Goal: Entertainment & Leisure: Browse casually

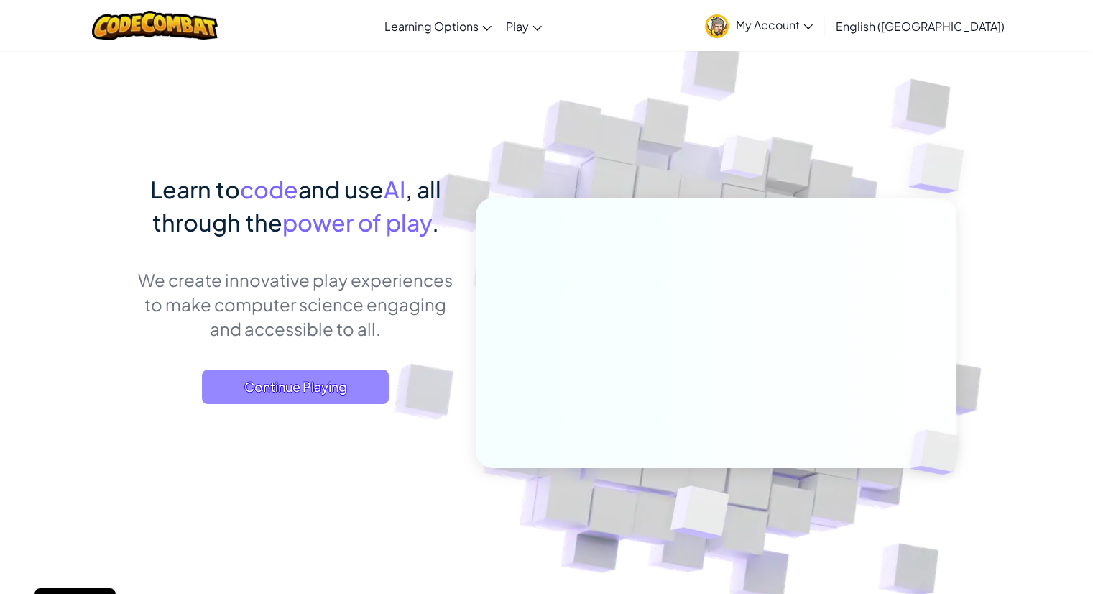
click at [359, 394] on span "Continue Playing" at bounding box center [295, 386] width 187 height 34
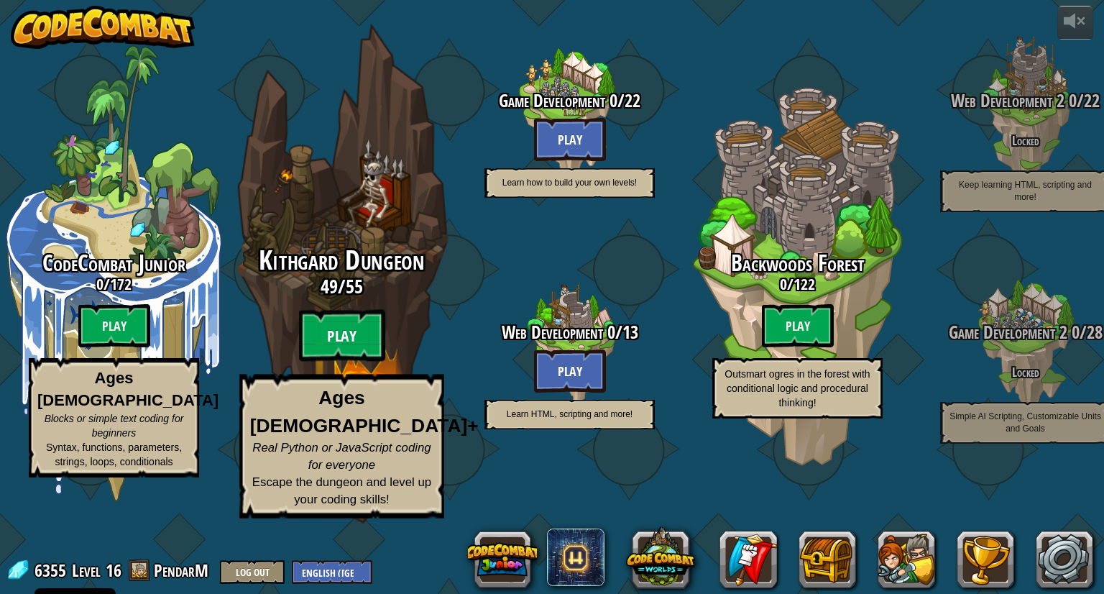
click at [351, 361] on btn "Play" at bounding box center [342, 336] width 86 height 52
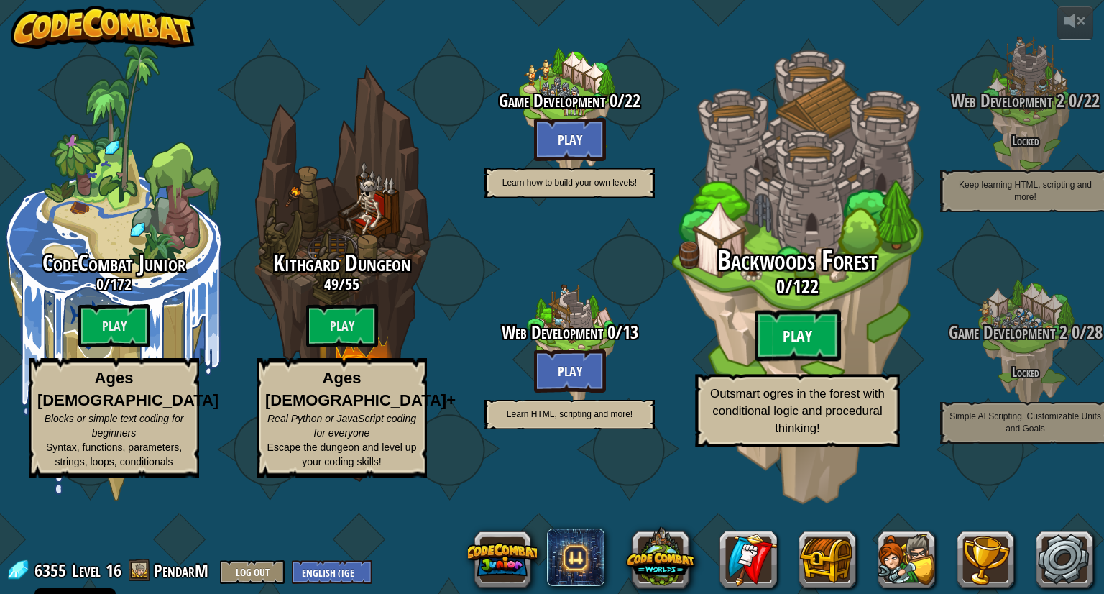
click at [785, 361] on btn "Play" at bounding box center [797, 336] width 86 height 52
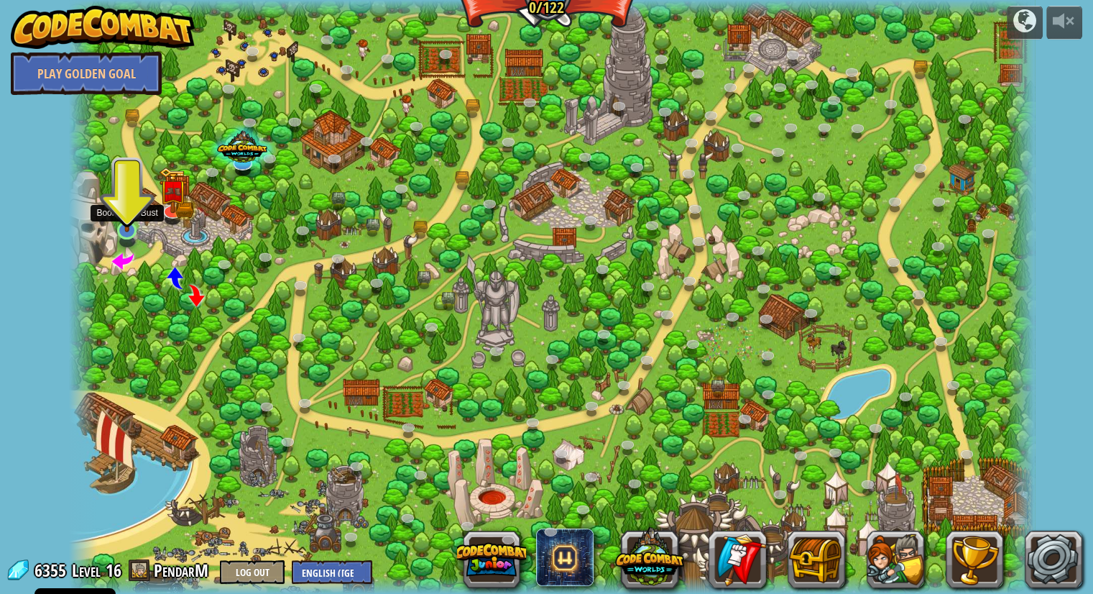
click at [132, 223] on img at bounding box center [126, 203] width 25 height 58
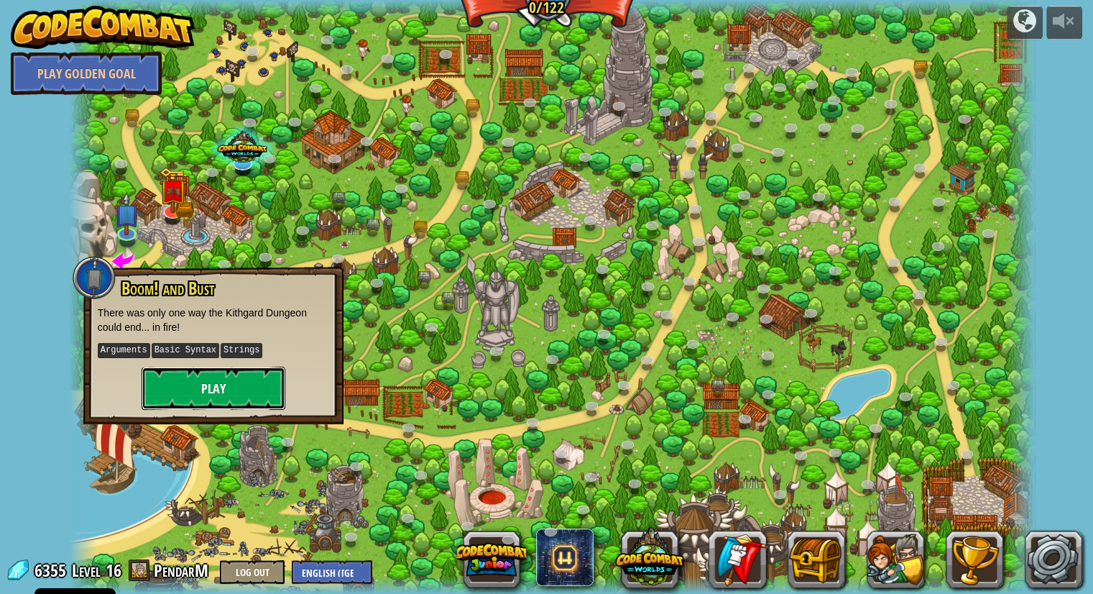
click at [198, 391] on button "Play" at bounding box center [214, 387] width 144 height 43
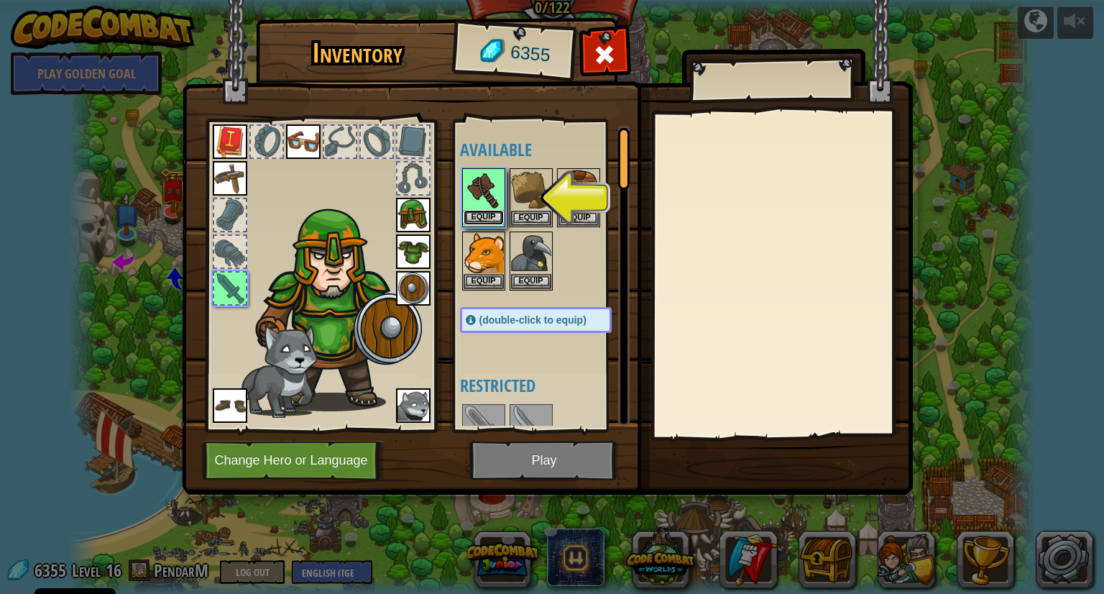
click at [483, 213] on button "Equip" at bounding box center [483, 217] width 40 height 15
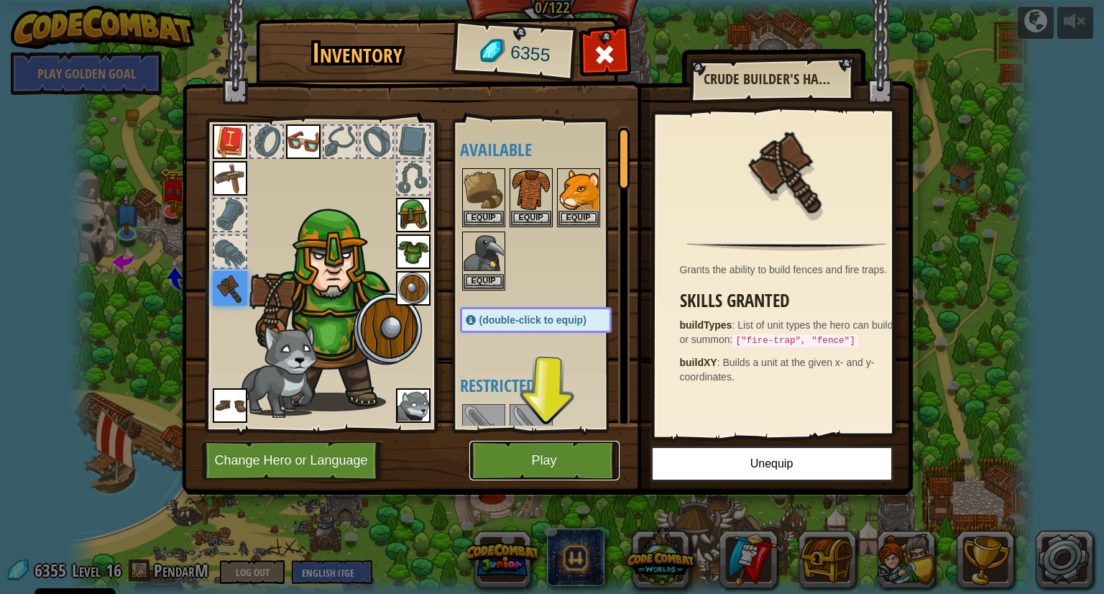
click at [532, 461] on button "Play" at bounding box center [544, 460] width 150 height 40
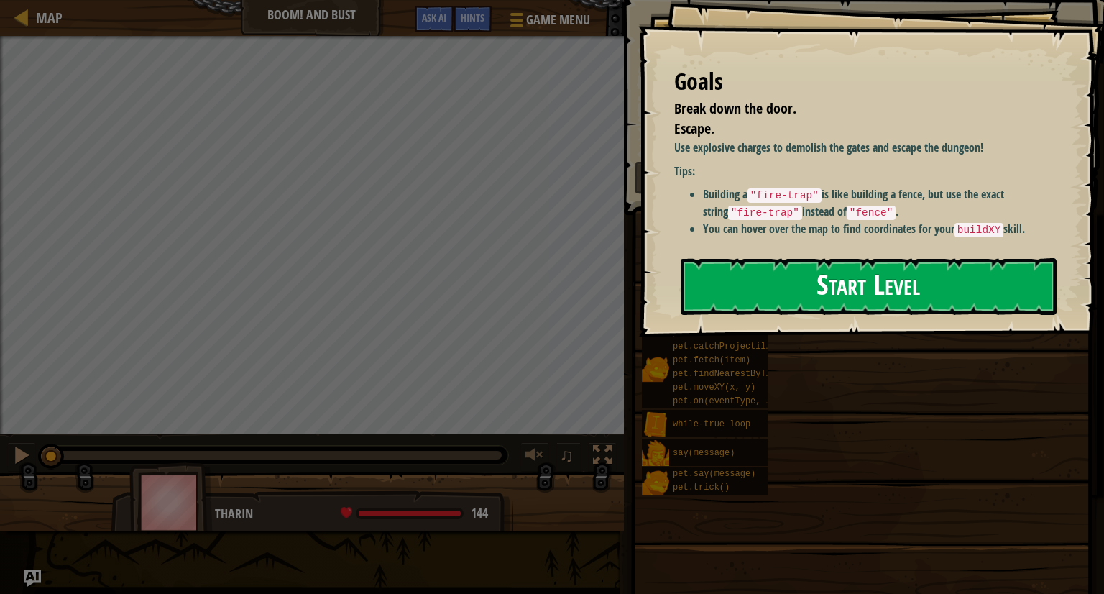
click at [744, 286] on button "Start Level" at bounding box center [868, 286] width 376 height 57
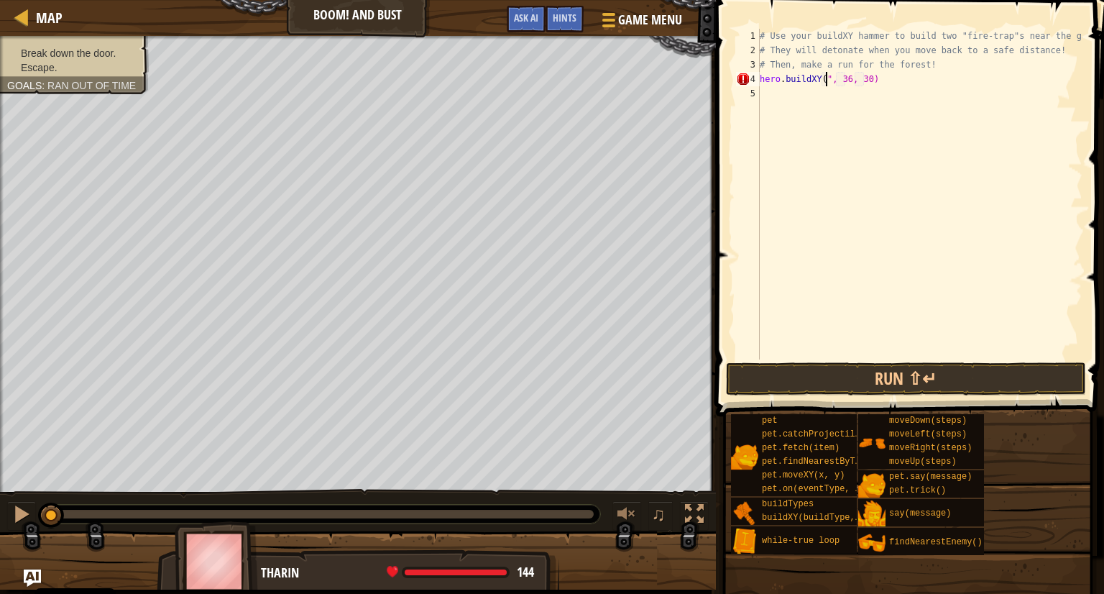
scroll to position [6, 6]
click at [823, 80] on div "# Use your buildXY hammer to build two "fire-trap"s near the gate. # They will …" at bounding box center [920, 208] width 326 height 359
click at [823, 81] on div "# Use your buildXY hammer to build two "fire-trap"s near the gate. # They will …" at bounding box center [920, 208] width 326 height 359
click at [824, 80] on div "# Use your buildXY hammer to build two "fire-trap"s near the gate. # They will …" at bounding box center [920, 208] width 326 height 359
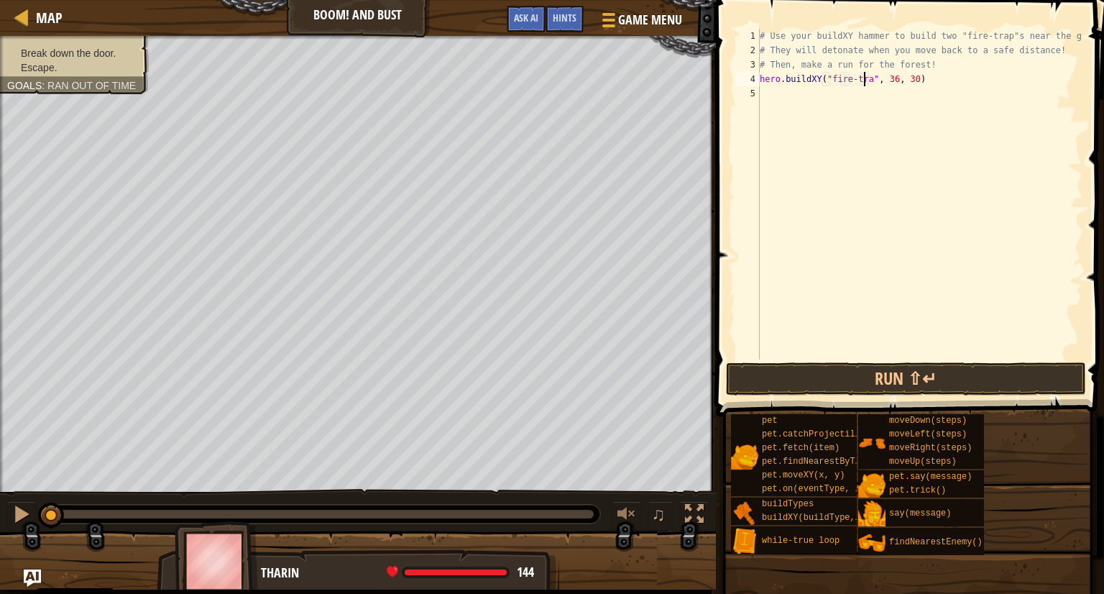
type textarea "hero.buildXY("fire-trap", 36, 30)"
drag, startPoint x: 917, startPoint y: 75, endPoint x: 747, endPoint y: 79, distance: 169.6
click at [747, 79] on div "hero.buildXY("fire-trap", 36, 30) 1 2 3 4 5 # Use your buildXY hammer to build …" at bounding box center [907, 194] width 349 height 331
click at [761, 89] on div "# Use your buildXY hammer to build two "fire-trap"s near the gate. # They will …" at bounding box center [920, 208] width 326 height 359
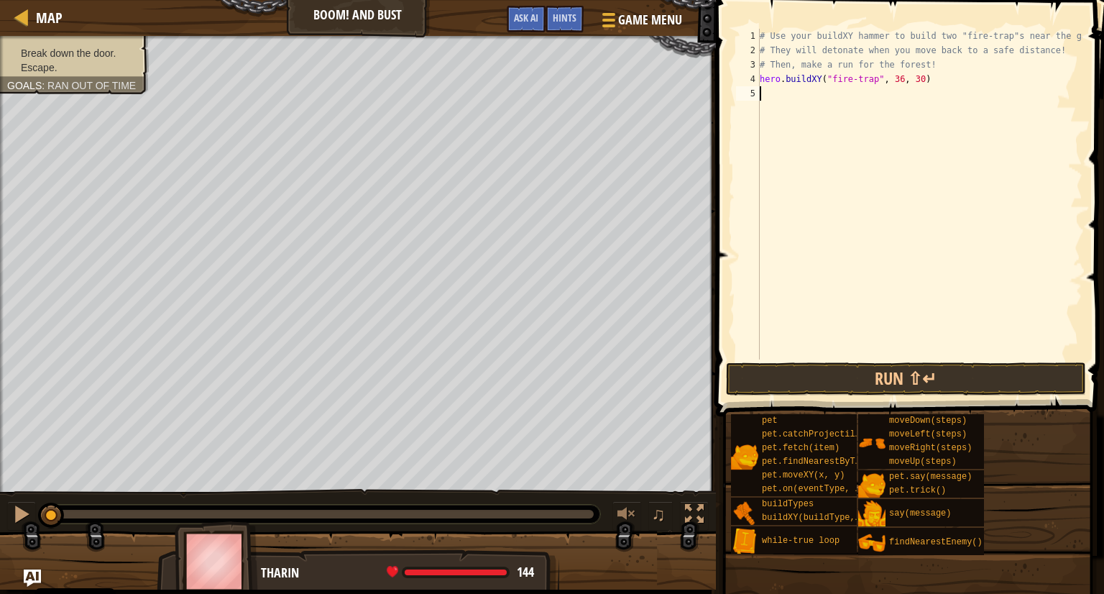
scroll to position [6, 0]
click at [910, 96] on div "# Use your buildXY hammer to build two "fire-trap"s near the gate. # They will …" at bounding box center [920, 208] width 326 height 359
type textarea "hero.buildXY("fire-trap", 36, 35)"
click at [944, 371] on button "Run ⇧↵" at bounding box center [906, 378] width 360 height 33
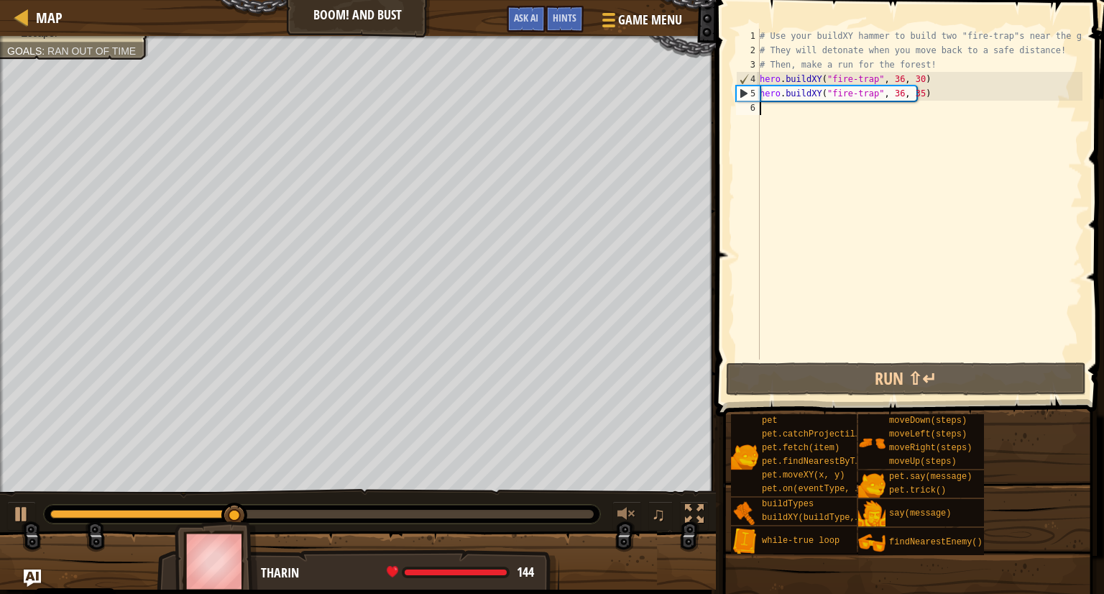
click at [761, 107] on div "# Use your buildXY hammer to build two "fire-trap"s near the gate. # They will …" at bounding box center [920, 208] width 326 height 359
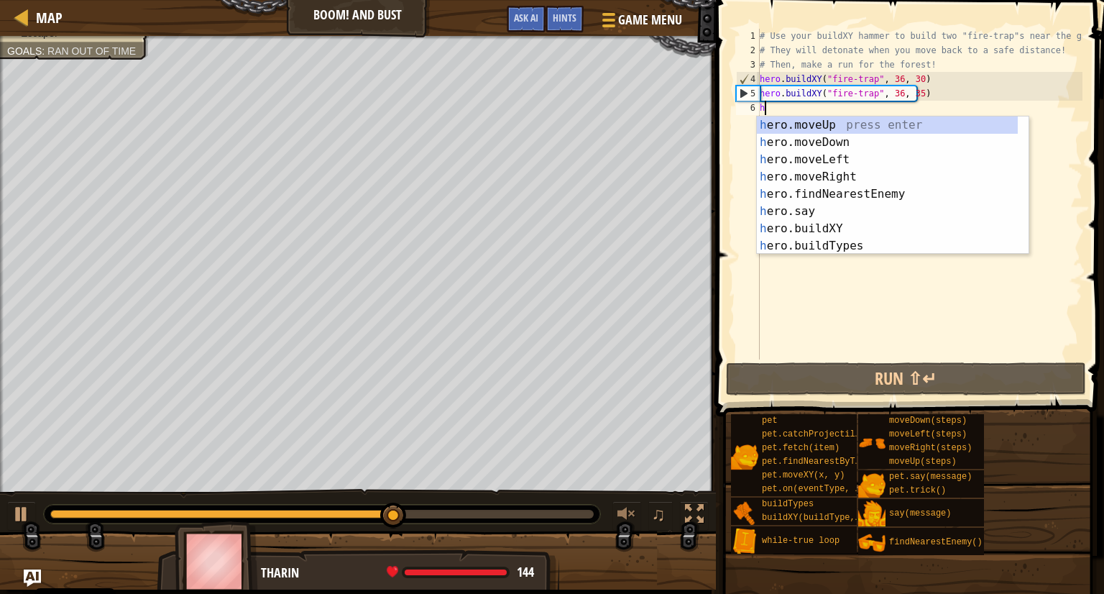
type textarea "he"
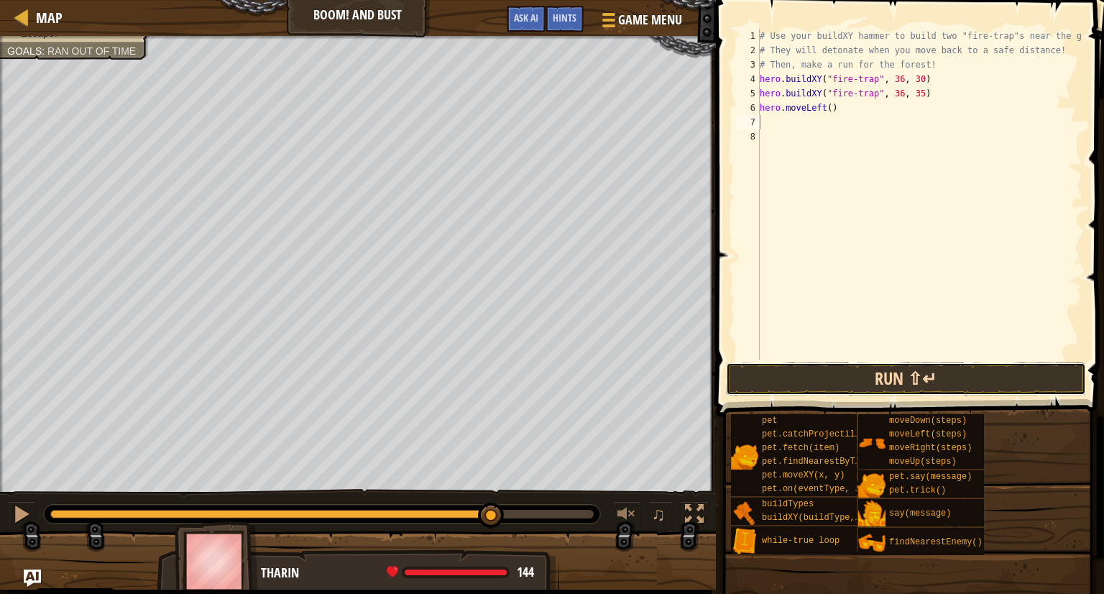
click at [903, 374] on button "Run ⇧↵" at bounding box center [906, 378] width 360 height 33
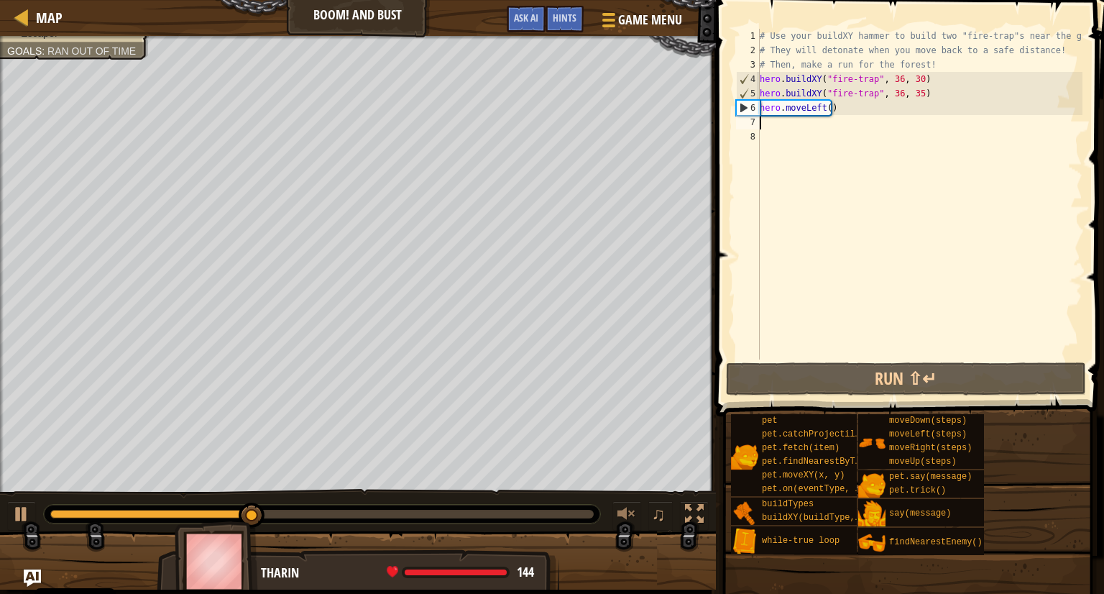
type textarea "h"
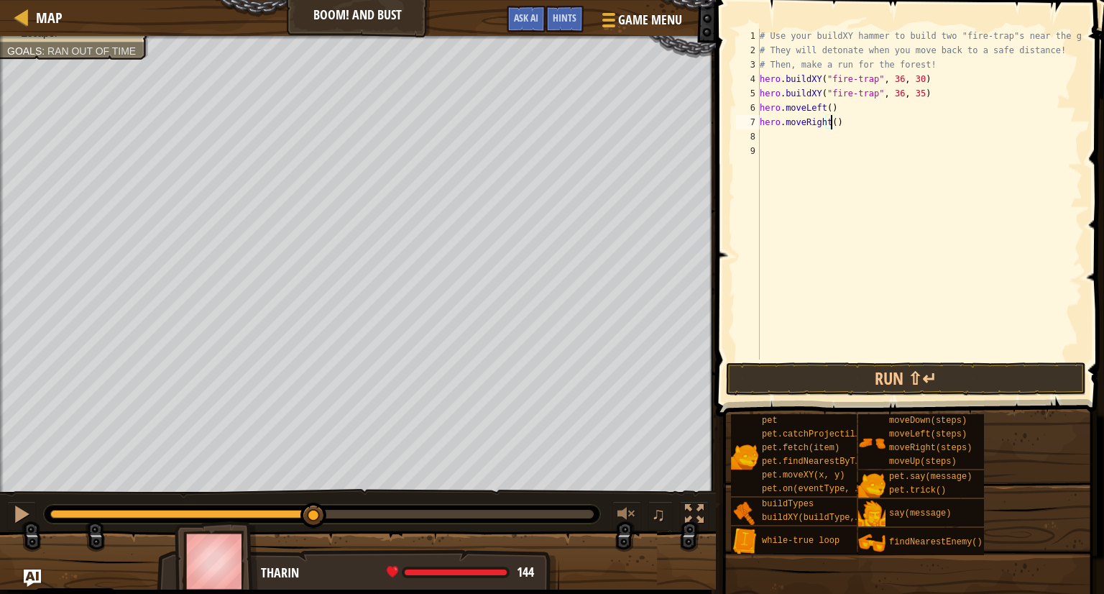
click at [829, 123] on div "# Use your buildXY hammer to build two "fire-trap"s near the gate. # They will …" at bounding box center [920, 208] width 326 height 359
type textarea "hero.moveRight(2)"
click at [827, 382] on button "Run ⇧↵" at bounding box center [906, 378] width 360 height 33
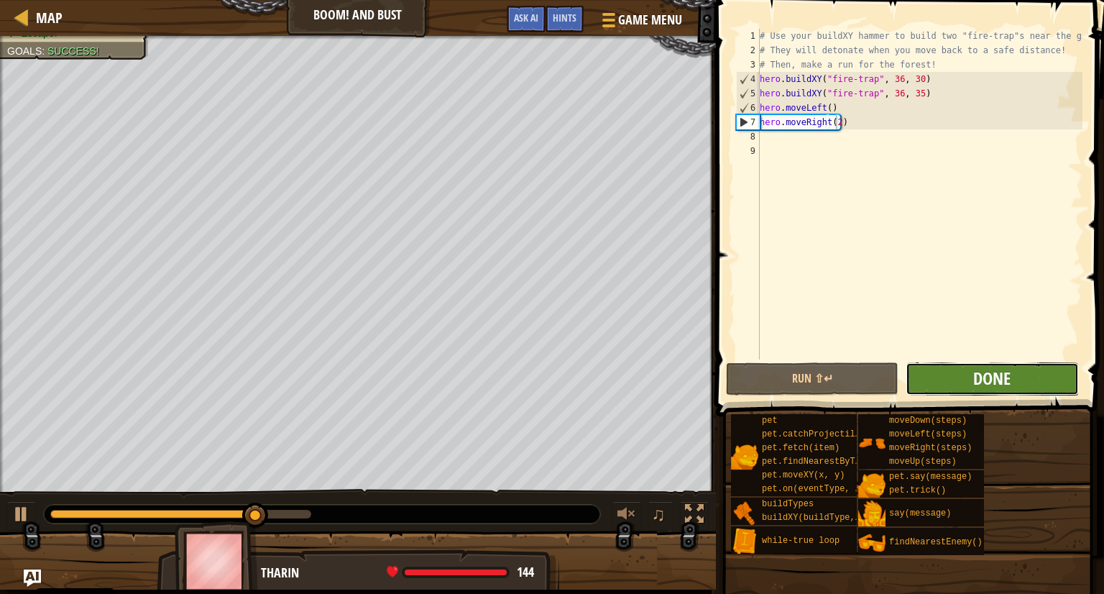
click at [997, 379] on span "Done" at bounding box center [991, 377] width 37 height 23
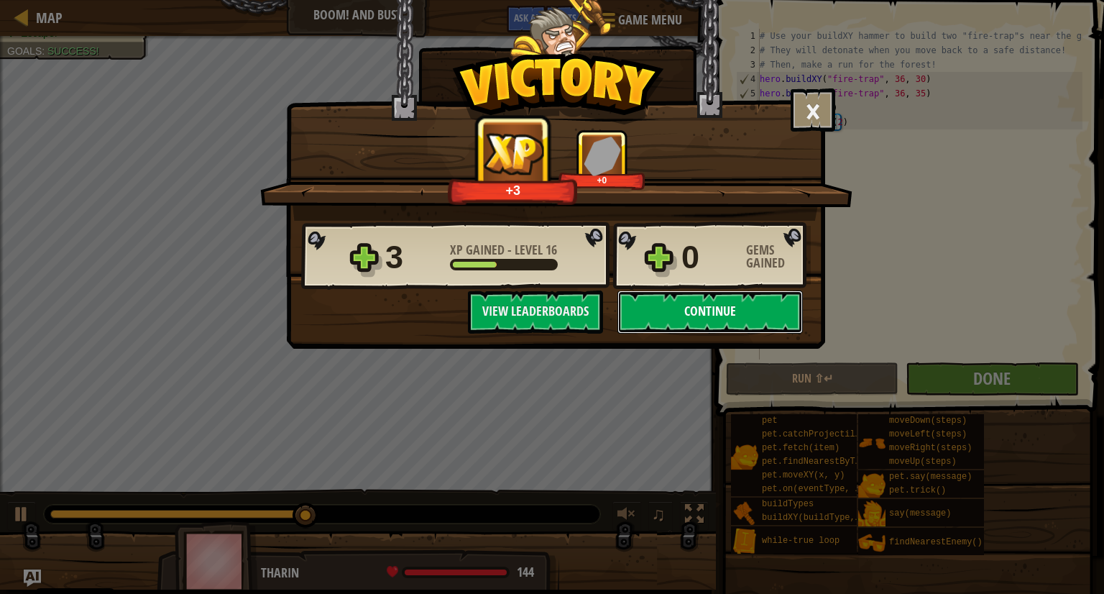
click at [721, 313] on button "Continue" at bounding box center [709, 311] width 185 height 43
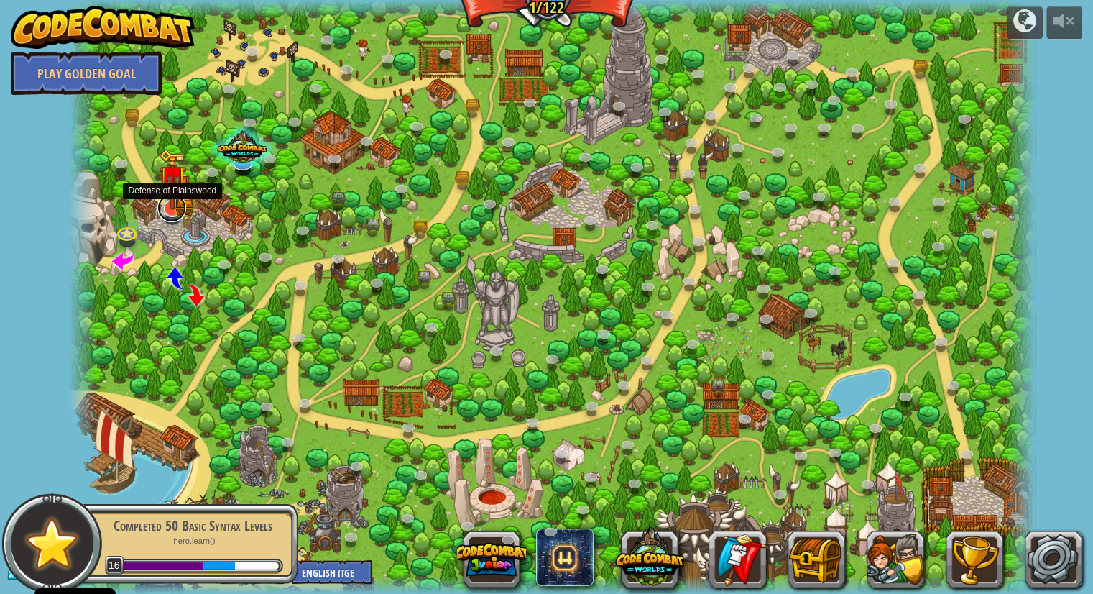
click at [173, 210] on link at bounding box center [171, 207] width 29 height 29
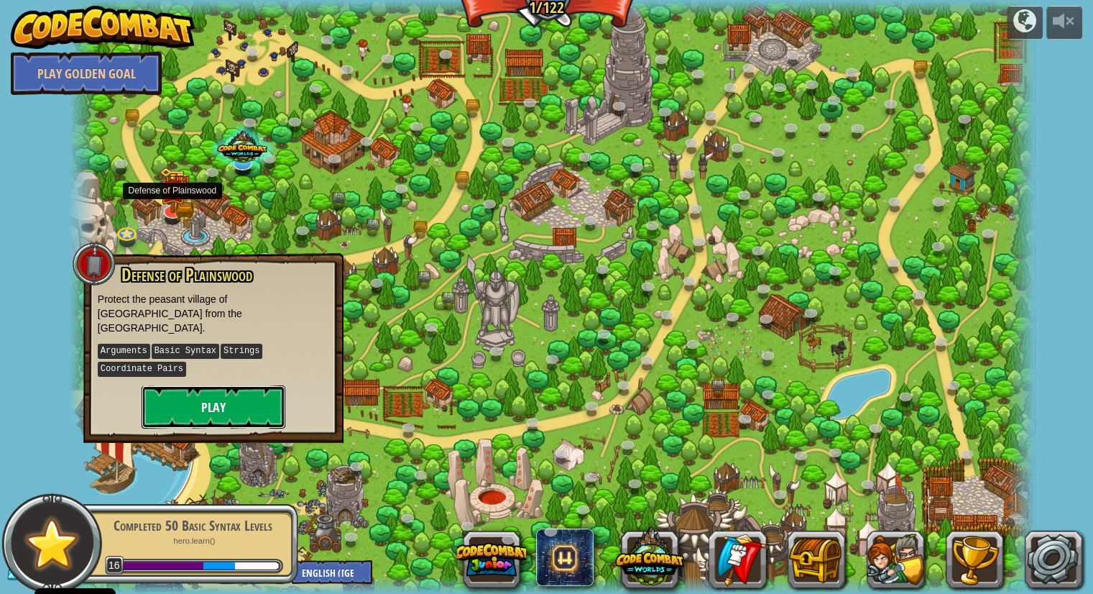
click at [207, 389] on button "Play" at bounding box center [214, 406] width 144 height 43
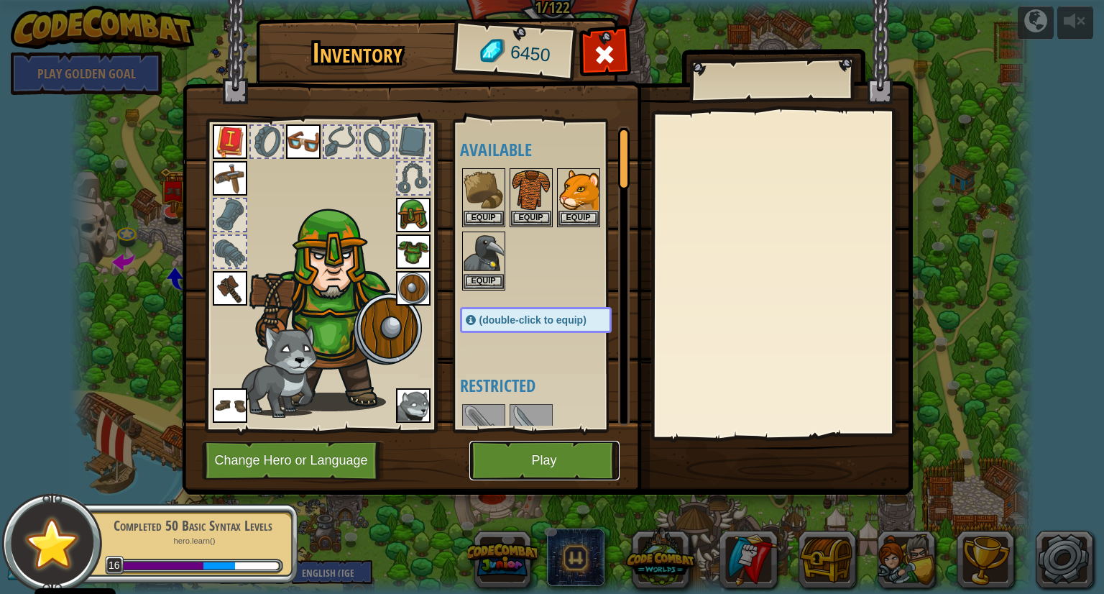
click at [512, 456] on button "Play" at bounding box center [544, 460] width 150 height 40
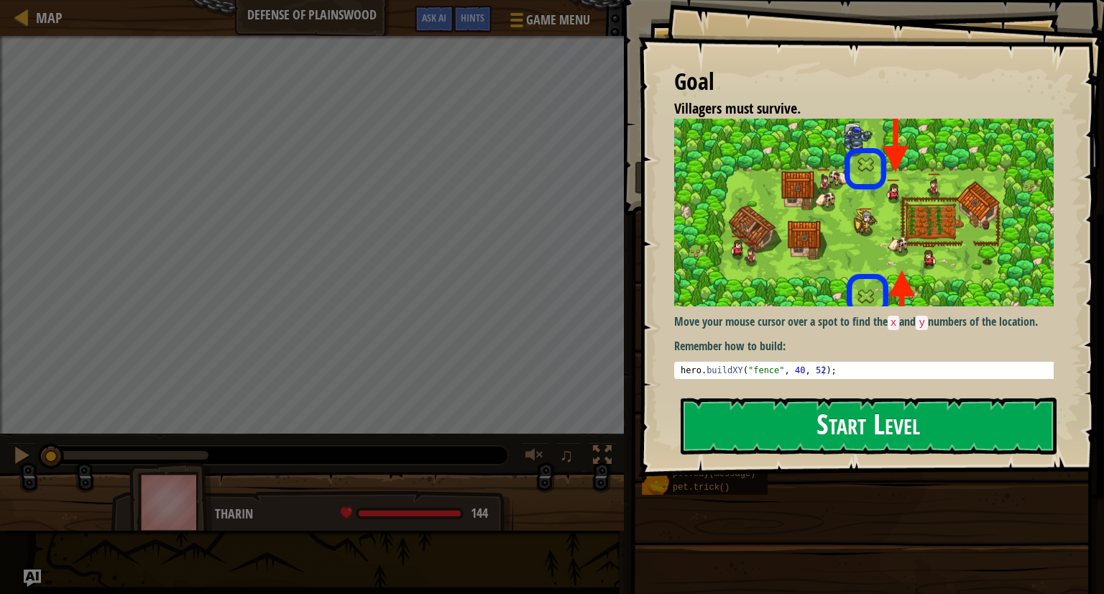
click at [836, 401] on button "Start Level" at bounding box center [868, 425] width 376 height 57
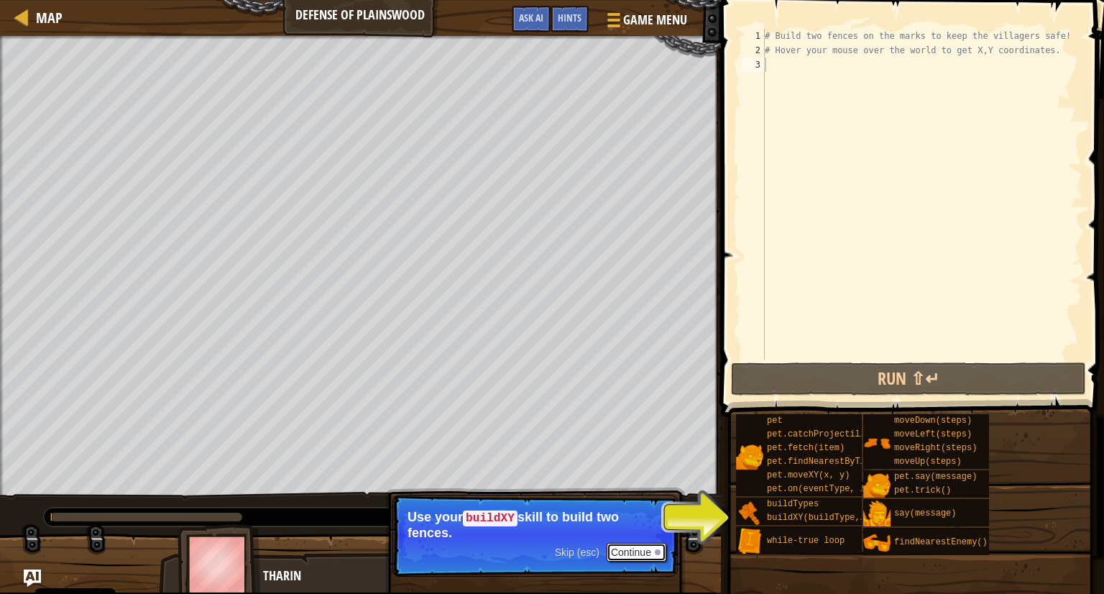
click at [640, 548] on button "Continue" at bounding box center [636, 552] width 60 height 19
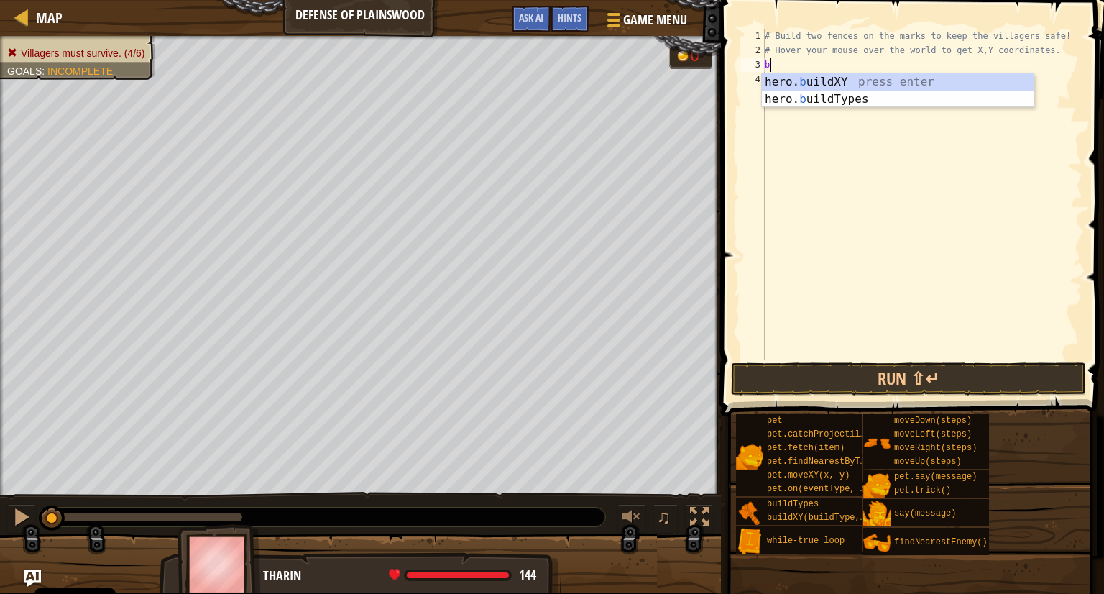
scroll to position [6, 0]
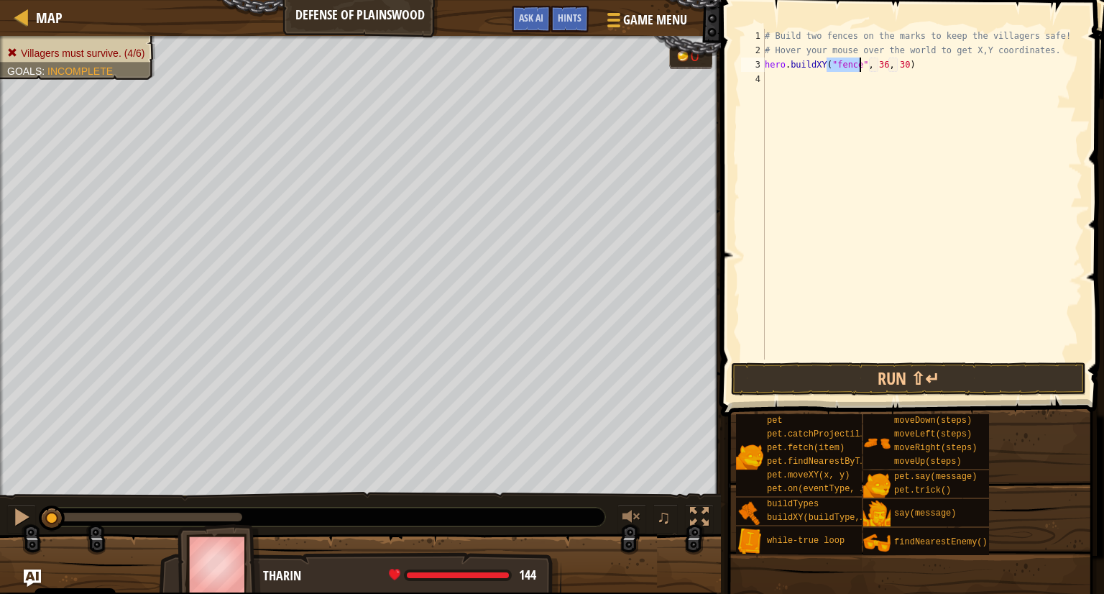
click at [880, 67] on div "# Build two fences on the marks to keep the villagers safe! # Hover your mouse …" at bounding box center [922, 208] width 320 height 359
click at [897, 66] on div "# Build two fences on the marks to keep the villagers safe! # Hover your mouse …" at bounding box center [922, 208] width 320 height 359
type textarea "hero.buildXY("fence", 40, 52)"
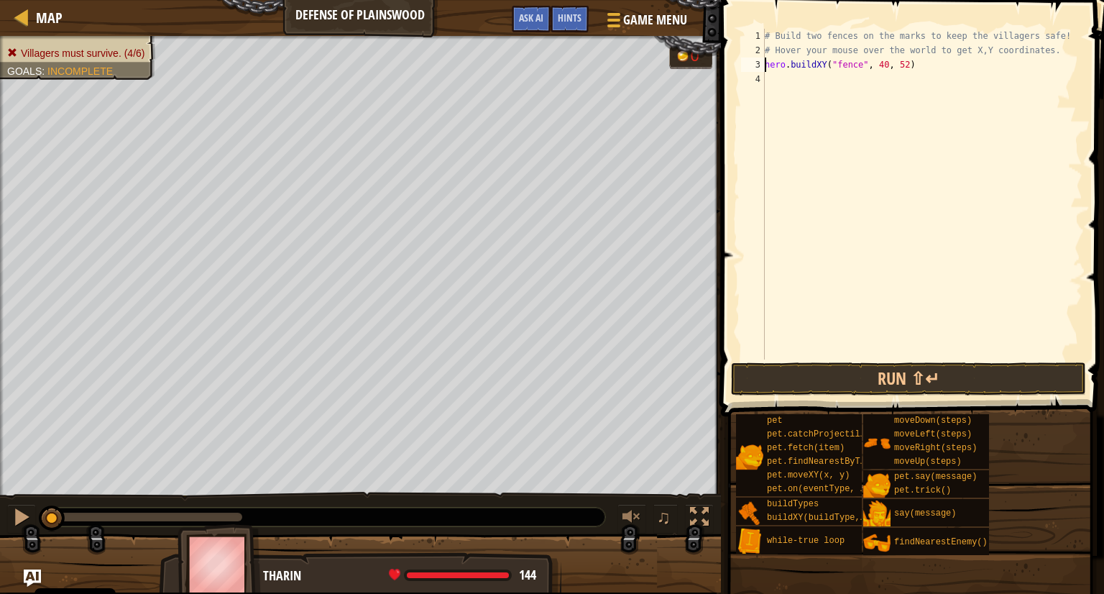
click at [766, 67] on div "# Build two fences on the marks to keep the villagers safe! # Hover your mouse …" at bounding box center [922, 208] width 320 height 359
drag, startPoint x: 765, startPoint y: 65, endPoint x: 918, endPoint y: 67, distance: 153.1
click at [918, 67] on div "# Build two fences on the marks to keep the villagers safe! # Hover your mouse …" at bounding box center [922, 208] width 320 height 359
click at [767, 76] on div "# Build two fences on the marks to keep the villagers safe! # Hover your mouse …" at bounding box center [922, 208] width 320 height 359
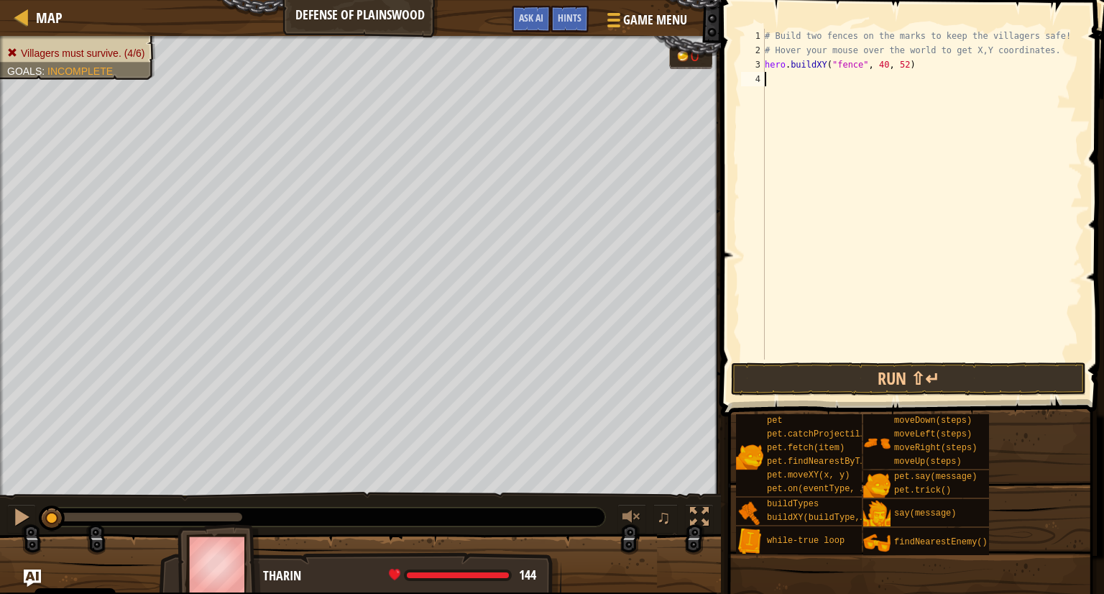
paste textarea "hero.buildXY("fence", 40, 52)"
click at [897, 79] on div "# Build two fences on the marks to keep the villagers safe! # Hover your mouse …" at bounding box center [922, 208] width 320 height 359
type textarea "hero.buildXY("fence", 40, 20)"
click at [831, 374] on button "Run ⇧↵" at bounding box center [908, 378] width 355 height 33
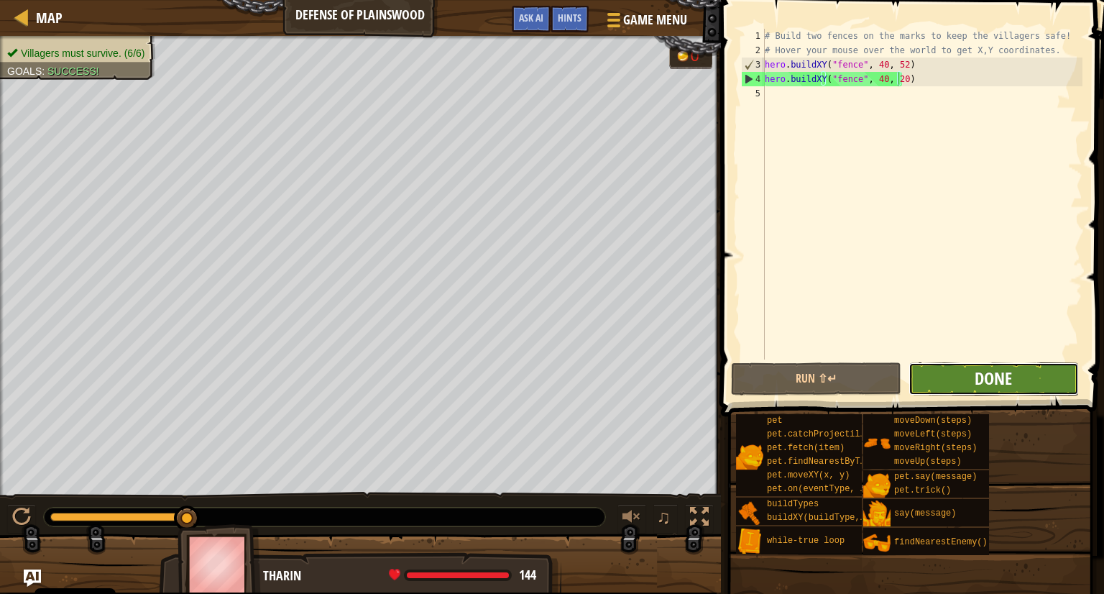
click at [992, 377] on span "Done" at bounding box center [992, 377] width 37 height 23
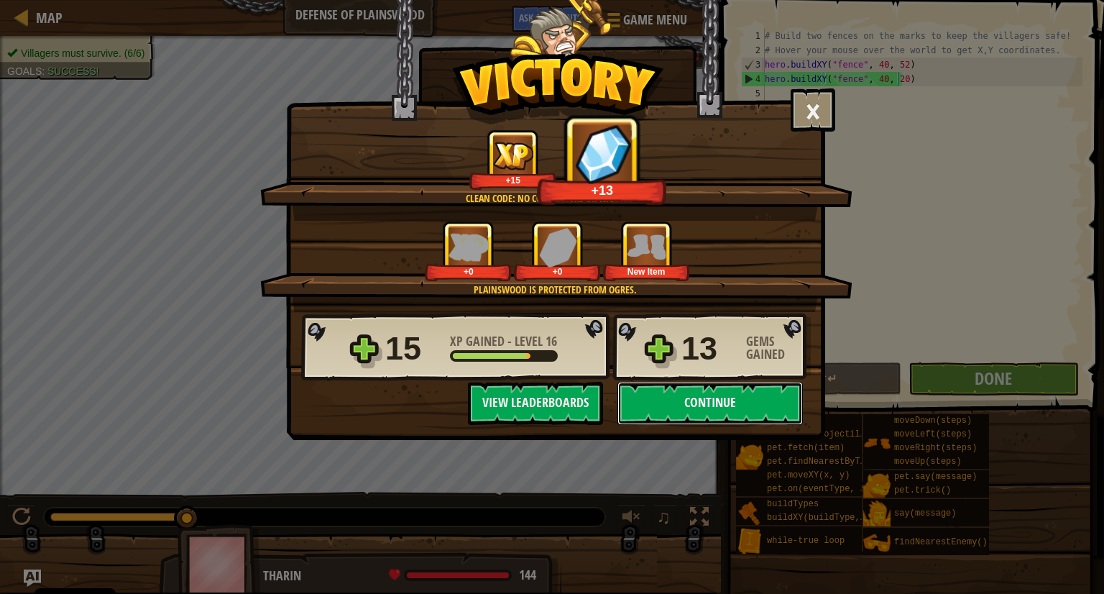
click at [681, 392] on button "Continue" at bounding box center [709, 403] width 185 height 43
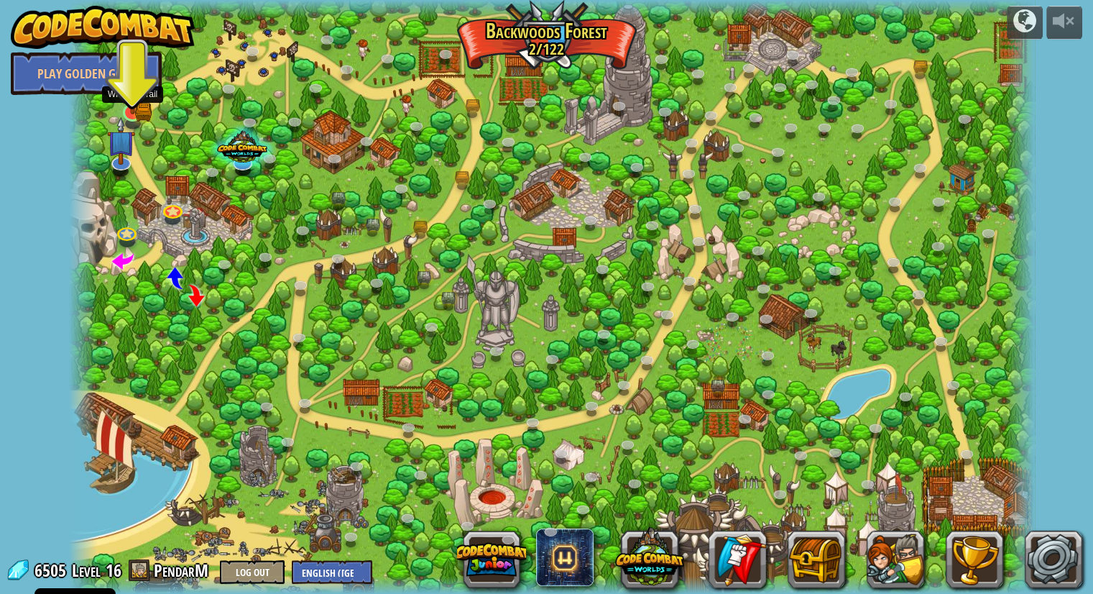
click at [129, 106] on img at bounding box center [132, 86] width 25 height 56
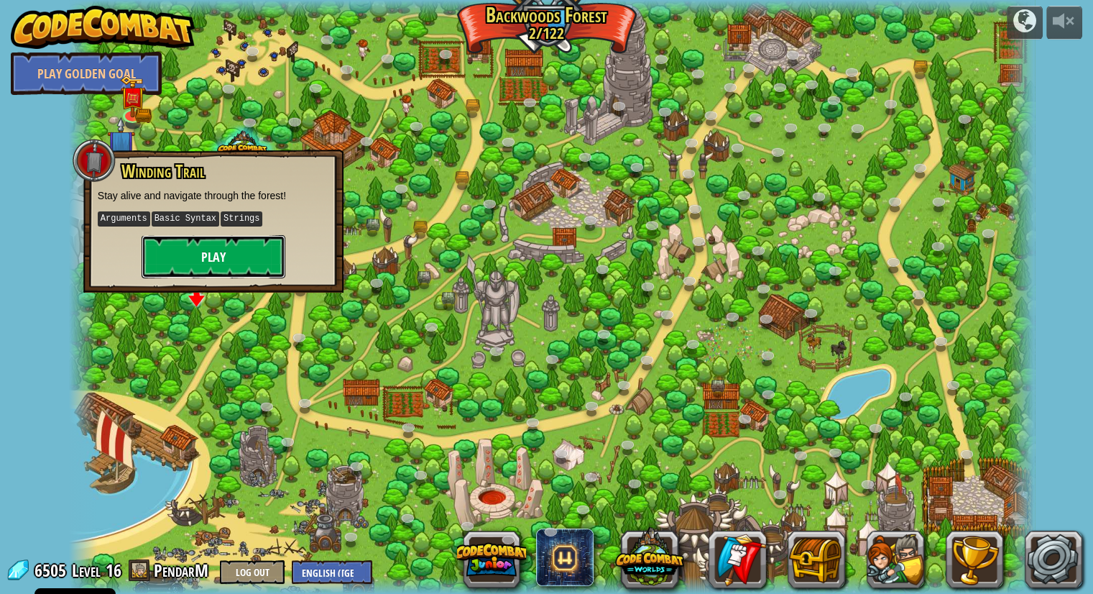
click at [170, 262] on button "Play" at bounding box center [214, 256] width 144 height 43
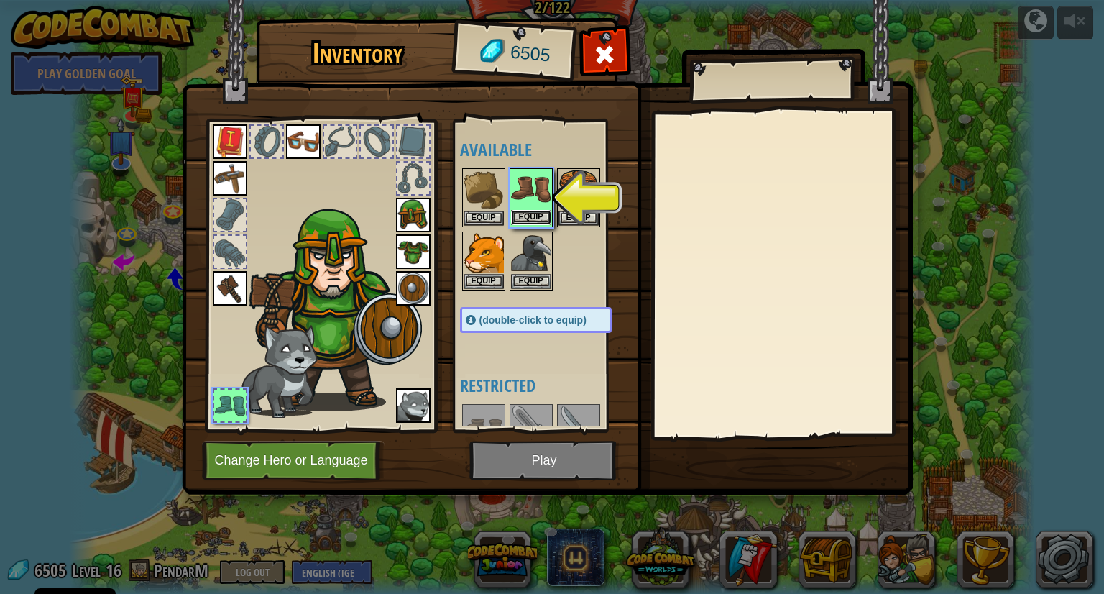
click at [533, 215] on button "Equip" at bounding box center [531, 217] width 40 height 15
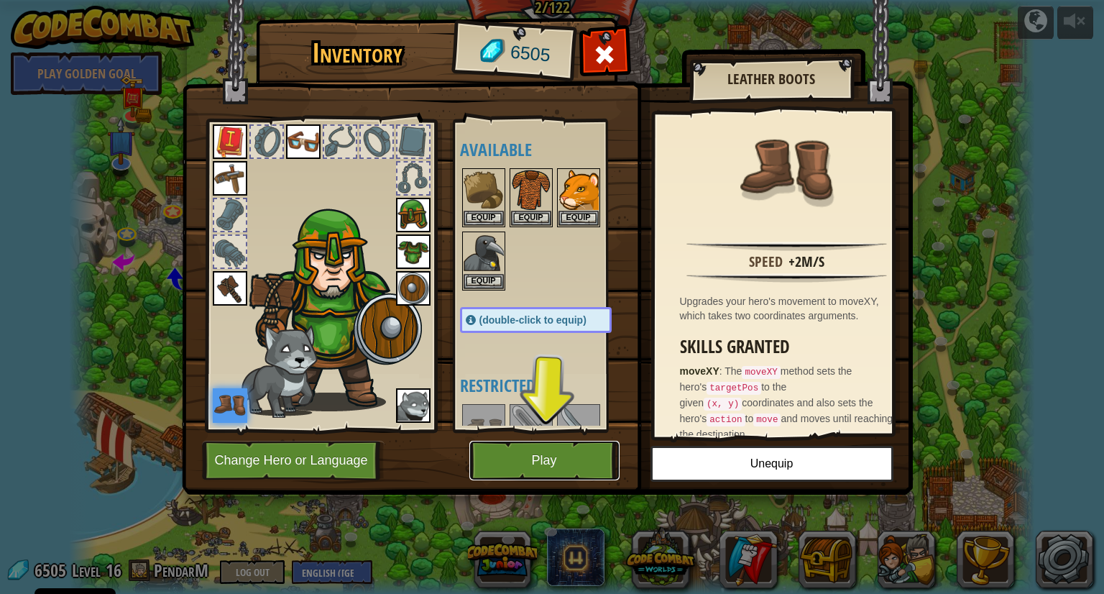
click at [555, 453] on button "Play" at bounding box center [544, 460] width 150 height 40
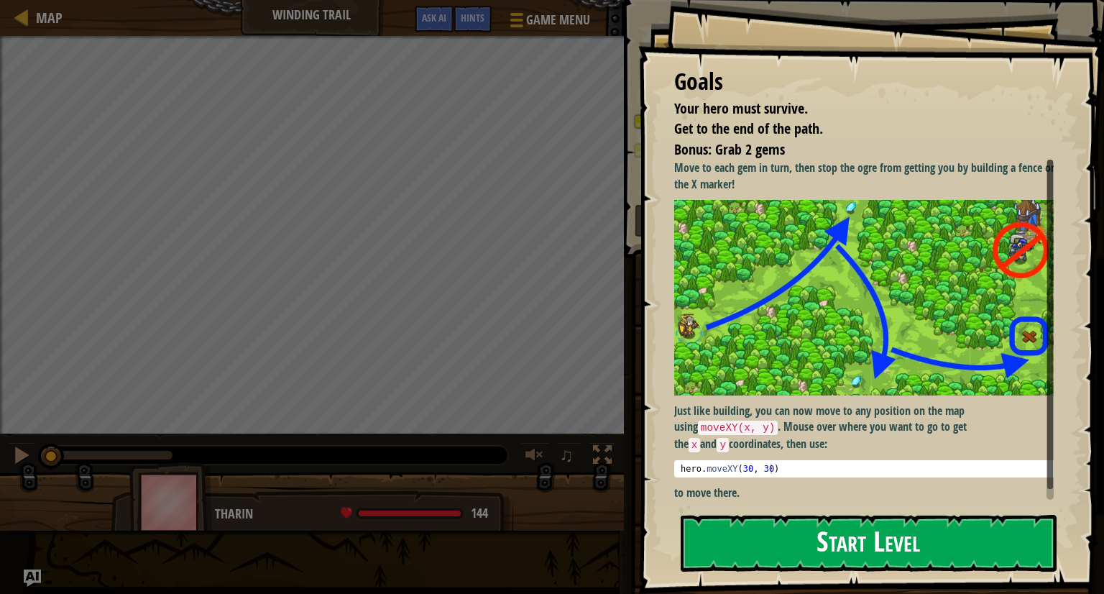
click at [782, 536] on button "Start Level" at bounding box center [868, 542] width 376 height 57
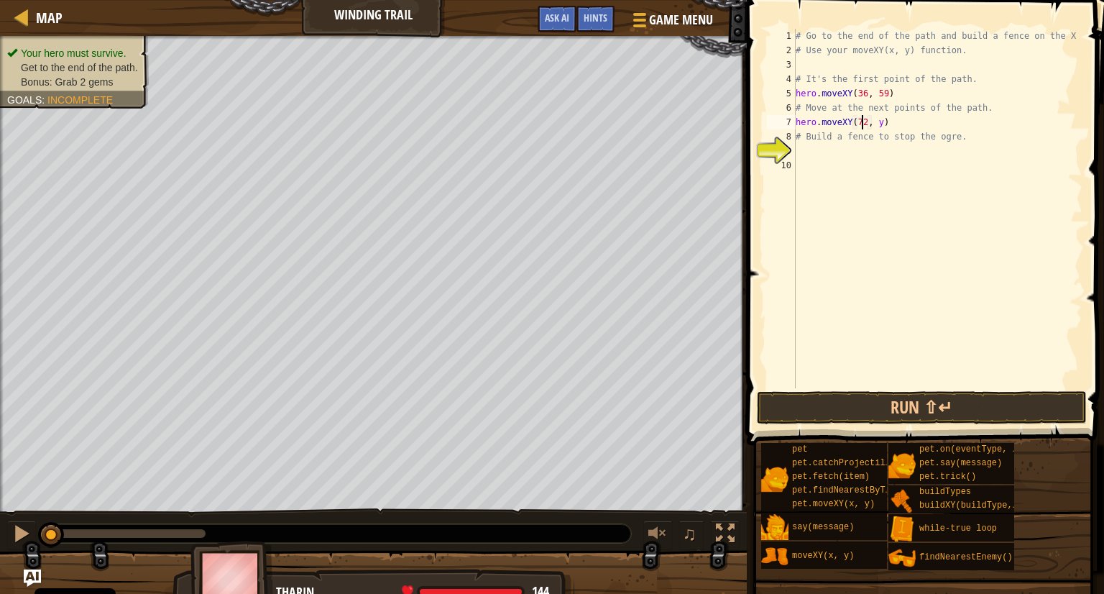
scroll to position [6, 6]
click at [876, 122] on div "# Go to the end of the path and build a fence on the X # Use your moveXY(x, y) …" at bounding box center [938, 223] width 290 height 388
type textarea "hero.moveXY(72, 25)"
click at [797, 149] on div "# Go to the end of the path and build a fence on the X # Use your moveXY(x, y) …" at bounding box center [938, 223] width 290 height 388
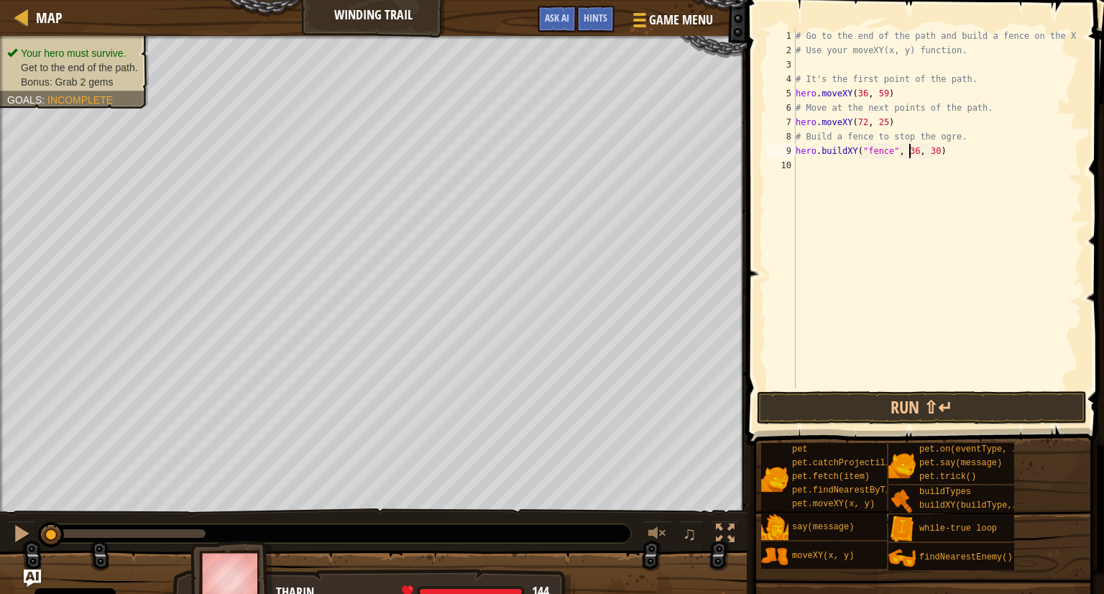
click at [909, 150] on div "# Go to the end of the path and build a fence on the X # Use your moveXY(x, y) …" at bounding box center [938, 223] width 290 height 388
click at [926, 152] on div "# Go to the end of the path and build a fence on the X # Use your moveXY(x, y) …" at bounding box center [938, 223] width 290 height 388
type textarea "hero.buildXY("fence", 73, 33)"
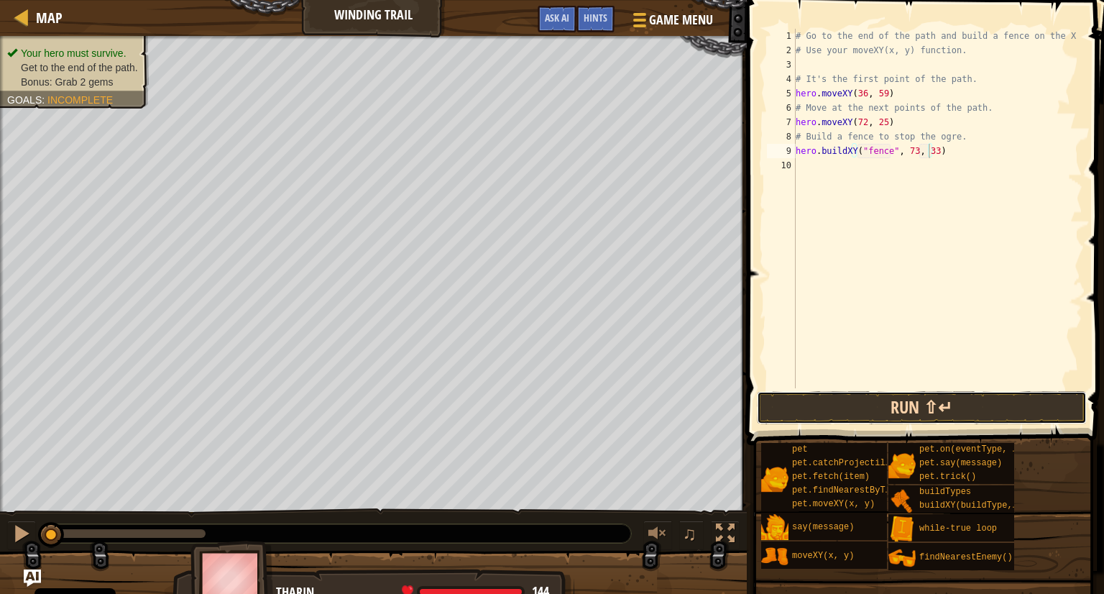
click at [914, 401] on button "Run ⇧↵" at bounding box center [922, 407] width 330 height 33
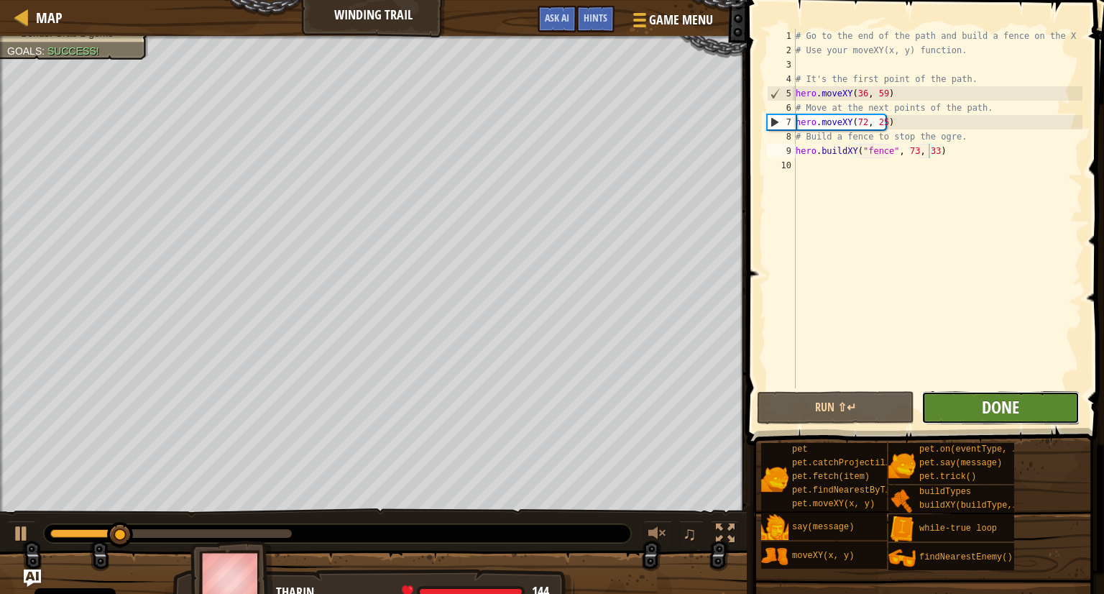
click at [1009, 405] on span "Done" at bounding box center [1000, 406] width 37 height 23
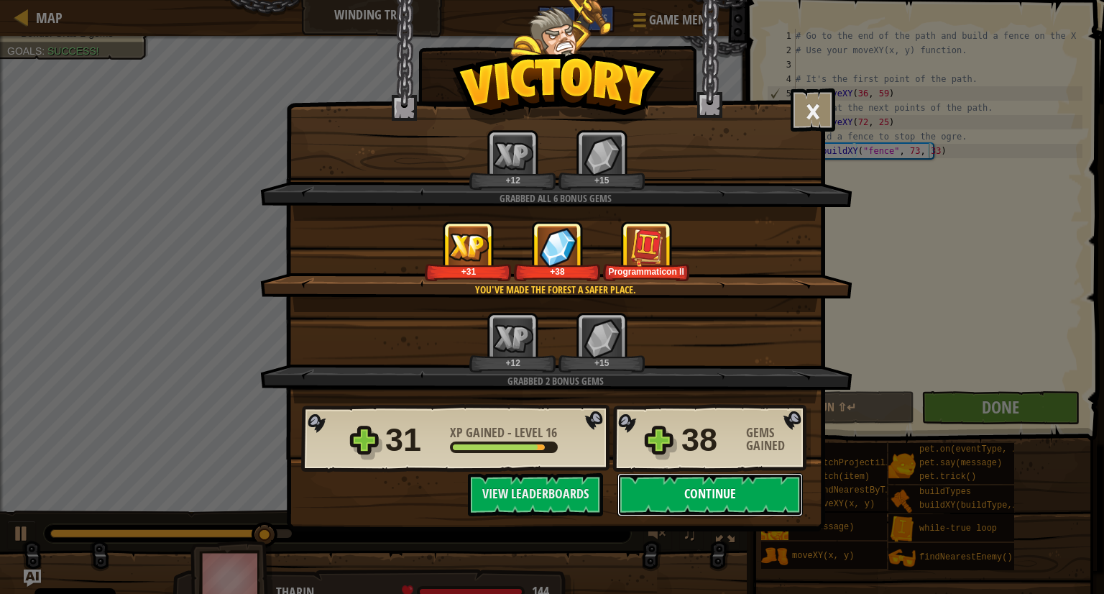
click at [671, 492] on button "Continue" at bounding box center [709, 494] width 185 height 43
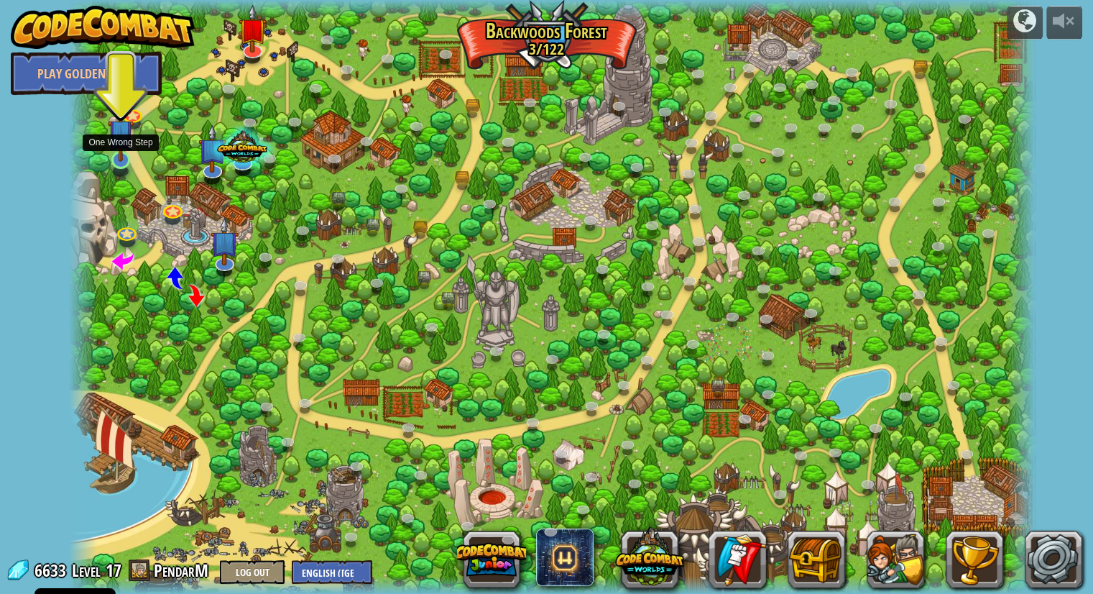
click at [131, 154] on img at bounding box center [120, 132] width 25 height 58
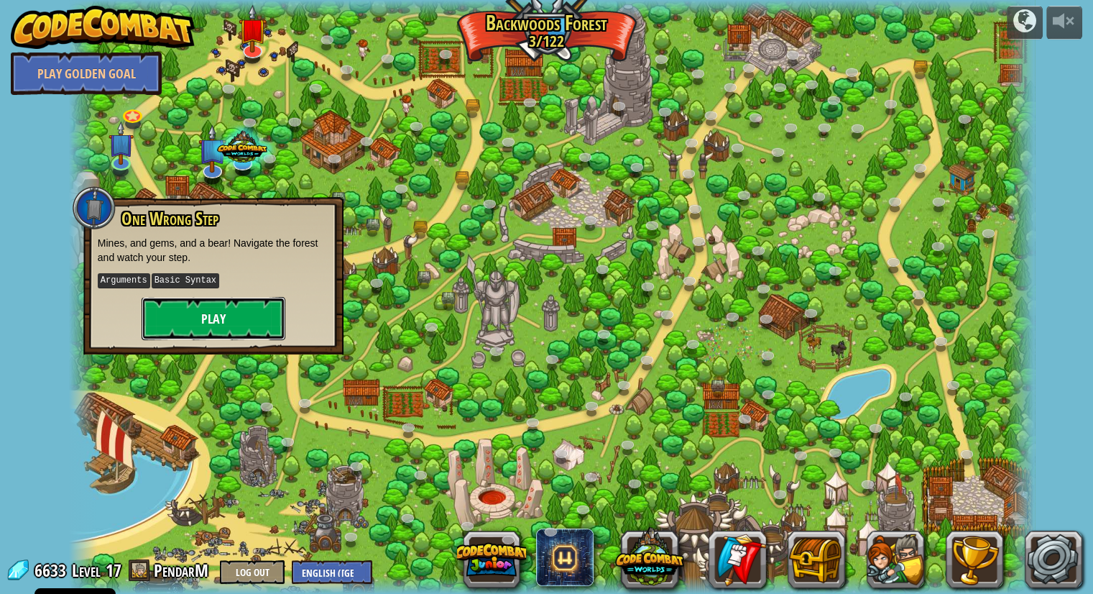
click at [184, 320] on button "Play" at bounding box center [214, 318] width 144 height 43
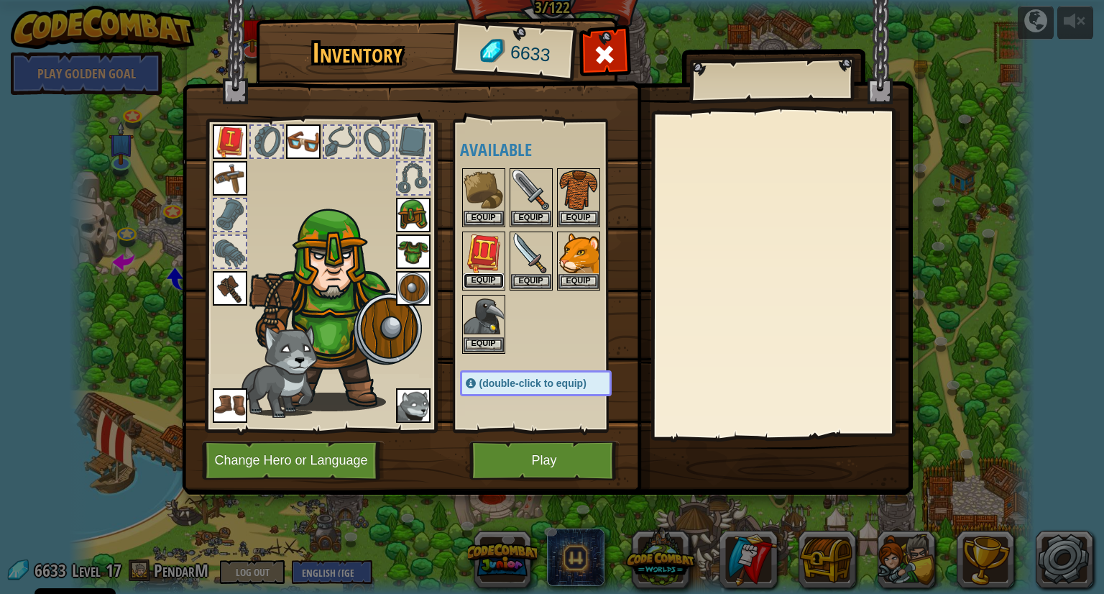
click at [480, 277] on button "Equip" at bounding box center [483, 280] width 40 height 15
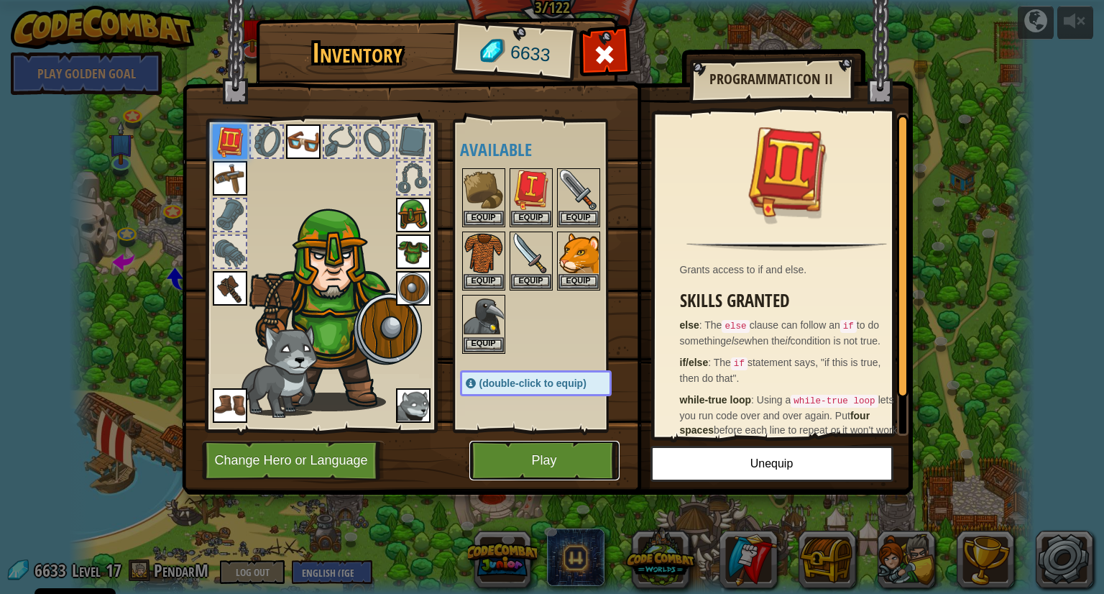
click at [563, 453] on button "Play" at bounding box center [544, 460] width 150 height 40
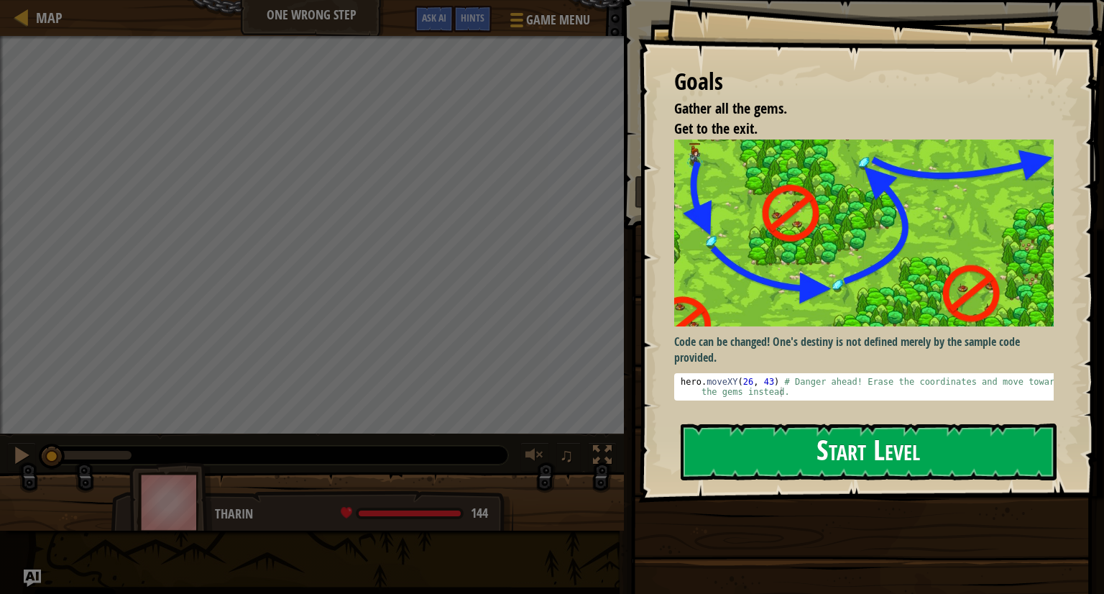
click at [762, 448] on button "Start Level" at bounding box center [868, 451] width 376 height 57
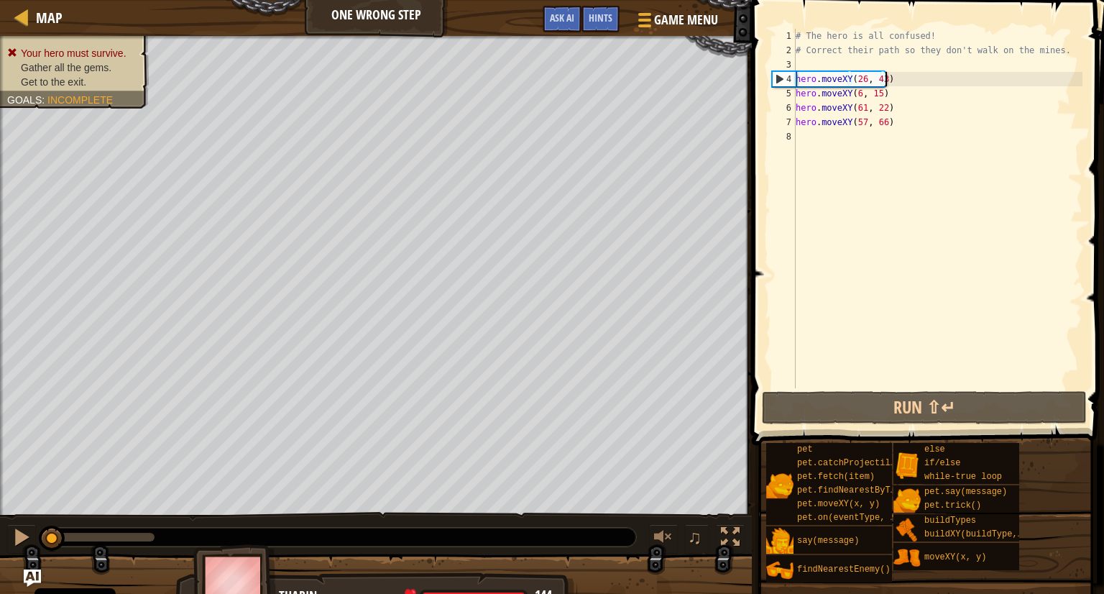
click at [890, 79] on div "# The hero is all confused! # Correct their path so they don't walk on the mine…" at bounding box center [938, 223] width 290 height 388
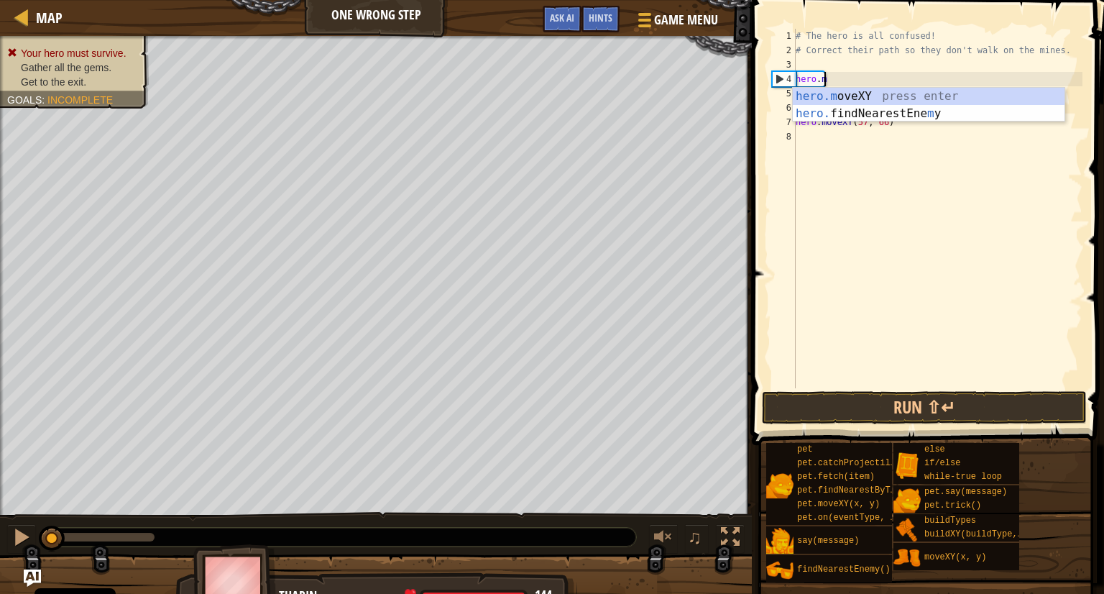
type textarea "h"
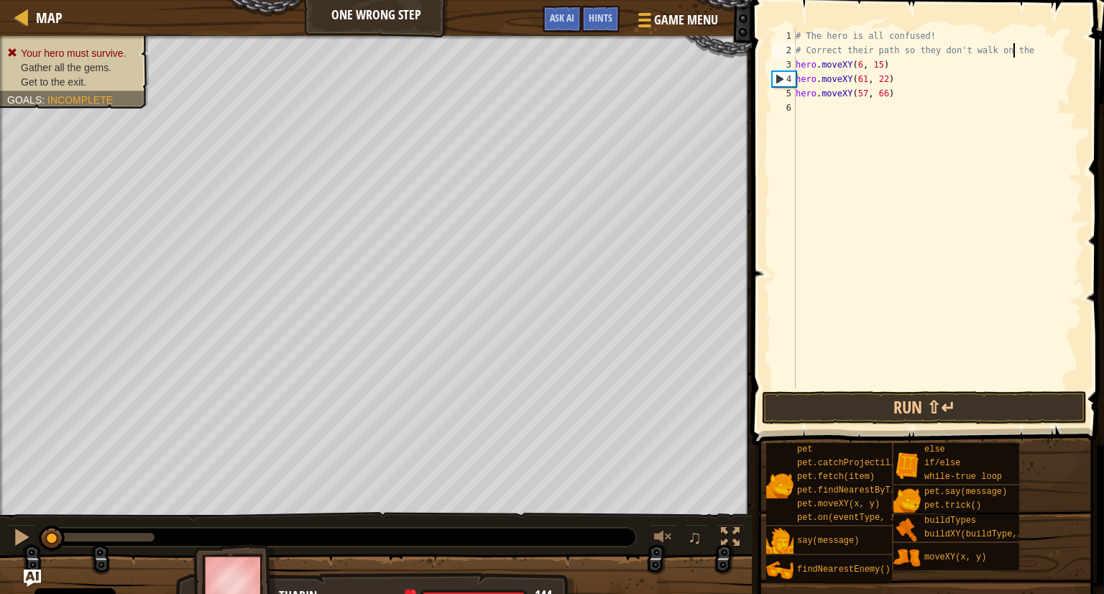
type textarea "# Correct their path so they don't walk on"
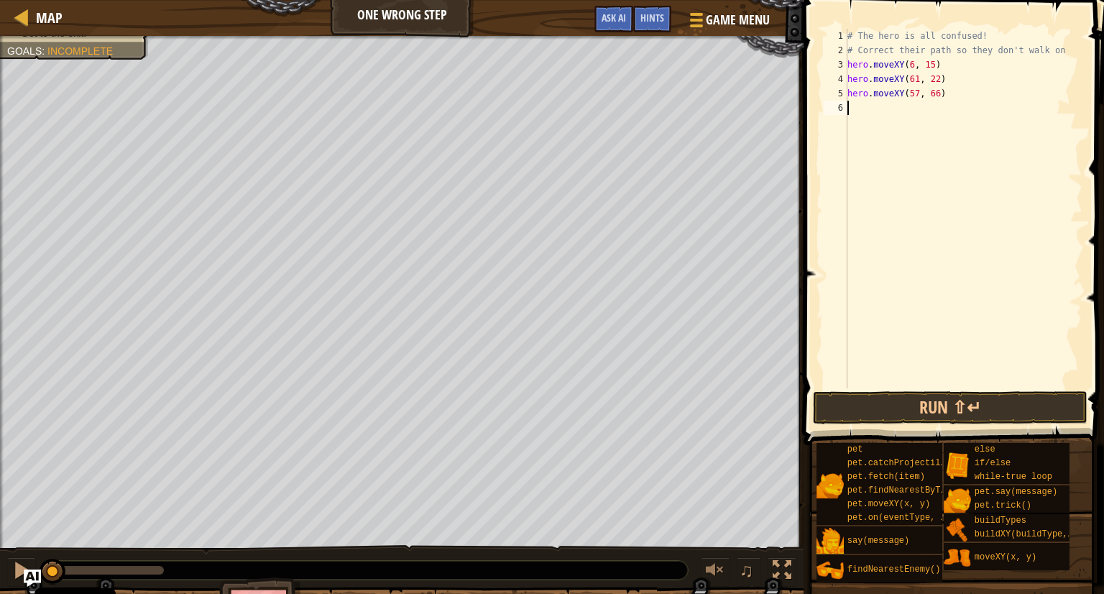
click at [851, 111] on div "# The hero is all confused! # Correct their path so they don't walk on hero . m…" at bounding box center [963, 223] width 238 height 388
click at [927, 110] on div "# The hero is all confused! # Correct their path so they don't walk on hero . m…" at bounding box center [963, 223] width 238 height 388
type textarea "hero.moveXY(35, 25)"
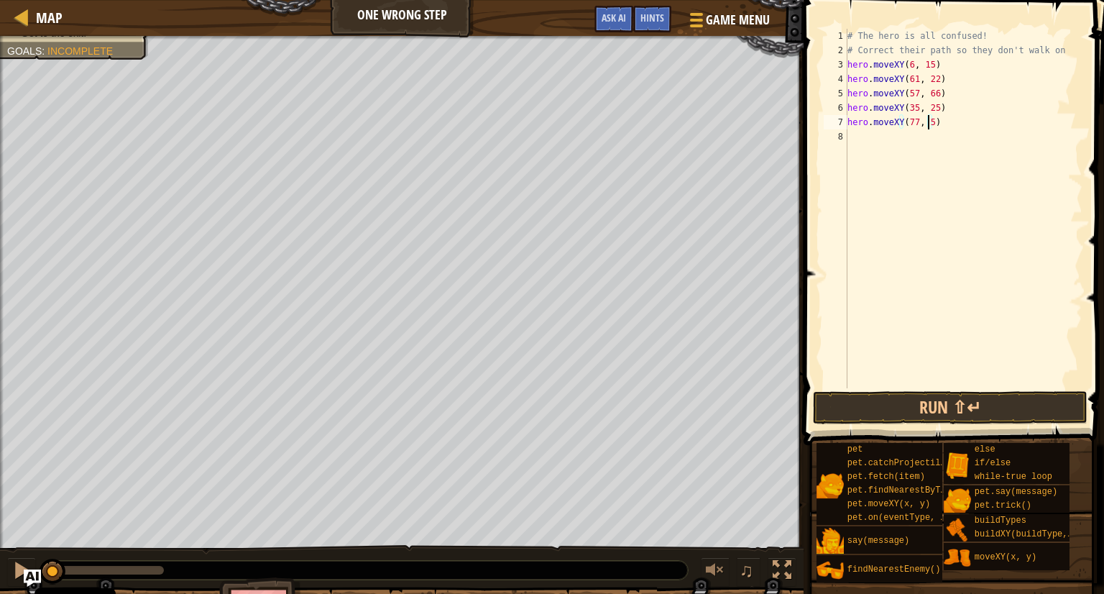
type textarea "hero.moveXY(77, 58)"
click at [885, 407] on button "Run ⇧↵" at bounding box center [950, 407] width 274 height 33
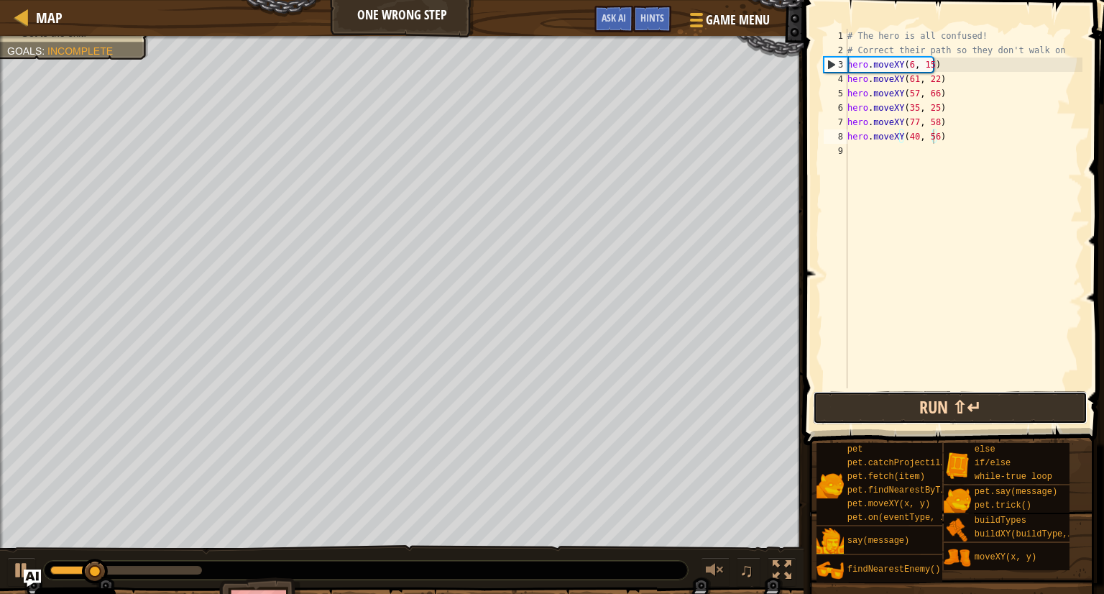
click at [885, 407] on button "Run ⇧↵" at bounding box center [950, 407] width 274 height 33
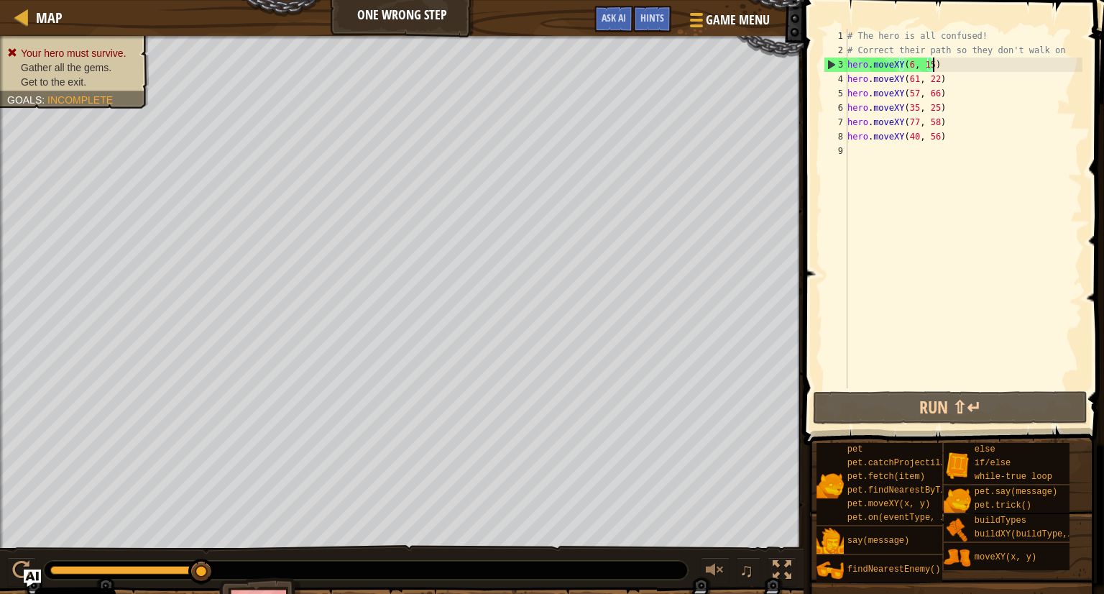
click at [938, 59] on div "# The hero is all confused! # Correct their path so they don't walk on hero . m…" at bounding box center [963, 223] width 238 height 388
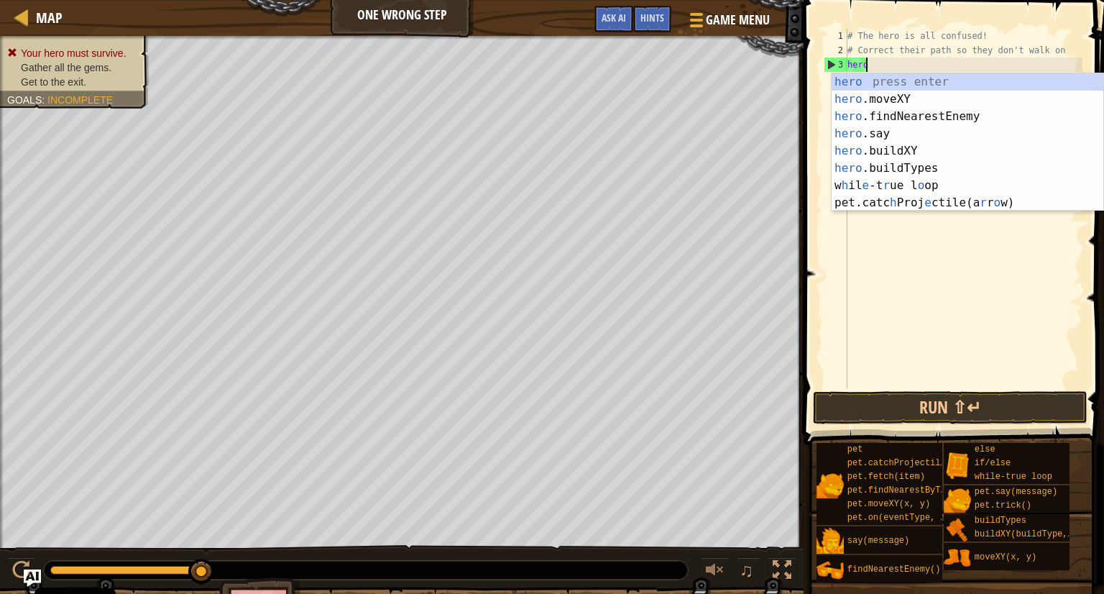
scroll to position [6, 0]
type textarea "h"
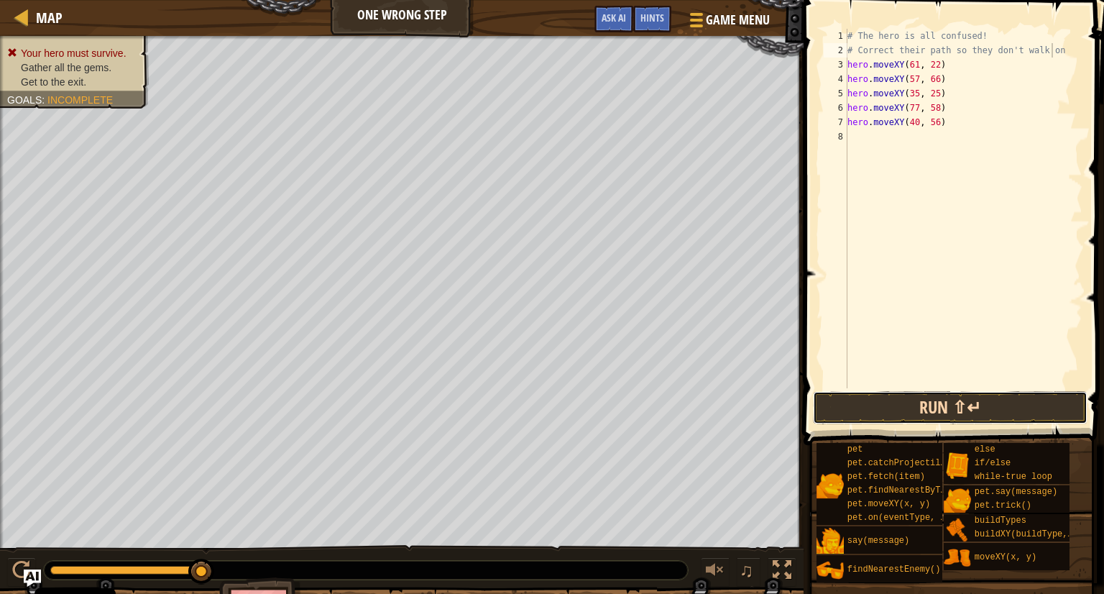
click at [824, 408] on button "Run ⇧↵" at bounding box center [950, 407] width 274 height 33
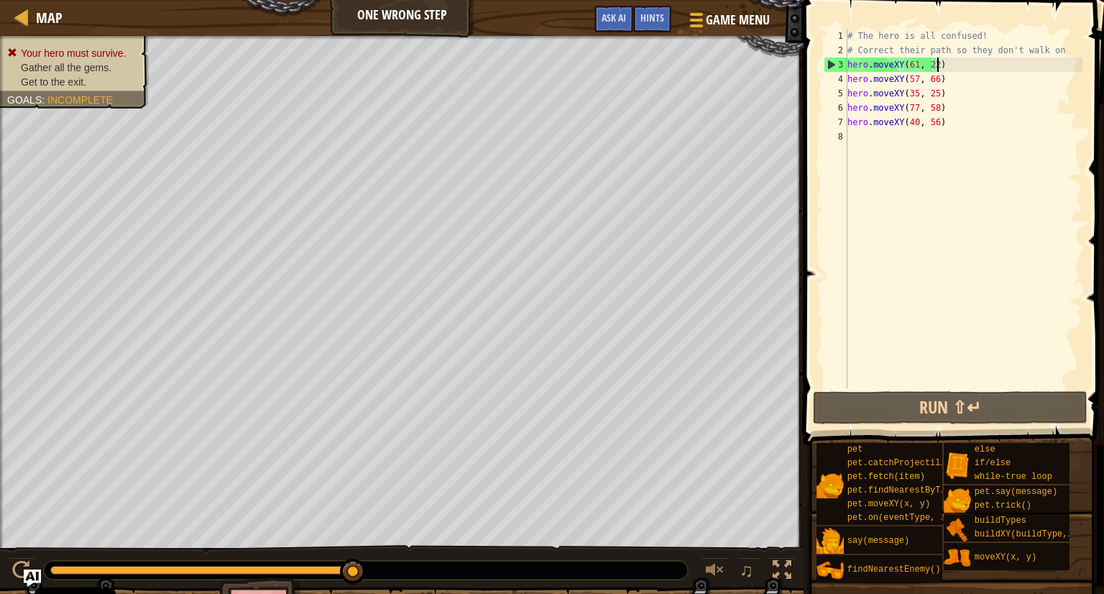
click at [943, 63] on div "# The hero is all confused! # Correct their path so they don't walk on hero . m…" at bounding box center [963, 223] width 238 height 388
click at [912, 65] on div "# The hero is all confused! # Correct their path so they don't walk on hero . m…" at bounding box center [963, 223] width 238 height 388
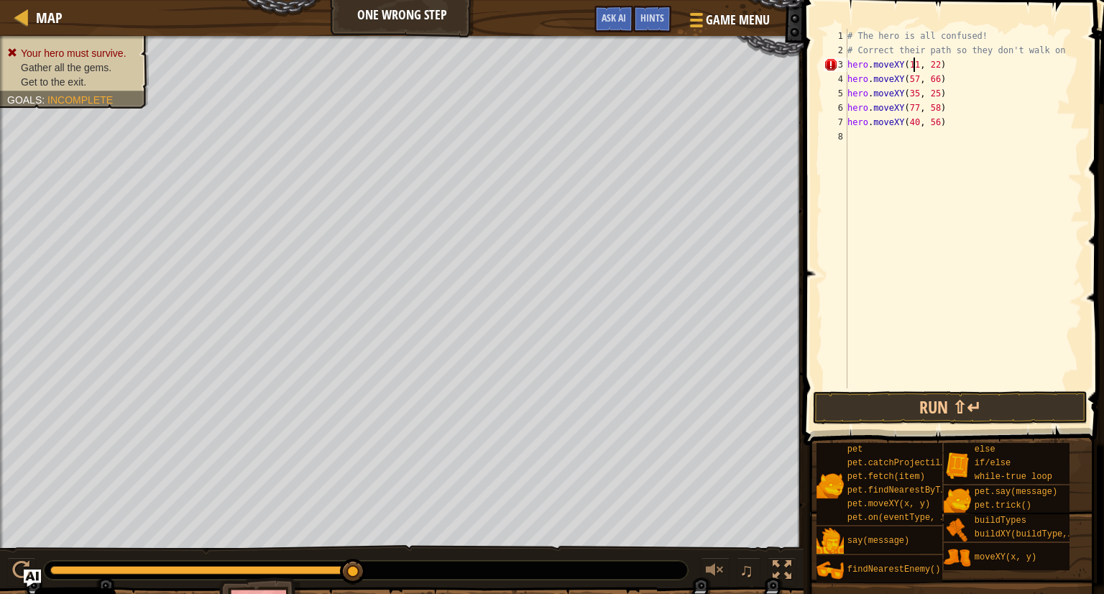
scroll to position [6, 5]
click at [931, 69] on div "# The hero is all confused! # Correct their path so they don't walk on hero . m…" at bounding box center [963, 223] width 238 height 388
click at [899, 409] on button "Run ⇧↵" at bounding box center [950, 407] width 274 height 33
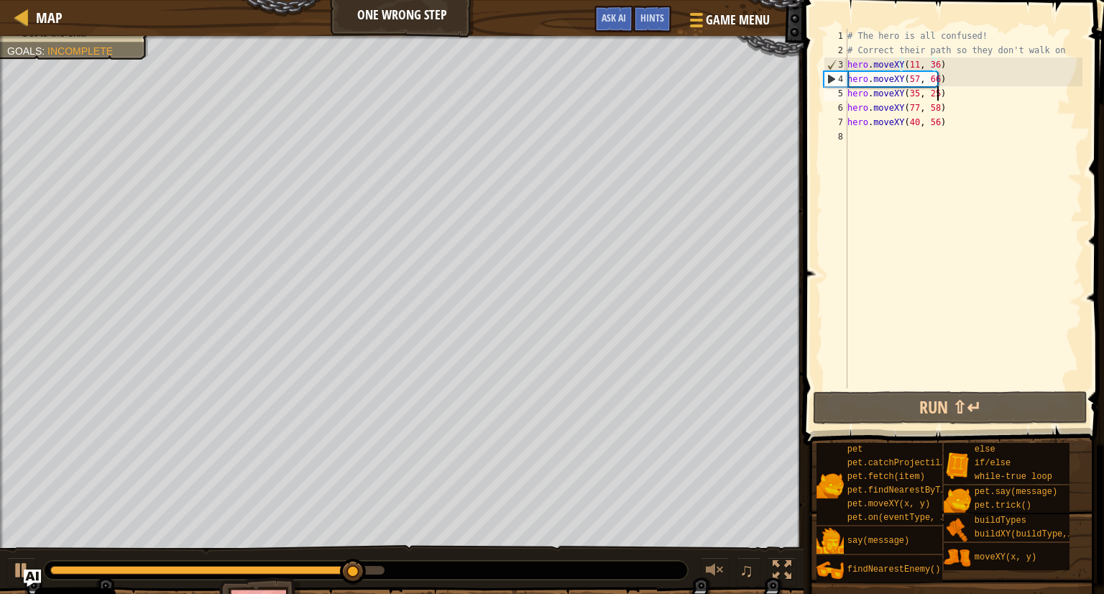
click at [940, 87] on div "# The hero is all confused! # Correct their path so they don't walk on hero . m…" at bounding box center [963, 223] width 238 height 388
click at [942, 81] on div "# The hero is all confused! # Correct their path so they don't walk on hero . m…" at bounding box center [963, 223] width 238 height 388
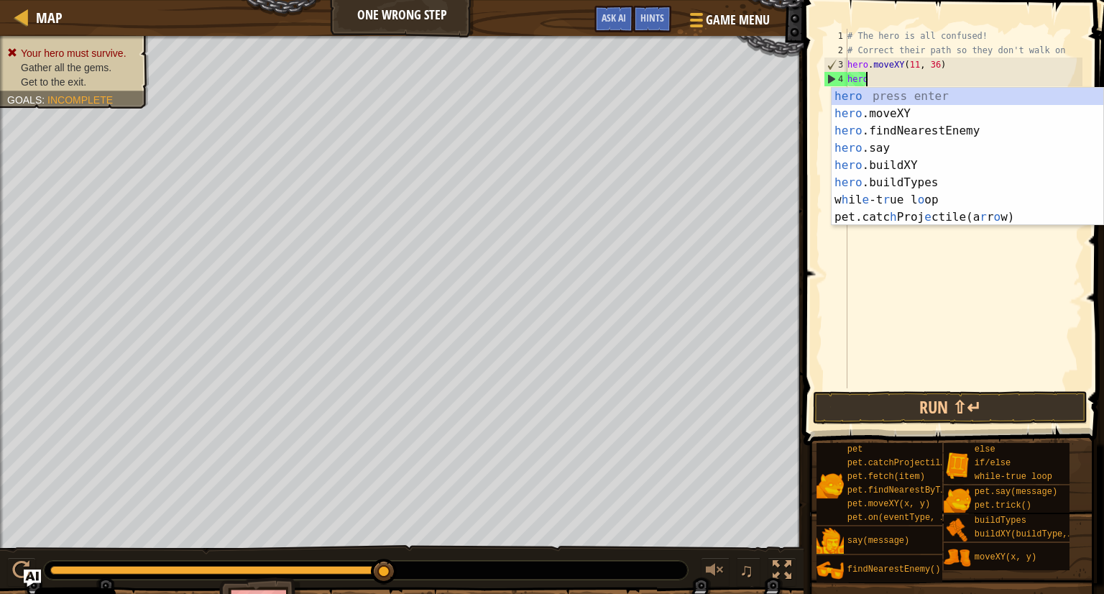
scroll to position [6, 0]
type textarea "h"
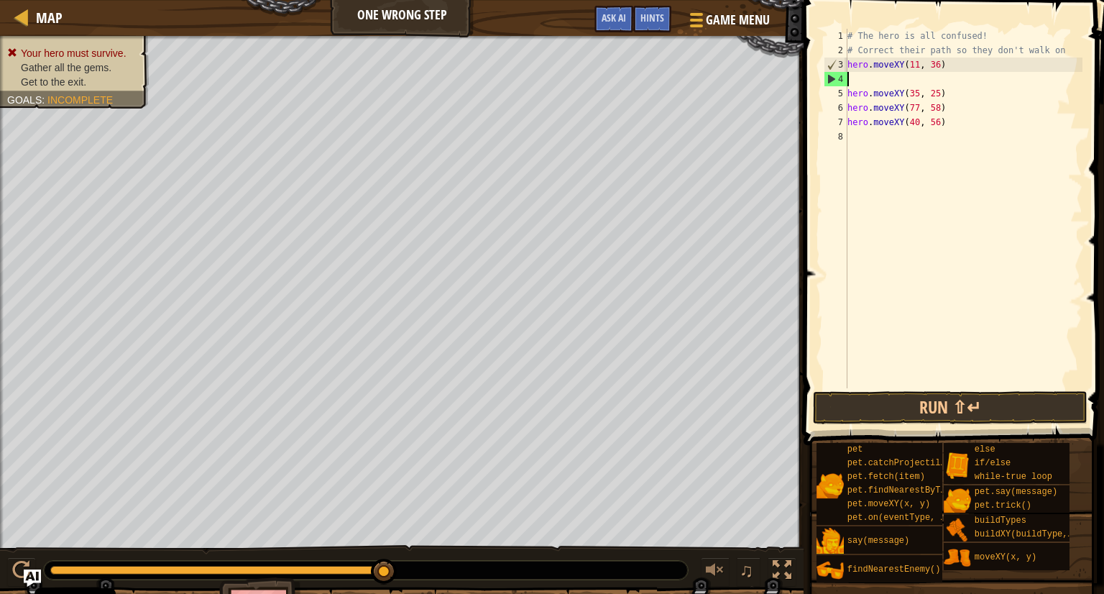
type textarea "hero.moveXY(11, 36)"
type textarea "hero.moveXY(35, 25)"
click at [891, 400] on button "Run ⇧↵" at bounding box center [950, 407] width 274 height 33
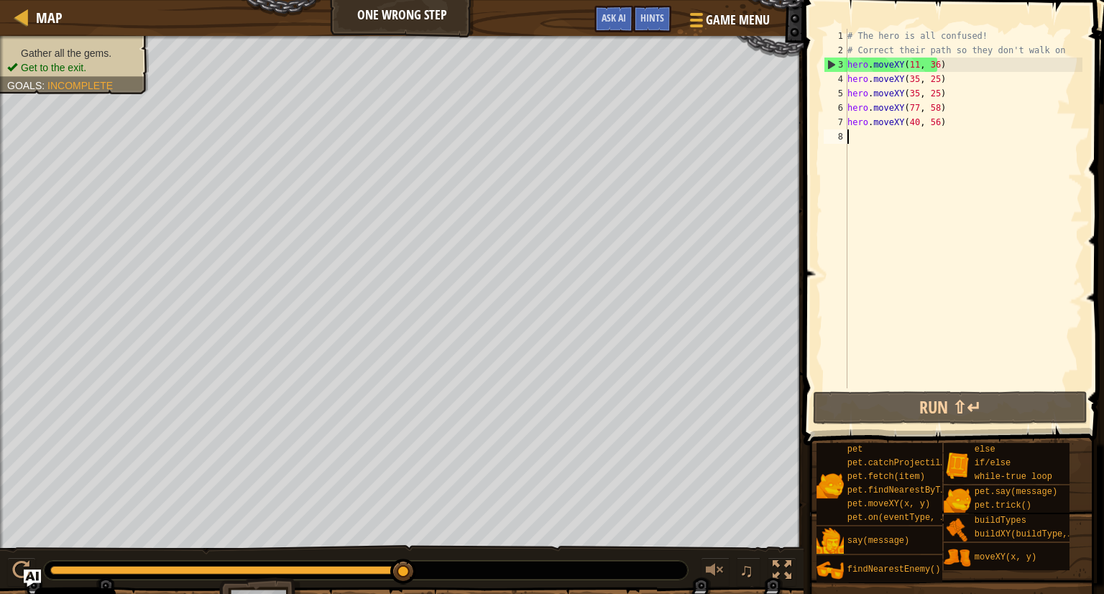
click at [849, 137] on div "# The hero is all confused! # Correct their path so they don't walk on hero . m…" at bounding box center [963, 223] width 238 height 388
click at [940, 110] on div "# The hero is all confused! # Correct their path so they don't walk on hero . m…" at bounding box center [963, 223] width 238 height 388
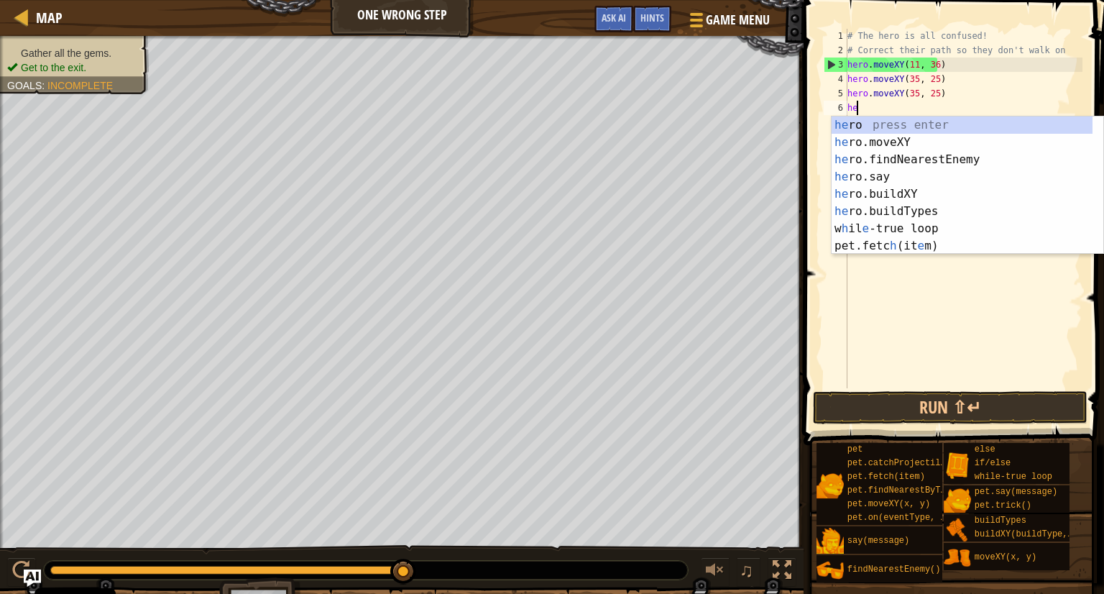
type textarea "h"
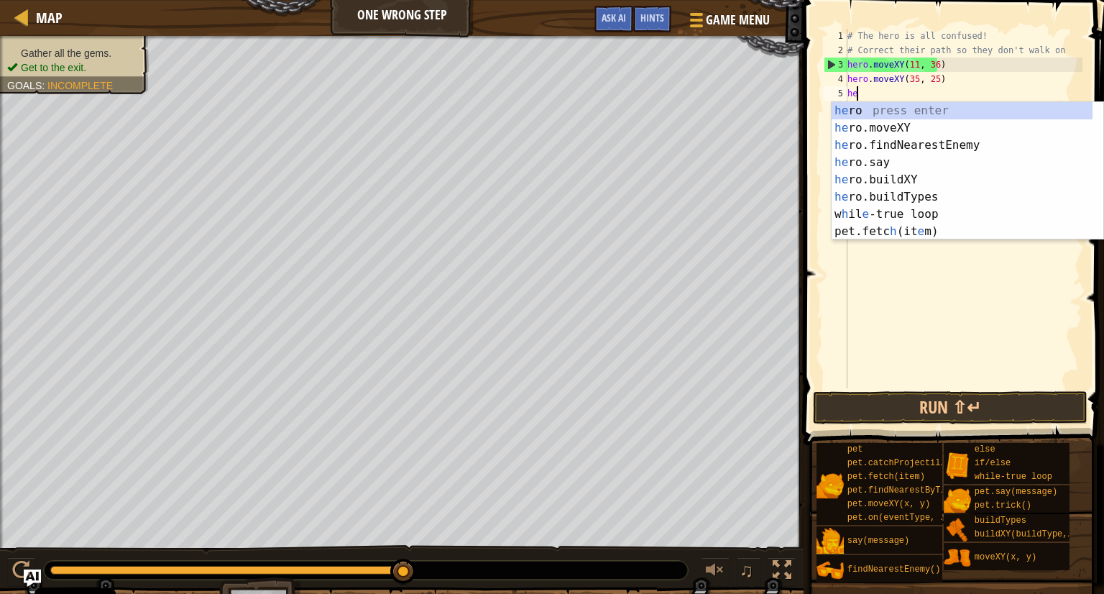
type textarea "h"
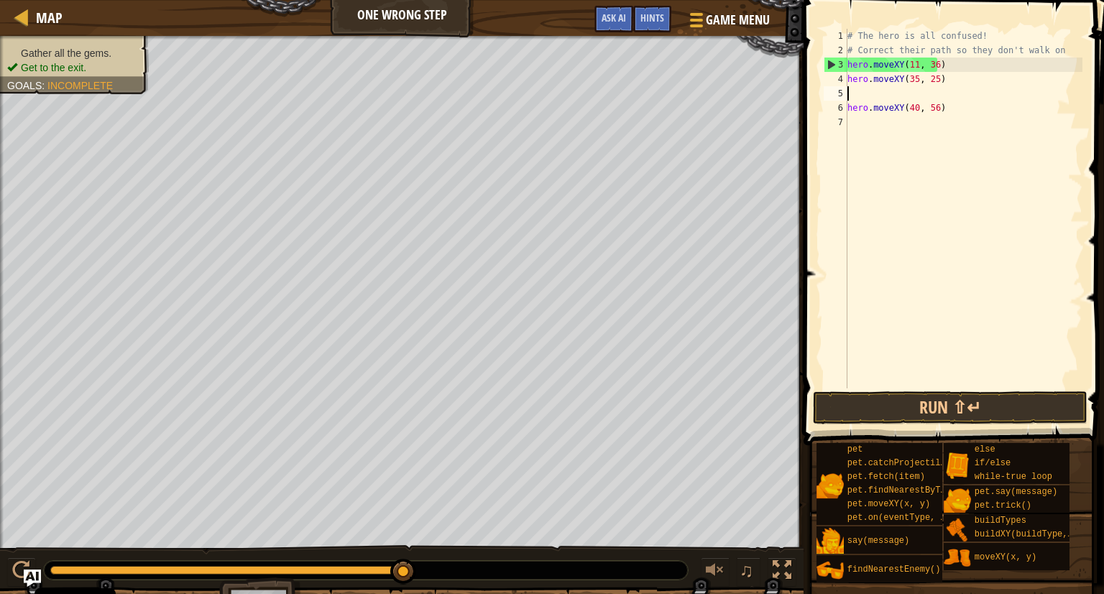
type textarea "hero.moveXY(35, 25)"
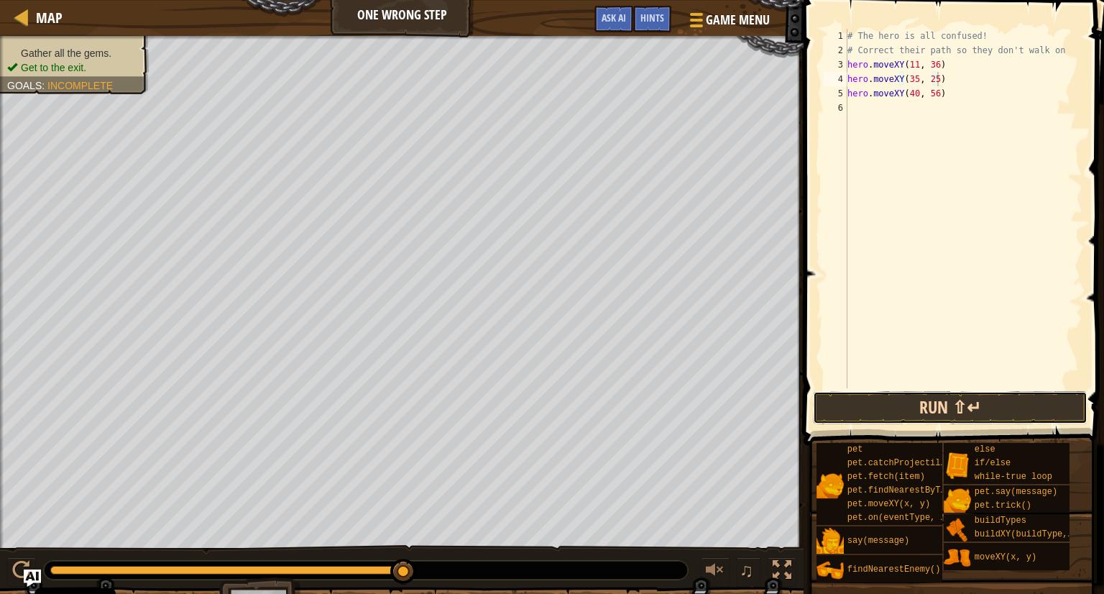
click at [915, 415] on button "Run ⇧↵" at bounding box center [950, 407] width 274 height 33
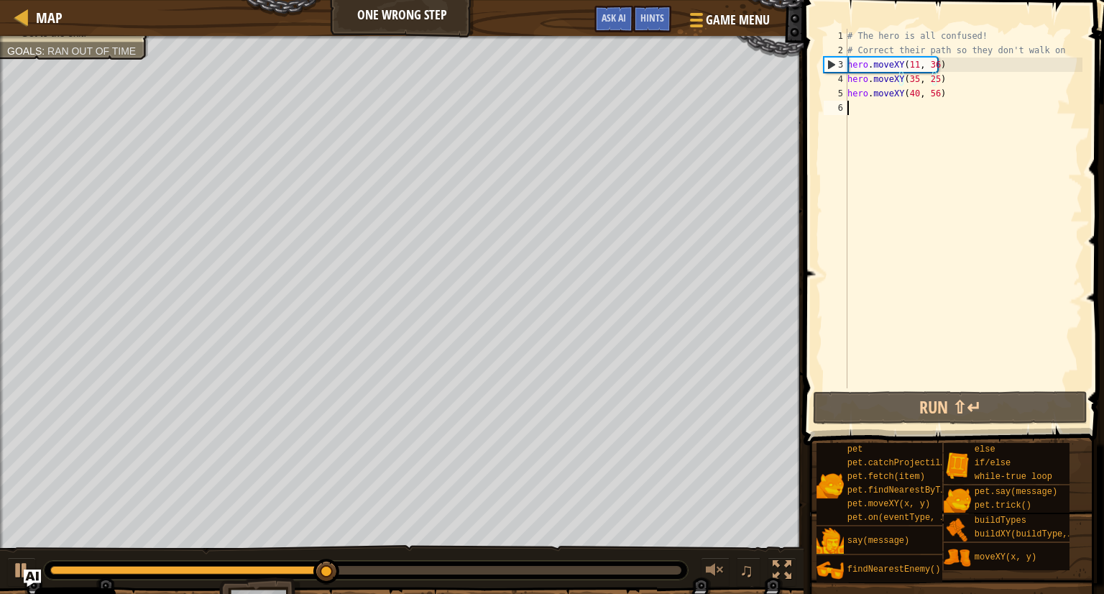
click at [849, 107] on div "# The hero is all confused! # Correct their path so they don't walk on hero . m…" at bounding box center [963, 223] width 238 height 388
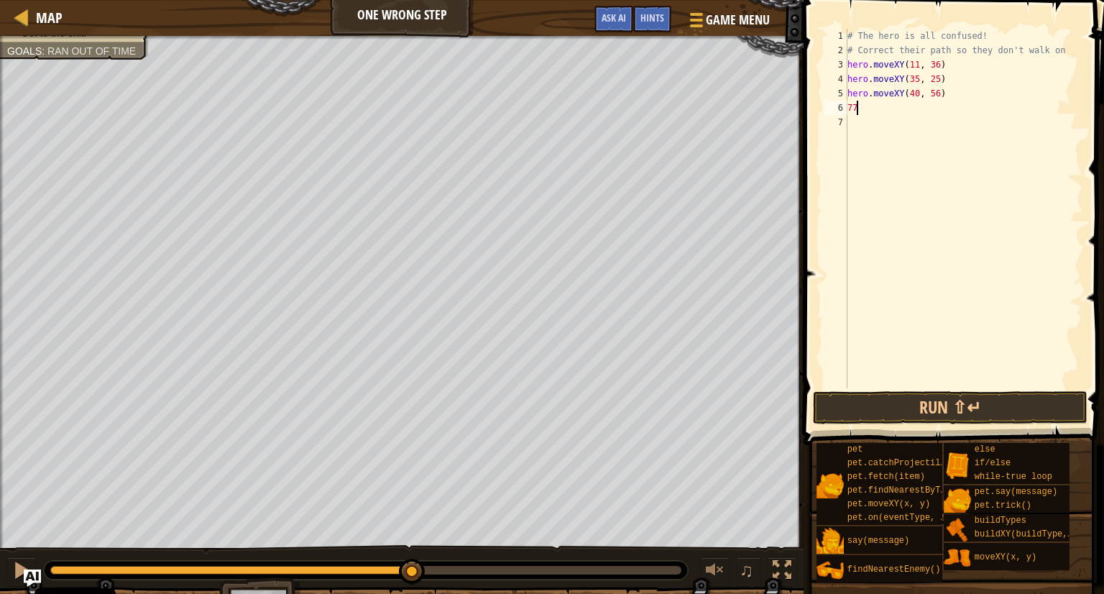
type textarea "7"
type textarea "hero.moveXY(77, 58)"
click at [928, 400] on button "Run ⇧↵" at bounding box center [950, 407] width 274 height 33
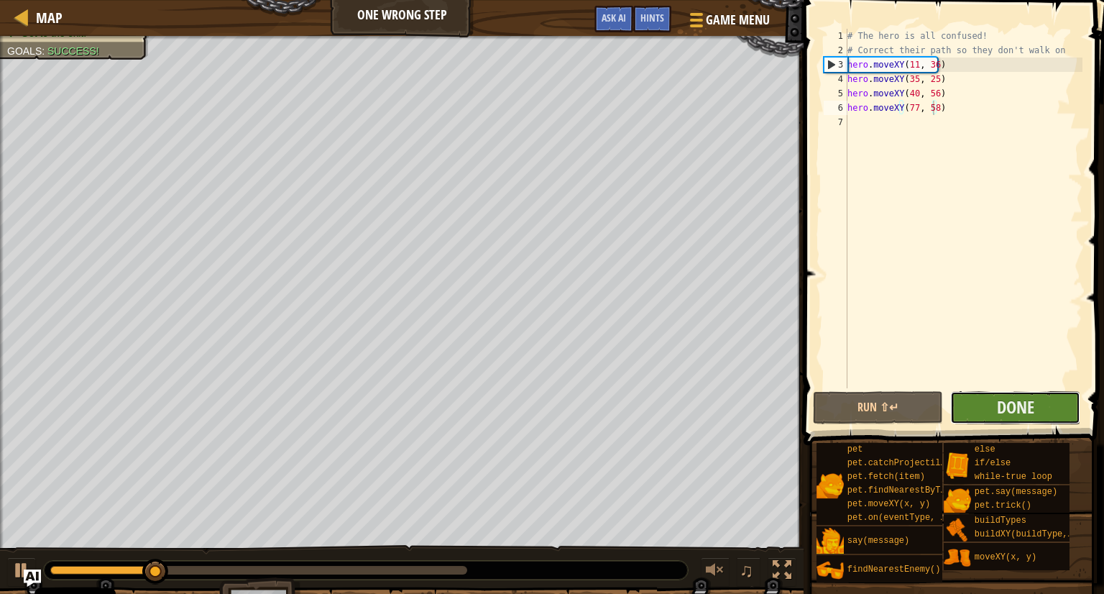
click at [966, 400] on button "Done" at bounding box center [1015, 407] width 130 height 33
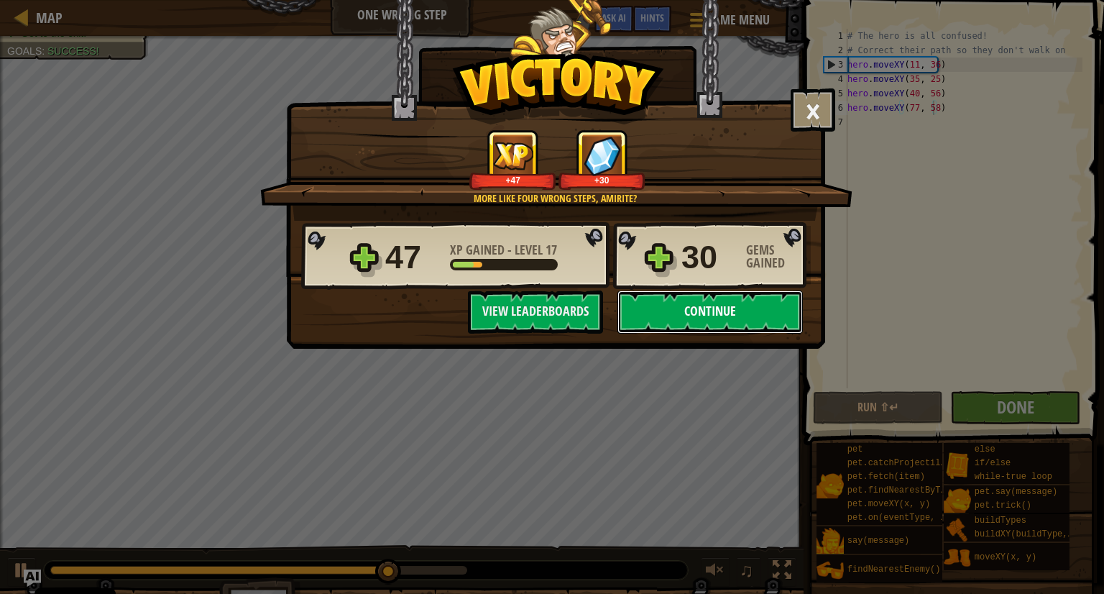
click at [692, 297] on button "Continue" at bounding box center [709, 311] width 185 height 43
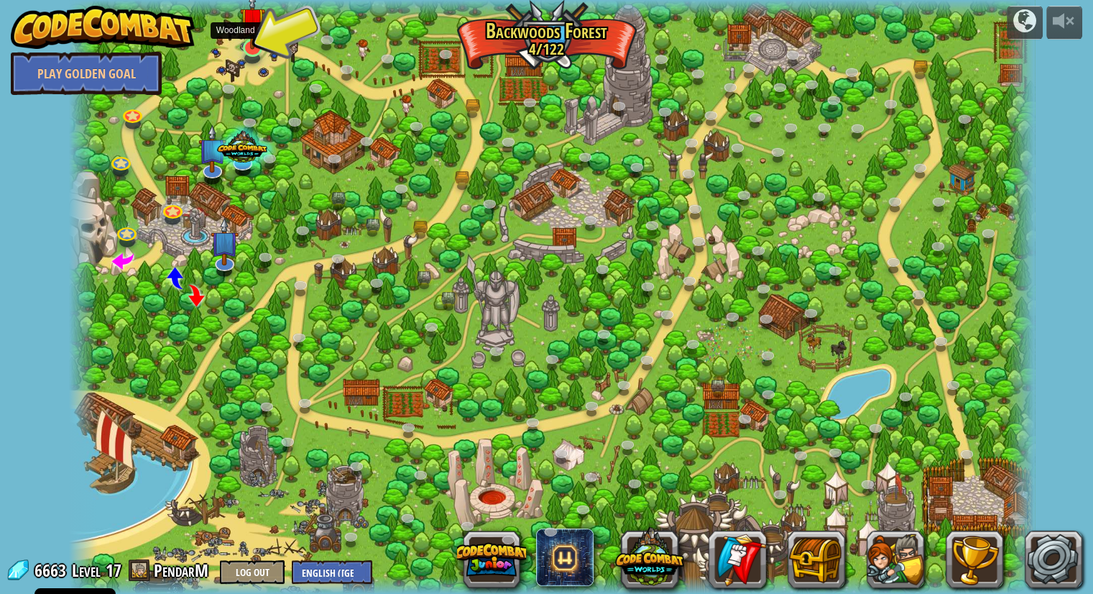
click at [256, 42] on img at bounding box center [252, 20] width 25 height 58
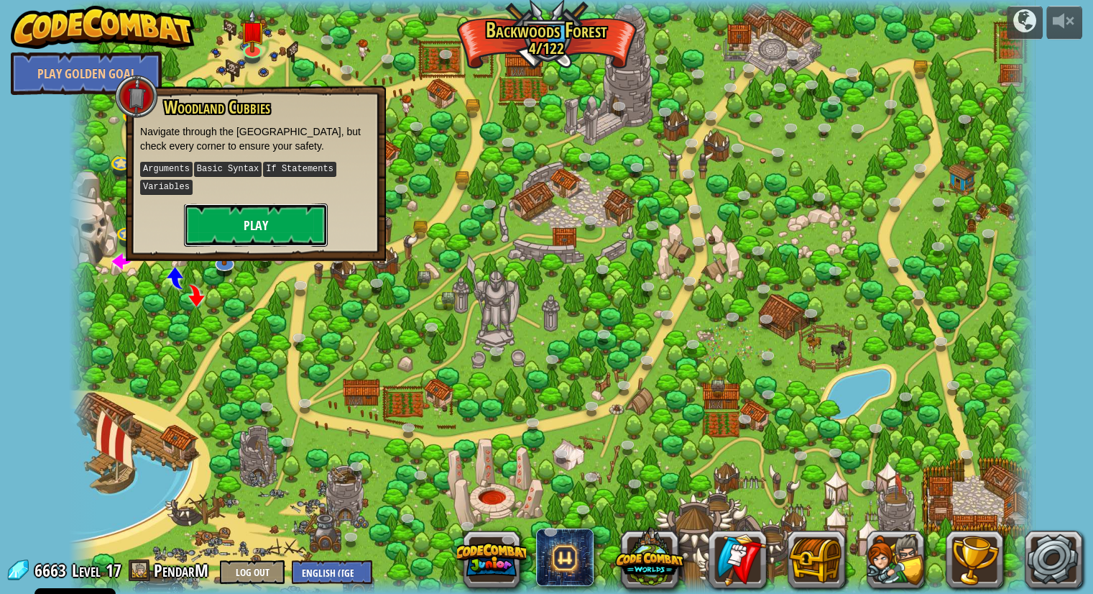
click at [296, 228] on button "Play" at bounding box center [256, 224] width 144 height 43
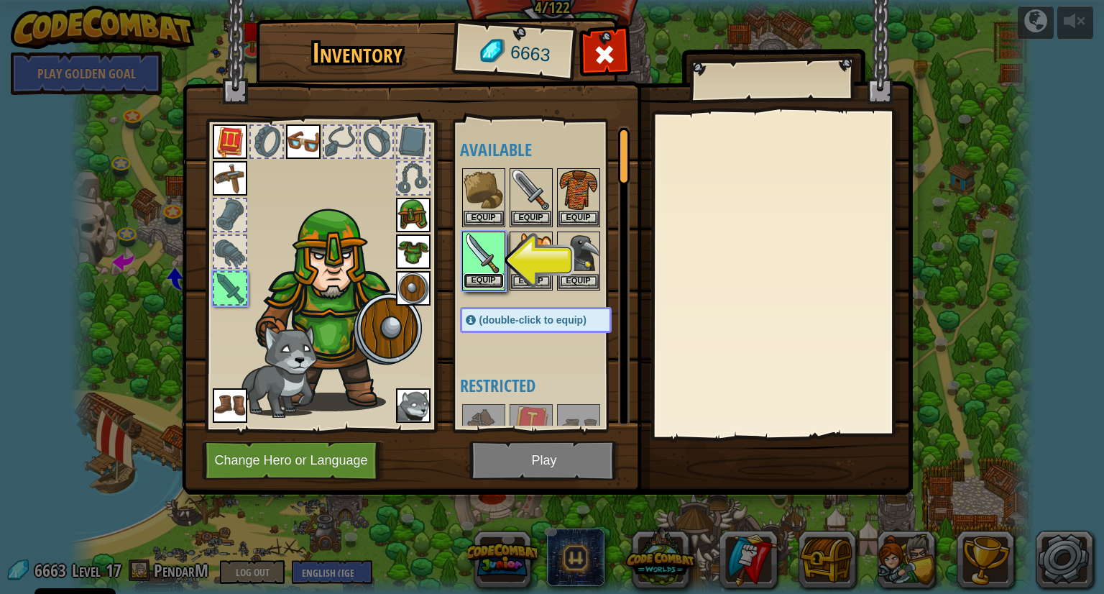
click at [474, 279] on button "Equip" at bounding box center [483, 280] width 40 height 15
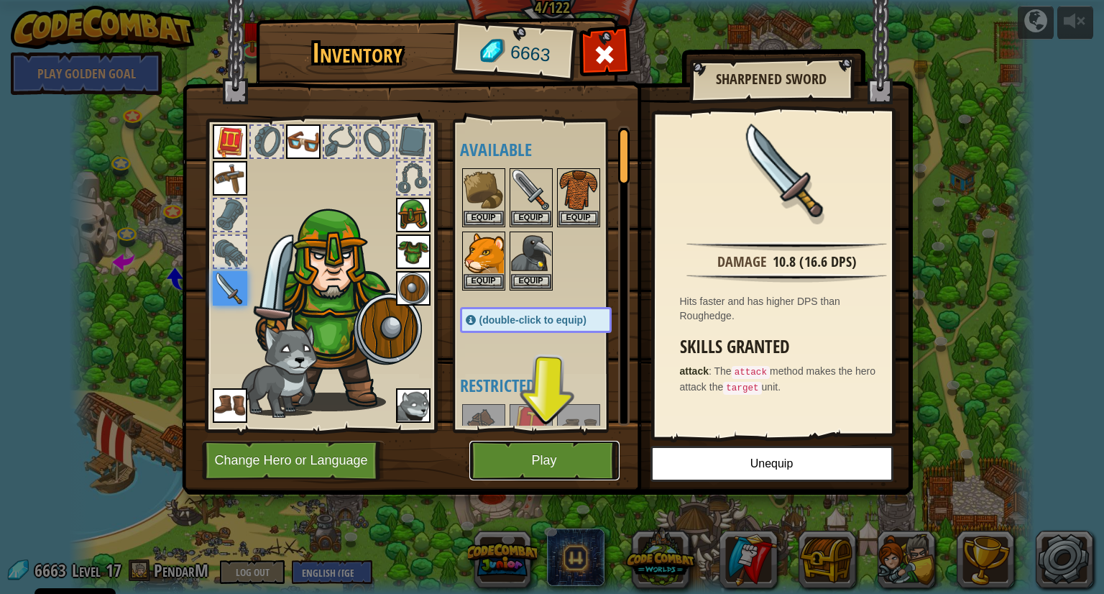
click at [542, 472] on button "Play" at bounding box center [544, 460] width 150 height 40
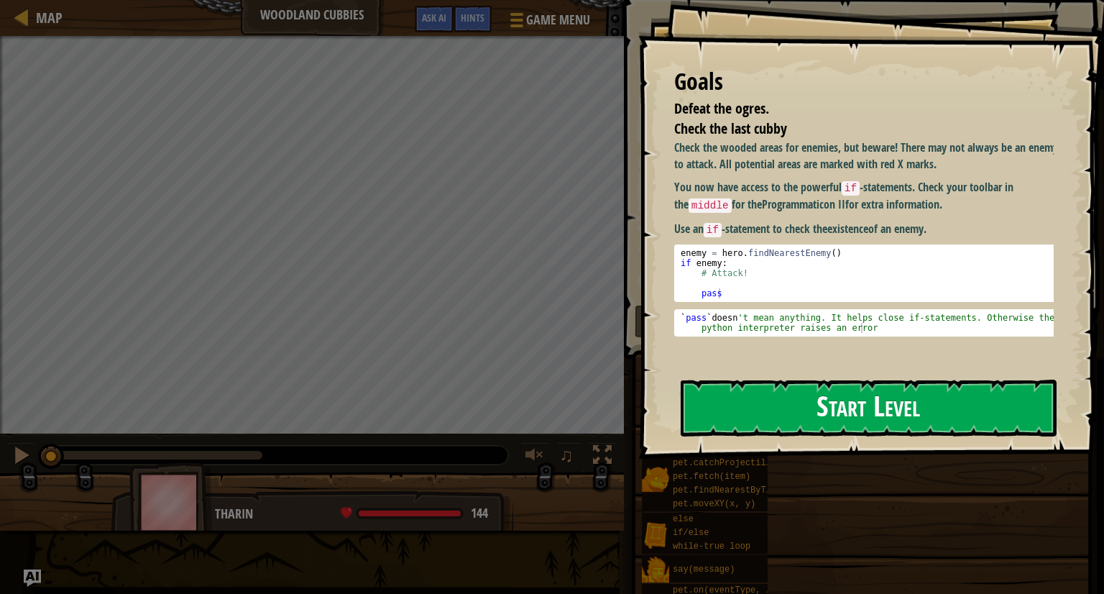
click at [770, 414] on button "Start Level" at bounding box center [868, 407] width 376 height 57
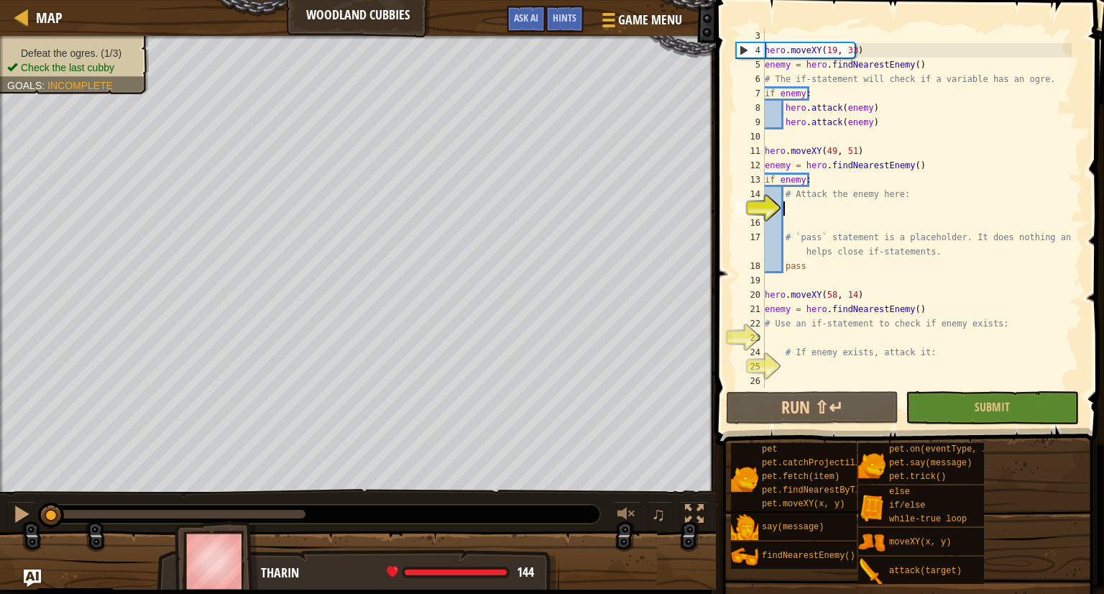
scroll to position [6, 1]
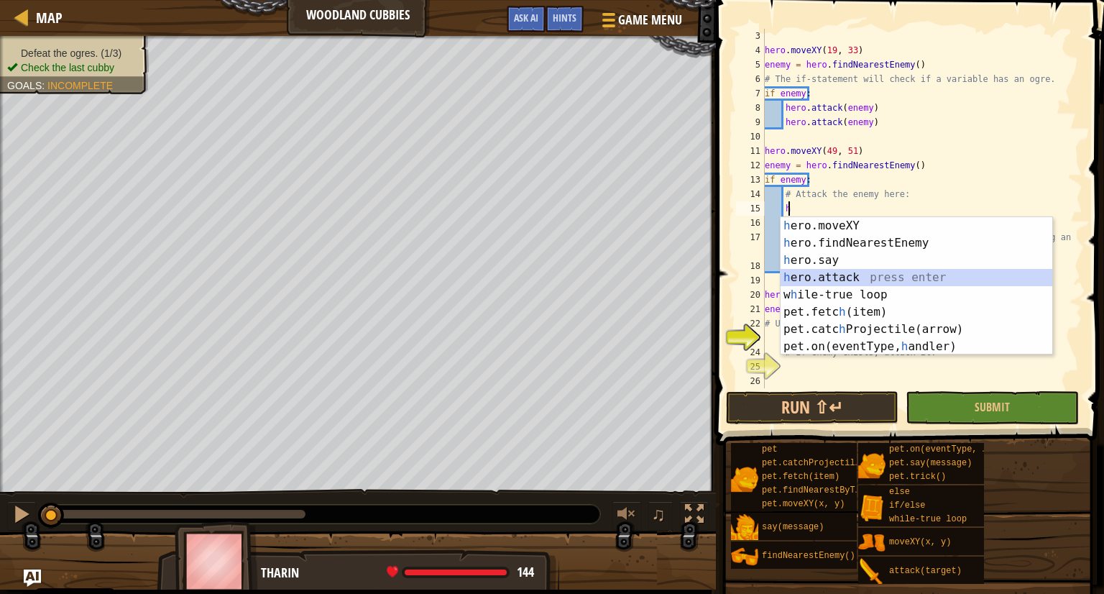
type textarea "hero.attack(enemy)"
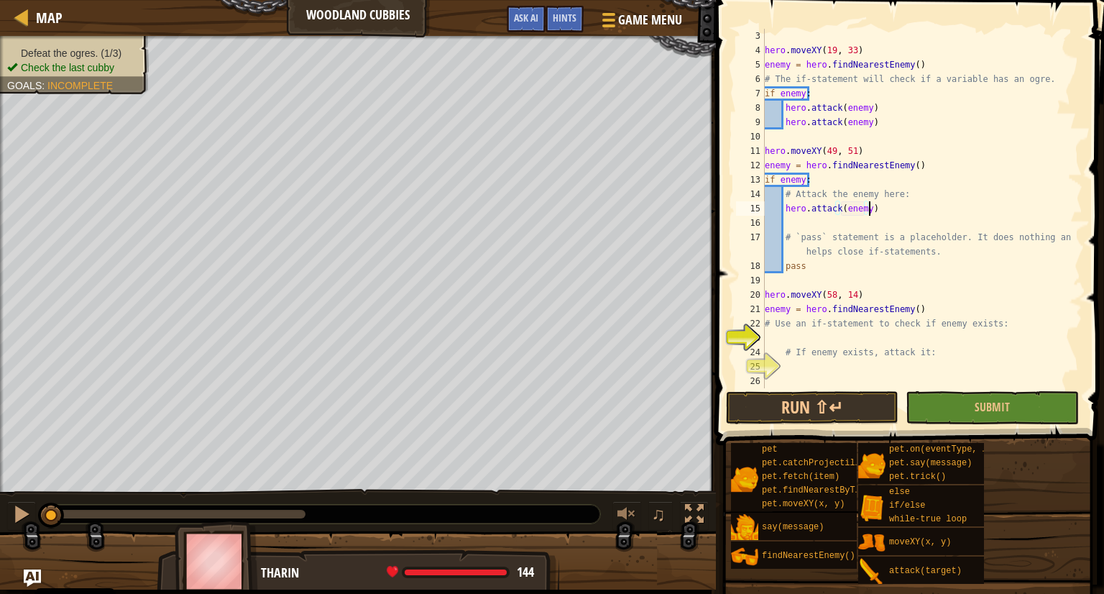
click at [877, 211] on div "hero . moveXY ( 19 , 33 ) enemy = hero . findNearestEnemy ( ) # The if-statemen…" at bounding box center [917, 223] width 310 height 388
type textarea "# `pass` statement is a placeholder. It does nothing and helps close if-stateme…"
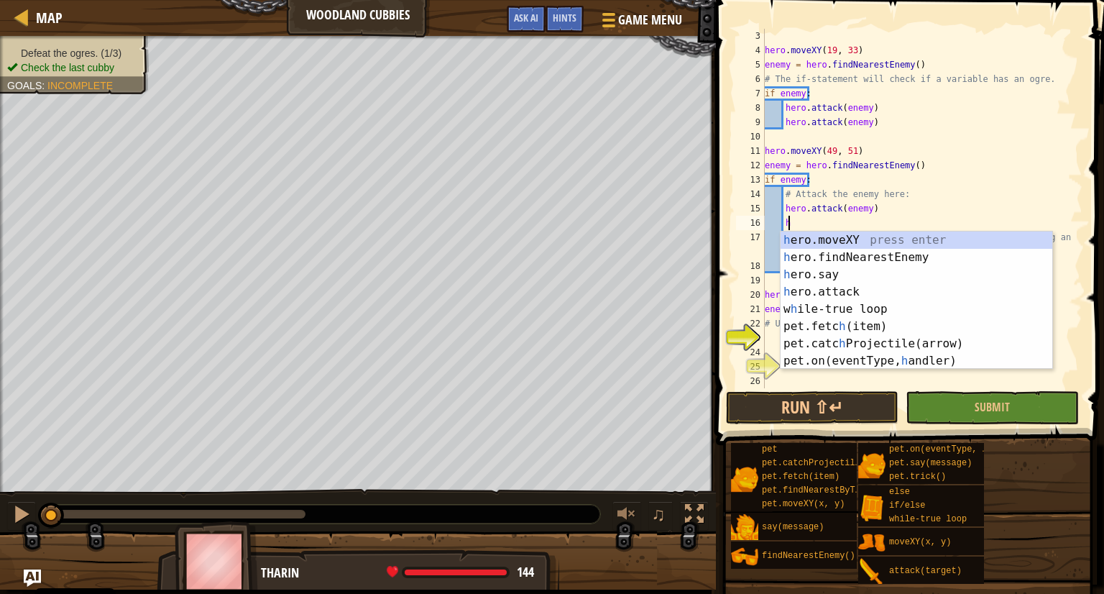
scroll to position [6, 1]
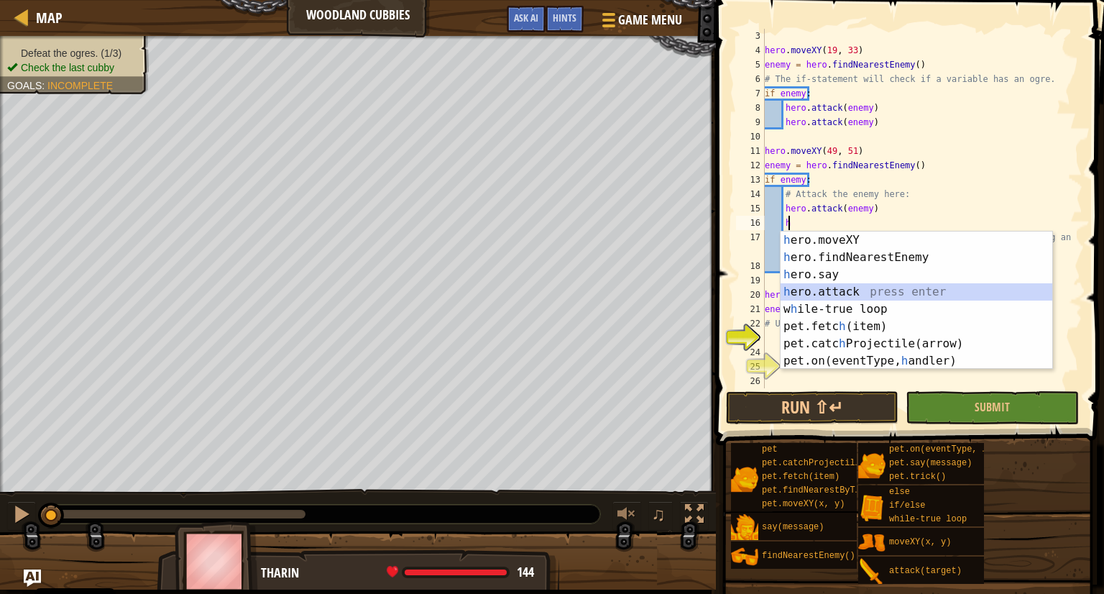
type textarea "hero.attack(enemy)"
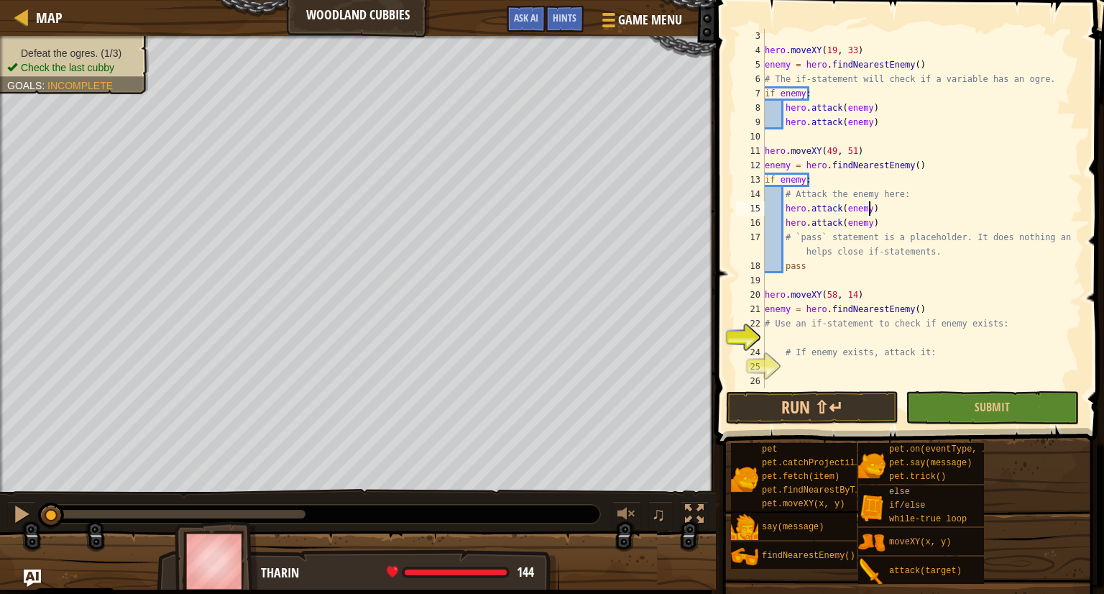
click at [880, 215] on div "hero . moveXY ( 19 , 33 ) enemy = hero . findNearestEnemy ( ) # The if-statemen…" at bounding box center [917, 223] width 310 height 388
click at [767, 337] on div "hero . moveXY ( 19 , 33 ) enemy = hero . findNearestEnemy ( ) # The if-statemen…" at bounding box center [917, 223] width 310 height 388
type textarea "if enemy:"
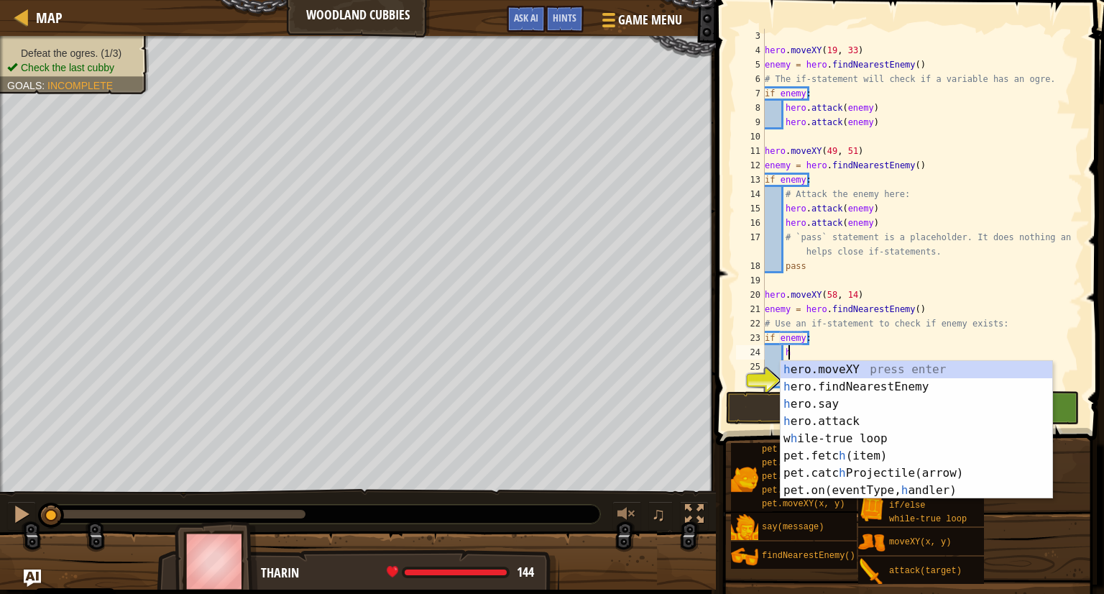
scroll to position [6, 1]
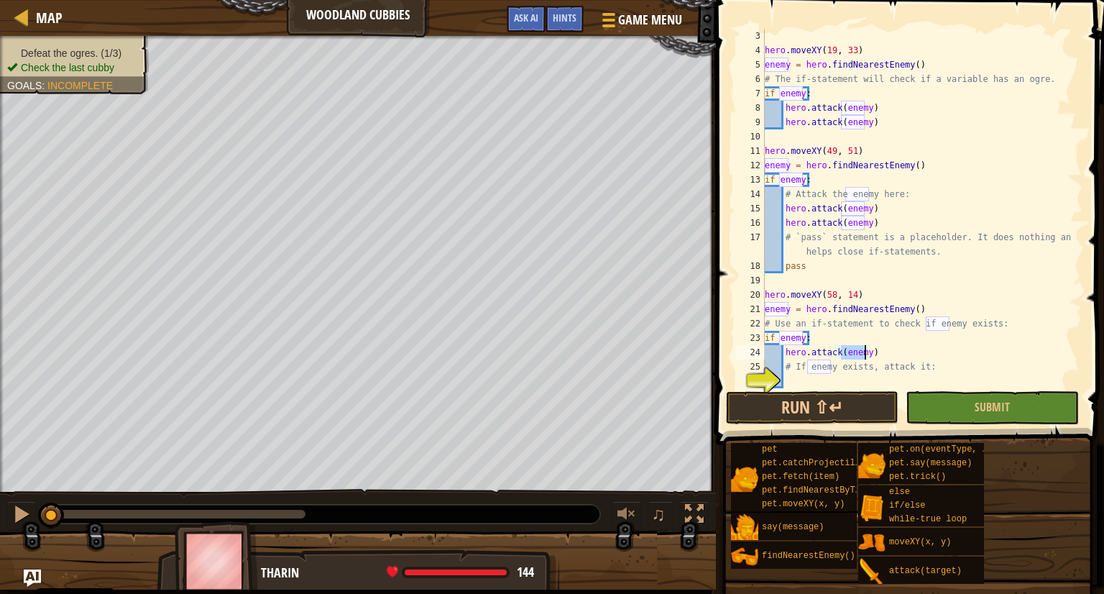
type textarea "# If enemy exists, attack it:"
type textarea "hero.attack(enemy)"
click at [851, 407] on button "Run ⇧↵" at bounding box center [812, 407] width 172 height 33
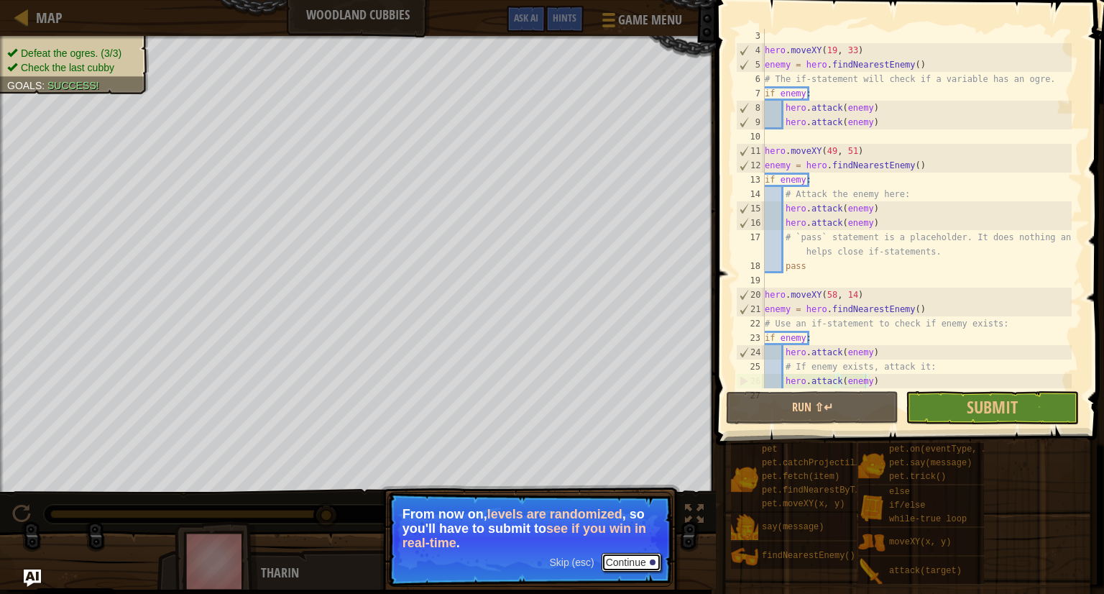
click at [633, 564] on button "Continue" at bounding box center [631, 562] width 60 height 19
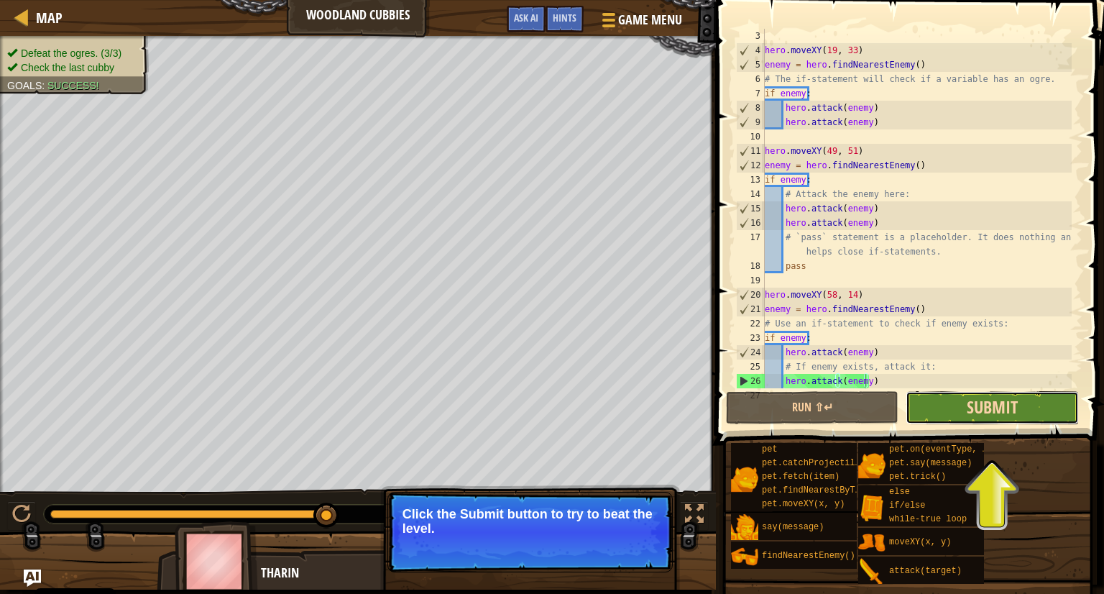
click at [1016, 408] on span "Submit" at bounding box center [991, 406] width 51 height 23
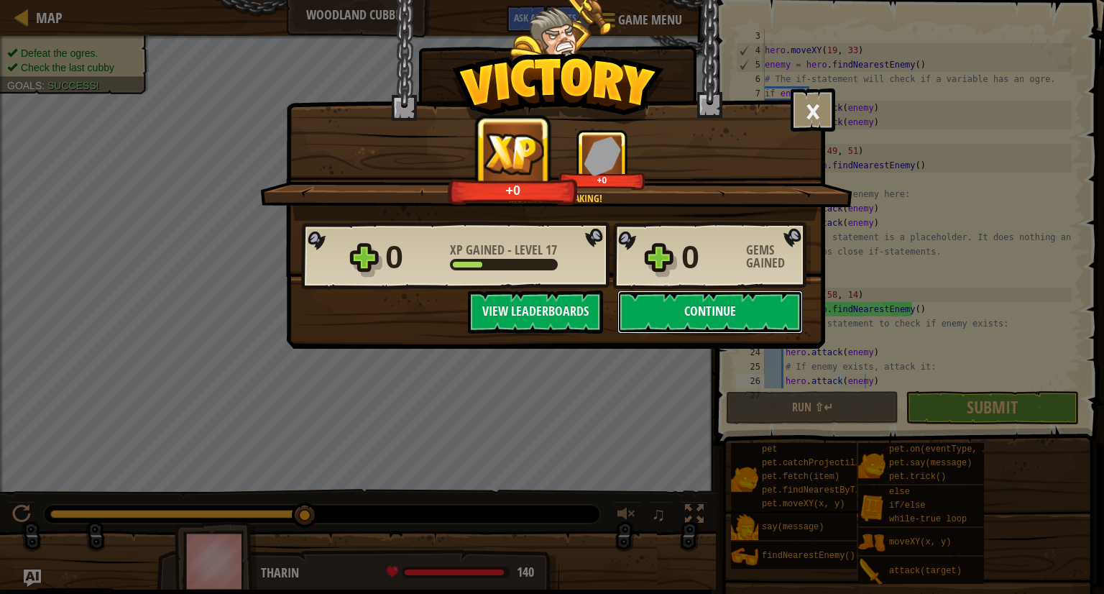
click at [680, 308] on button "Continue" at bounding box center [709, 311] width 185 height 43
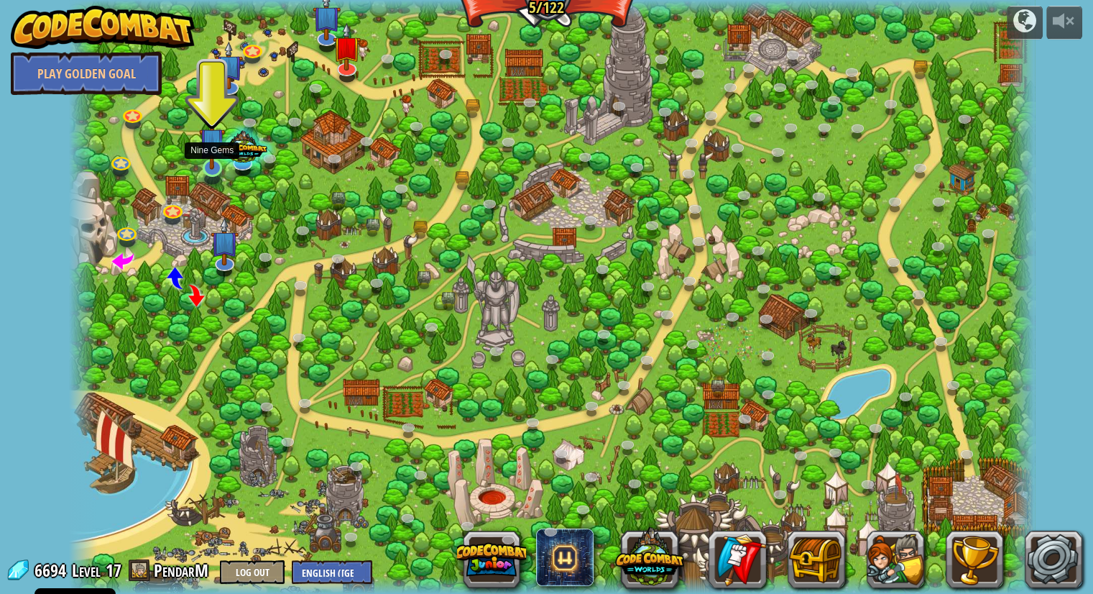
click at [201, 167] on img at bounding box center [211, 140] width 25 height 58
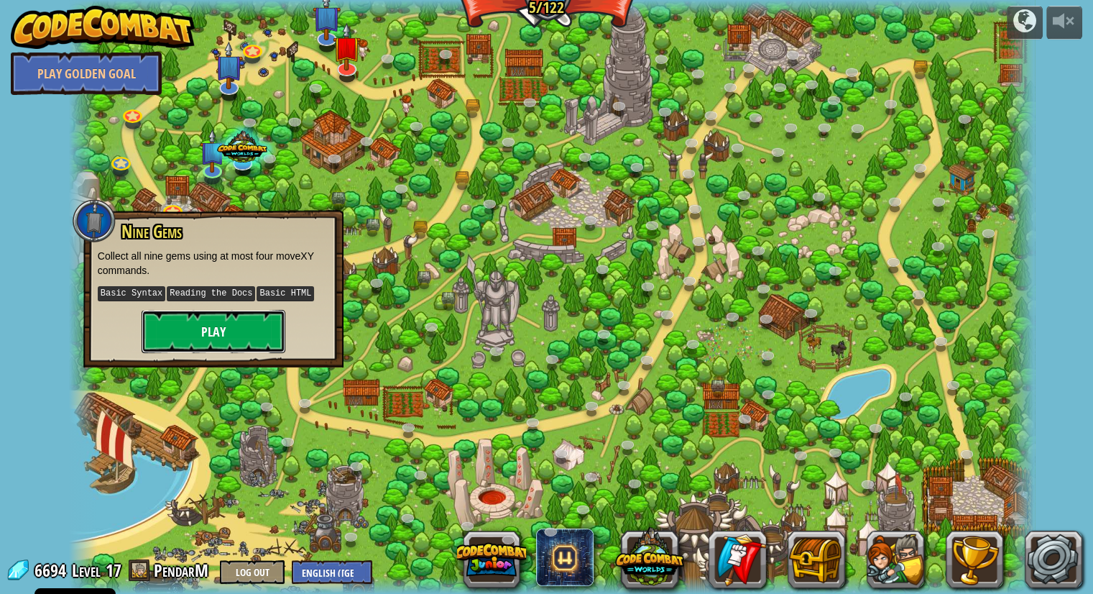
click at [183, 337] on button "Play" at bounding box center [214, 331] width 144 height 43
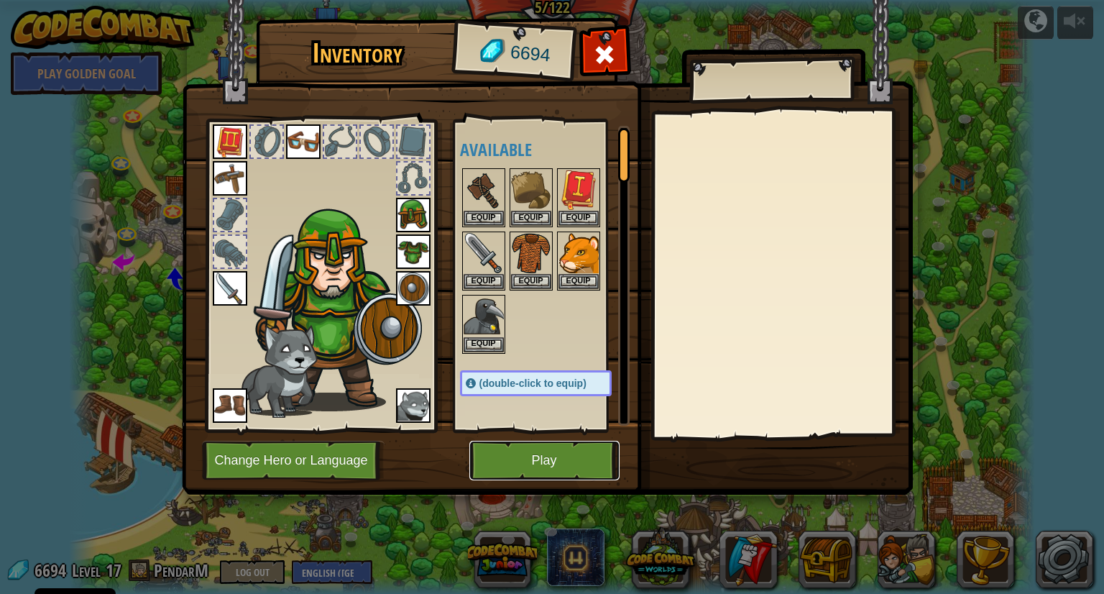
click at [525, 460] on button "Play" at bounding box center [544, 460] width 150 height 40
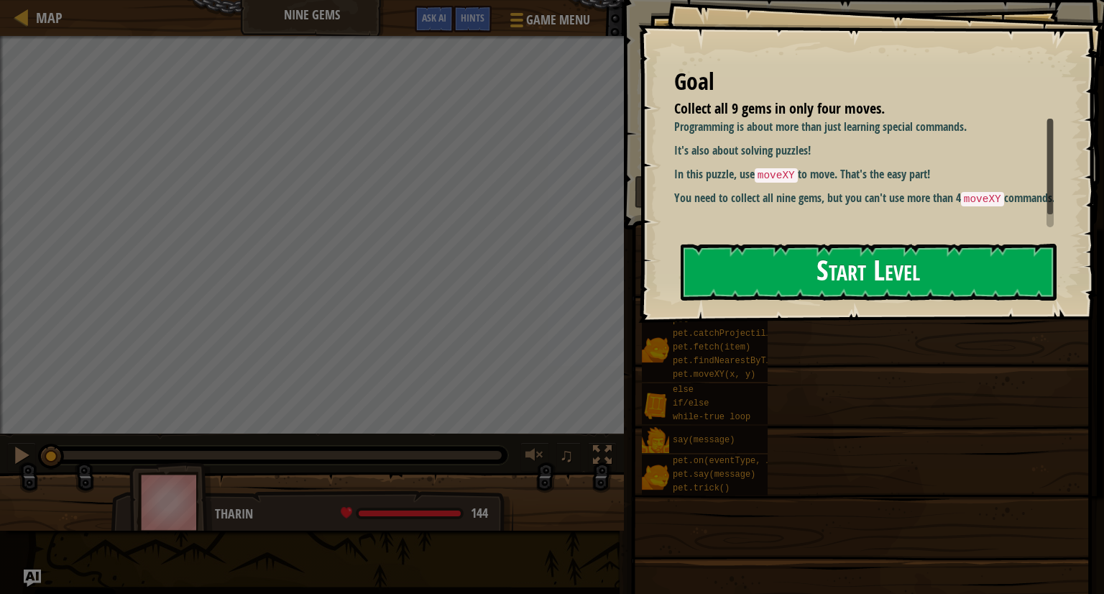
click at [796, 264] on button "Start Level" at bounding box center [868, 272] width 376 height 57
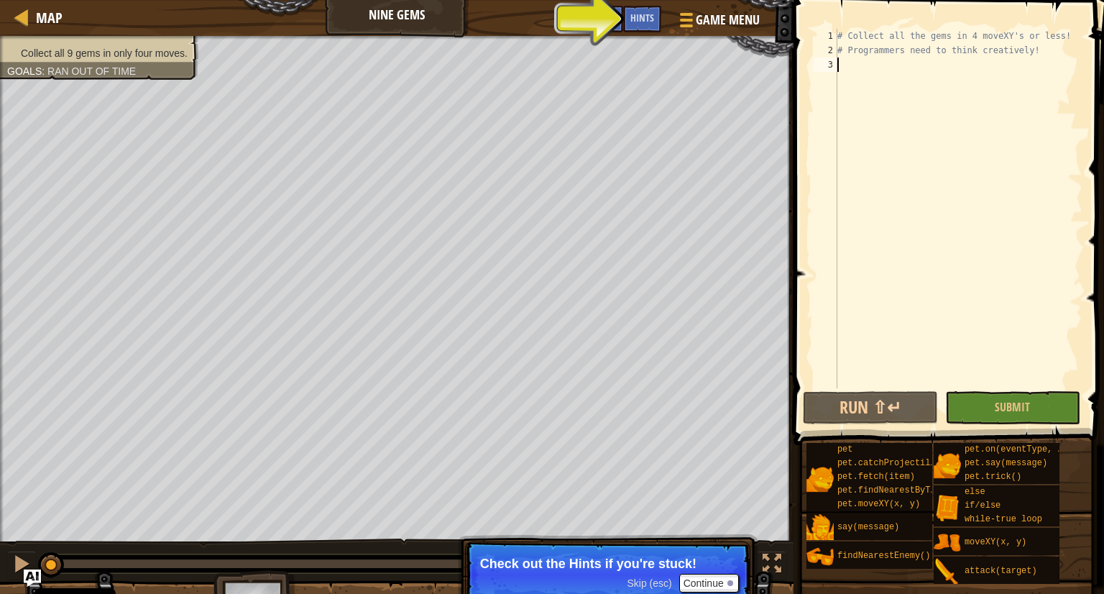
scroll to position [6, 0]
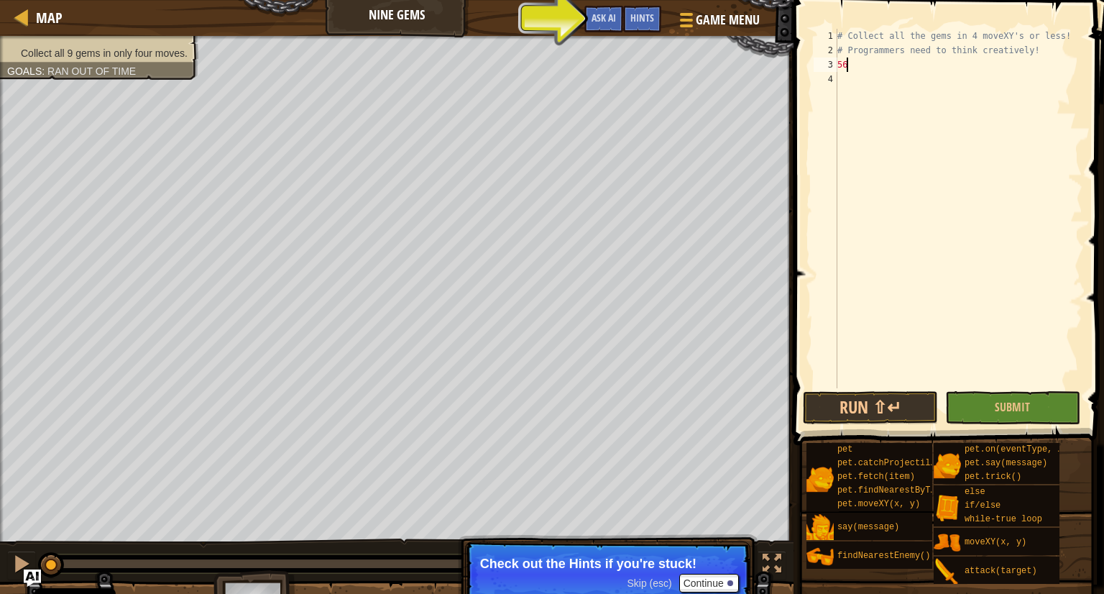
type textarea "5"
click at [916, 68] on div "# Collect all the gems in 4 moveXY's or less! # Programmers need to think creat…" at bounding box center [958, 223] width 248 height 388
type textarea "hero.moveXY(56, 48)"
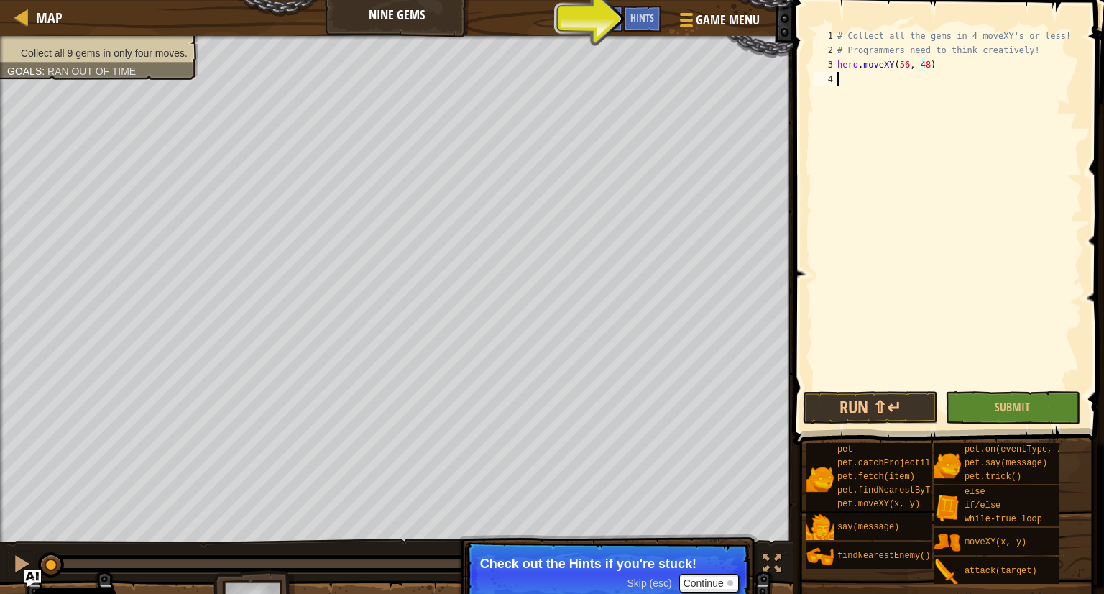
click at [837, 76] on div "# Collect all the gems in 4 moveXY's or less! # Programmers need to think creat…" at bounding box center [958, 223] width 248 height 388
click at [915, 84] on div "# Collect all the gems in 4 moveXY's or less! # Programmers need to think creat…" at bounding box center [958, 223] width 248 height 388
click at [916, 84] on div "# Collect all the gems in 4 moveXY's or less! # Programmers need to think creat…" at bounding box center [958, 223] width 248 height 388
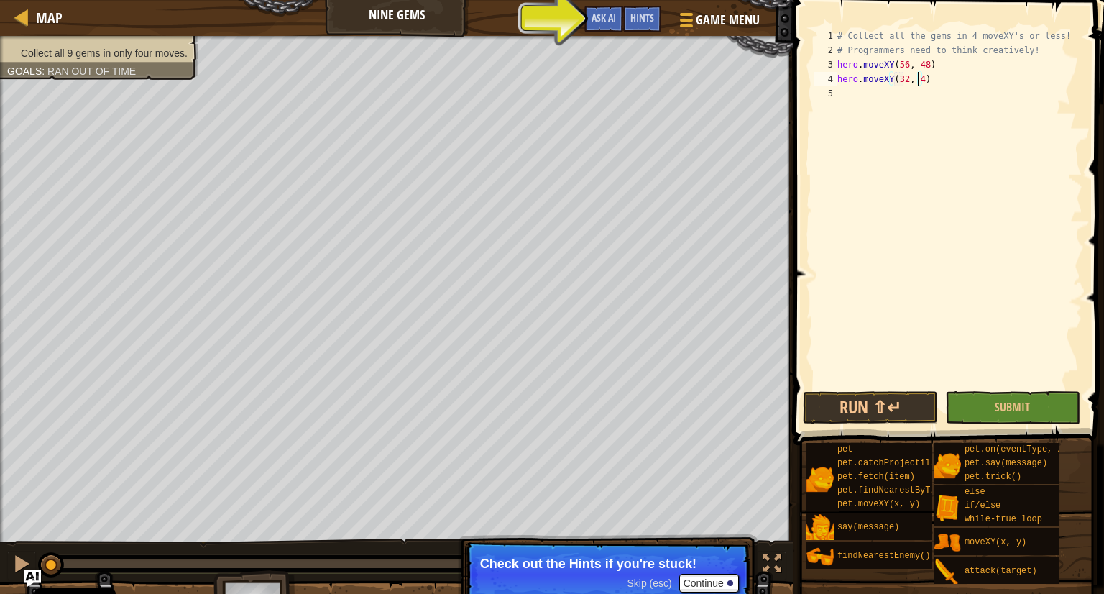
type textarea "hero.moveXY(32, 48)"
click at [930, 81] on div "# Collect all the gems in 4 moveXY's or less! # Programmers need to think creat…" at bounding box center [958, 223] width 248 height 388
click at [918, 91] on div "# Collect all the gems in 4 moveXY's or less! # Programmers need to think creat…" at bounding box center [958, 223] width 248 height 388
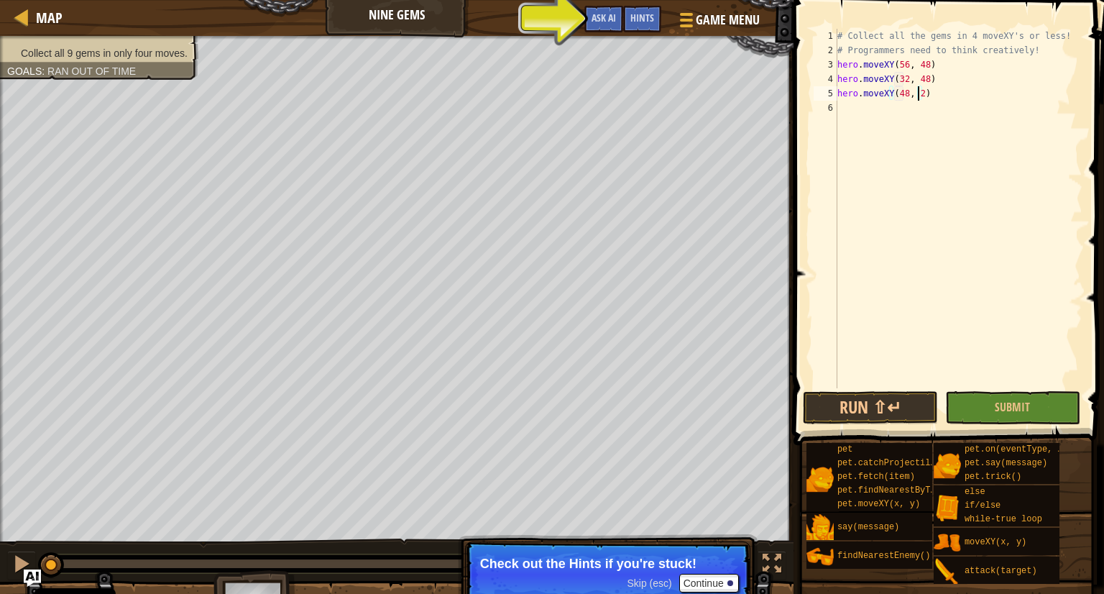
type textarea "hero.moveXY(48, 24)"
click at [841, 105] on div "# Collect all the gems in 4 moveXY's or less! # Programmers need to think creat…" at bounding box center [958, 223] width 248 height 388
click at [921, 90] on div "# Collect all the gems in 4 moveXY's or less! # Programmers need to think creat…" at bounding box center [958, 223] width 248 height 388
type textarea "hero.moveXY(48, 23)"
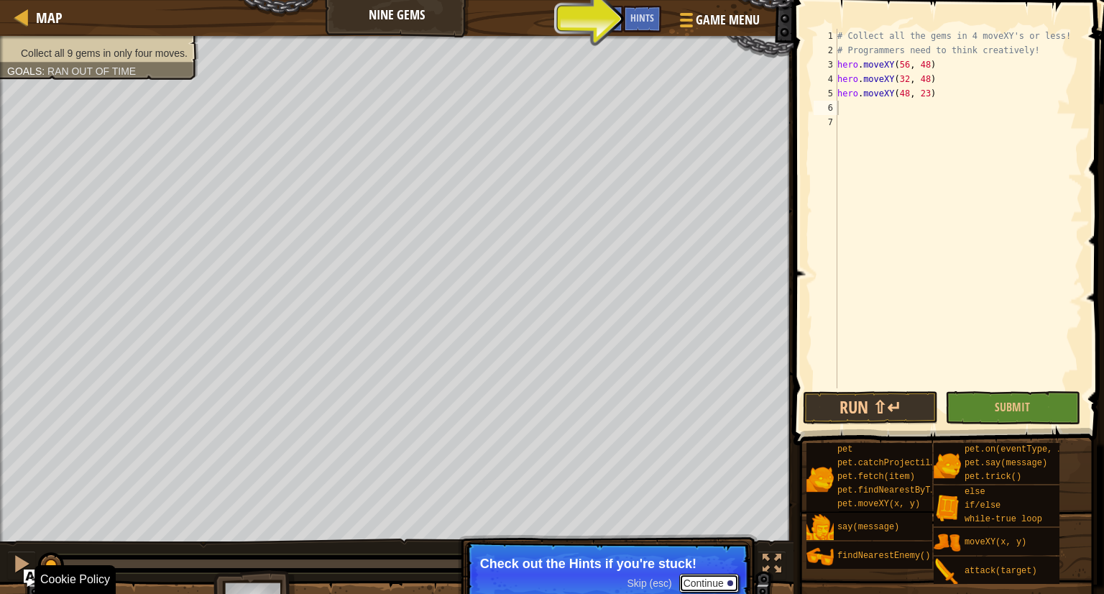
click at [717, 582] on button "Continue" at bounding box center [709, 582] width 60 height 19
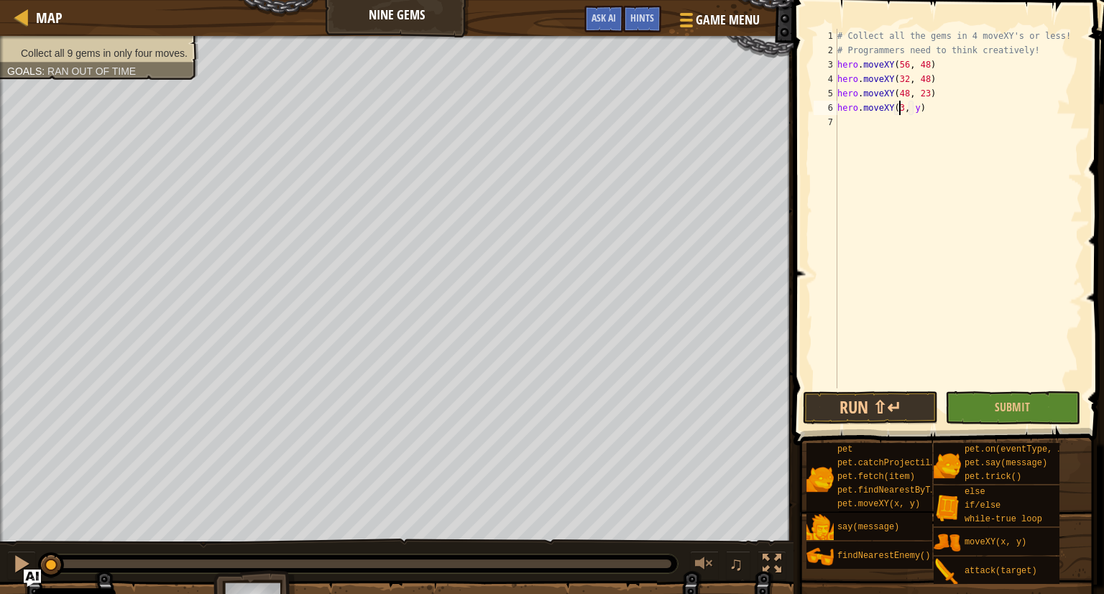
scroll to position [6, 5]
click at [915, 104] on div "# Collect all the gems in 4 moveXY's or less! # Programmers need to think creat…" at bounding box center [958, 223] width 248 height 388
click at [901, 417] on button "Run ⇧↵" at bounding box center [870, 407] width 135 height 33
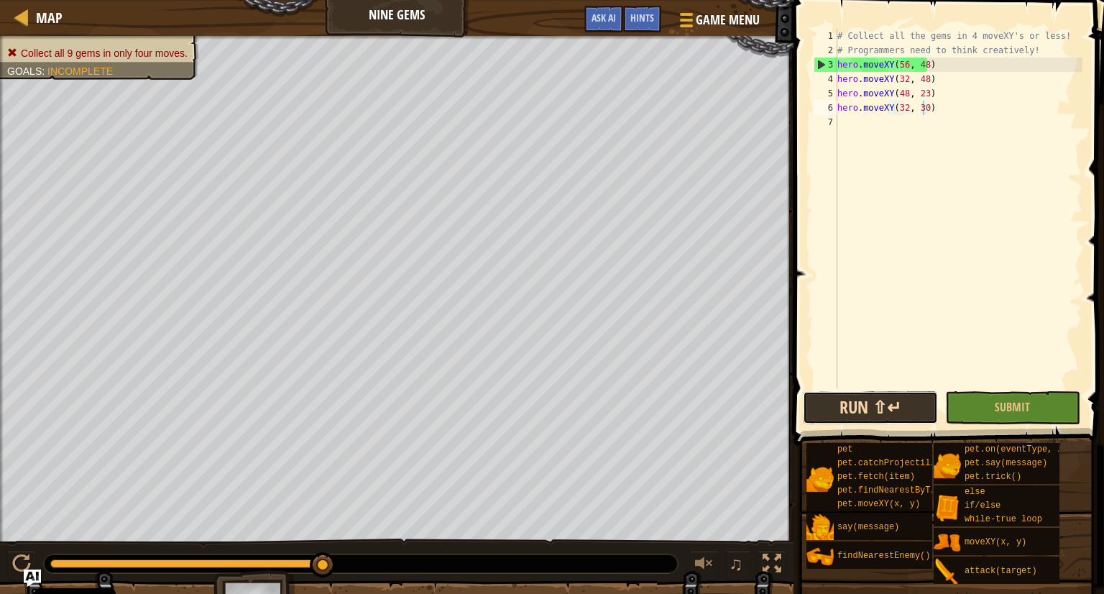
click at [845, 408] on button "Run ⇧↵" at bounding box center [870, 407] width 135 height 33
click at [821, 407] on button "Run ⇧↵" at bounding box center [870, 407] width 135 height 33
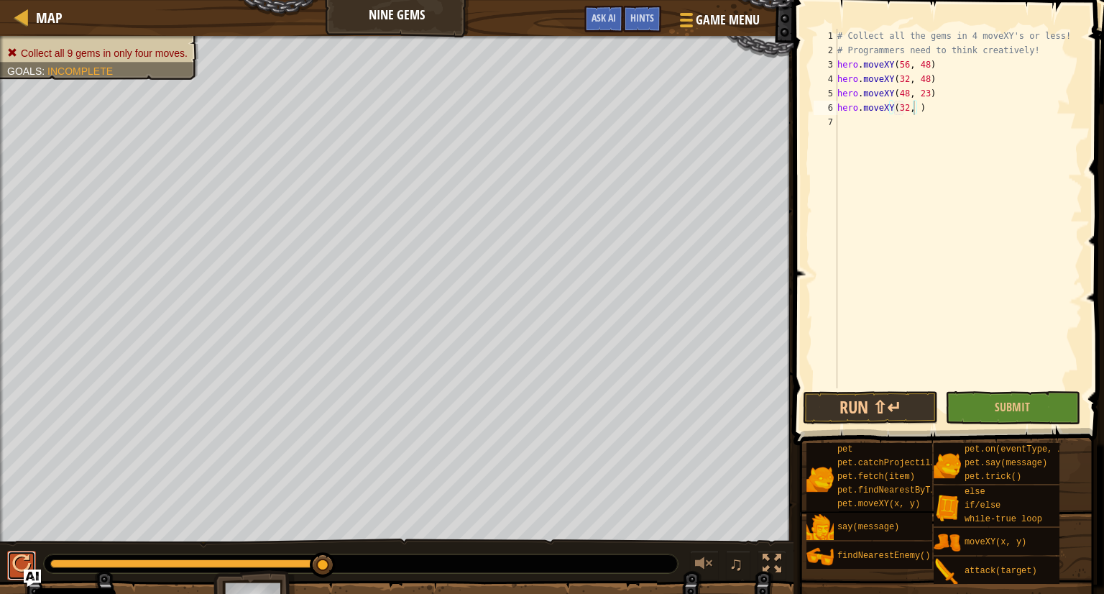
click at [9, 562] on button at bounding box center [21, 564] width 29 height 29
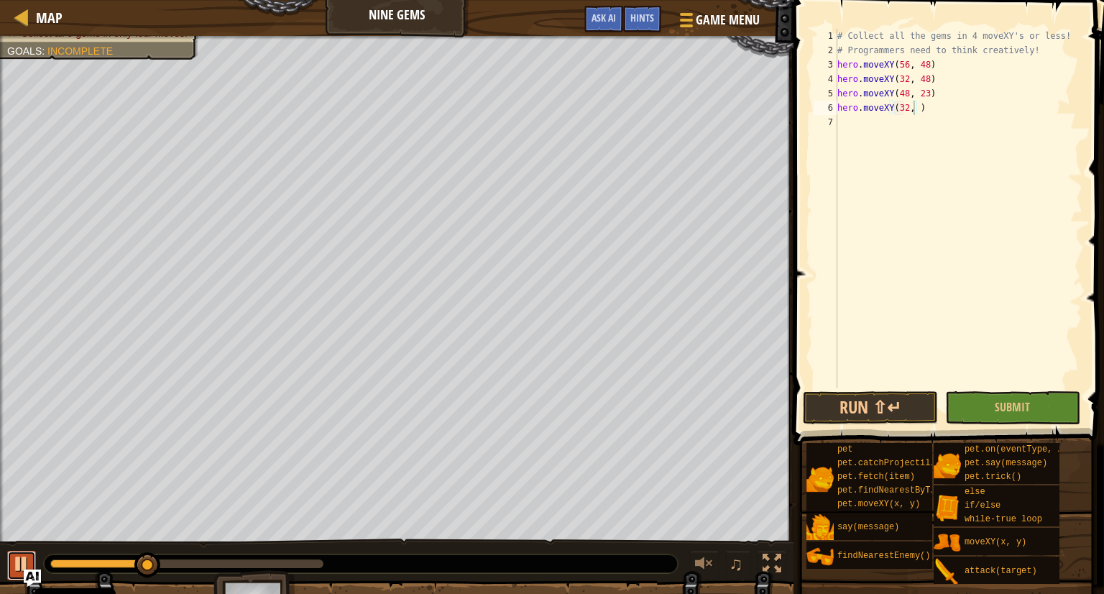
click at [7, 566] on button at bounding box center [21, 564] width 29 height 29
drag, startPoint x: 141, startPoint y: 563, endPoint x: 28, endPoint y: 561, distance: 112.8
click at [28, 561] on div "♫" at bounding box center [396, 559] width 793 height 43
click at [930, 66] on div "# Collect all the gems in 4 moveXY's or less! # Programmers need to think creat…" at bounding box center [958, 223] width 248 height 388
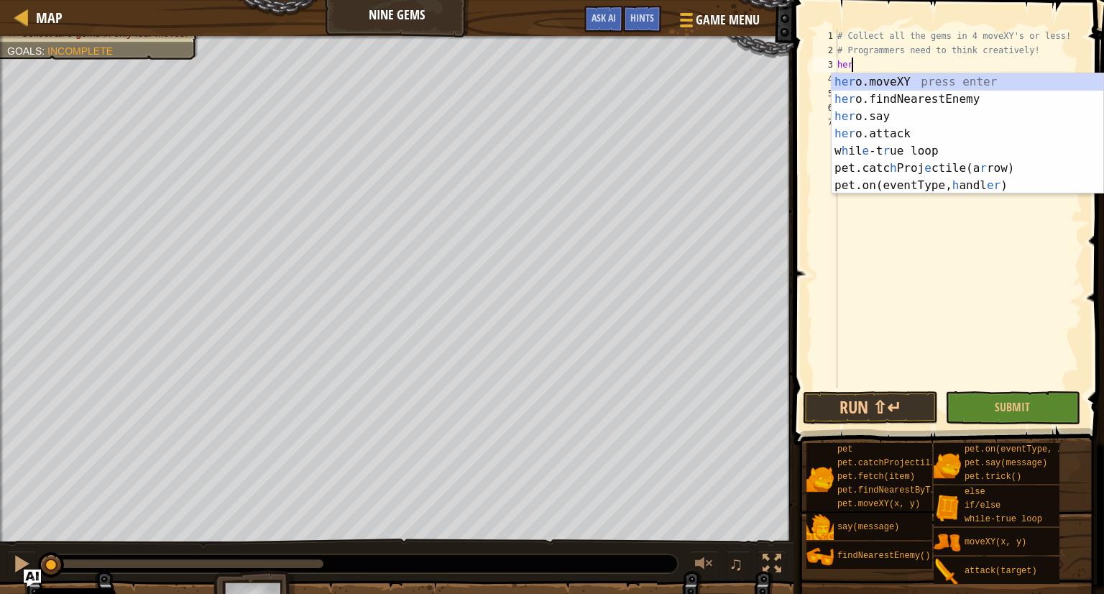
scroll to position [6, 0]
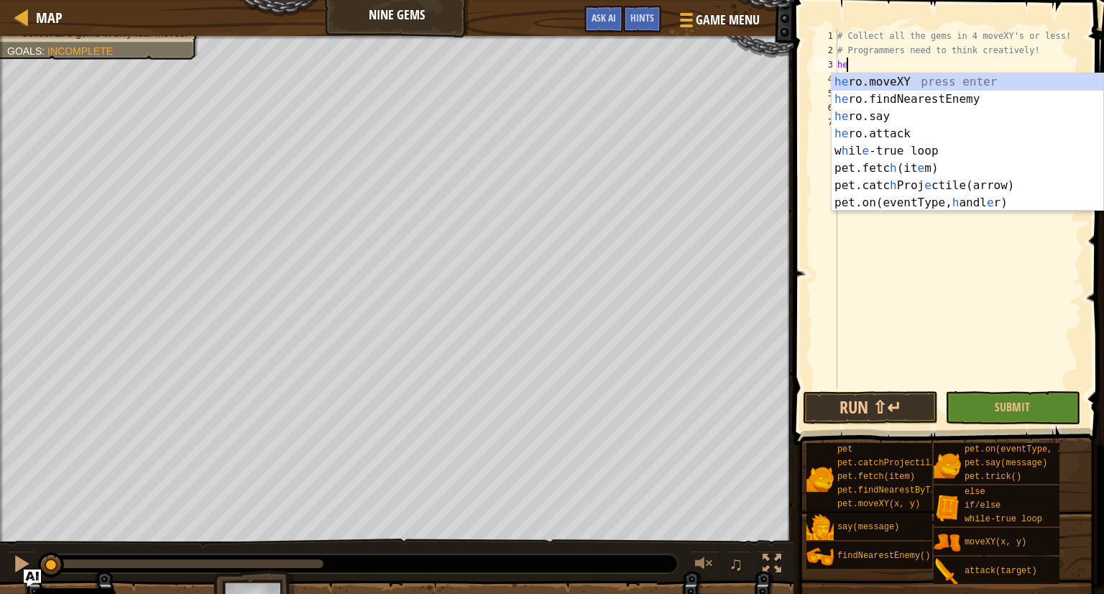
type textarea "h"
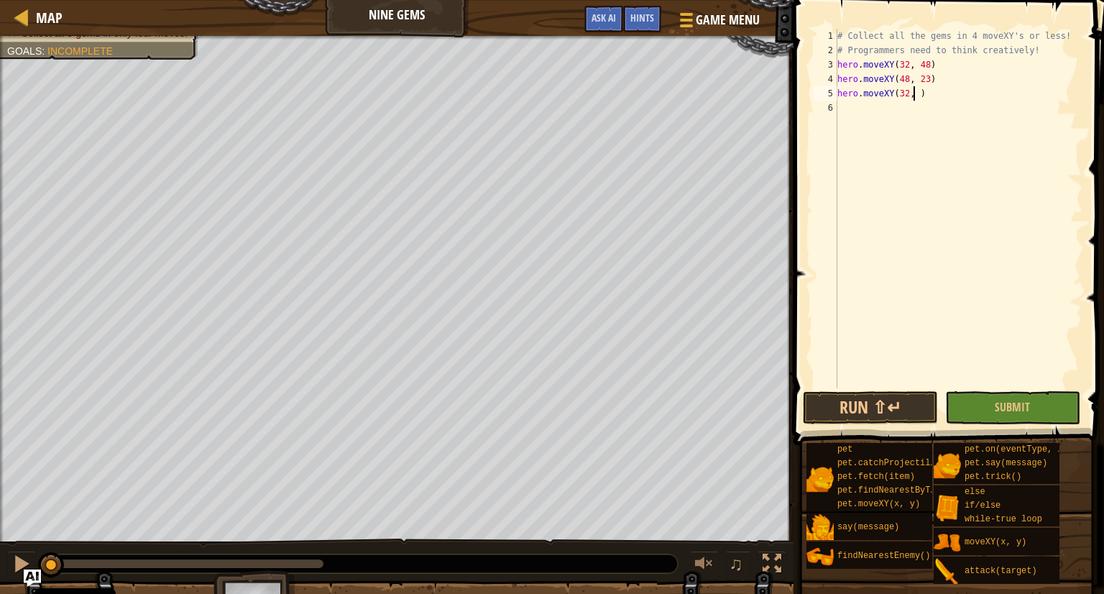
click at [911, 96] on div "# Collect all the gems in 4 moveXY's or less! # Programmers need to think creat…" at bounding box center [958, 223] width 248 height 388
click at [914, 95] on div "# Collect all the gems in 4 moveXY's or less! # Programmers need to think creat…" at bounding box center [958, 223] width 248 height 388
click at [919, 97] on div "# Collect all the gems in 4 moveXY's or less! # Programmers need to think creat…" at bounding box center [958, 223] width 248 height 388
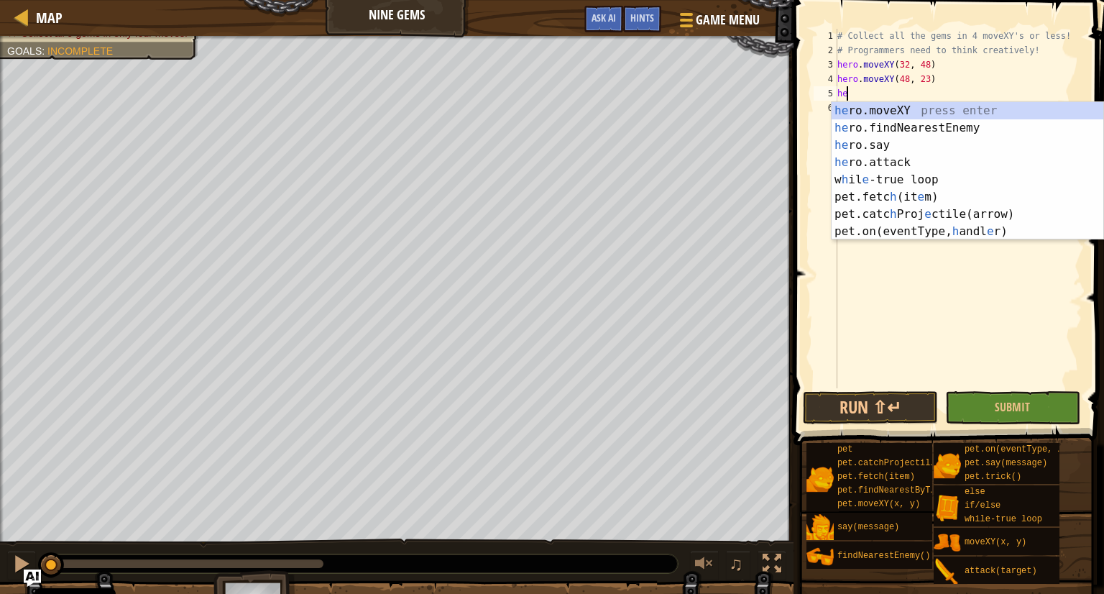
type textarea "h"
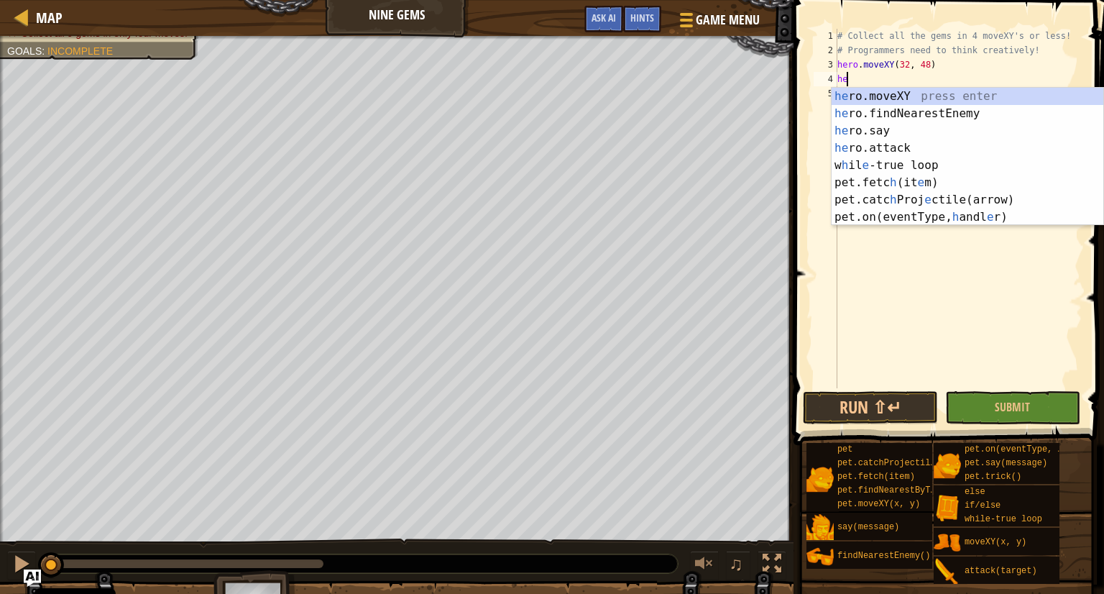
type textarea "h"
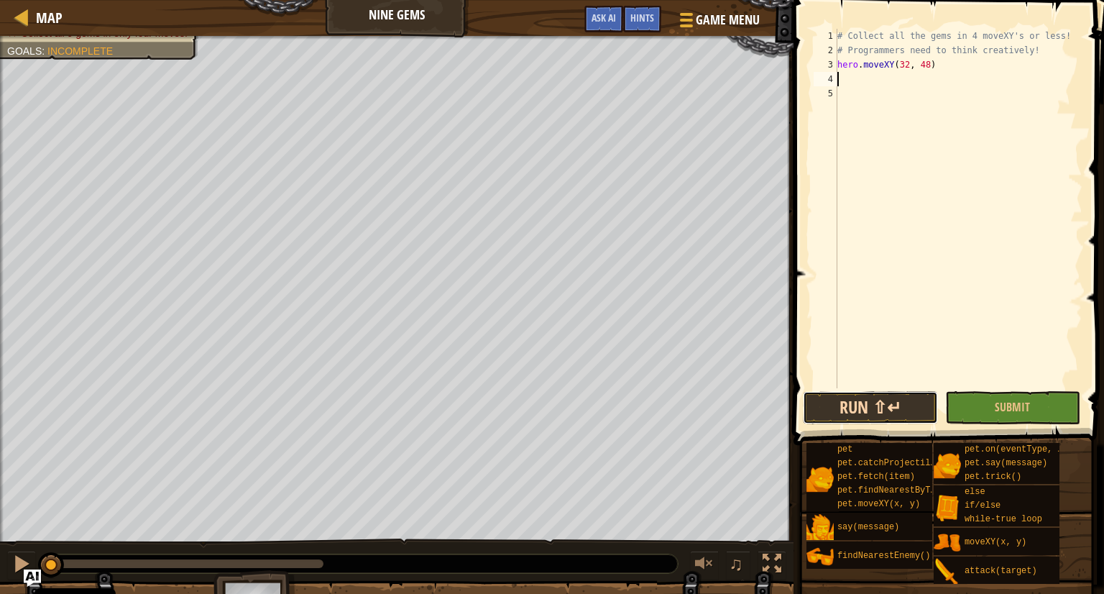
click at [885, 410] on button "Run ⇧↵" at bounding box center [870, 407] width 135 height 33
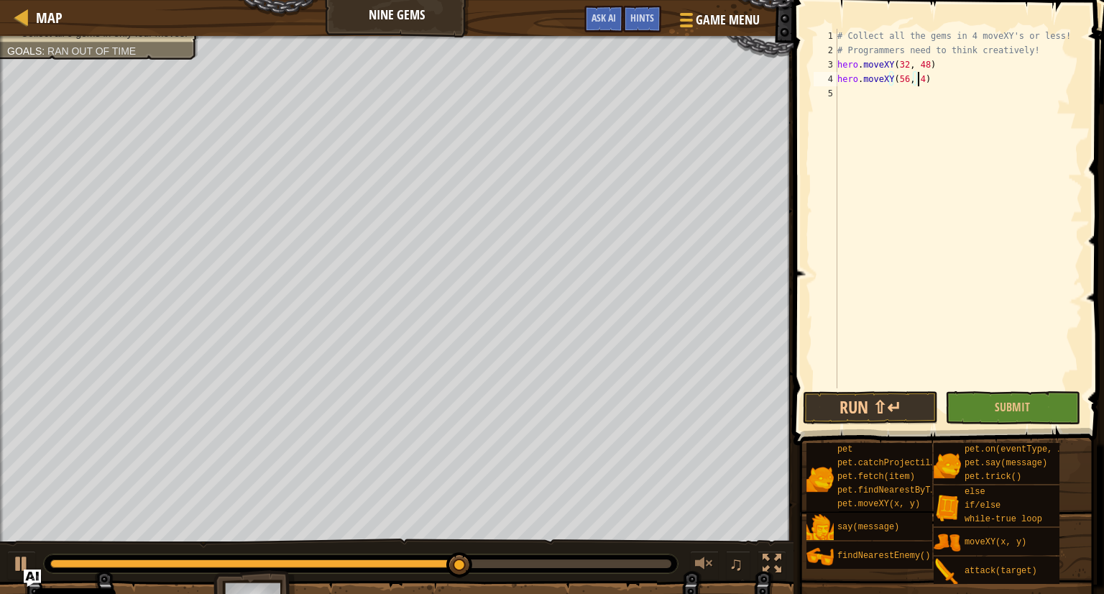
scroll to position [6, 6]
type textarea "hero.moveXY(56, 40)"
click at [835, 409] on button "Run ⇧↵" at bounding box center [870, 407] width 135 height 33
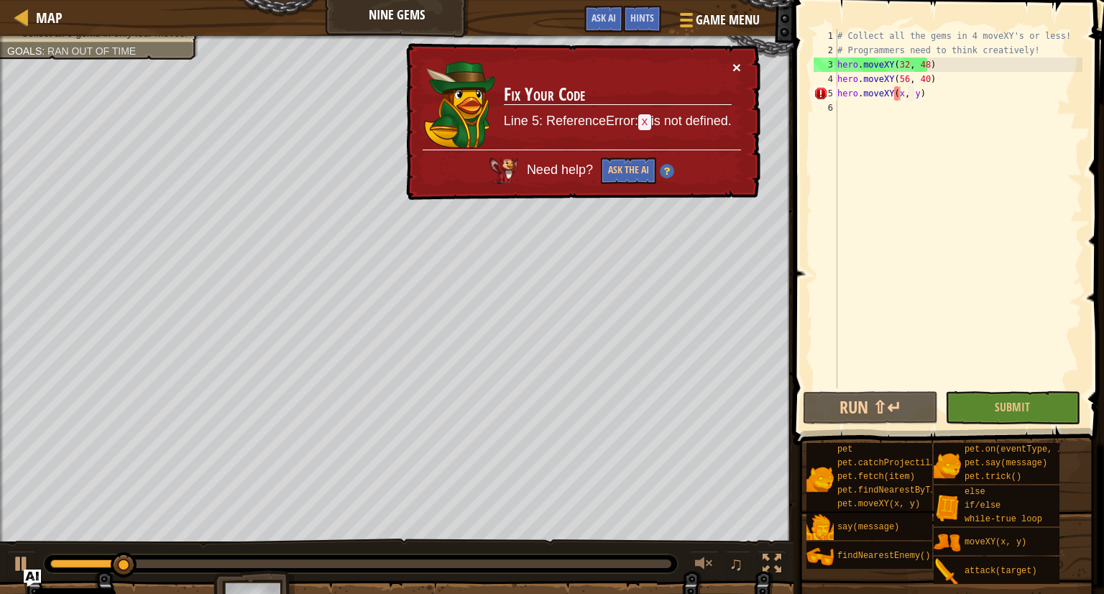
click at [736, 67] on button "×" at bounding box center [736, 67] width 9 height 15
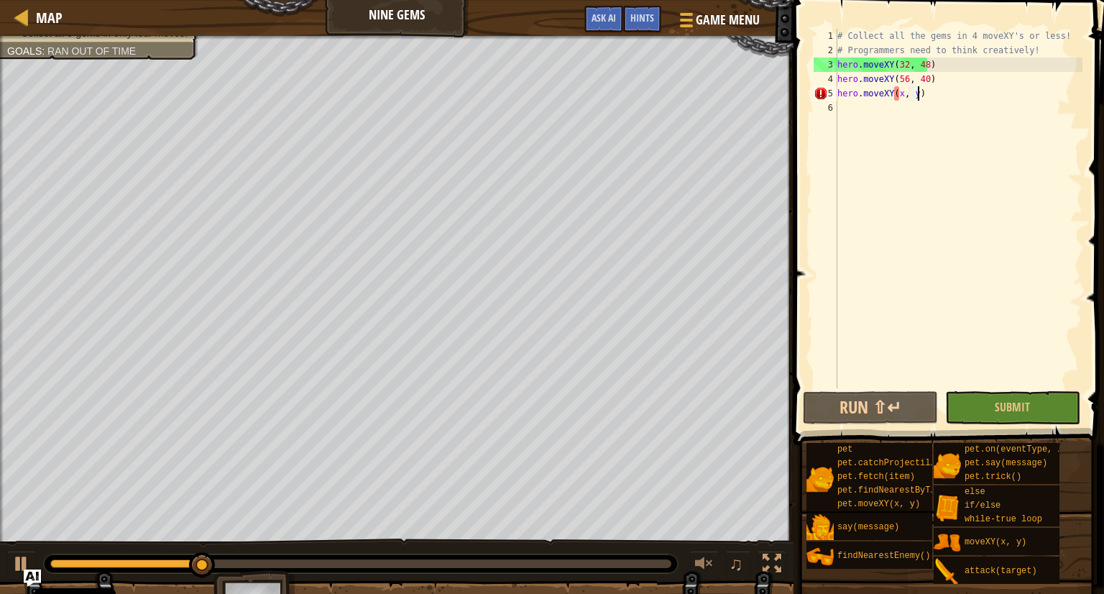
click at [918, 97] on div "# Collect all the gems in 4 moveXY's or less! # Programmers need to think creat…" at bounding box center [958, 223] width 248 height 388
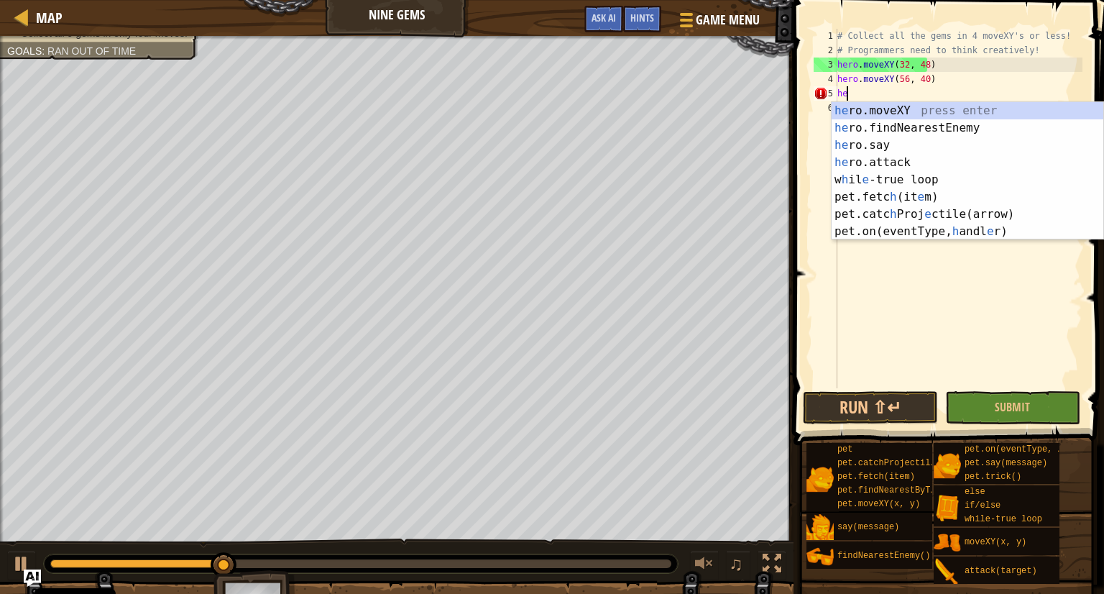
type textarea "h"
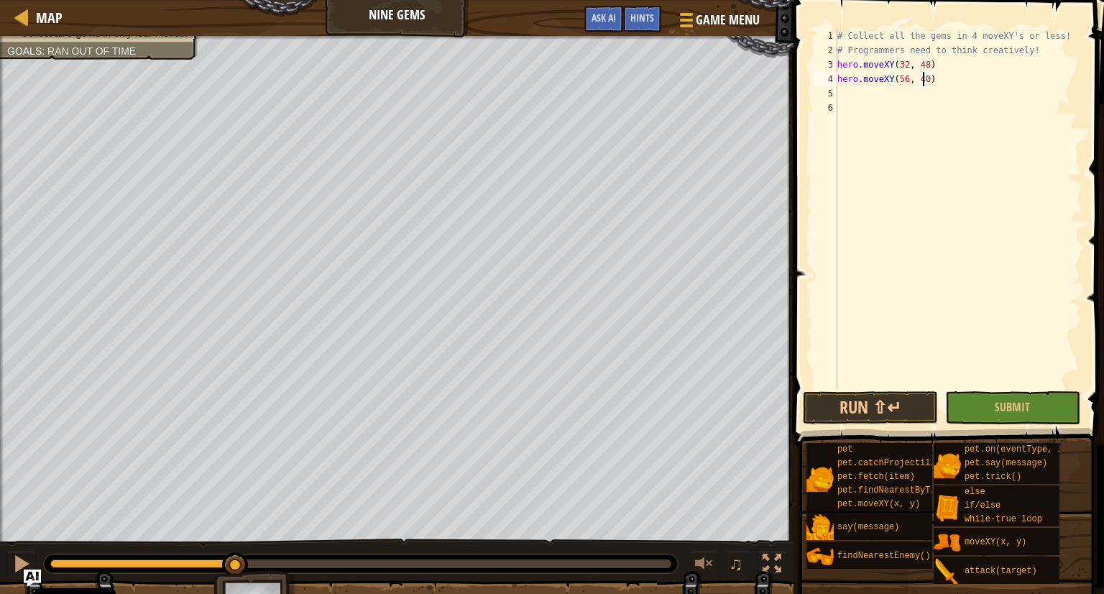
click at [923, 77] on div "# Collect all the gems in 4 moveXY's or less! # Programmers need to think creat…" at bounding box center [958, 223] width 248 height 388
click at [901, 404] on button "Run ⇧↵" at bounding box center [870, 407] width 135 height 33
type textarea "hero.moveXY(56, 38)"
click at [869, 401] on button "Run ⇧↵" at bounding box center [870, 407] width 135 height 33
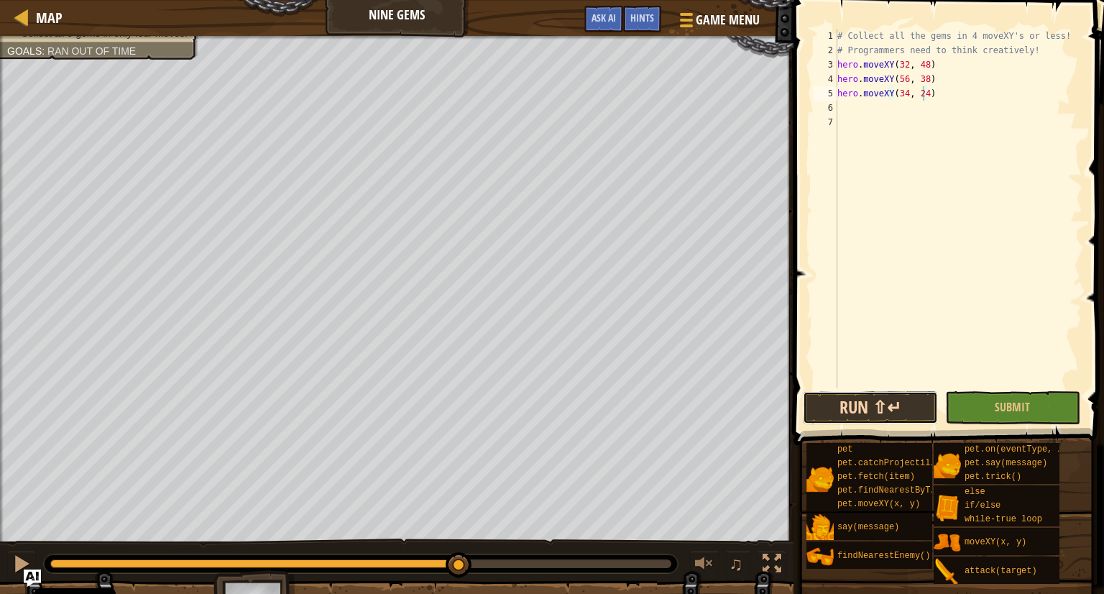
click at [818, 407] on button "Run ⇧↵" at bounding box center [870, 407] width 135 height 33
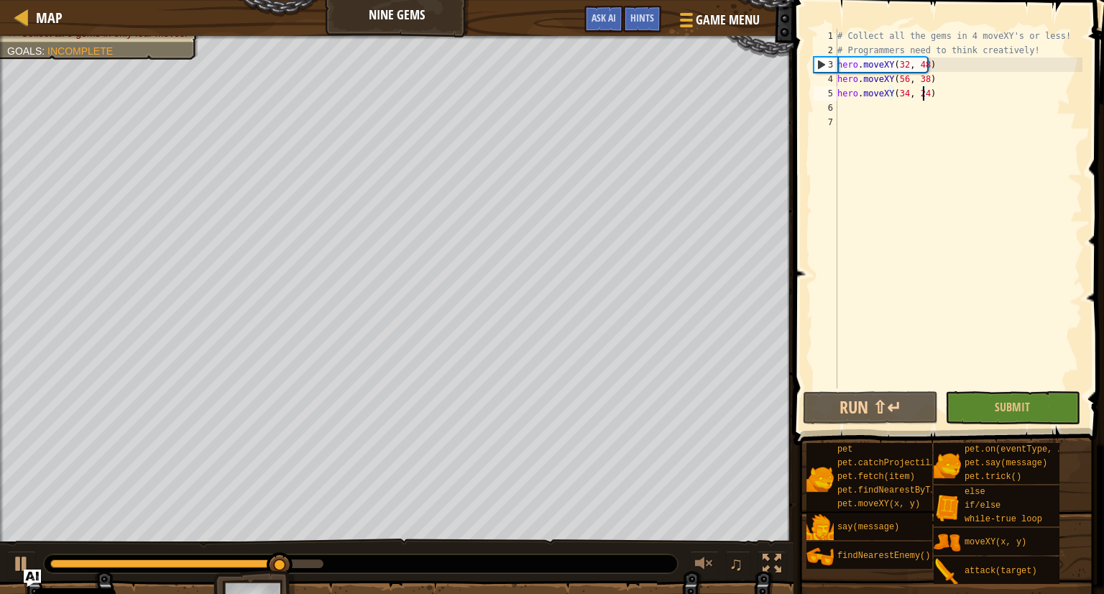
click at [904, 96] on div "# Collect all the gems in 4 moveXY's or less! # Programmers need to think creat…" at bounding box center [958, 223] width 248 height 388
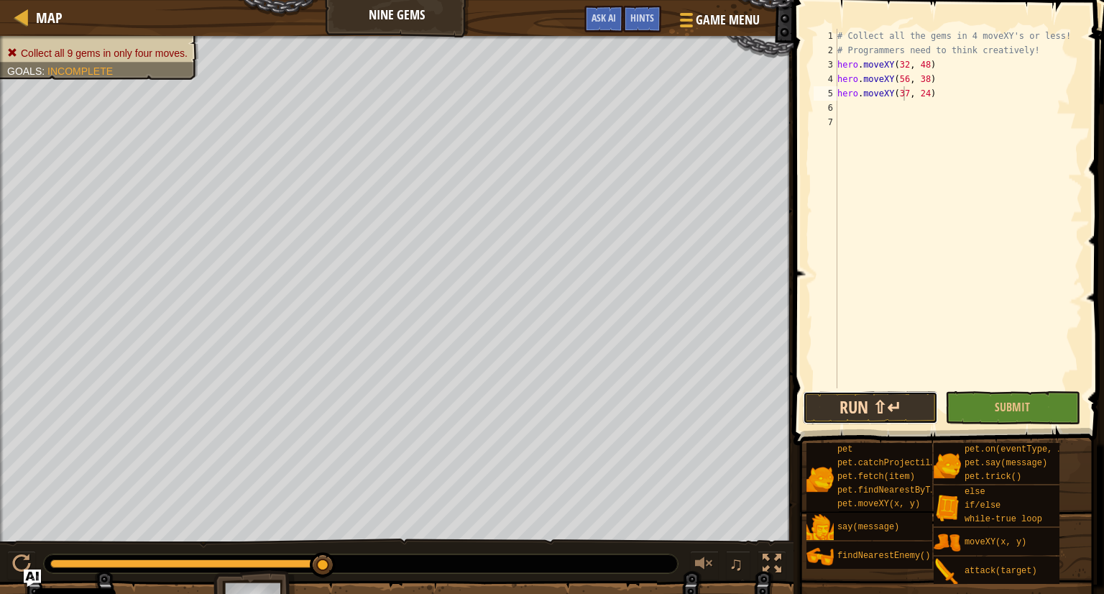
click at [851, 413] on button "Run ⇧↵" at bounding box center [870, 407] width 135 height 33
click at [862, 406] on button "Run ⇧↵" at bounding box center [870, 407] width 135 height 33
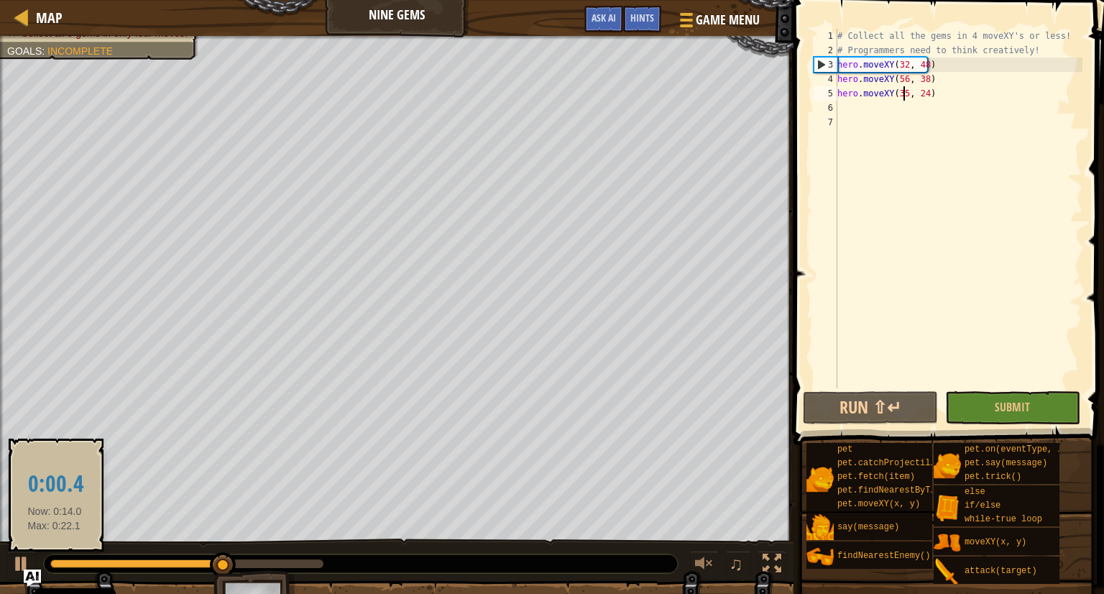
click at [55, 564] on div at bounding box center [136, 563] width 173 height 9
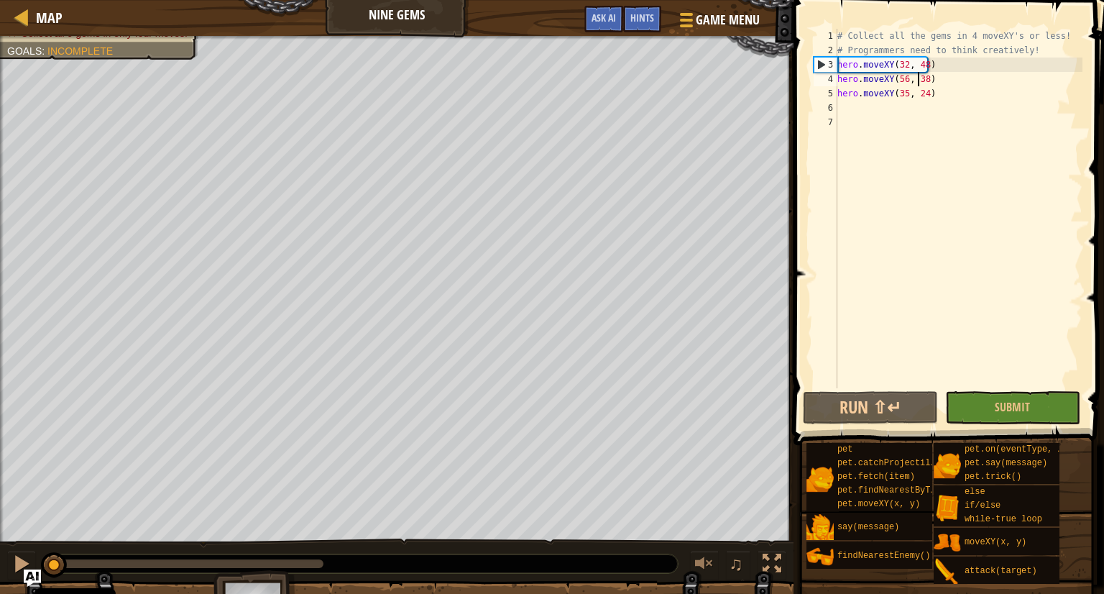
click at [916, 80] on div "# Collect all the gems in 4 moveXY's or less! # Programmers need to think creat…" at bounding box center [958, 223] width 248 height 388
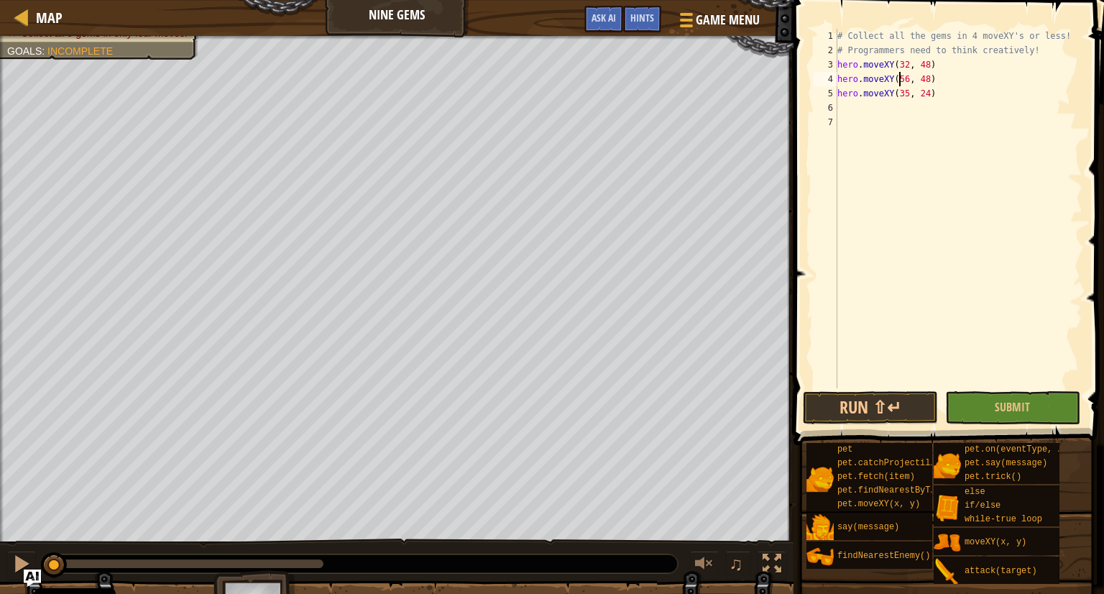
drag, startPoint x: 897, startPoint y: 75, endPoint x: 900, endPoint y: 69, distance: 7.4
click at [900, 69] on div "# Collect all the gems in 4 moveXY's or less! # Programmers need to think creat…" at bounding box center [958, 223] width 248 height 388
click at [898, 77] on div "# Collect all the gems in 4 moveXY's or less! # Programmers need to think creat…" at bounding box center [958, 208] width 248 height 359
click at [898, 77] on div "# Collect all the gems in 4 moveXY's or less! # Programmers need to think creat…" at bounding box center [958, 223] width 248 height 388
click at [901, 93] on div "# Collect all the gems in 4 moveXY's or less! # Programmers need to think creat…" at bounding box center [958, 223] width 248 height 388
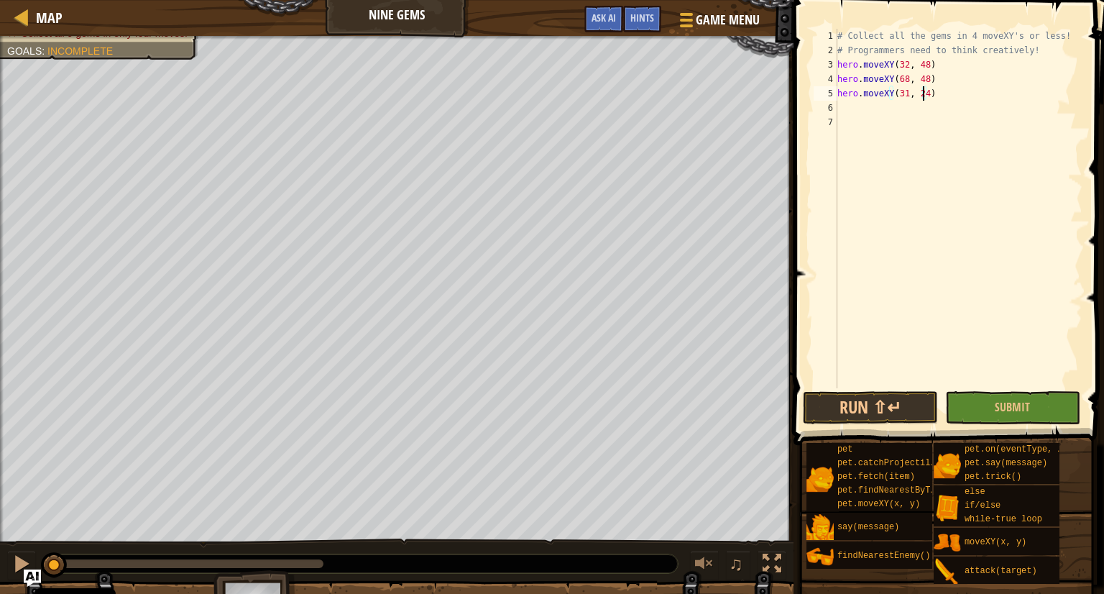
click at [923, 94] on div "# Collect all the gems in 4 moveXY's or less! # Programmers need to think creat…" at bounding box center [958, 223] width 248 height 388
type textarea "hero.moveXY(31, 11)"
type textarea "hero.moveXY(32, 36)"
click at [823, 408] on button "Run ⇧↵" at bounding box center [870, 407] width 135 height 33
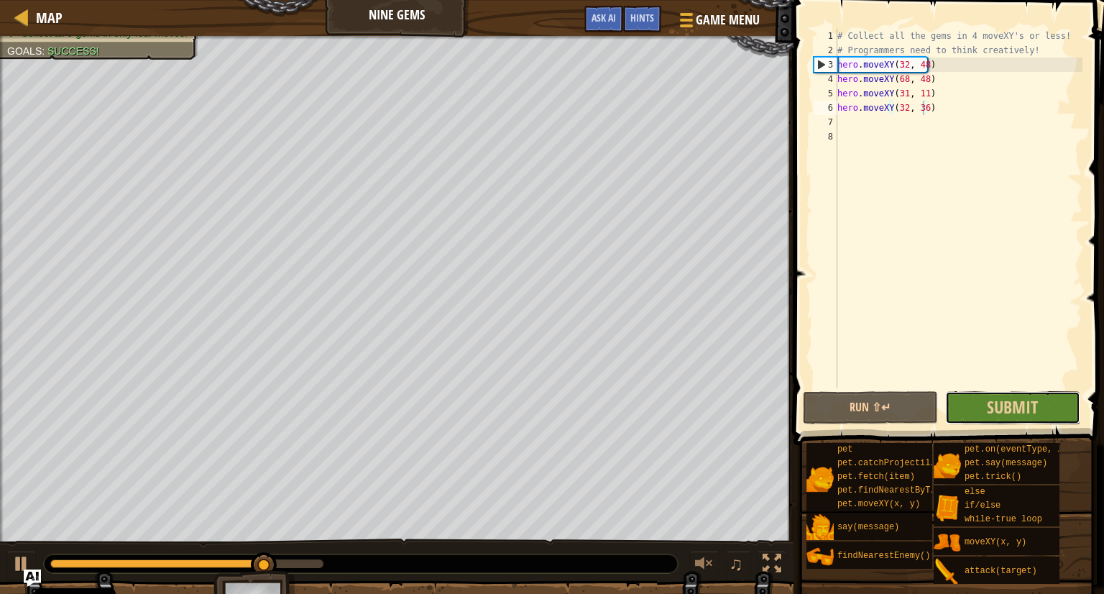
click at [984, 408] on button "Submit" at bounding box center [1012, 407] width 135 height 33
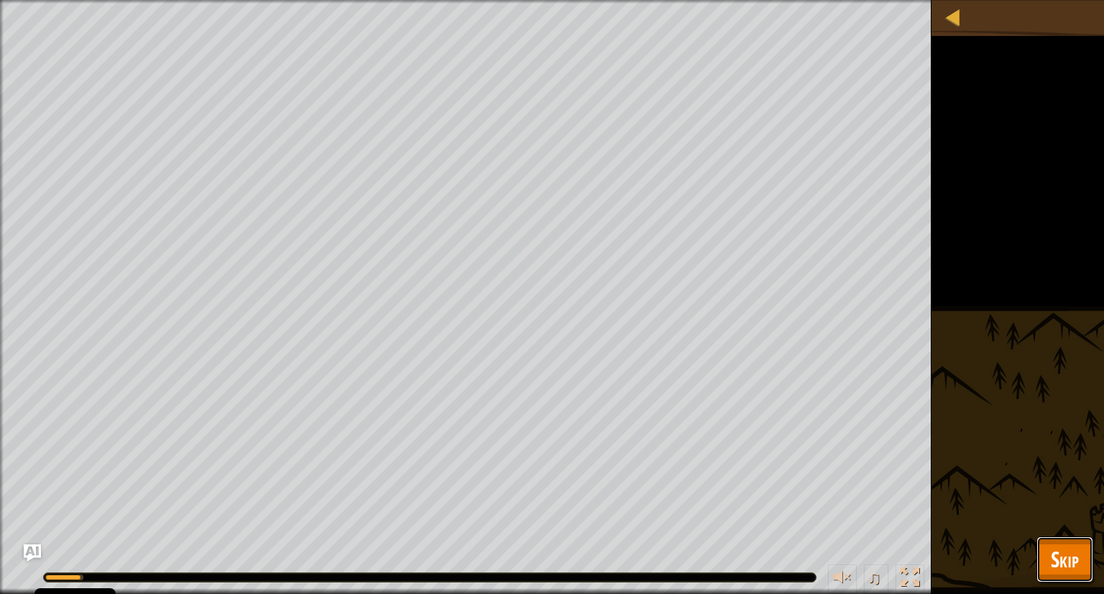
click at [1058, 565] on span "Skip" at bounding box center [1065, 558] width 28 height 29
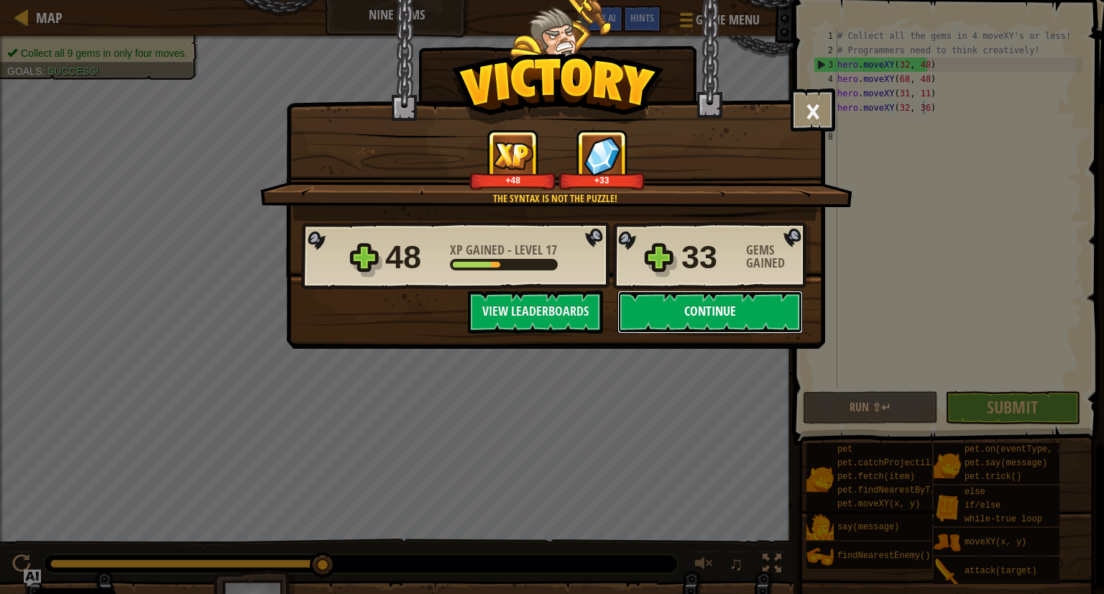
click at [686, 312] on button "Continue" at bounding box center [709, 311] width 185 height 43
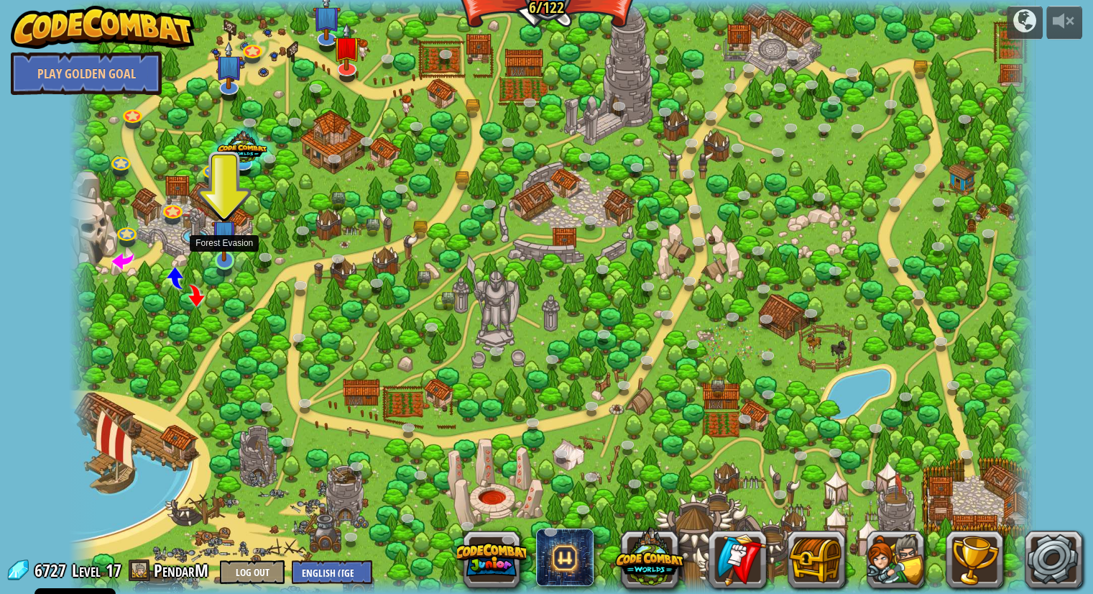
click at [226, 257] on img at bounding box center [223, 232] width 25 height 58
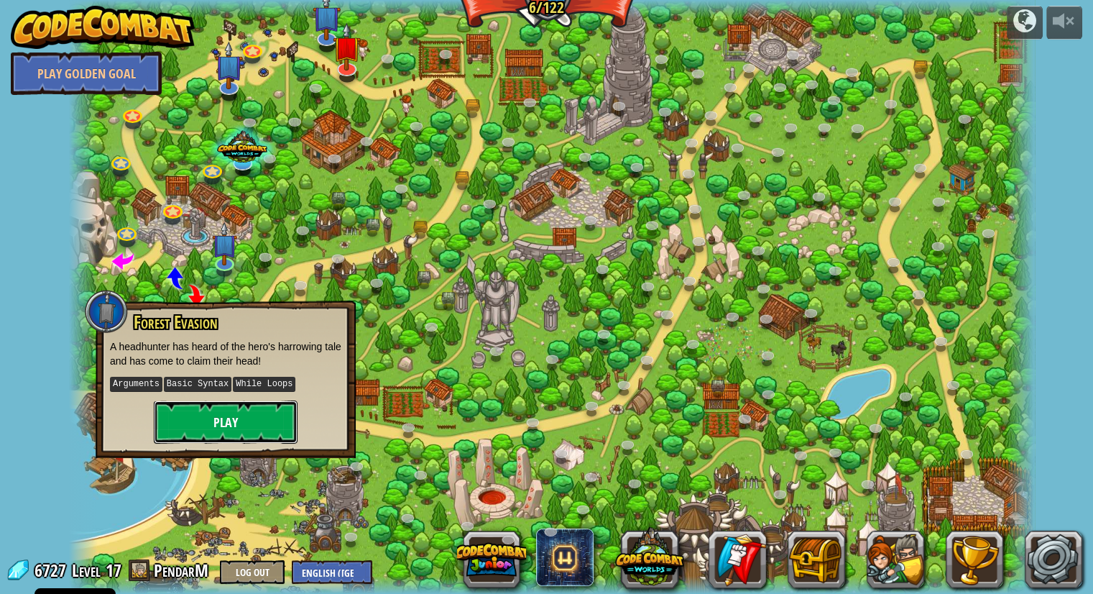
click at [244, 423] on button "Play" at bounding box center [226, 421] width 144 height 43
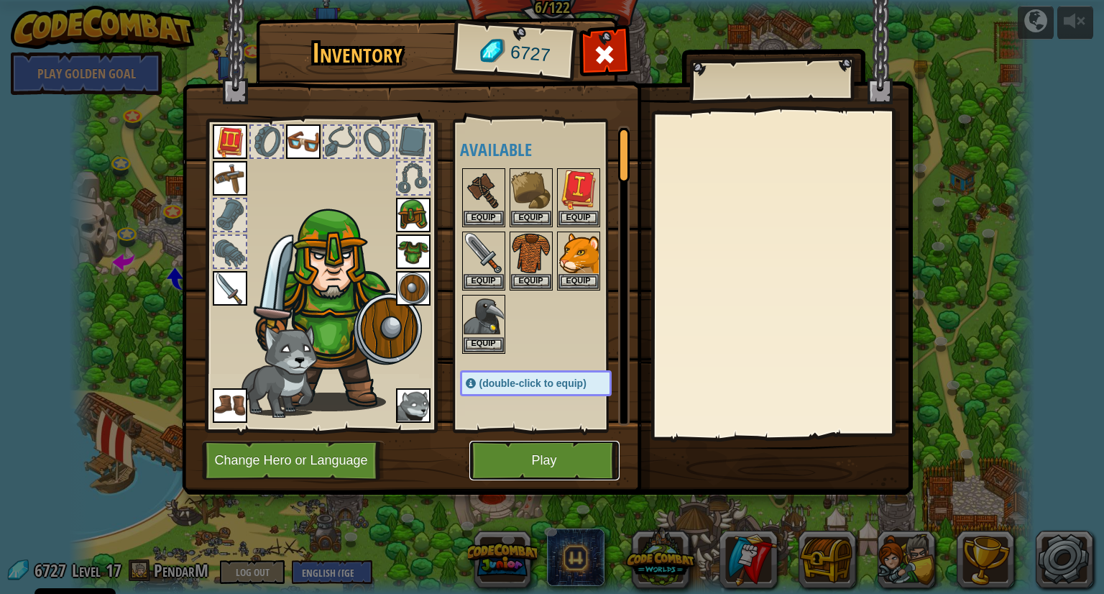
click at [509, 461] on button "Play" at bounding box center [544, 460] width 150 height 40
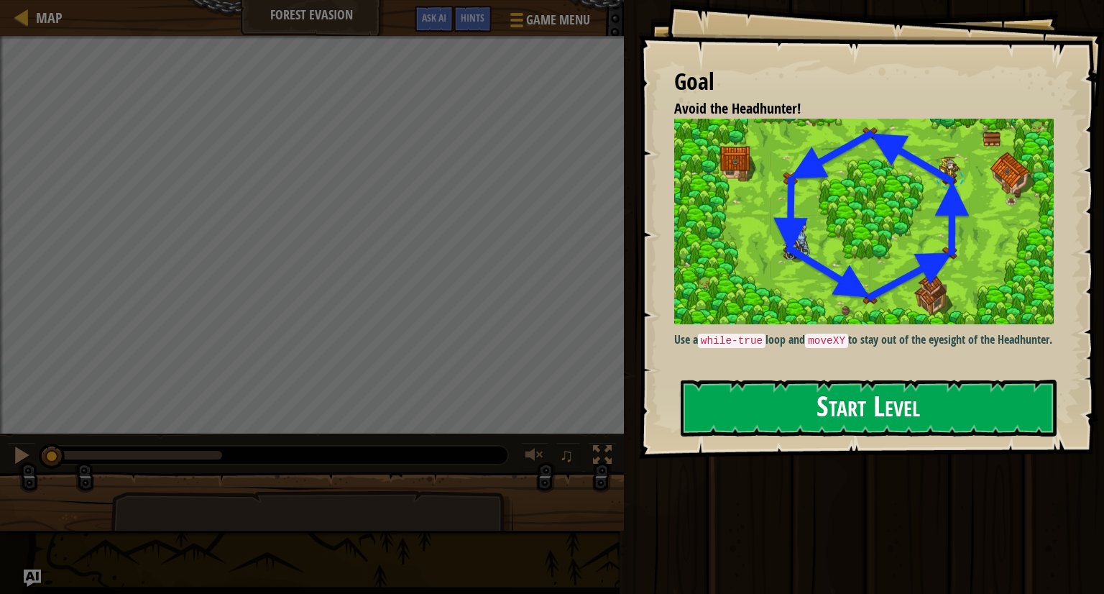
click at [802, 389] on button "Start Level" at bounding box center [868, 407] width 376 height 57
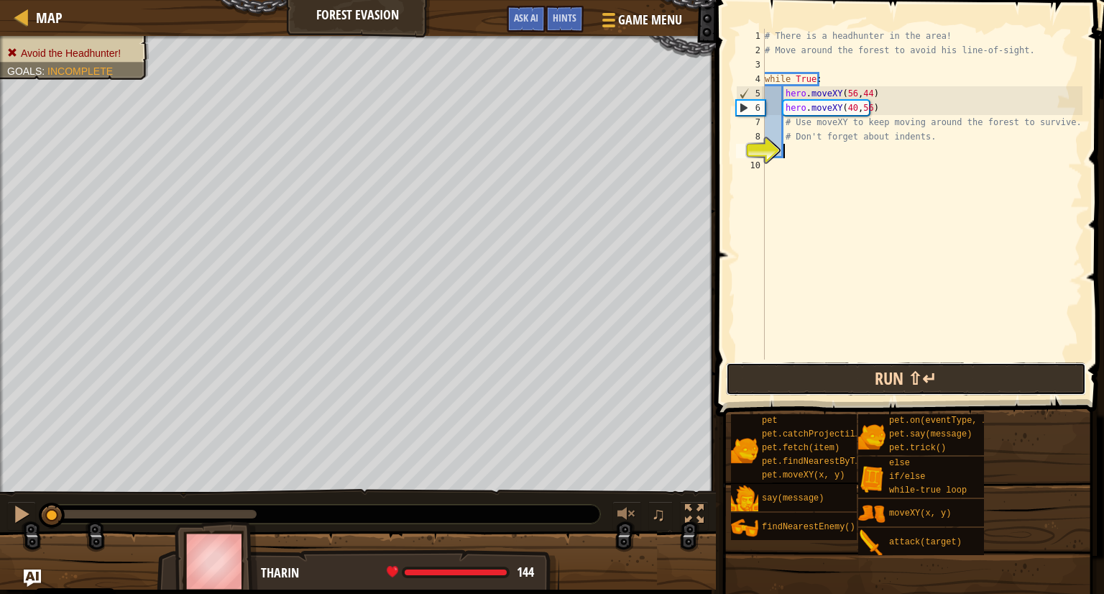
click at [813, 377] on button "Run ⇧↵" at bounding box center [906, 378] width 360 height 33
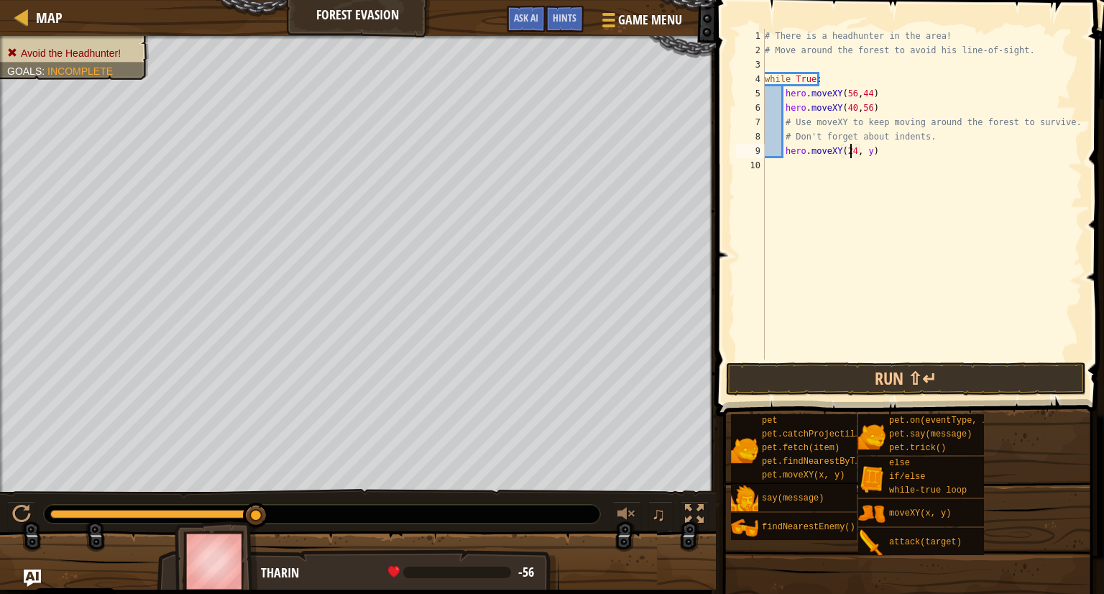
scroll to position [6, 6]
type textarea "hero.moveXY(24, 45)"
click at [867, 107] on div "# There is a headhunter in the area! # Move around the forest to avoid his line…" at bounding box center [922, 208] width 320 height 359
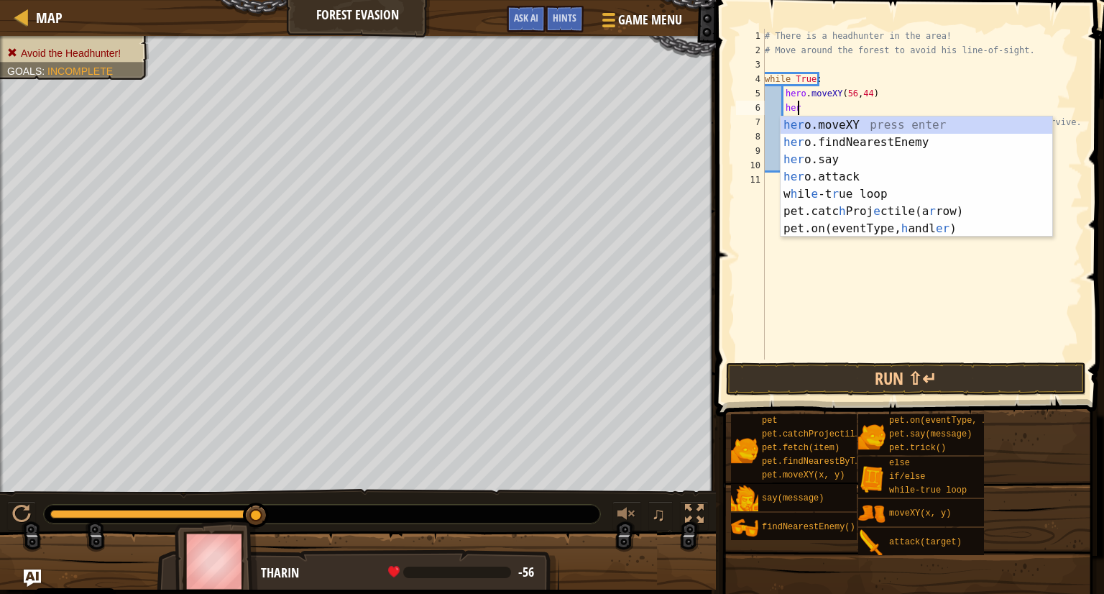
scroll to position [6, 1]
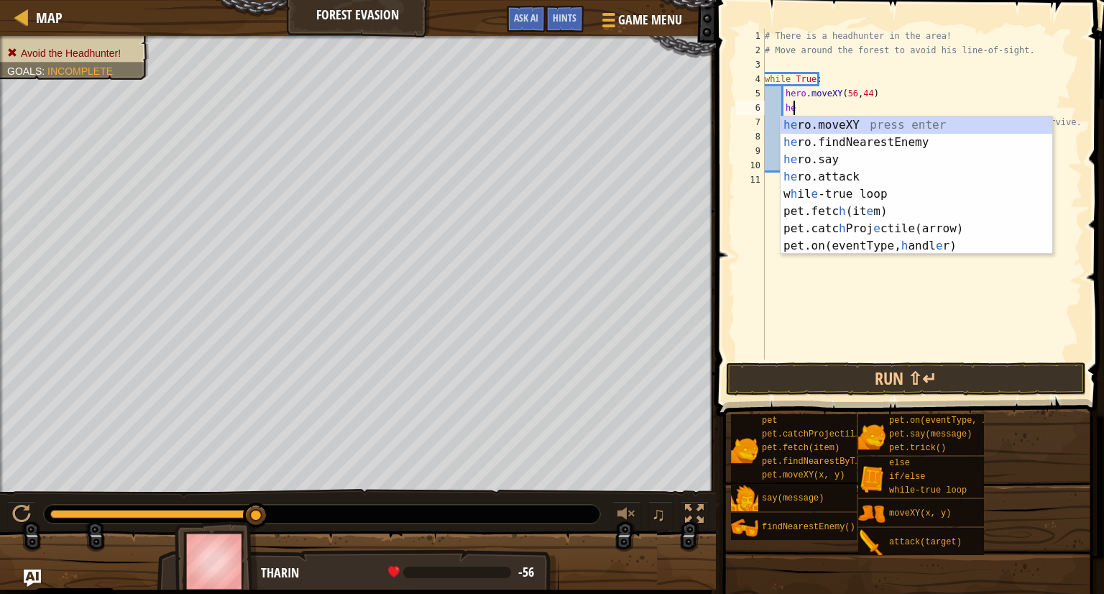
type textarea "h"
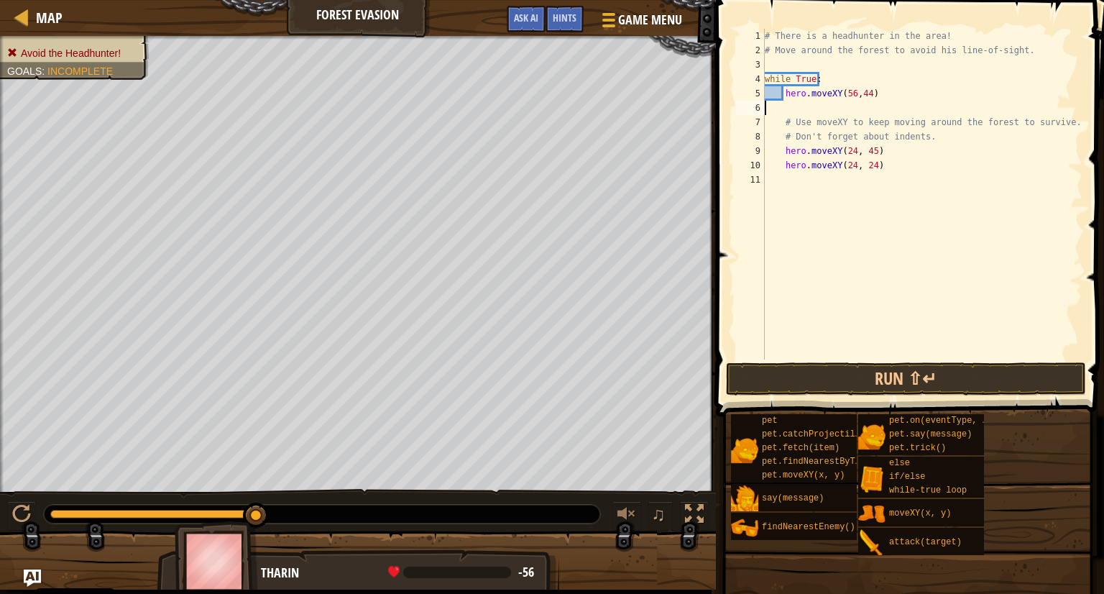
scroll to position [6, 0]
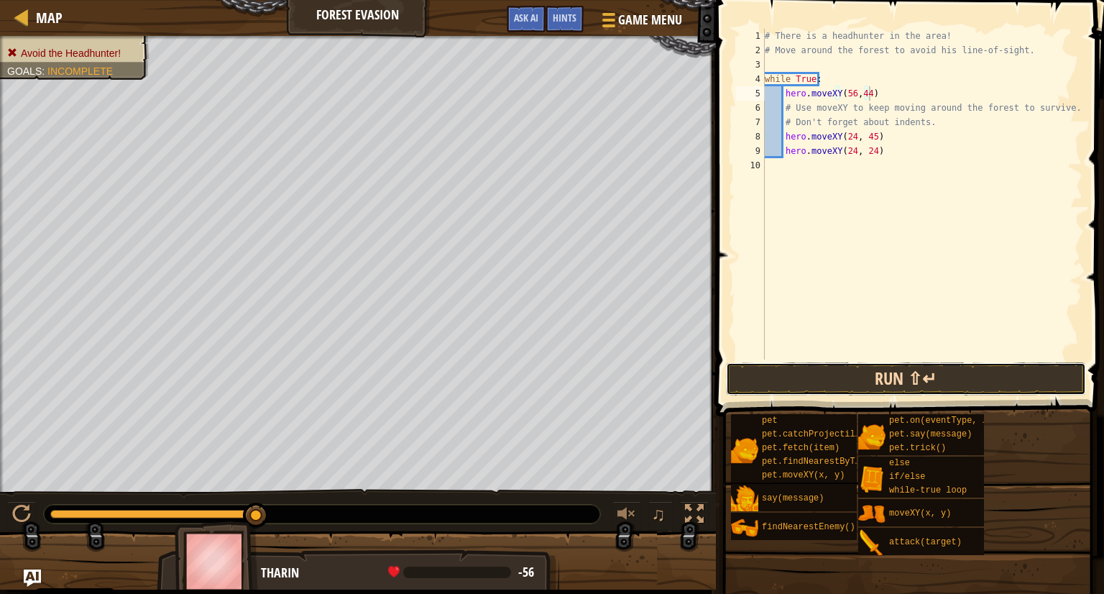
click at [894, 369] on button "Run ⇧↵" at bounding box center [906, 378] width 360 height 33
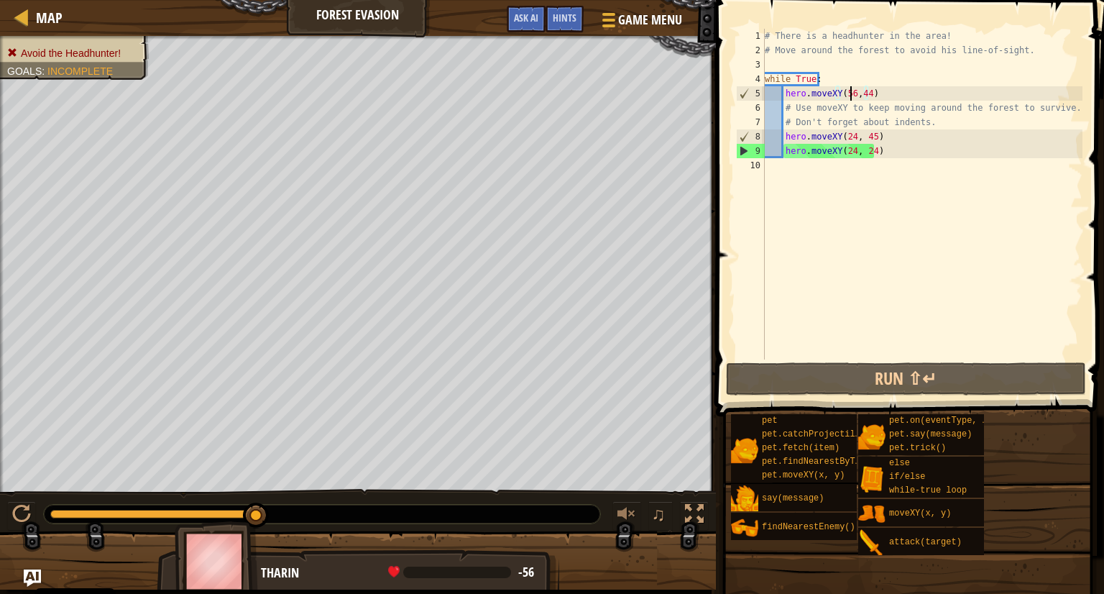
click at [849, 91] on div "# There is a headhunter in the area! # Move around the forest to avoid his line…" at bounding box center [922, 208] width 320 height 359
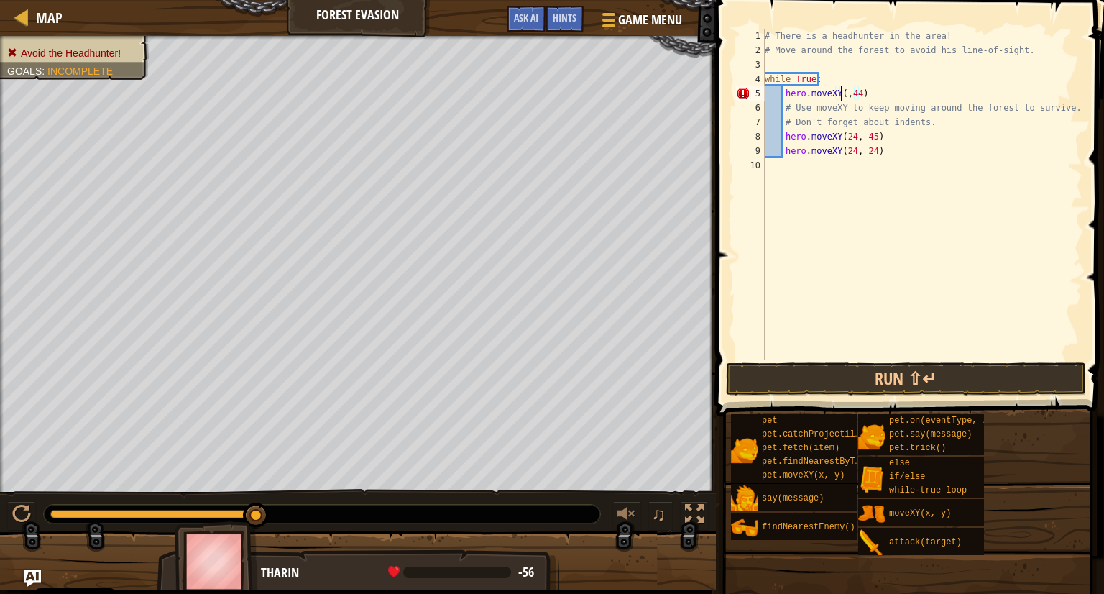
scroll to position [6, 6]
click at [862, 95] on div "# There is a headhunter in the area! # Move around the forest to avoid his line…" at bounding box center [922, 208] width 320 height 359
type textarea "hero.moveXY(40,56)"
click at [895, 380] on button "Run ⇧↵" at bounding box center [906, 378] width 360 height 33
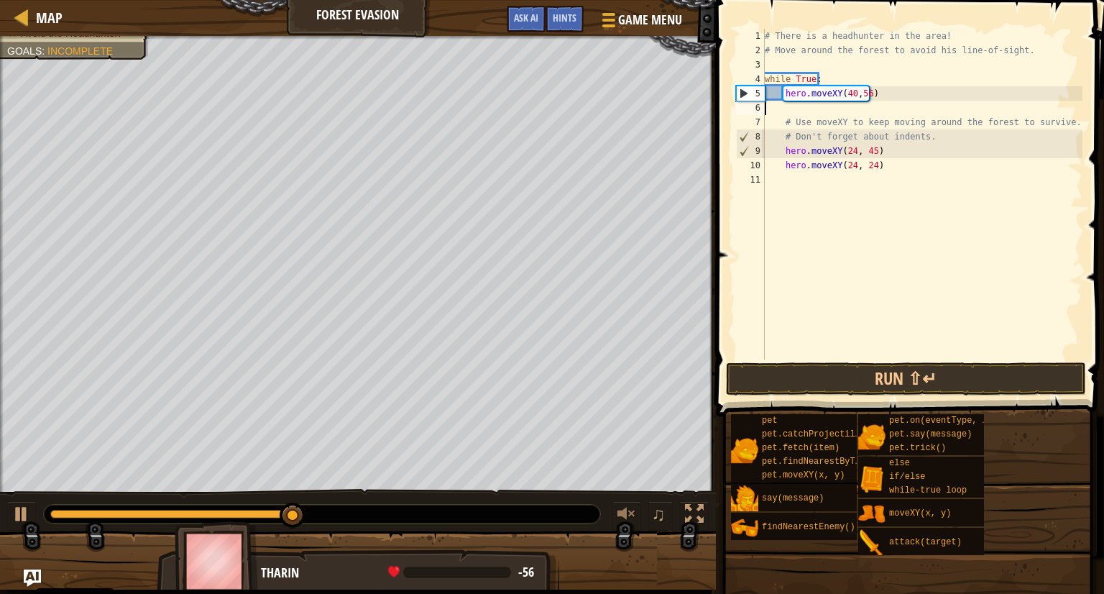
scroll to position [6, 0]
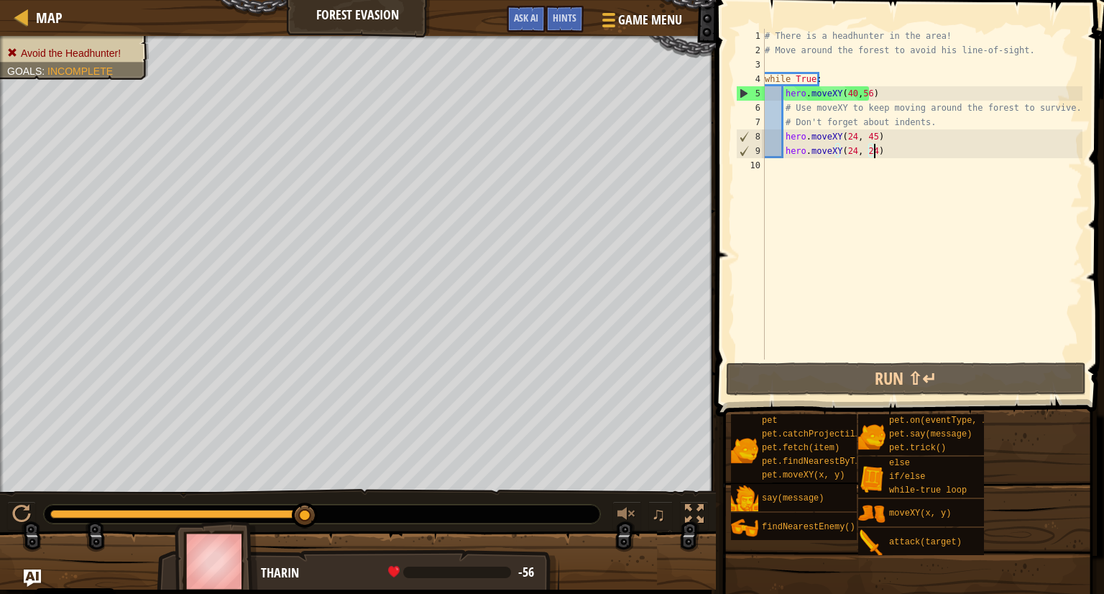
click at [881, 149] on div "# There is a headhunter in the area! # Move around the forest to avoid his line…" at bounding box center [922, 208] width 320 height 359
type textarea "hero.moveXY(24, 24)"
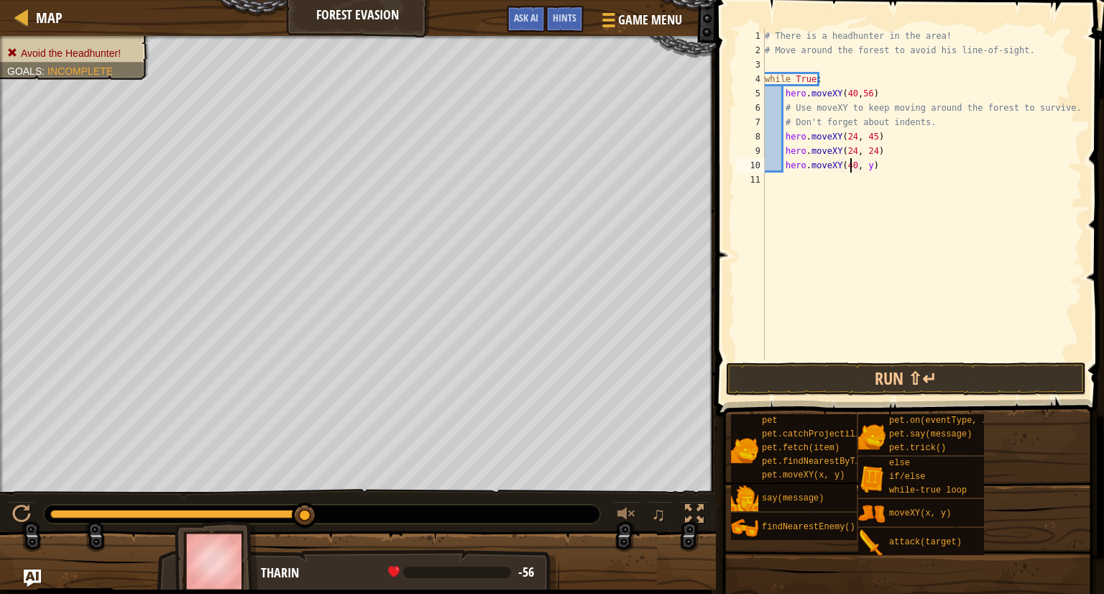
scroll to position [6, 6]
type textarea "hero.moveXY(40, 12)"
type textarea "hero.moveXY(56, 24)"
type textarea "hero.moveXY(56, 44)"
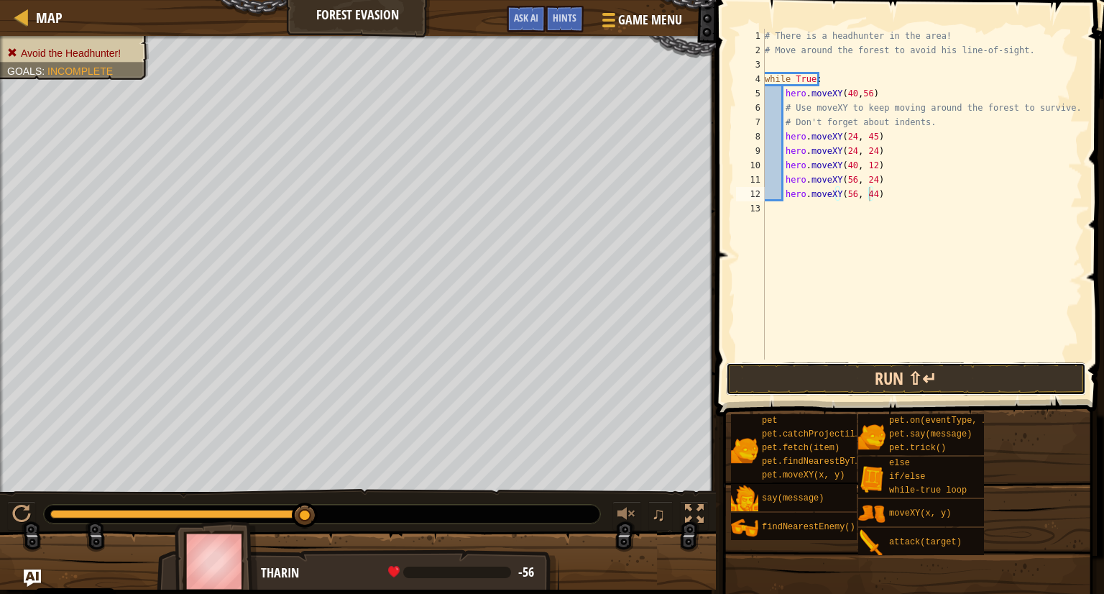
click at [809, 375] on button "Run ⇧↵" at bounding box center [906, 378] width 360 height 33
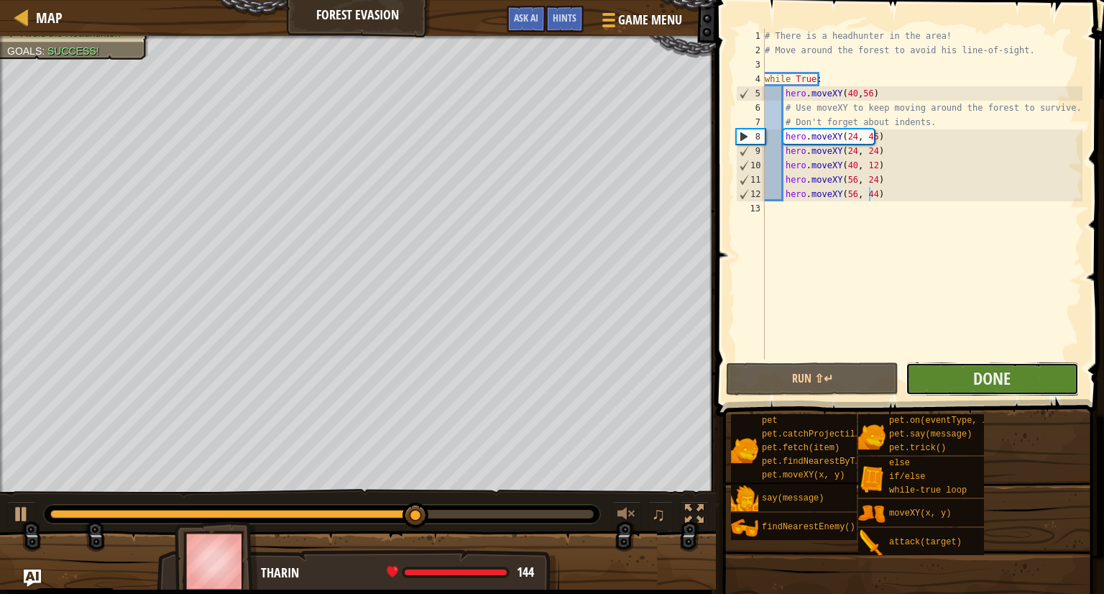
click at [933, 383] on button "Done" at bounding box center [991, 378] width 172 height 33
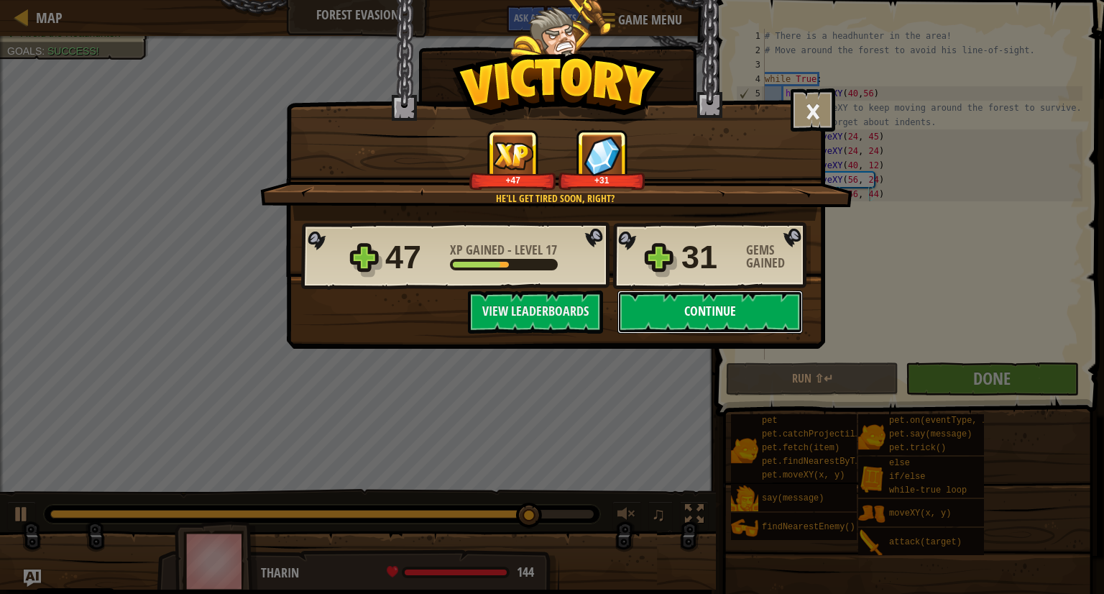
click at [652, 308] on button "Continue" at bounding box center [709, 311] width 185 height 43
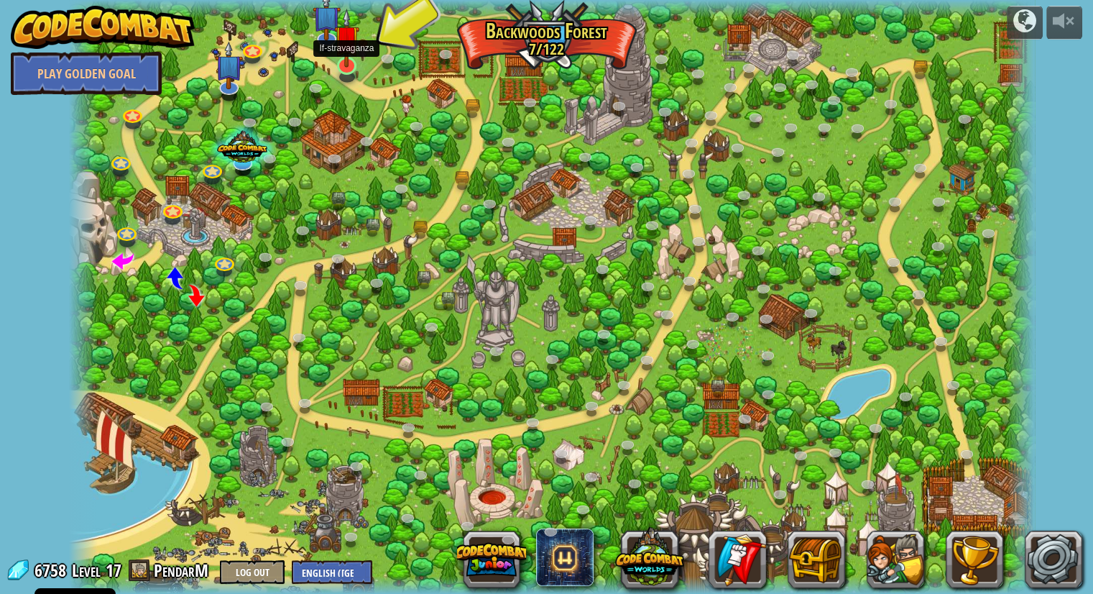
click at [343, 64] on img at bounding box center [346, 38] width 25 height 58
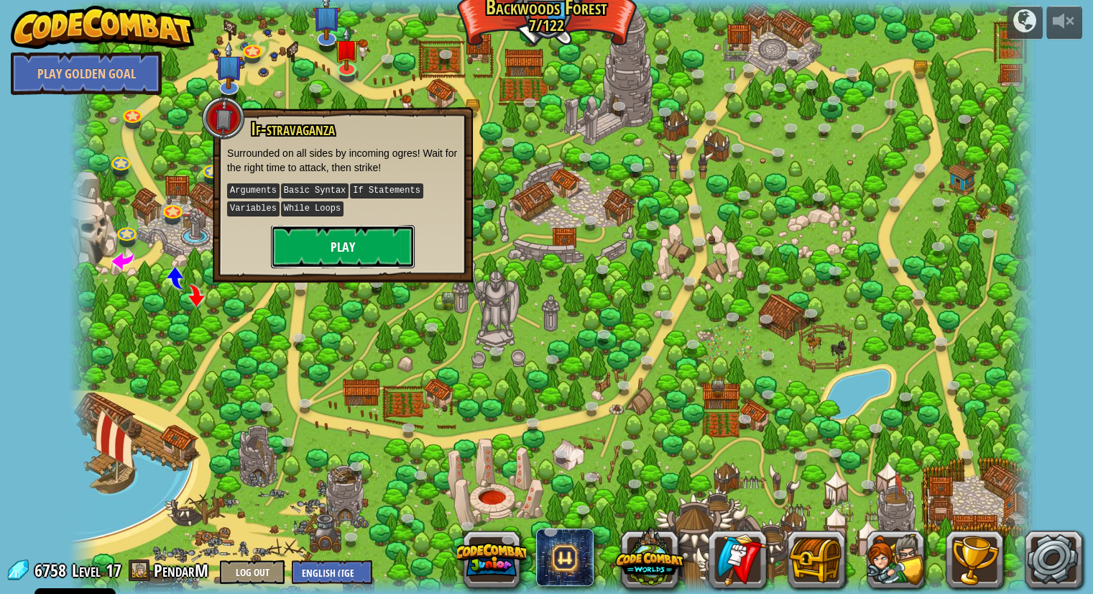
click at [333, 236] on button "Play" at bounding box center [343, 246] width 144 height 43
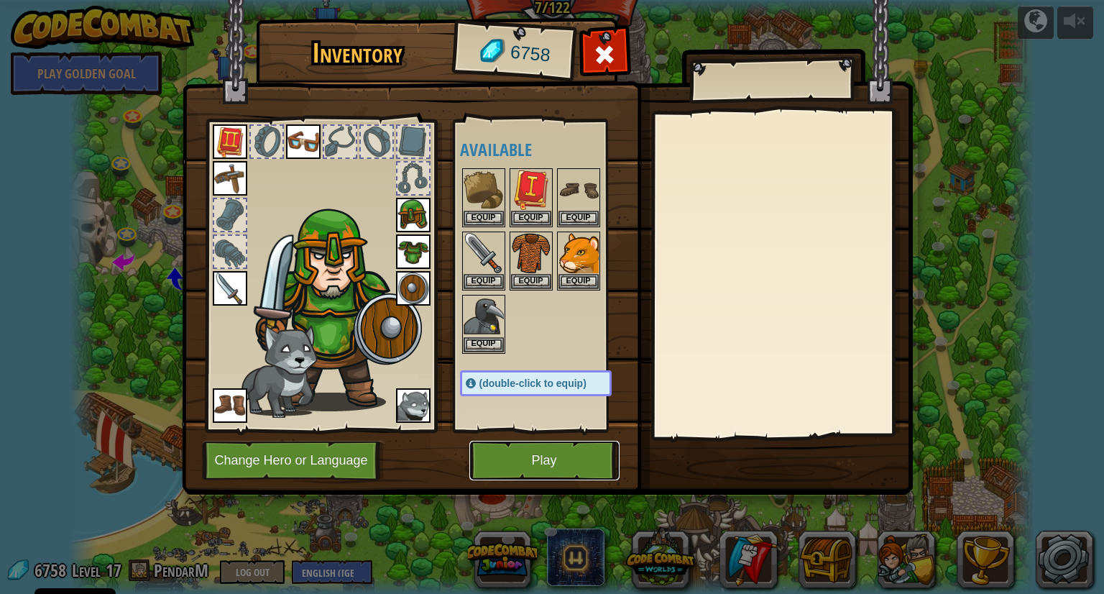
click at [511, 457] on button "Play" at bounding box center [544, 460] width 150 height 40
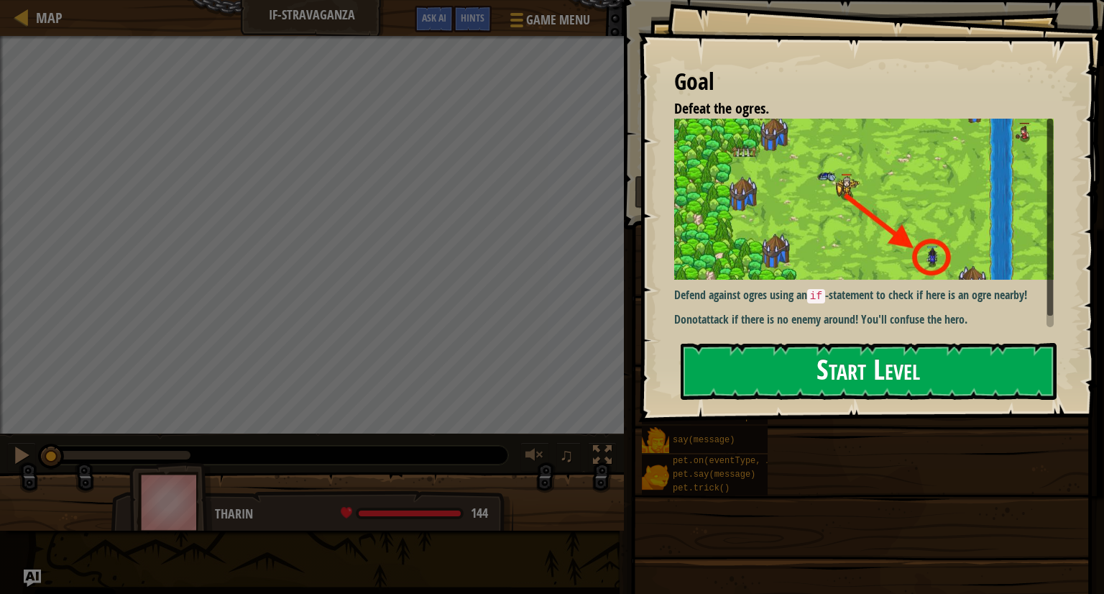
click at [780, 366] on button "Start Level" at bounding box center [868, 371] width 376 height 57
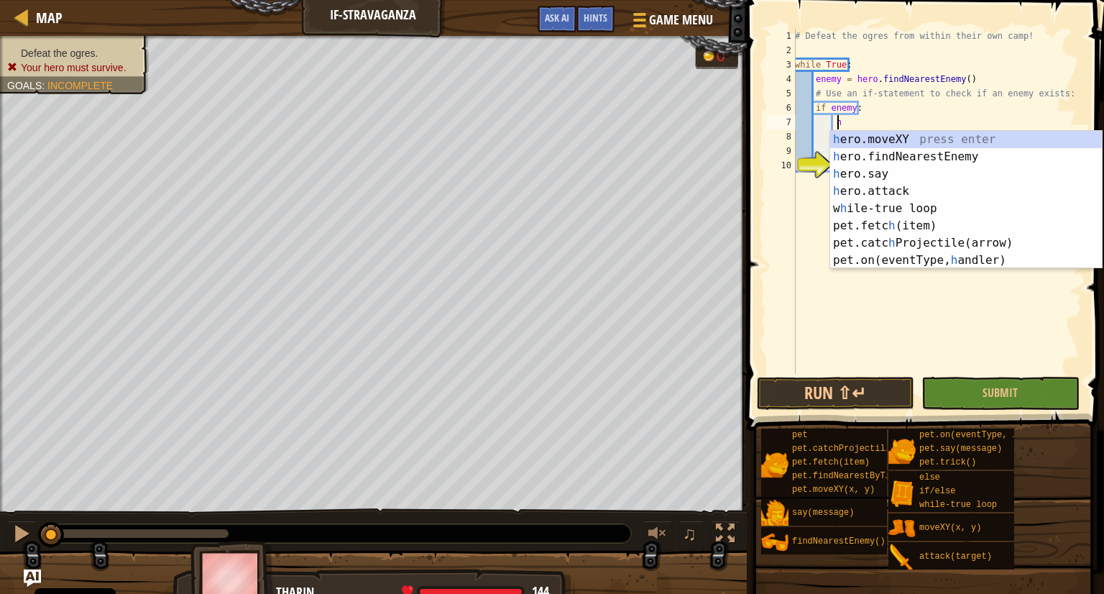
scroll to position [6, 2]
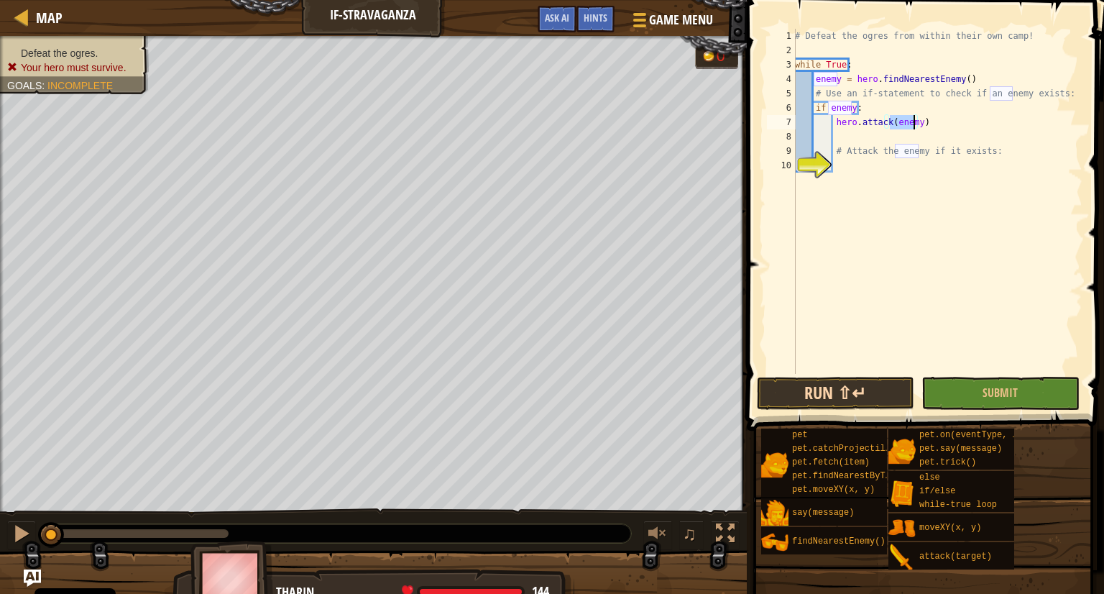
type textarea "hero.attack(enemy)"
click at [826, 389] on button "Run ⇧↵" at bounding box center [835, 393] width 157 height 33
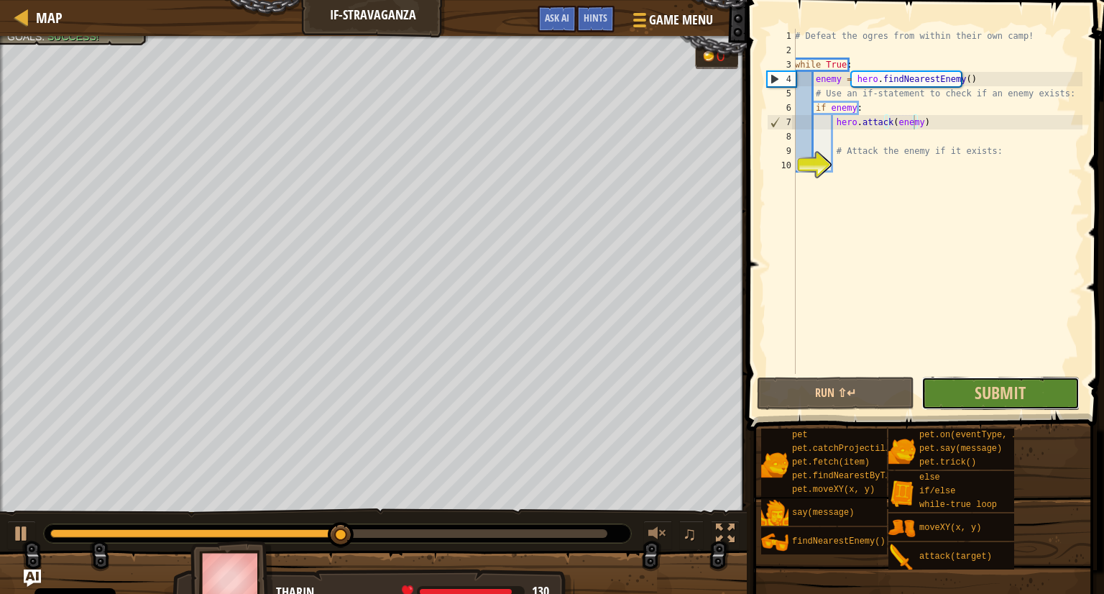
click at [1030, 397] on button "Submit" at bounding box center [999, 393] width 157 height 33
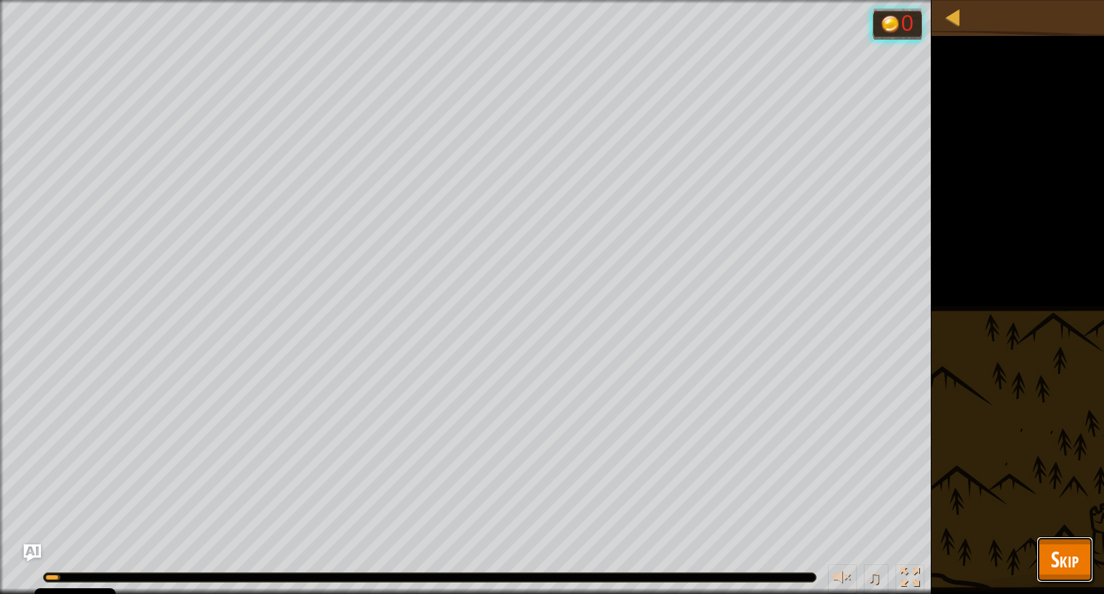
click at [1064, 559] on span "Skip" at bounding box center [1065, 558] width 28 height 29
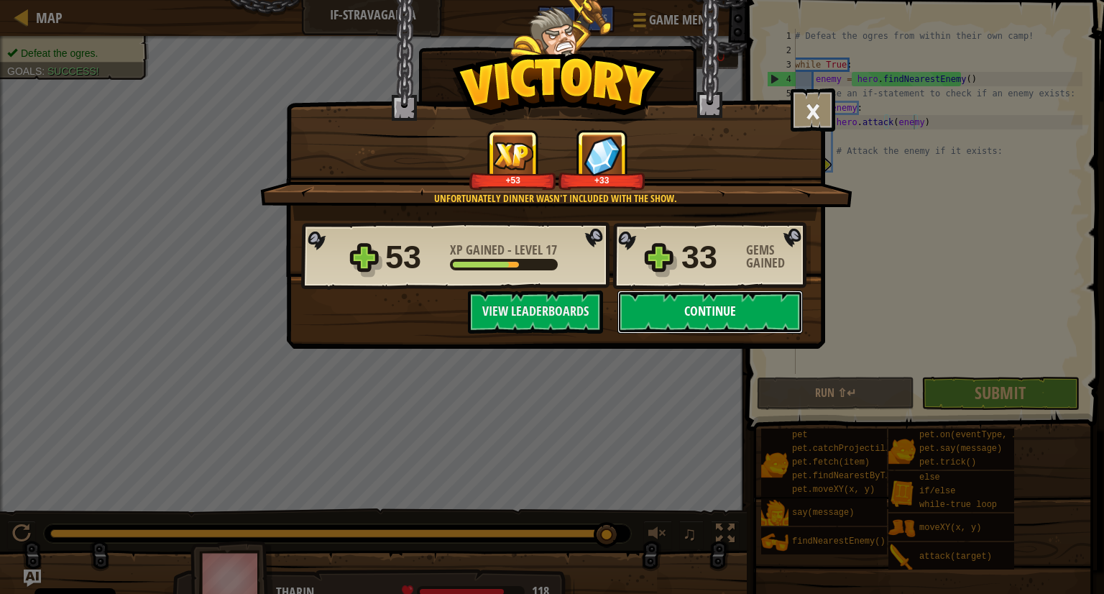
click at [687, 314] on button "Continue" at bounding box center [709, 311] width 185 height 43
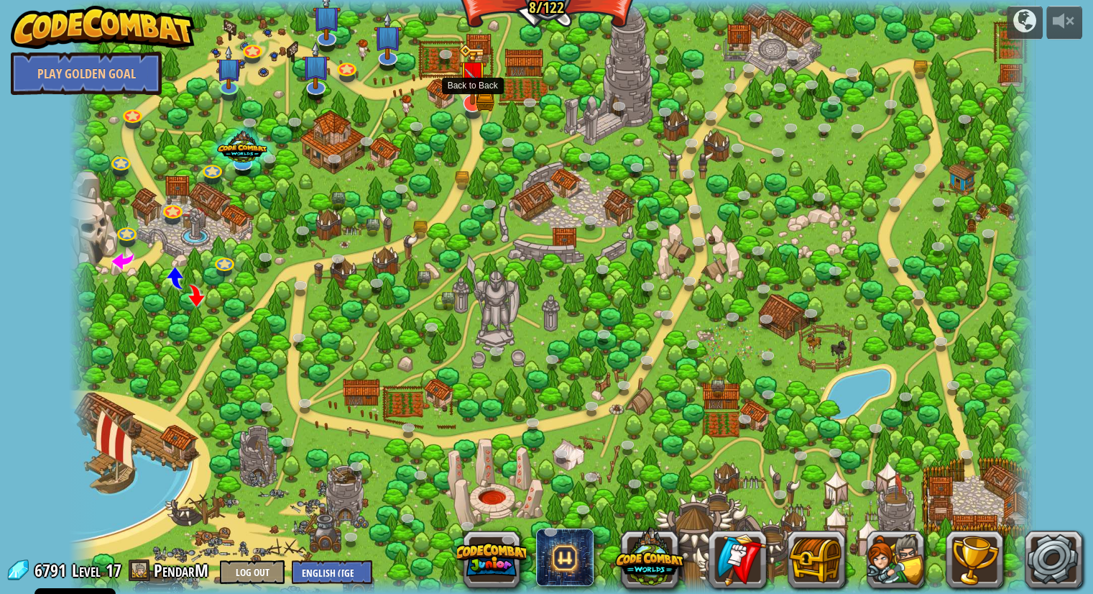
click at [470, 101] on img at bounding box center [472, 74] width 28 height 61
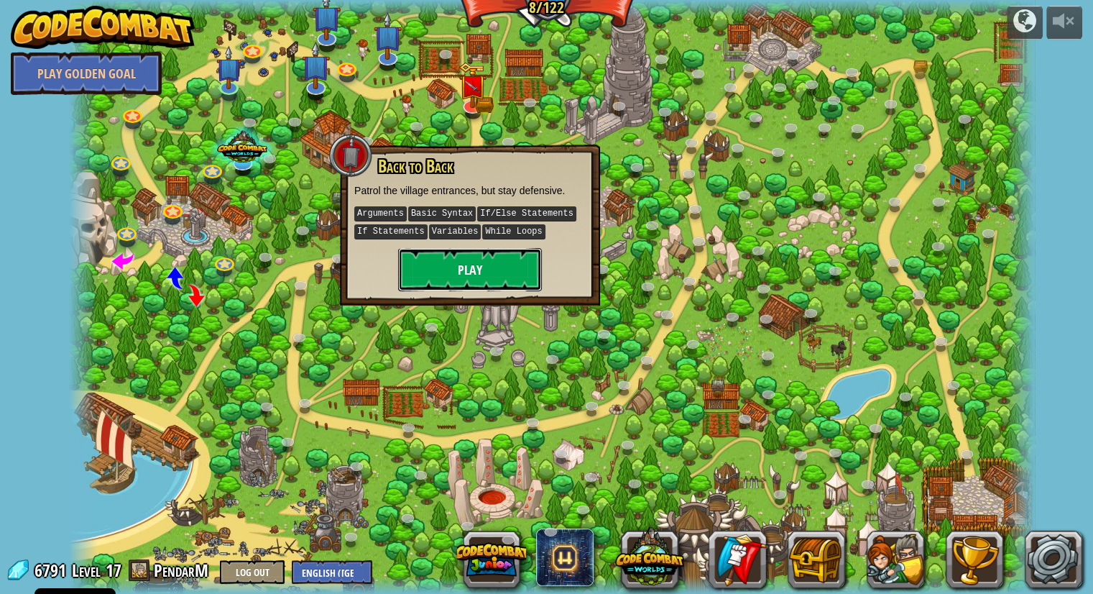
click at [471, 271] on button "Play" at bounding box center [470, 269] width 144 height 43
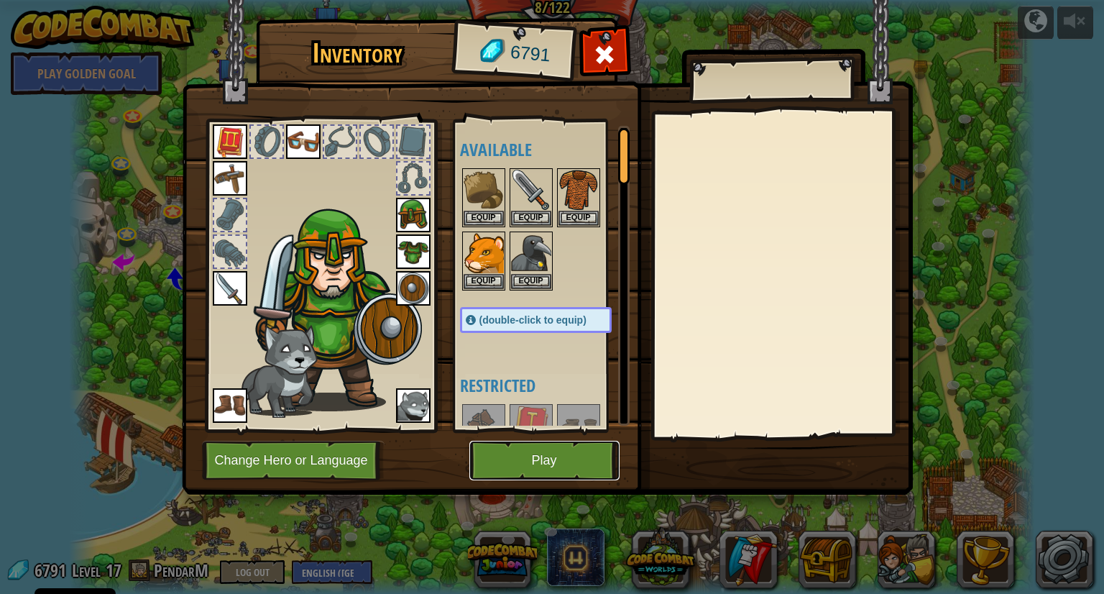
click at [505, 455] on button "Play" at bounding box center [544, 460] width 150 height 40
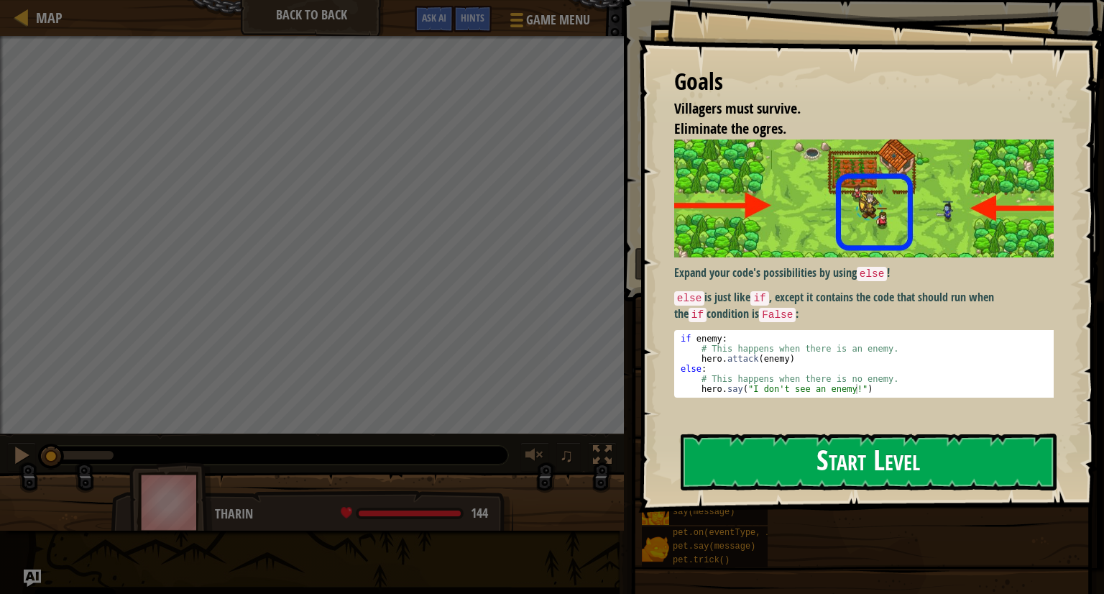
click at [744, 469] on button "Start Level" at bounding box center [868, 461] width 376 height 57
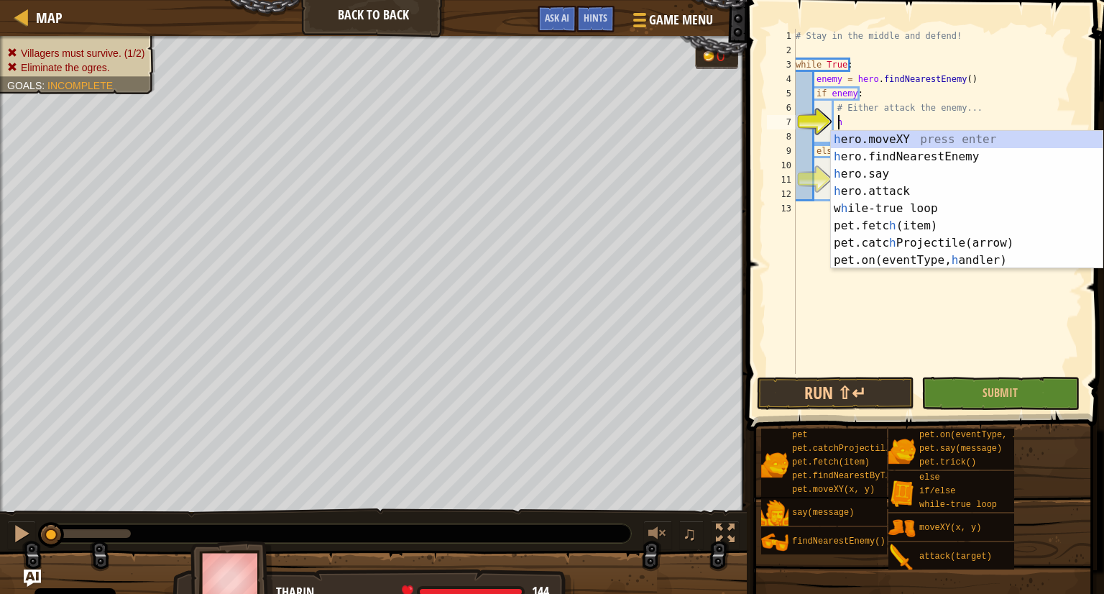
scroll to position [6, 2]
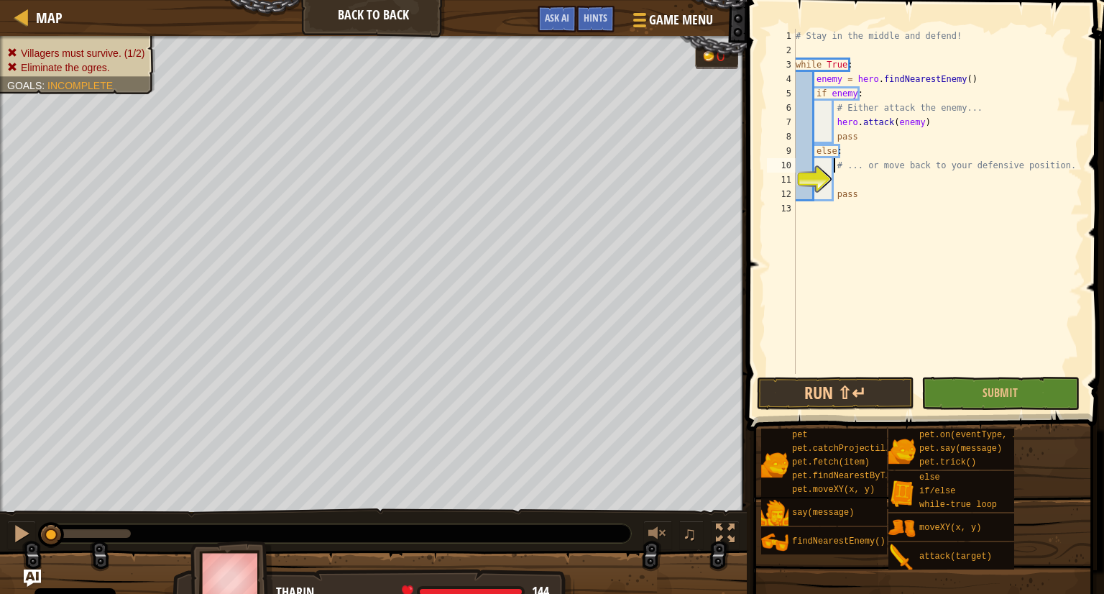
click at [834, 170] on div "# Stay in the middle and defend! while True : enemy = hero . findNearestEnemy (…" at bounding box center [938, 216] width 290 height 374
type textarea "# ... or move back to your defensive position."
click at [831, 173] on div "# Stay in the middle and defend! while True : enemy = hero . findNearestEnemy (…" at bounding box center [938, 216] width 290 height 374
click at [857, 138] on div "# Stay in the middle and defend! while True : enemy = hero . findNearestEnemy (…" at bounding box center [938, 216] width 290 height 374
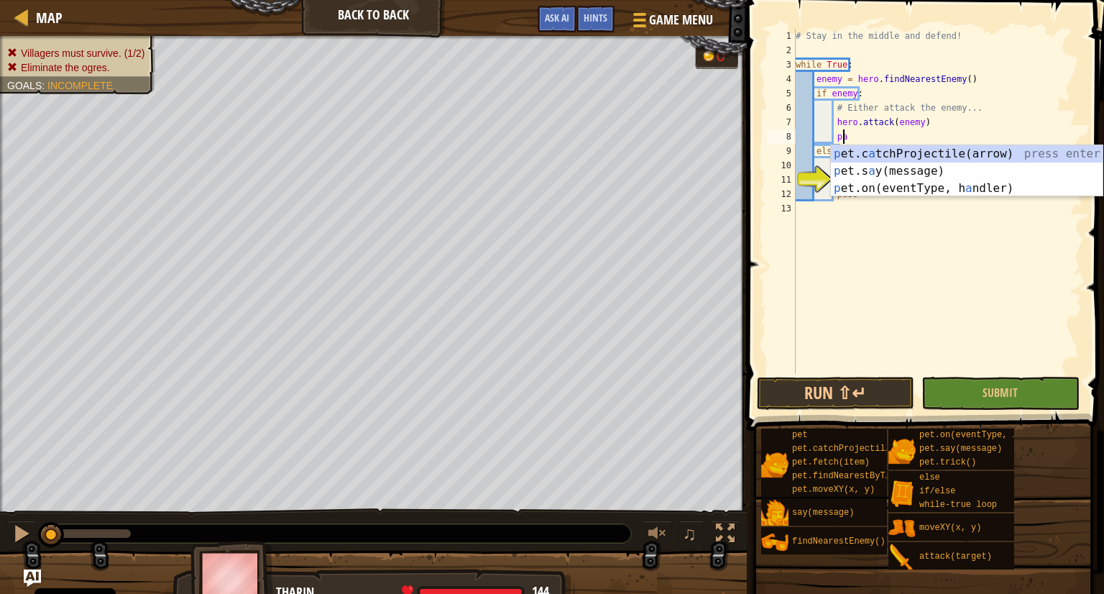
type textarea "p"
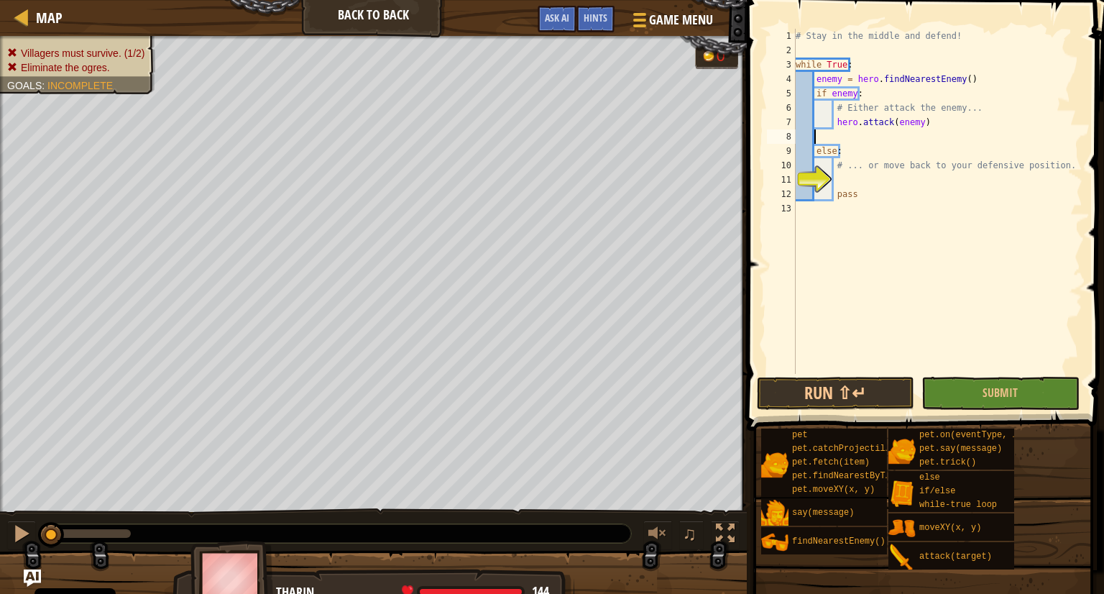
scroll to position [6, 0]
type textarea "hero.attack(enemy)"
click at [834, 159] on div "# Stay in the middle and defend! while True : enemy = hero . findNearestEnemy (…" at bounding box center [938, 216] width 290 height 374
click at [854, 180] on div "# Stay in the middle and defend! while True : enemy = hero . findNearestEnemy (…" at bounding box center [938, 216] width 290 height 374
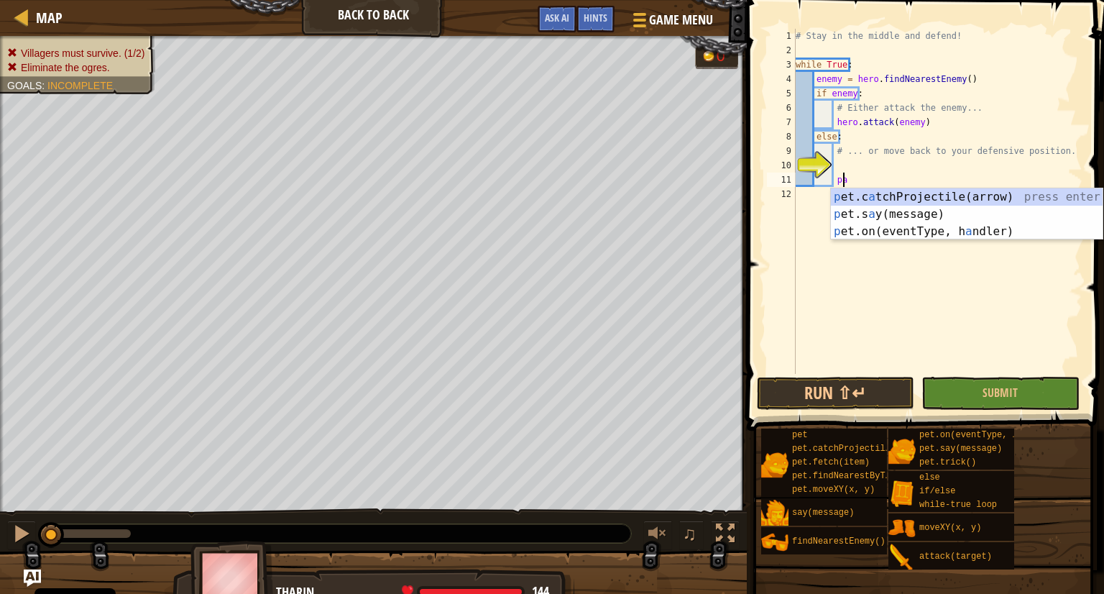
type textarea "p"
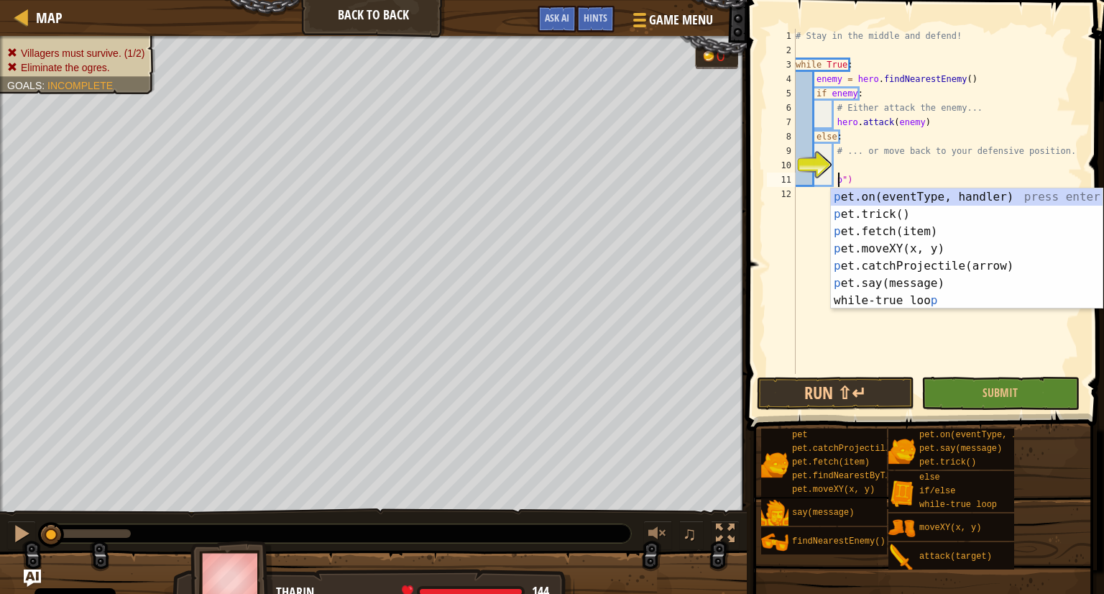
scroll to position [6, 3]
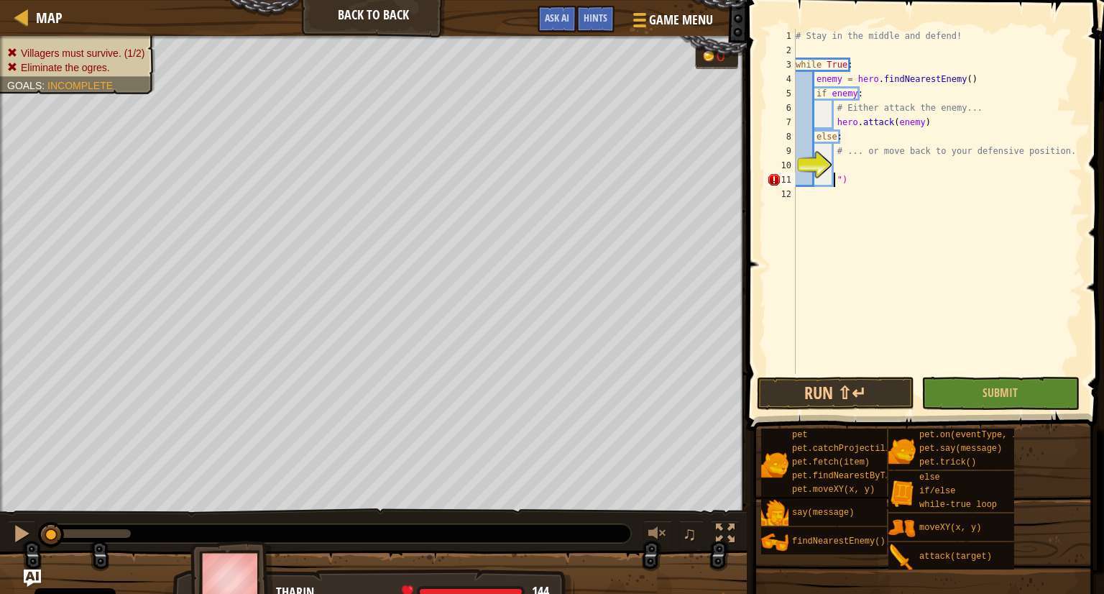
click at [844, 183] on div "# Stay in the middle and defend! while True : enemy = hero . findNearestEnemy (…" at bounding box center [938, 216] width 290 height 374
type textarea """
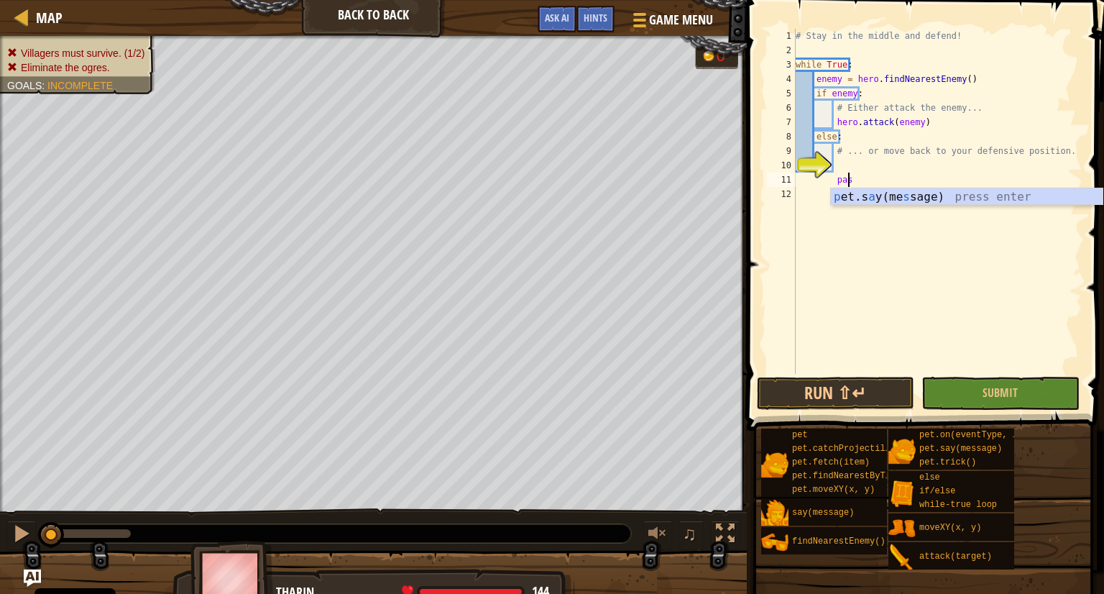
type textarea "pass"
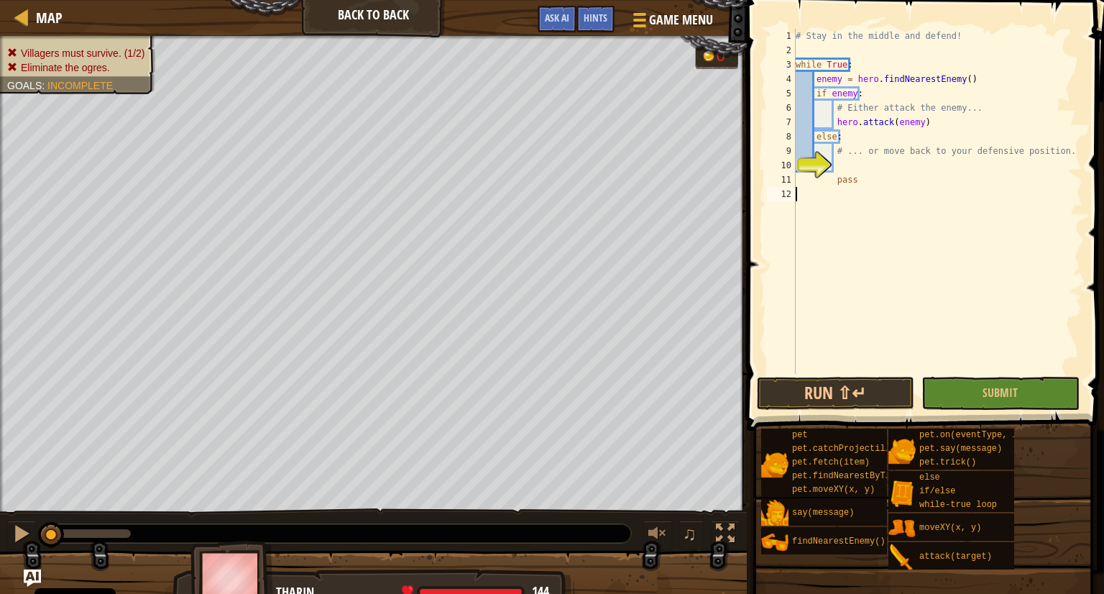
click at [834, 218] on div "# Stay in the middle and defend! while True : enemy = hero . findNearestEnemy (…" at bounding box center [938, 216] width 290 height 374
click at [833, 165] on div "# Stay in the middle and defend! while True : enemy = hero . findNearestEnemy (…" at bounding box center [938, 216] width 290 height 374
type textarea "f"
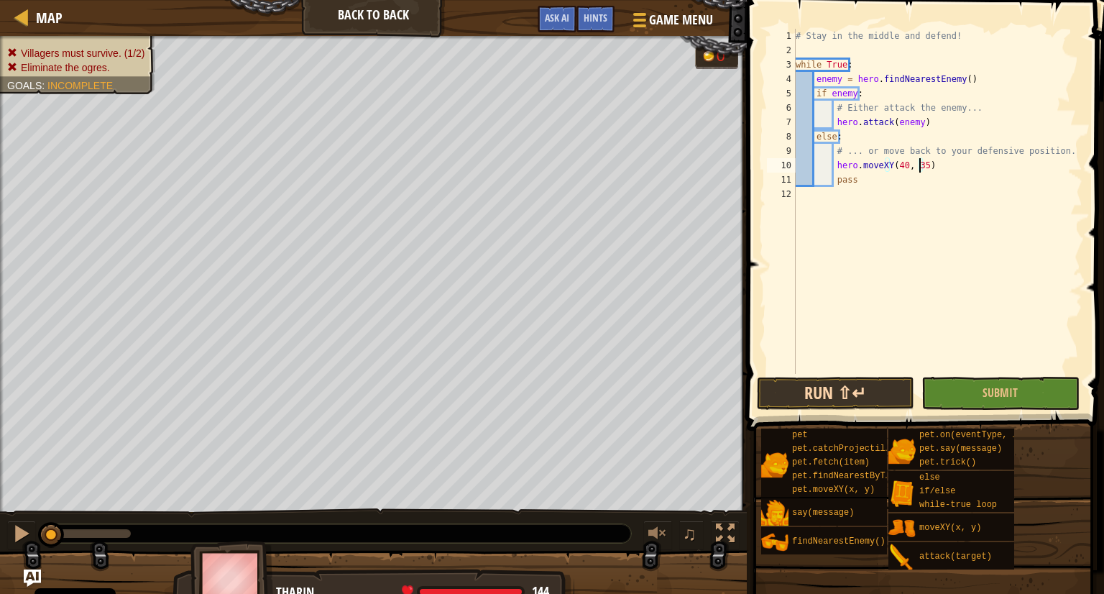
type textarea "hero.moveXY(40, 35)"
click at [793, 384] on button "Run ⇧↵" at bounding box center [835, 393] width 157 height 33
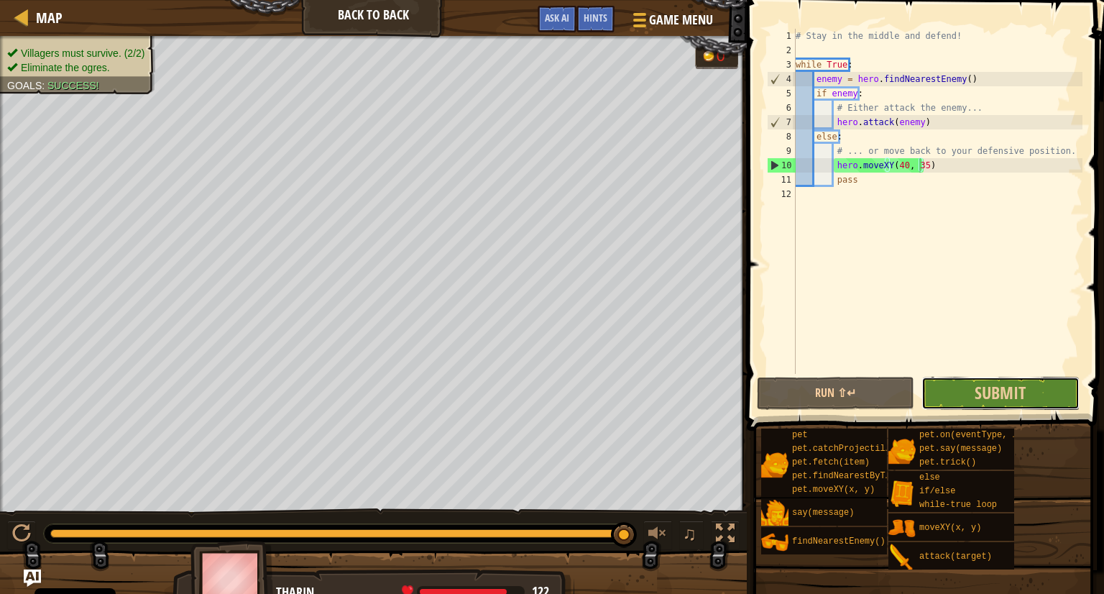
click at [960, 394] on button "Submit" at bounding box center [999, 393] width 157 height 33
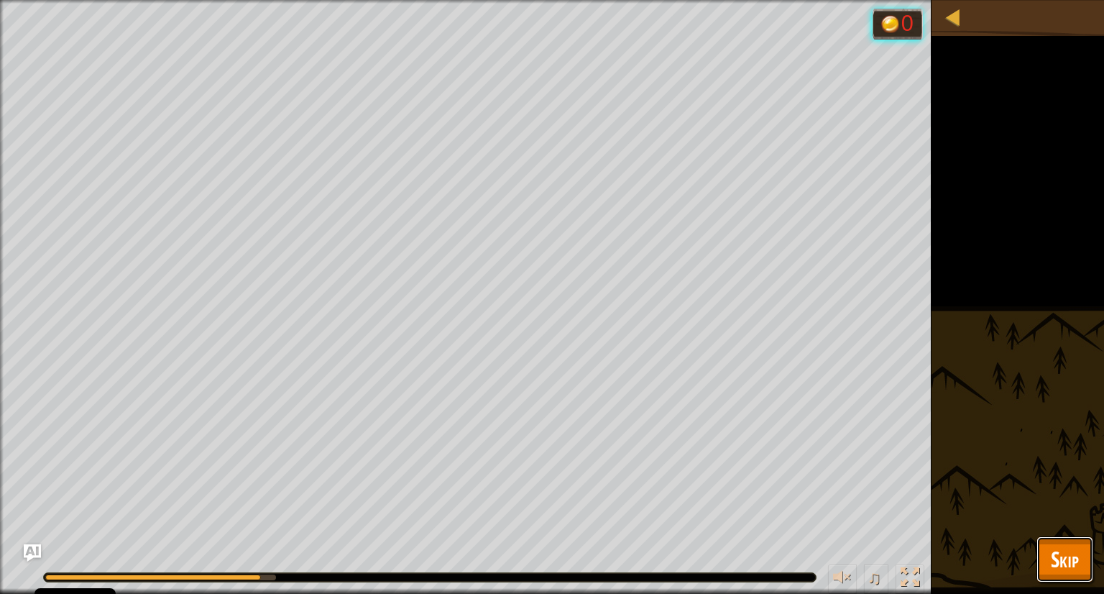
click at [1071, 573] on button "Skip" at bounding box center [1064, 559] width 57 height 46
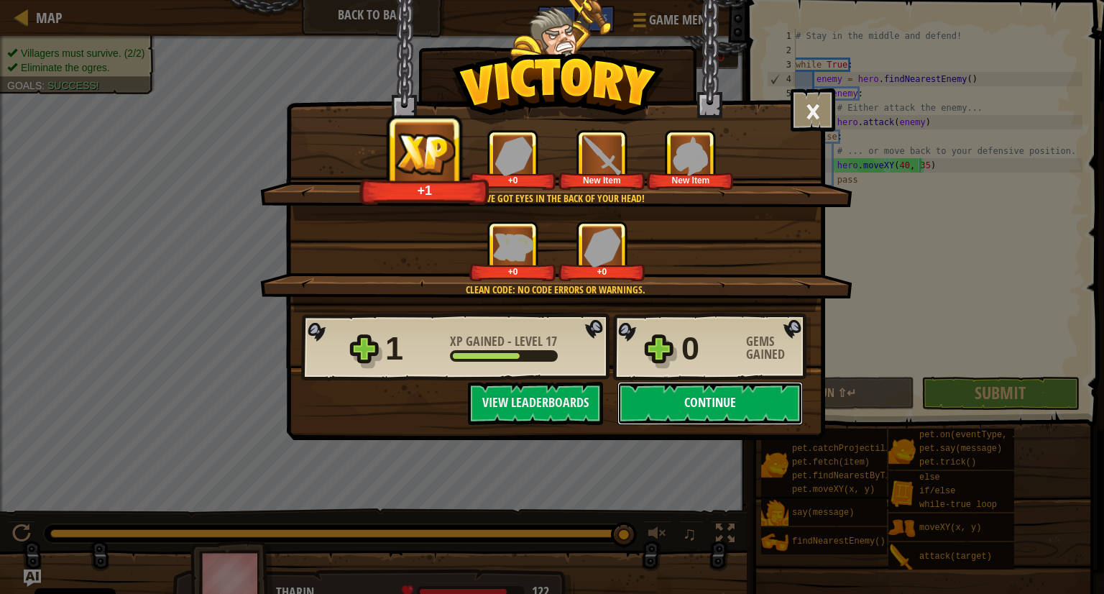
click at [721, 395] on button "Continue" at bounding box center [709, 403] width 185 height 43
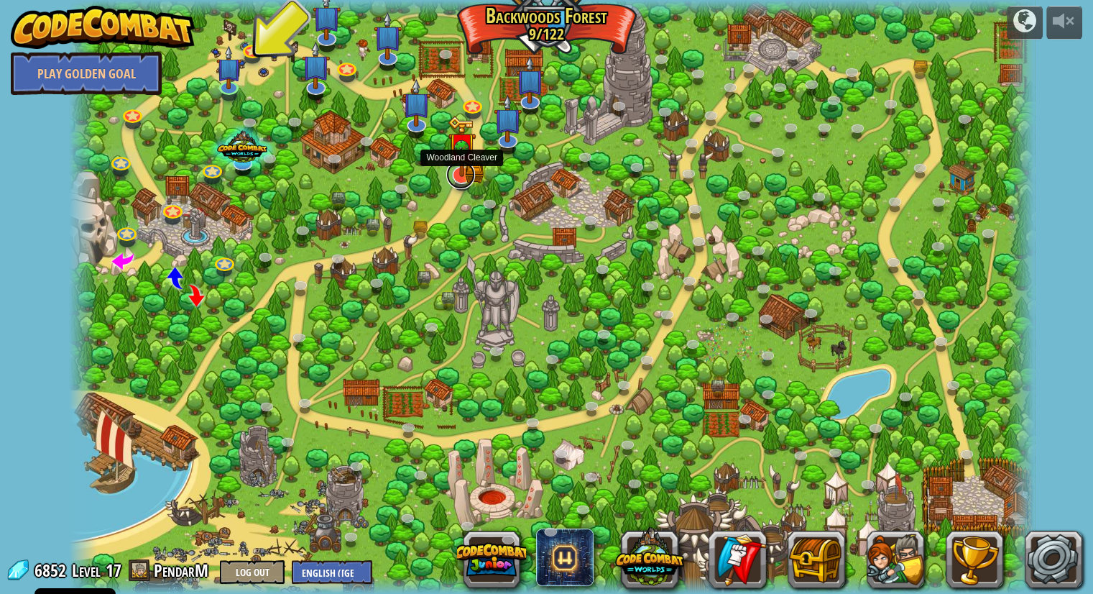
click at [460, 179] on link at bounding box center [460, 174] width 29 height 29
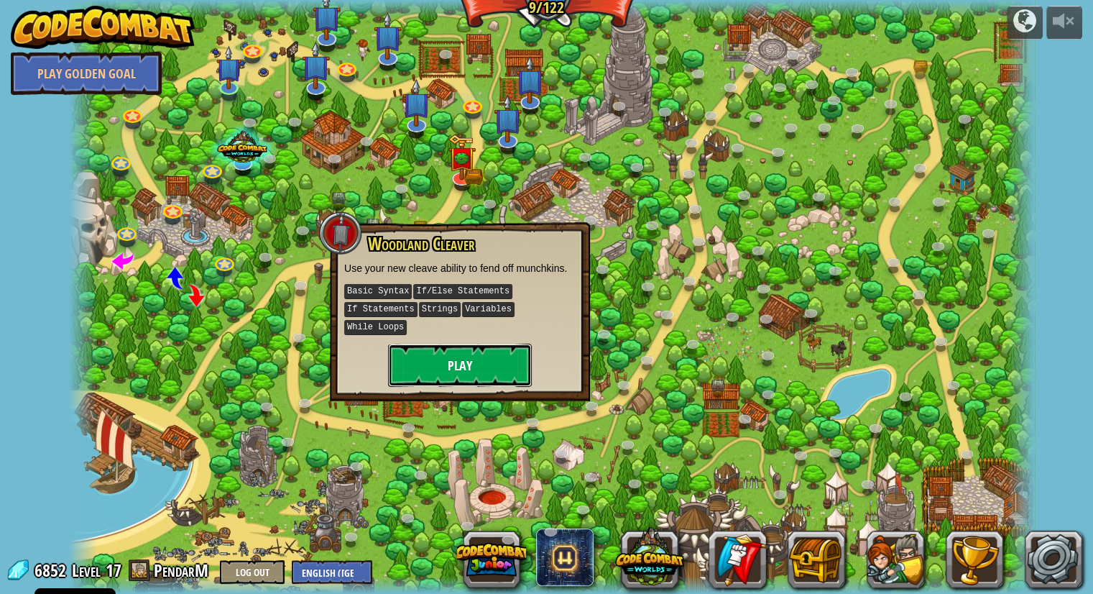
click at [479, 343] on button "Play" at bounding box center [460, 364] width 144 height 43
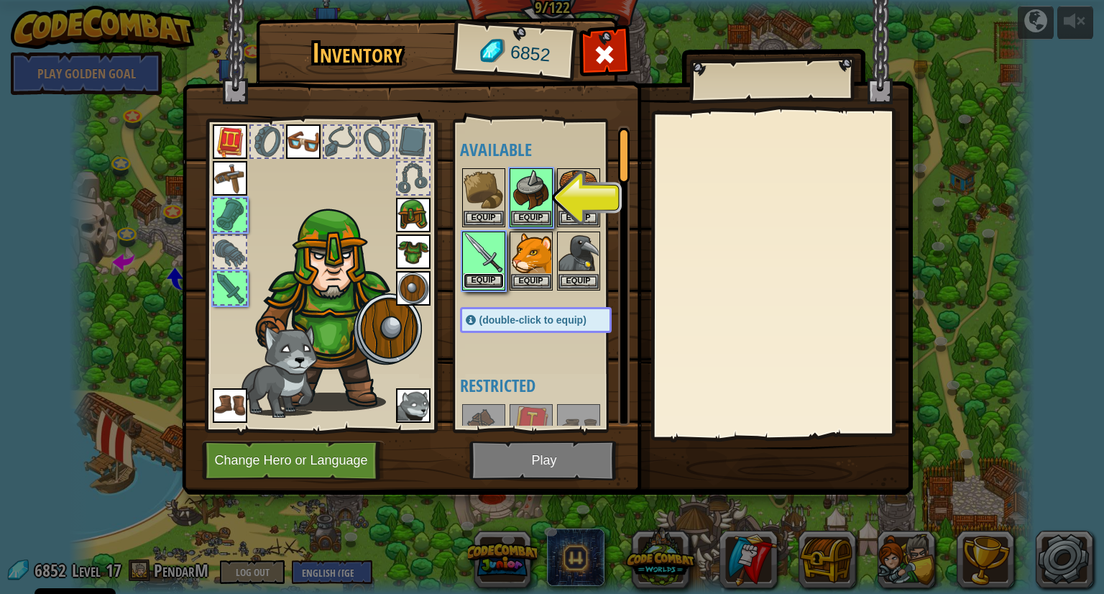
click at [486, 278] on button "Equip" at bounding box center [483, 280] width 40 height 15
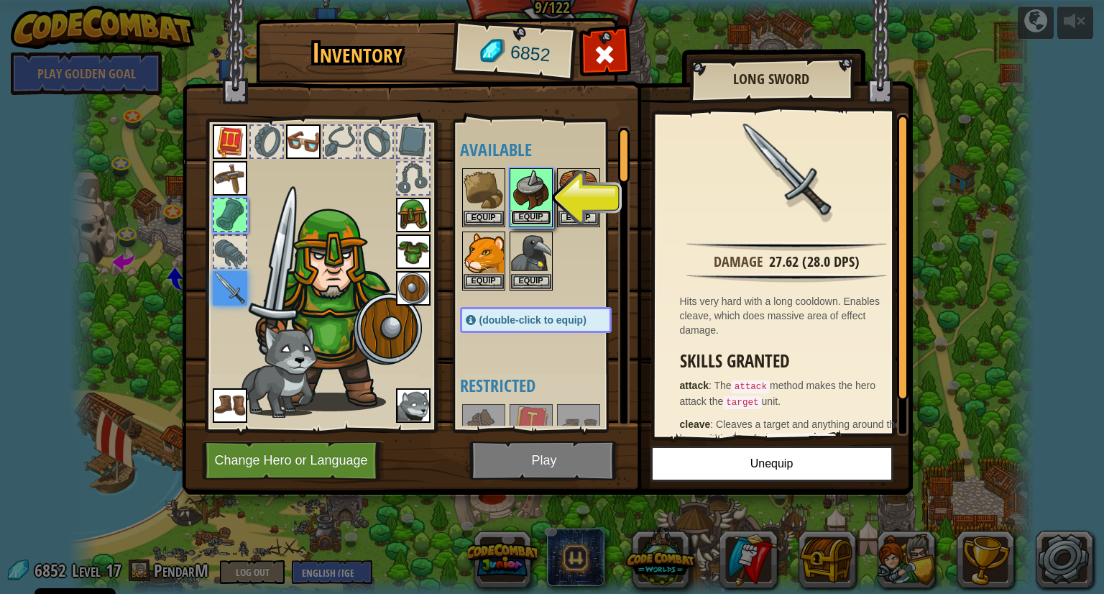
click at [518, 217] on button "Equip" at bounding box center [531, 217] width 40 height 15
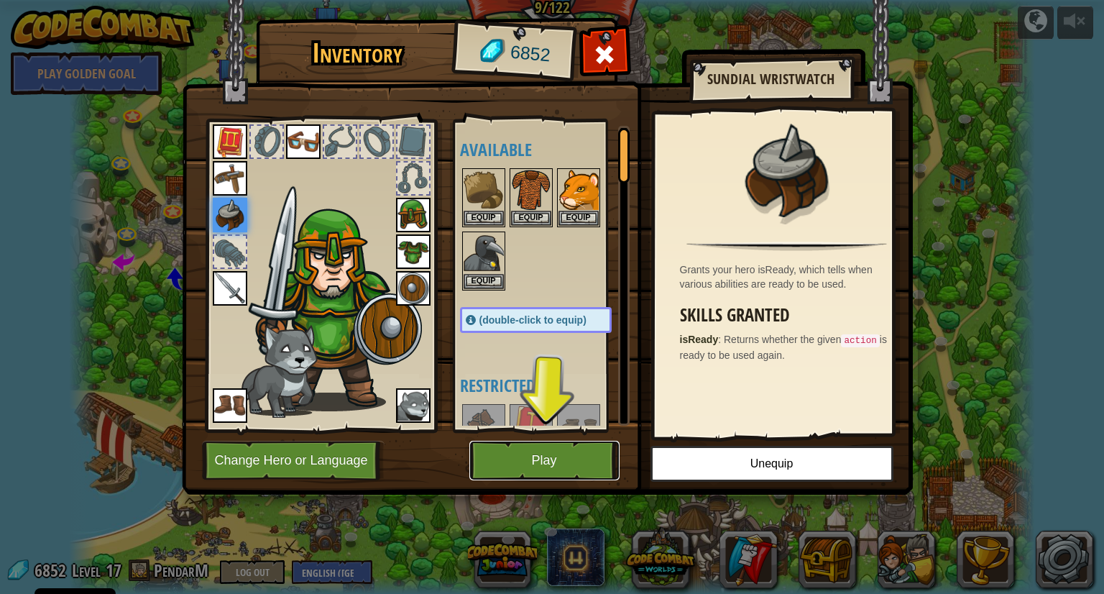
click at [552, 454] on button "Play" at bounding box center [544, 460] width 150 height 40
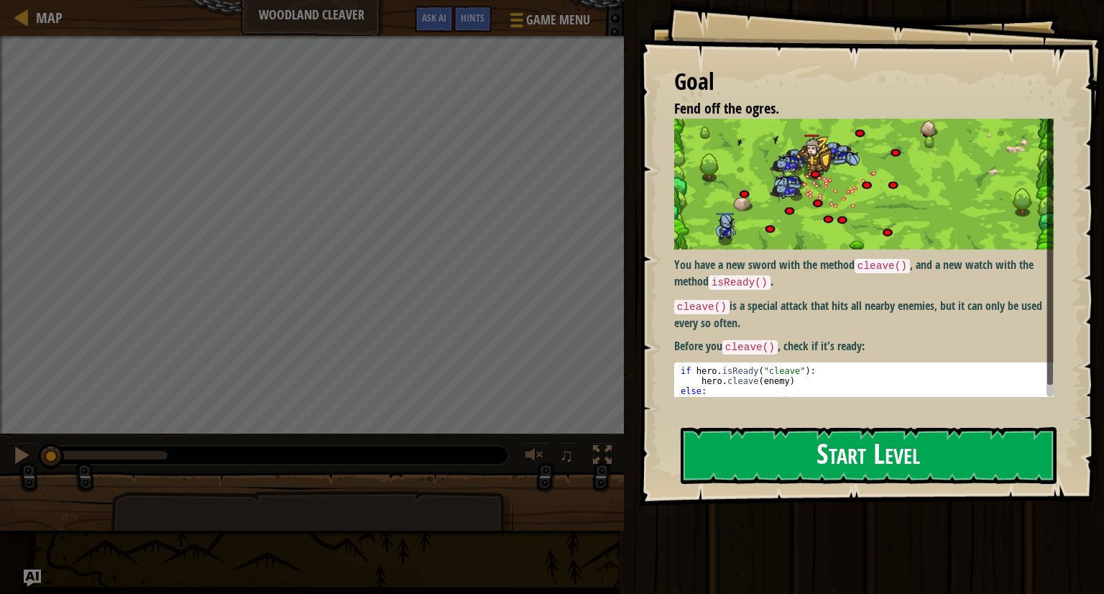
click at [753, 458] on button "Start Level" at bounding box center [868, 455] width 376 height 57
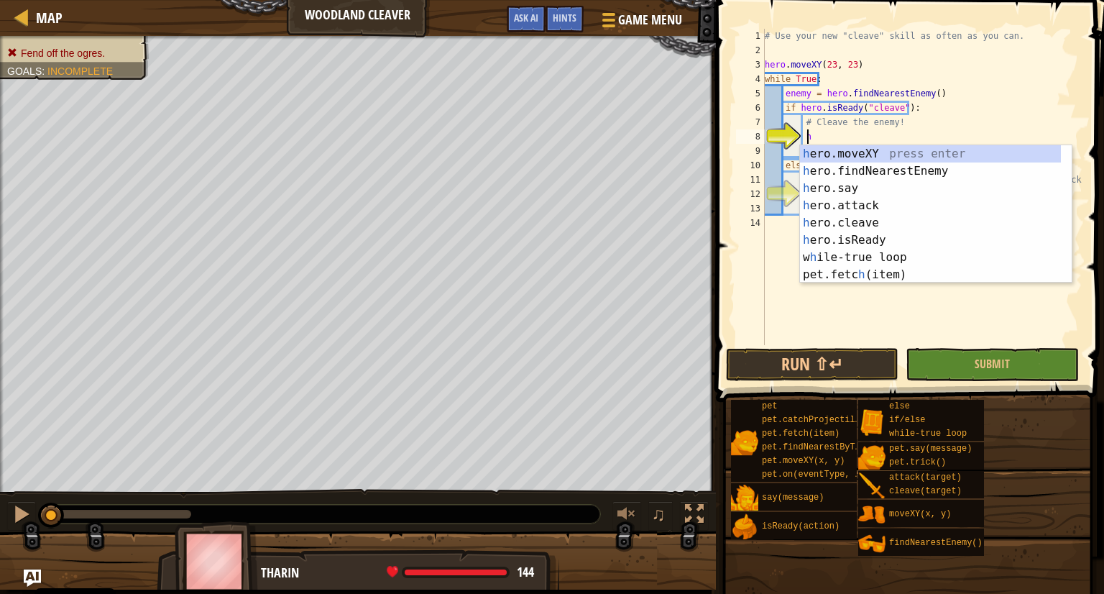
scroll to position [6, 2]
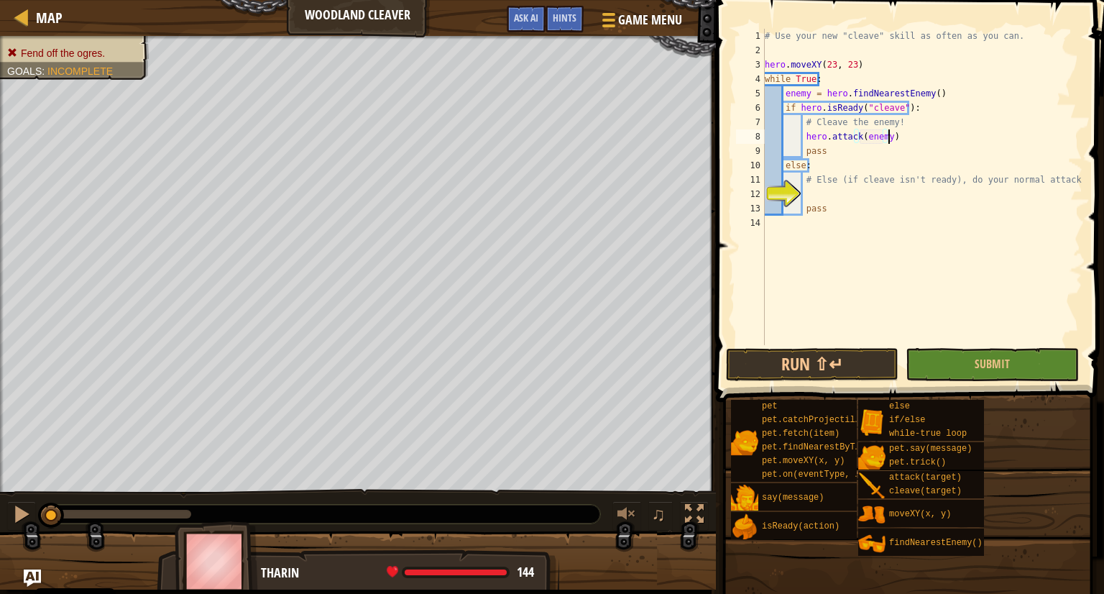
click at [885, 136] on div "# Use your new "cleave" skill as often as you can. hero . moveXY ( 23 , 23 ) wh…" at bounding box center [922, 201] width 320 height 345
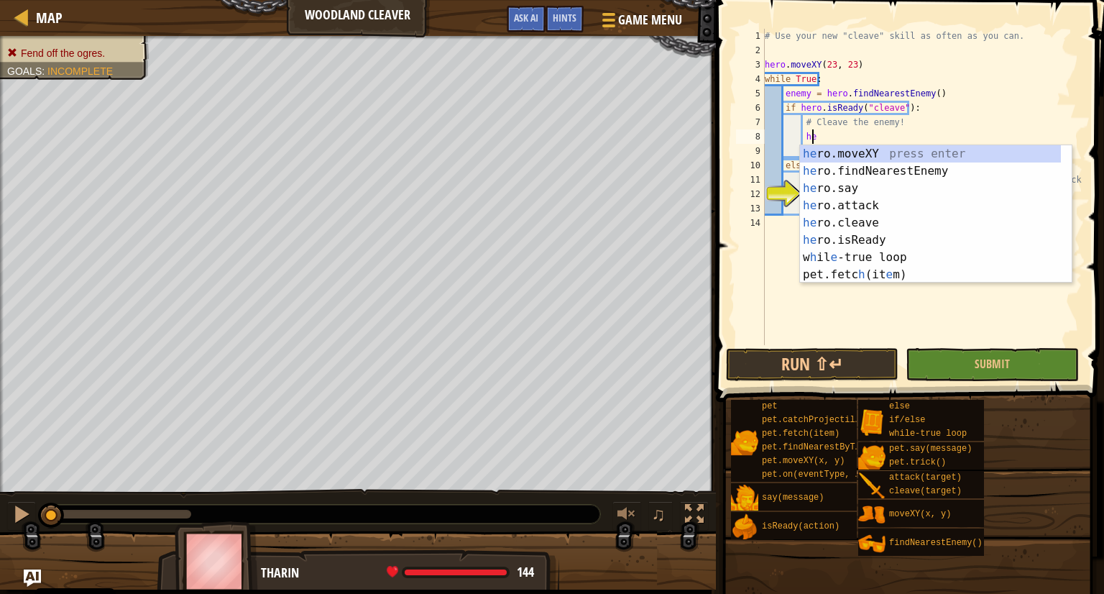
type textarea "h"
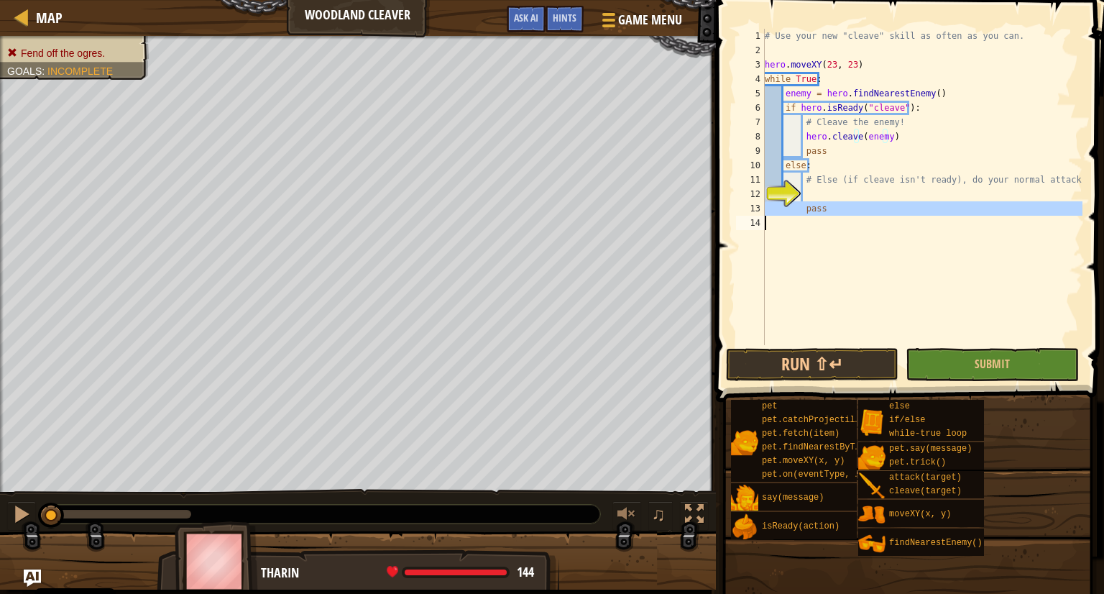
click at [765, 201] on div "12" at bounding box center [750, 194] width 29 height 14
type textarea "pass"
click at [765, 198] on div "12" at bounding box center [750, 194] width 29 height 14
type textarea "pass"
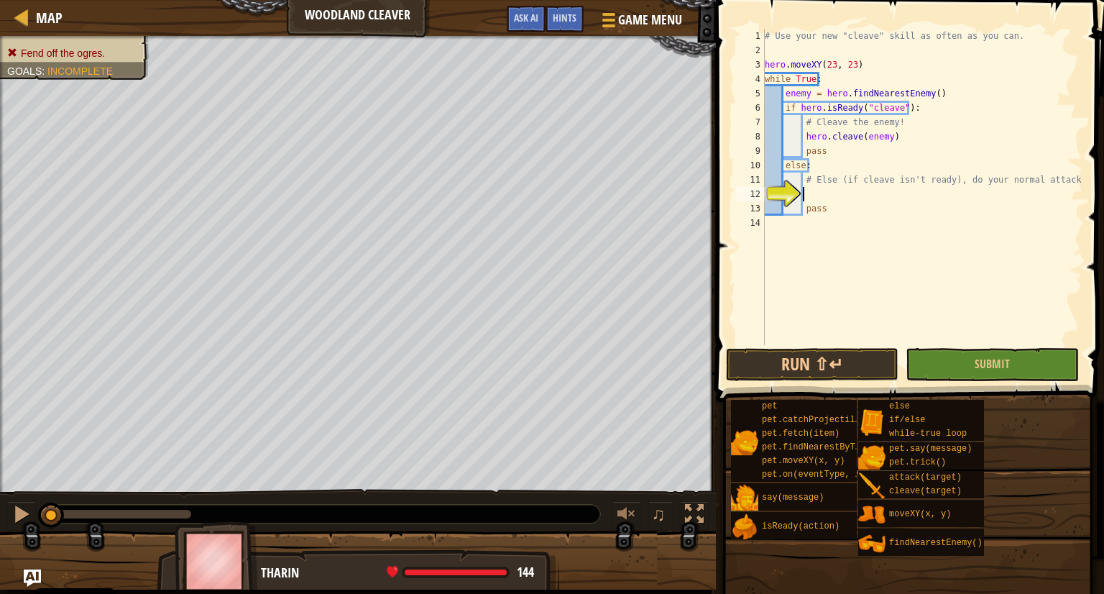
click at [805, 195] on div "# Use your new "cleave" skill as often as you can. hero . moveXY ( 23 , 23 ) wh…" at bounding box center [922, 201] width 320 height 345
click at [782, 358] on button "Run ⇧↵" at bounding box center [812, 364] width 172 height 33
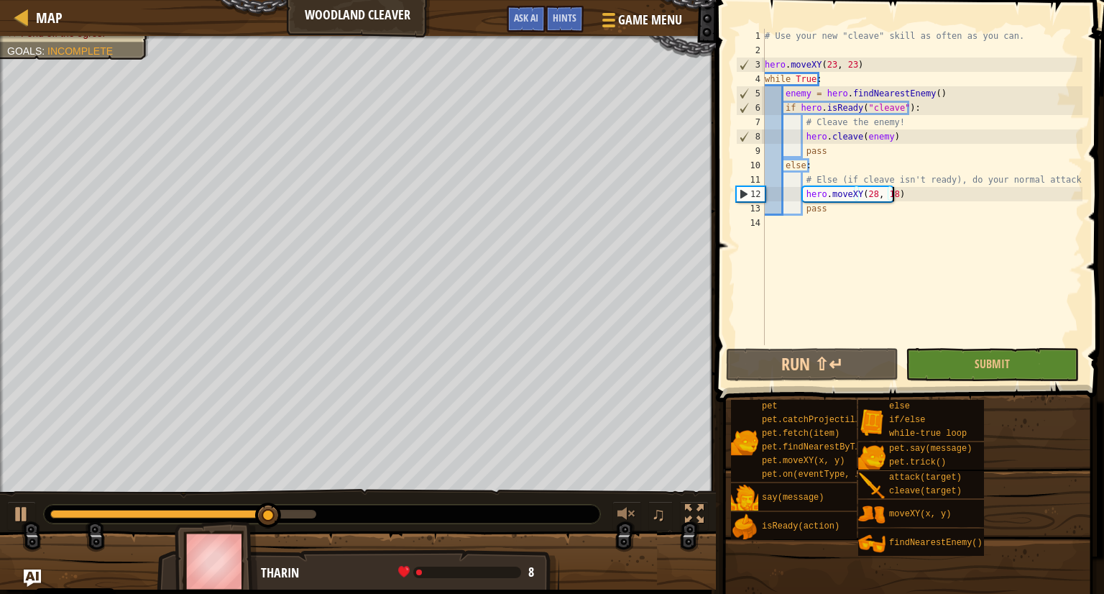
click at [903, 195] on div "# Use your new "cleave" skill as often as you can. hero . moveXY ( 23 , 23 ) wh…" at bounding box center [922, 201] width 320 height 345
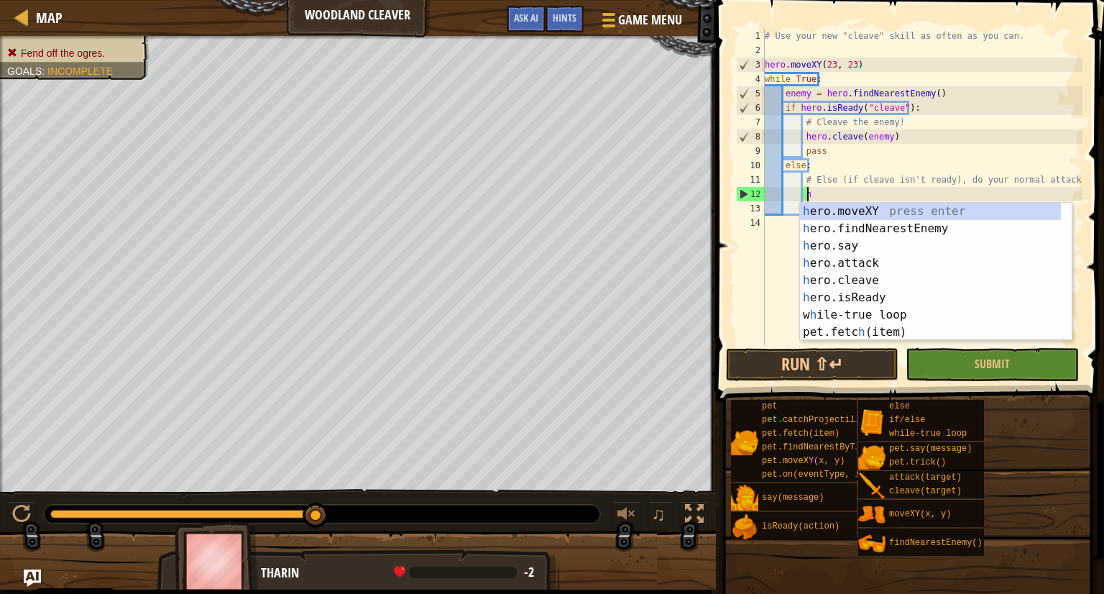
scroll to position [6, 2]
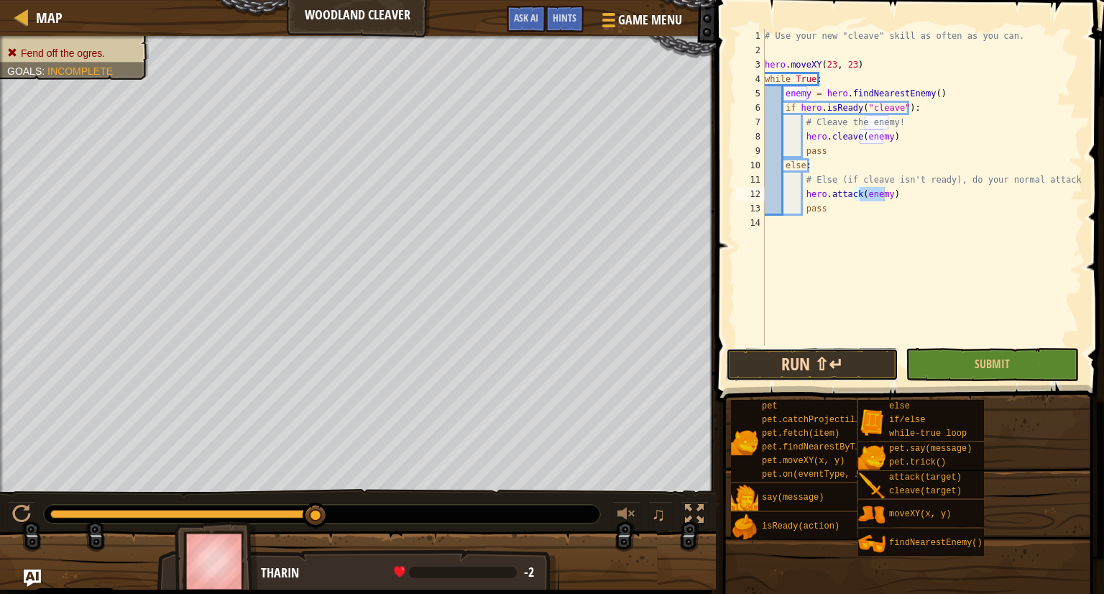
click at [808, 370] on button "Run ⇧↵" at bounding box center [812, 364] width 172 height 33
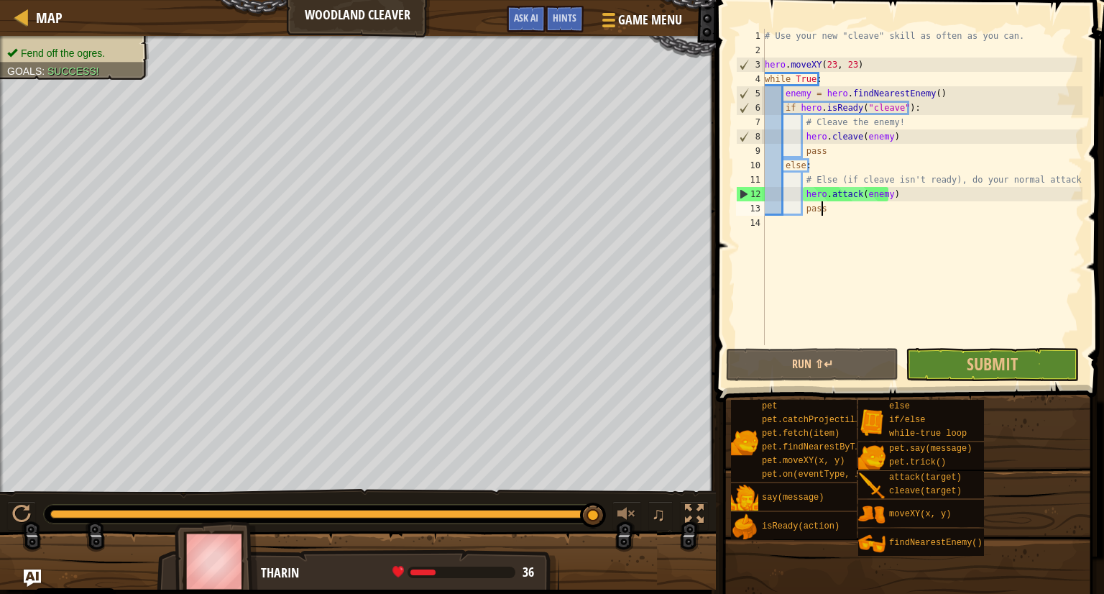
click at [829, 212] on div "# Use your new "cleave" skill as often as you can. hero . moveXY ( 23 , 23 ) wh…" at bounding box center [922, 201] width 320 height 345
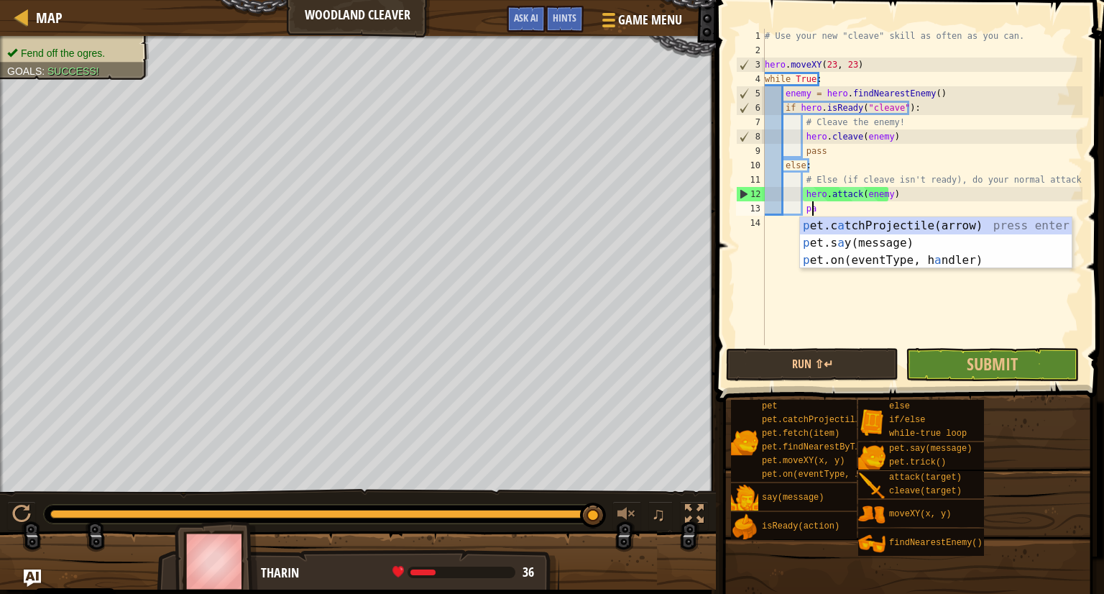
type textarea "p"
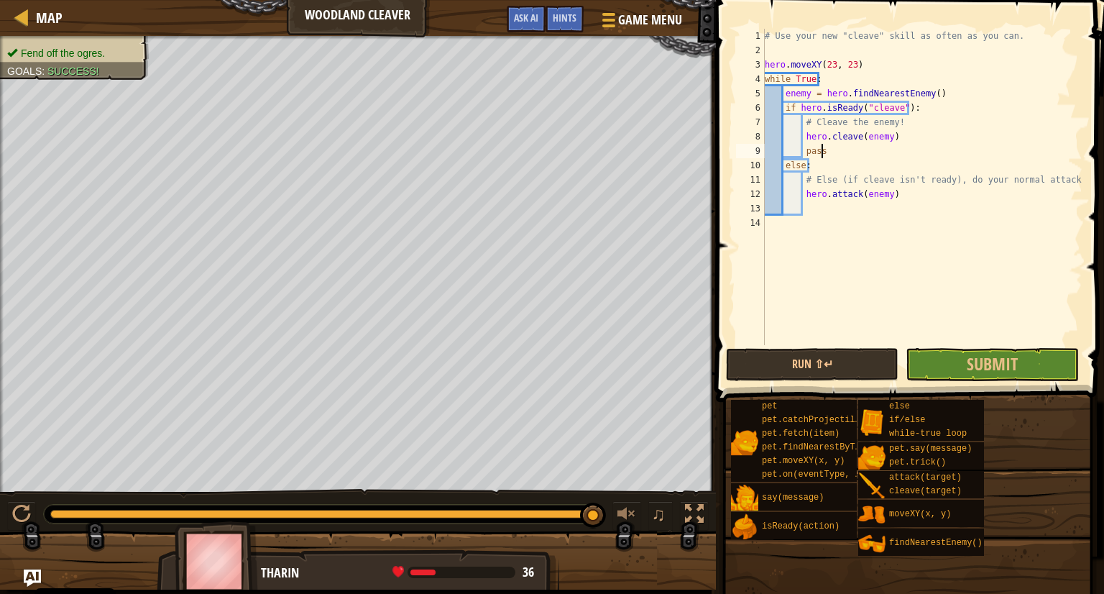
click at [827, 155] on div "# Use your new "cleave" skill as often as you can. hero . moveXY ( 23 , 23 ) wh…" at bounding box center [922, 201] width 320 height 345
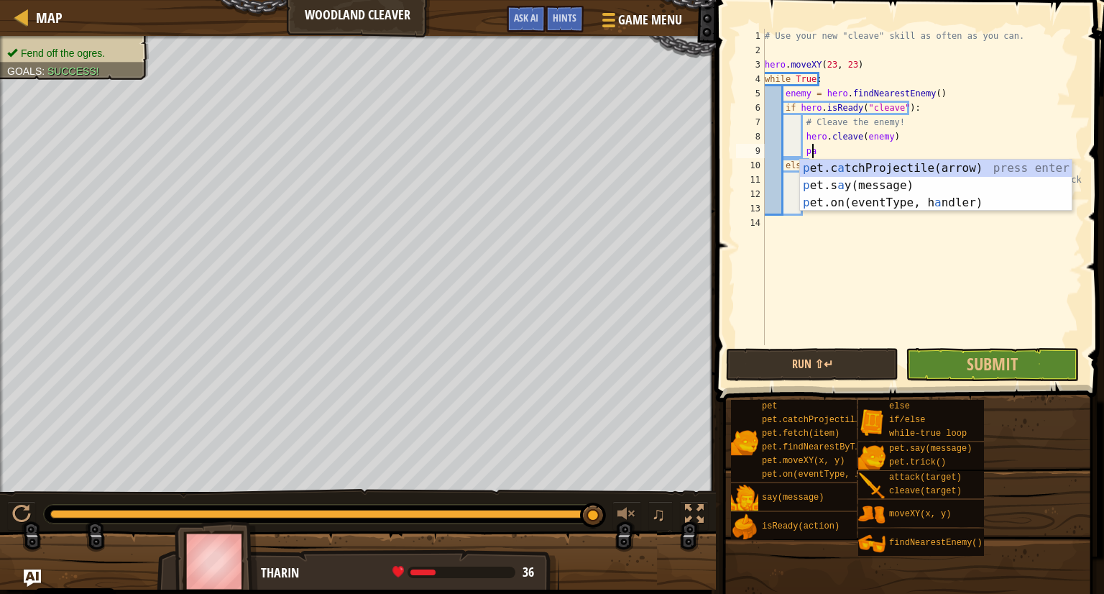
type textarea "p"
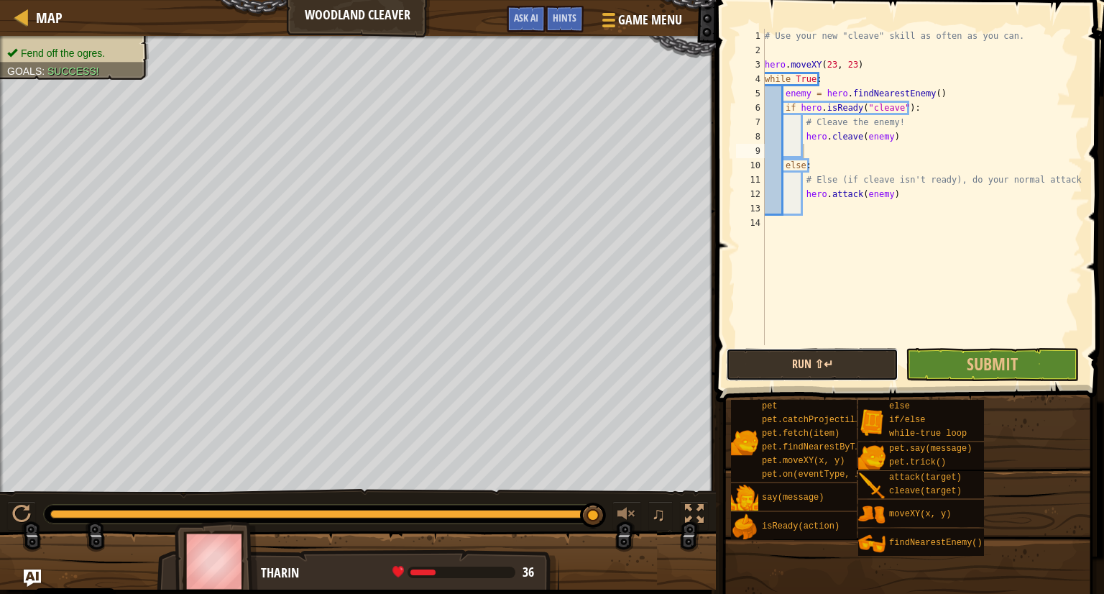
click at [753, 359] on button "Run ⇧↵" at bounding box center [812, 364] width 172 height 33
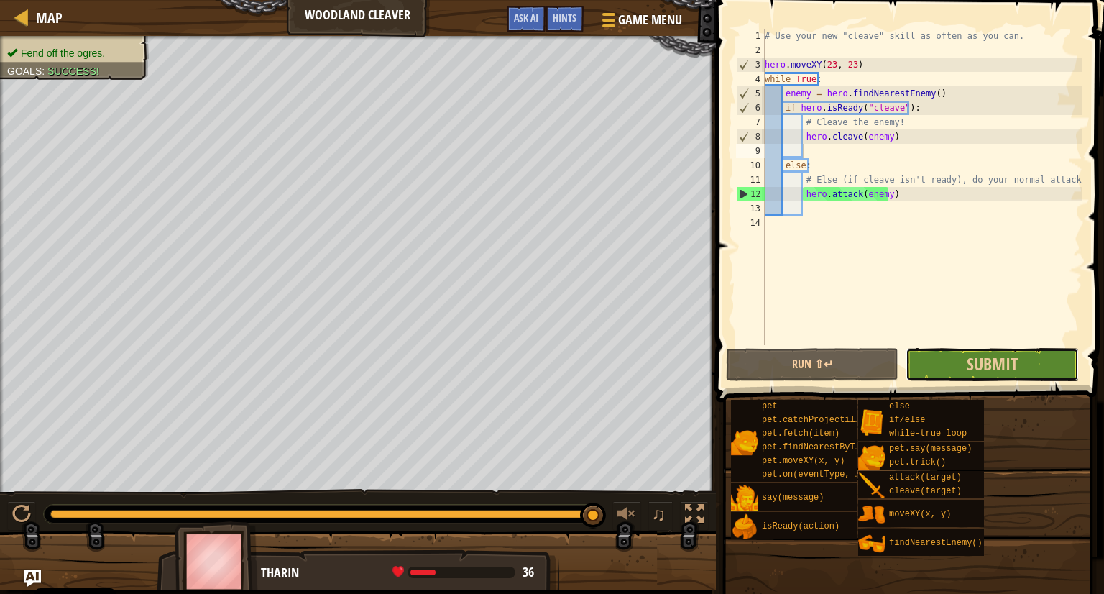
click at [940, 361] on button "Submit" at bounding box center [991, 364] width 172 height 33
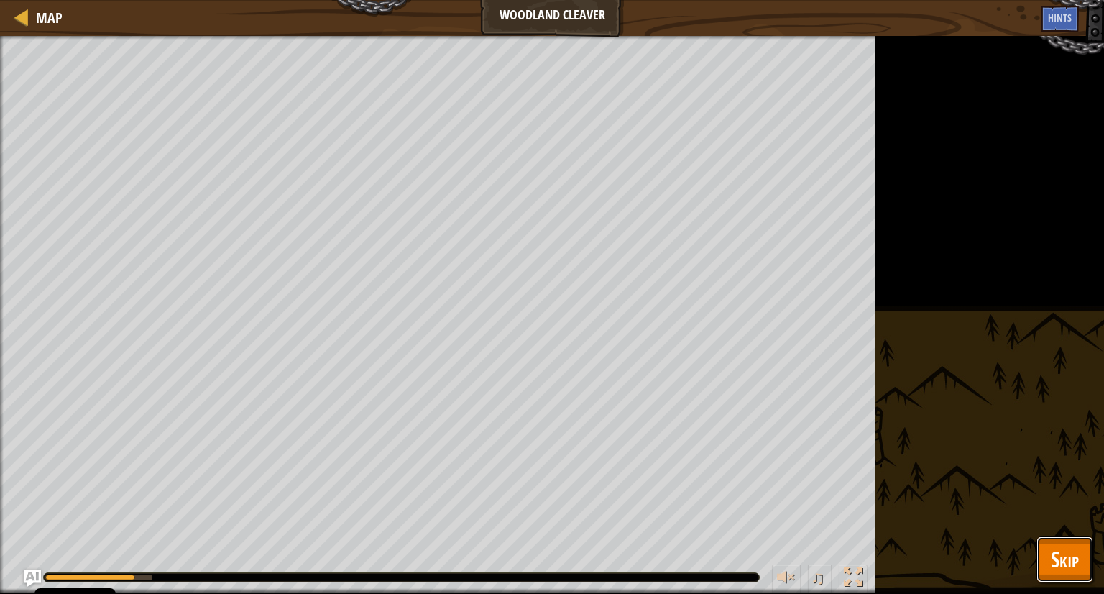
click at [1083, 563] on button "Skip" at bounding box center [1064, 559] width 57 height 46
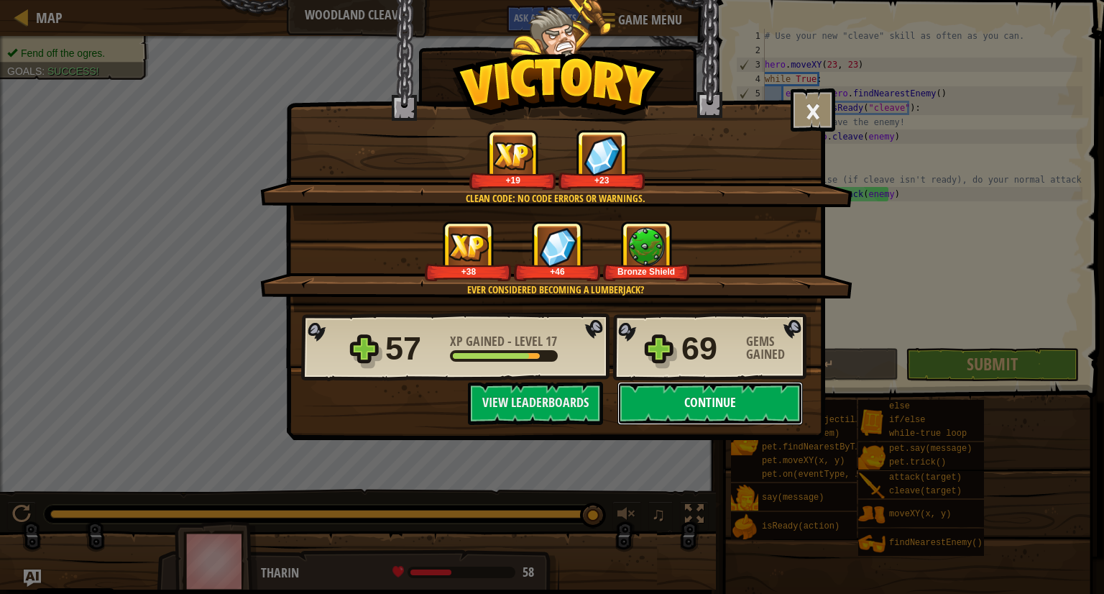
click at [698, 412] on button "Continue" at bounding box center [709, 403] width 185 height 43
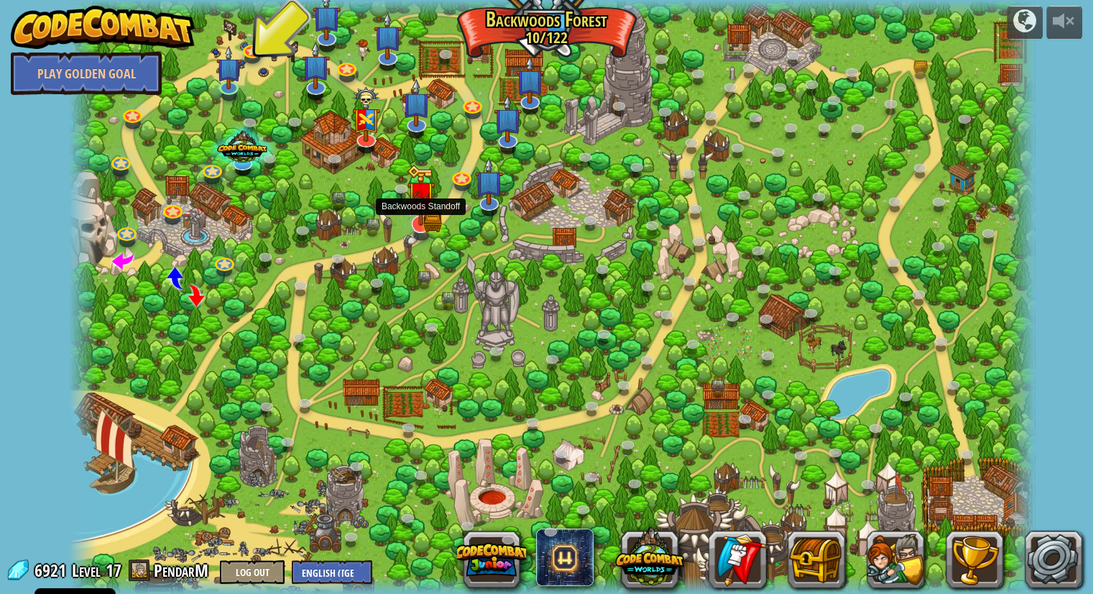
click at [415, 225] on img at bounding box center [421, 195] width 28 height 61
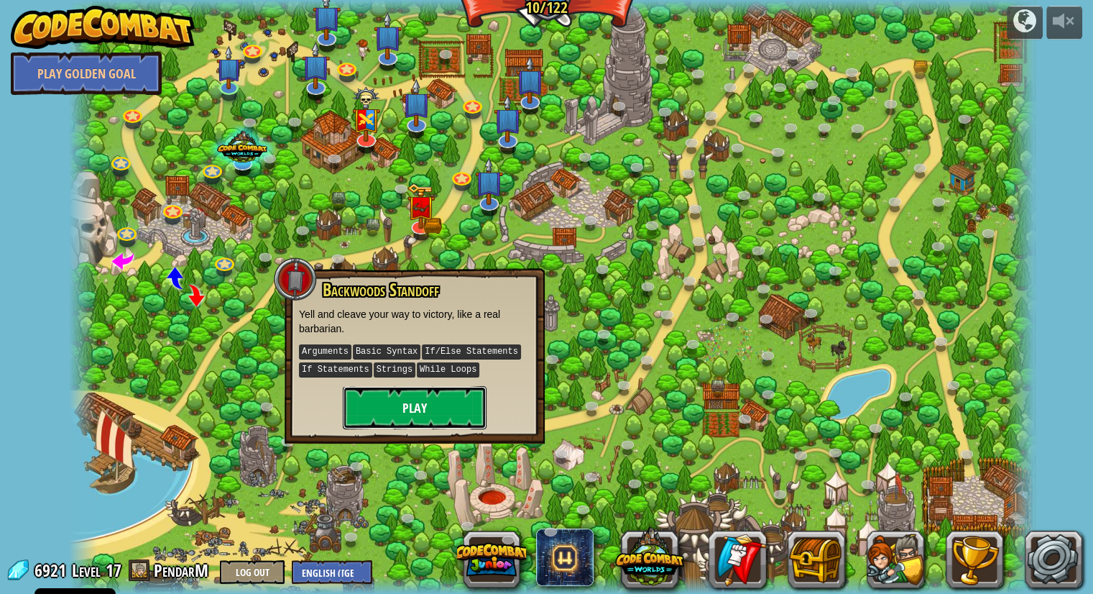
click at [420, 403] on button "Play" at bounding box center [415, 407] width 144 height 43
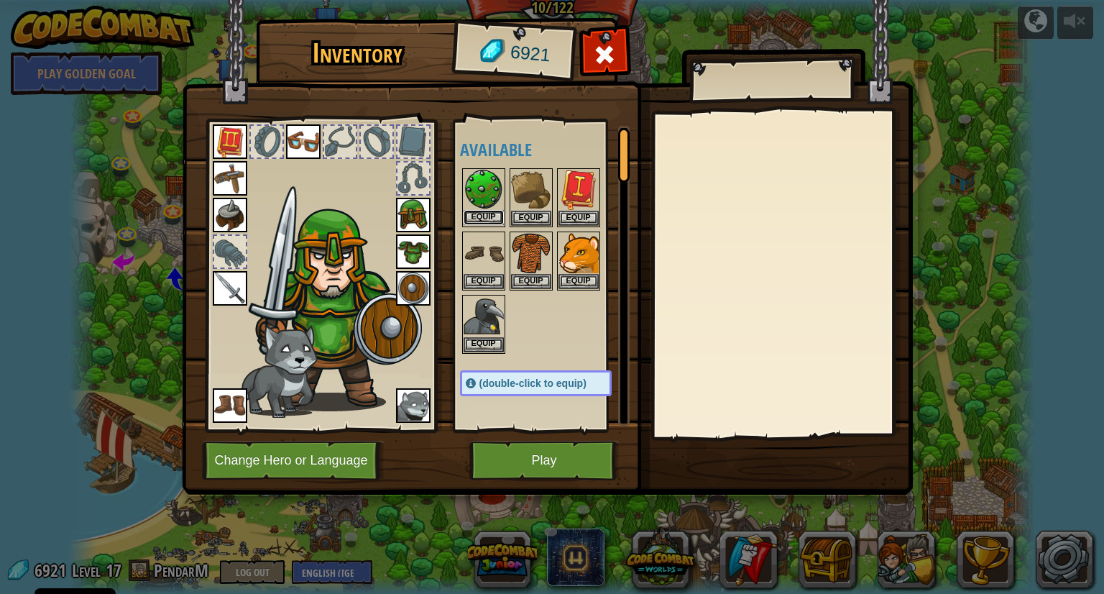
click at [471, 211] on button "Equip" at bounding box center [483, 217] width 40 height 15
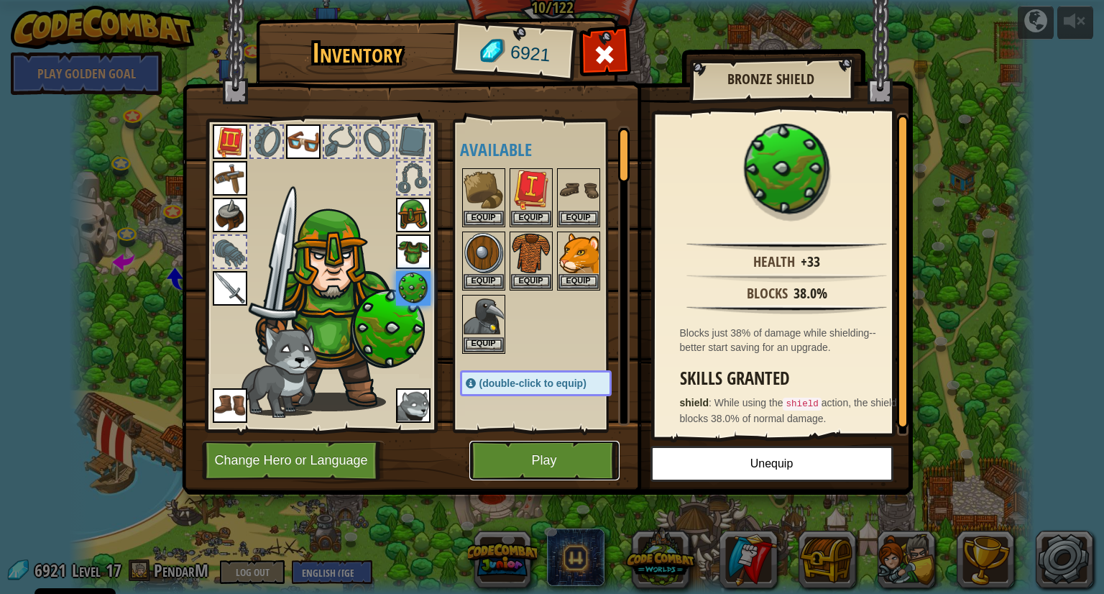
click at [523, 456] on button "Play" at bounding box center [544, 460] width 150 height 40
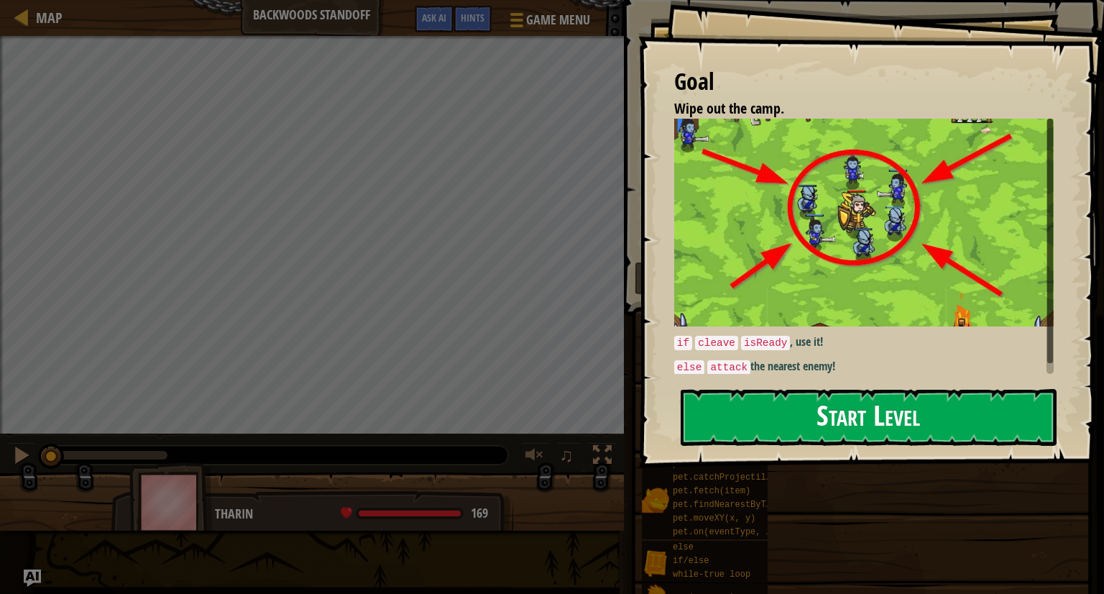
click at [730, 410] on button "Start Level" at bounding box center [868, 417] width 376 height 57
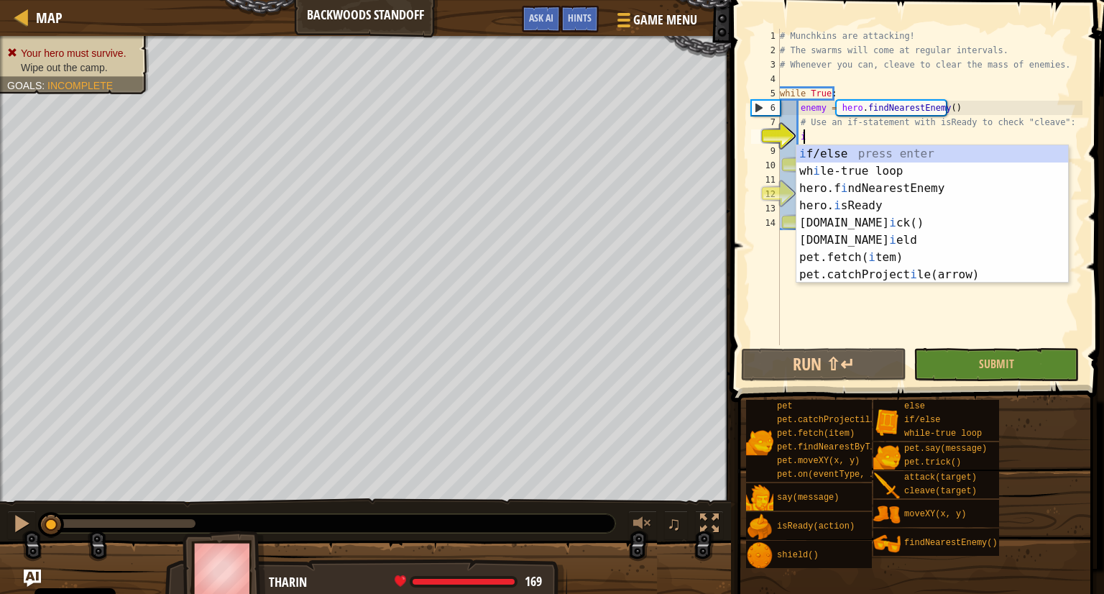
scroll to position [6, 1]
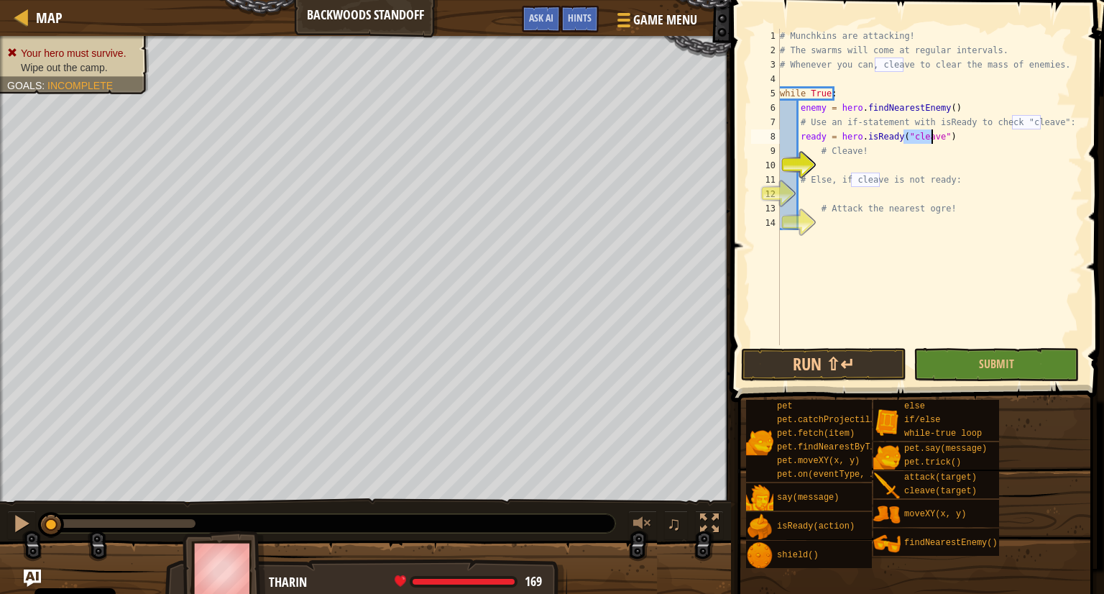
type textarea "# Cleave!"
type textarea "h"
click at [798, 136] on div "# Munchkins are attacking! # The swarms will come at regular intervals. # Whene…" at bounding box center [929, 201] width 305 height 345
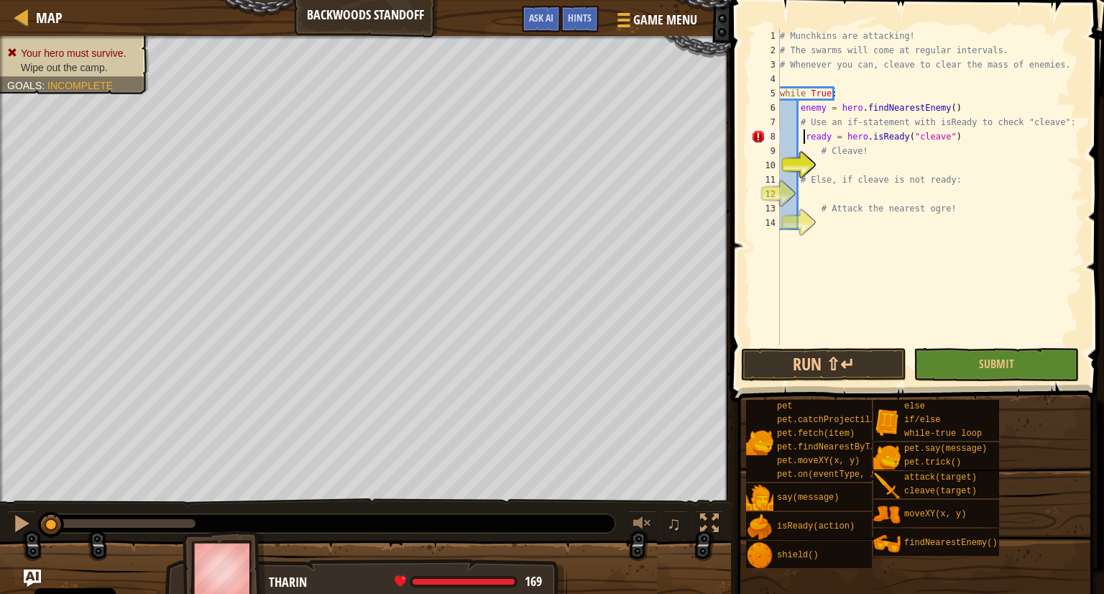
click at [797, 138] on div "# Munchkins are attacking! # The swarms will come at regular intervals. # Whene…" at bounding box center [929, 201] width 305 height 345
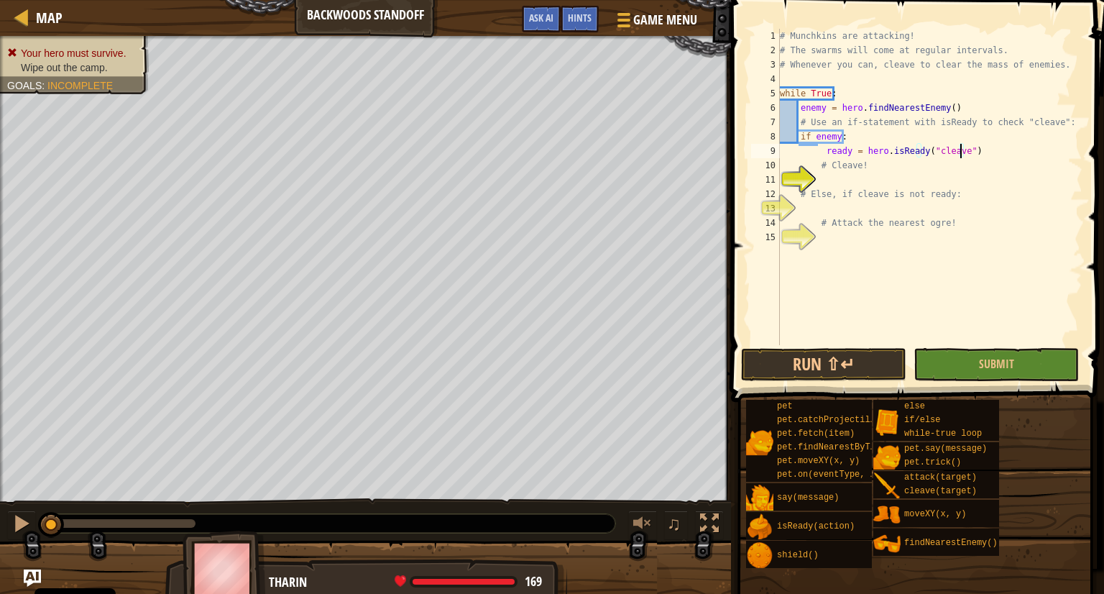
click at [964, 153] on div "# Munchkins are attacking! # The swarms will come at regular intervals. # Whene…" at bounding box center [929, 201] width 305 height 345
drag, startPoint x: 966, startPoint y: 155, endPoint x: 823, endPoint y: 153, distance: 143.7
click at [823, 153] on div "# Munchkins are attacking! # The swarms will come at regular intervals. # Whene…" at bounding box center [929, 201] width 305 height 345
drag, startPoint x: 838, startPoint y: 136, endPoint x: 813, endPoint y: 137, distance: 24.4
click at [813, 137] on div "# Munchkins are attacking! # The swarms will come at regular intervals. # Whene…" at bounding box center [929, 201] width 305 height 345
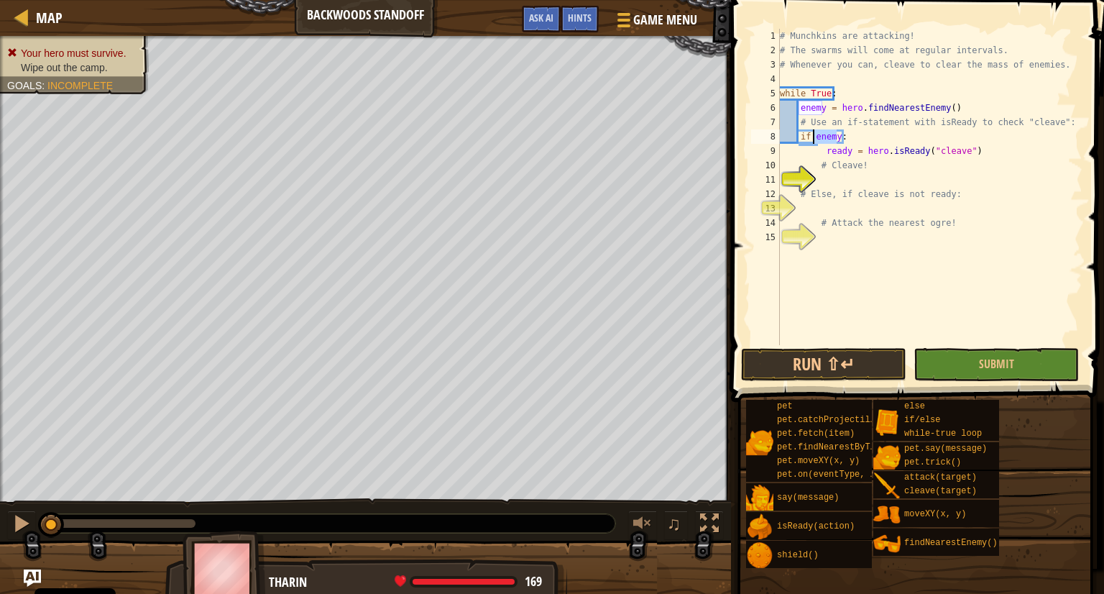
paste textarea "ready = hero.isReady("cleave")"
click at [967, 149] on div "# Munchkins are attacking! # The swarms will come at regular intervals. # Whene…" at bounding box center [929, 201] width 305 height 345
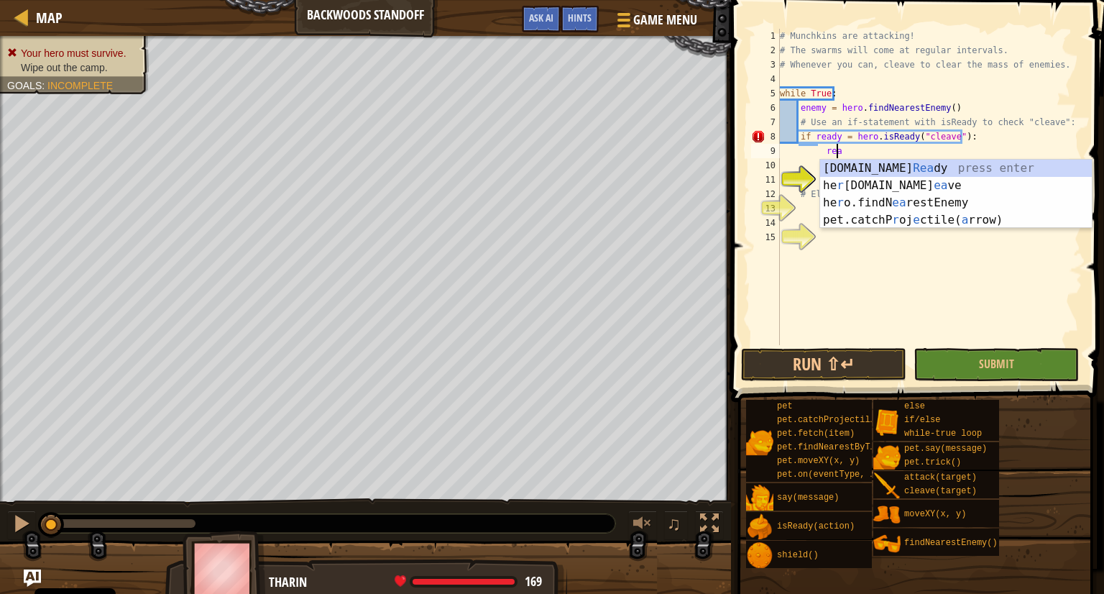
type textarea "r"
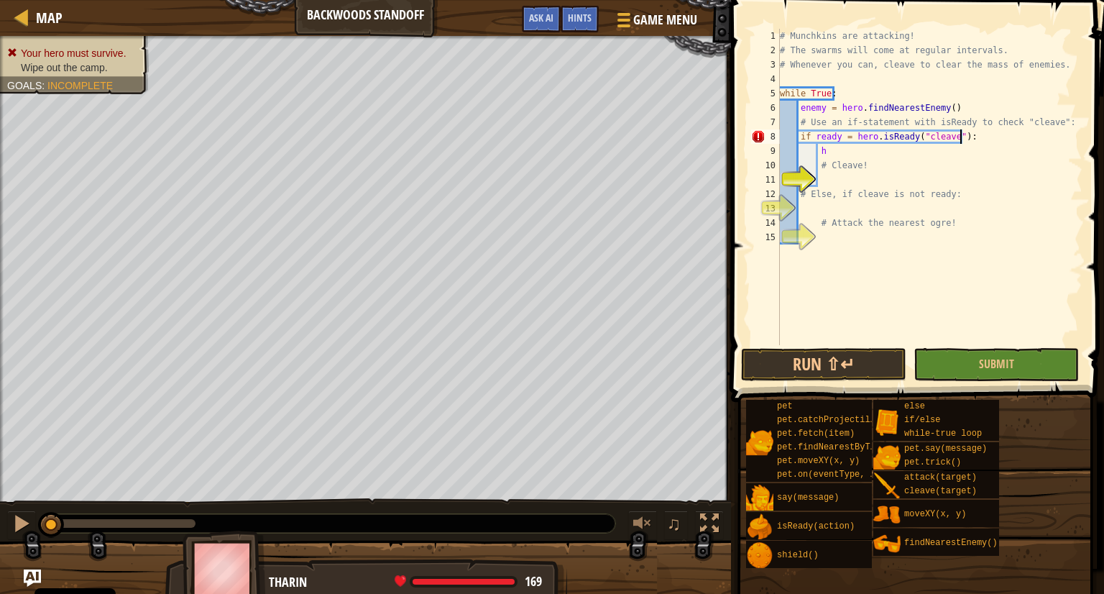
click at [963, 138] on div "# Munchkins are attacking! # The swarms will come at regular intervals. # Whene…" at bounding box center [929, 201] width 305 height 345
type textarea "h"
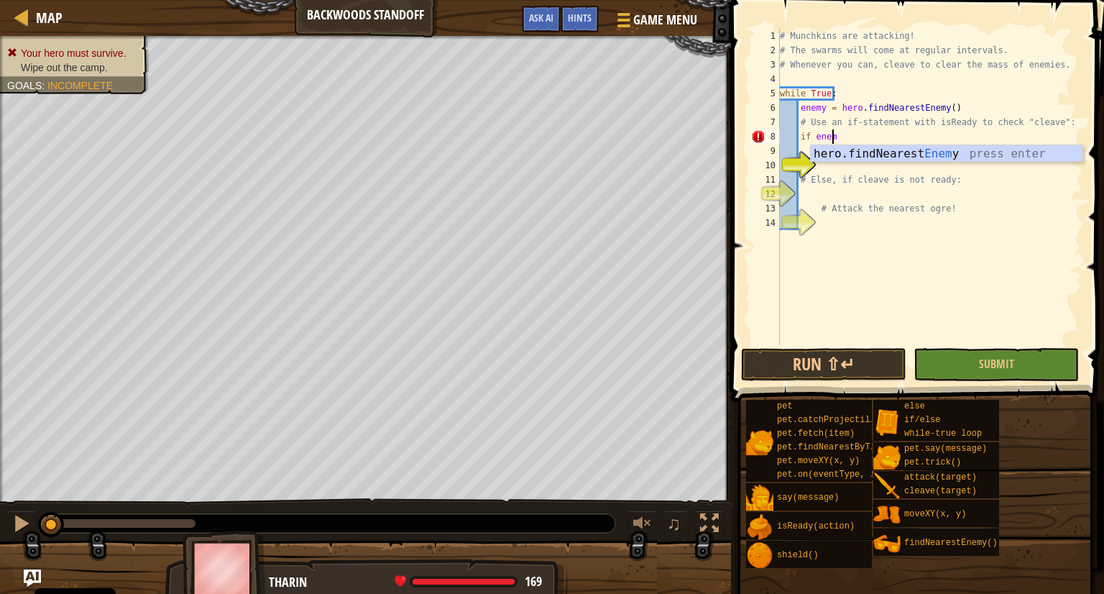
scroll to position [6, 4]
type textarea "if enemy:"
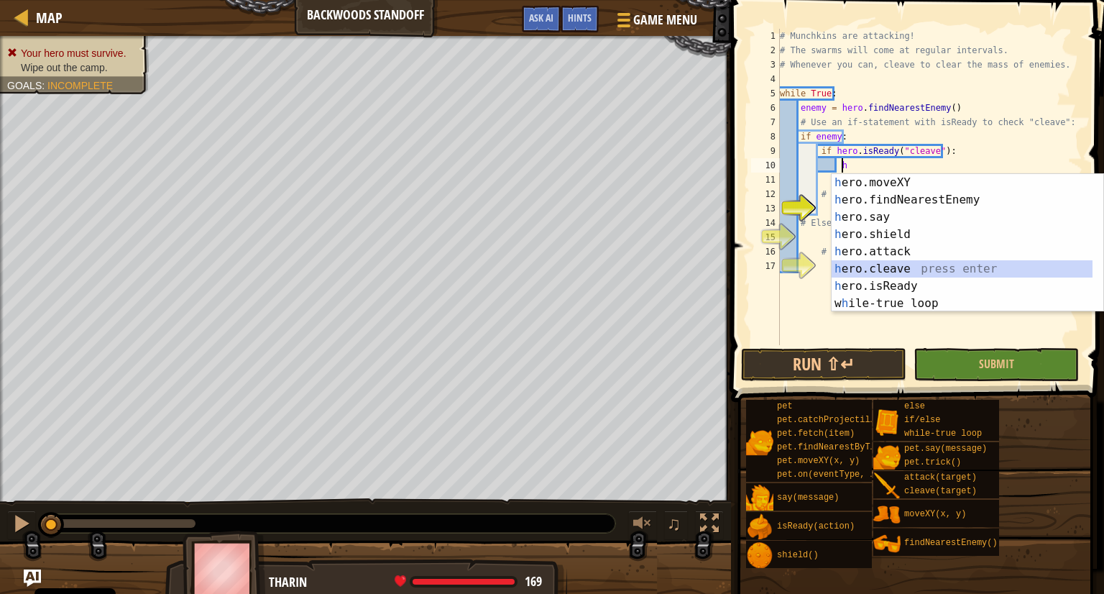
type textarea "hero.cleave(enemy)"
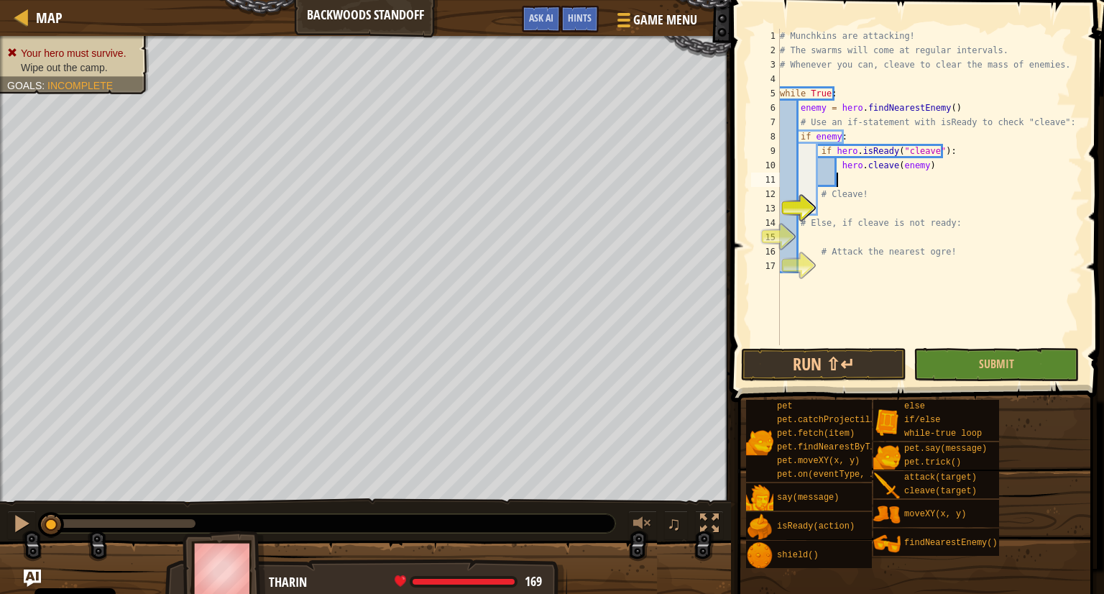
type textarea "# Cleave!"
type textarea "e"
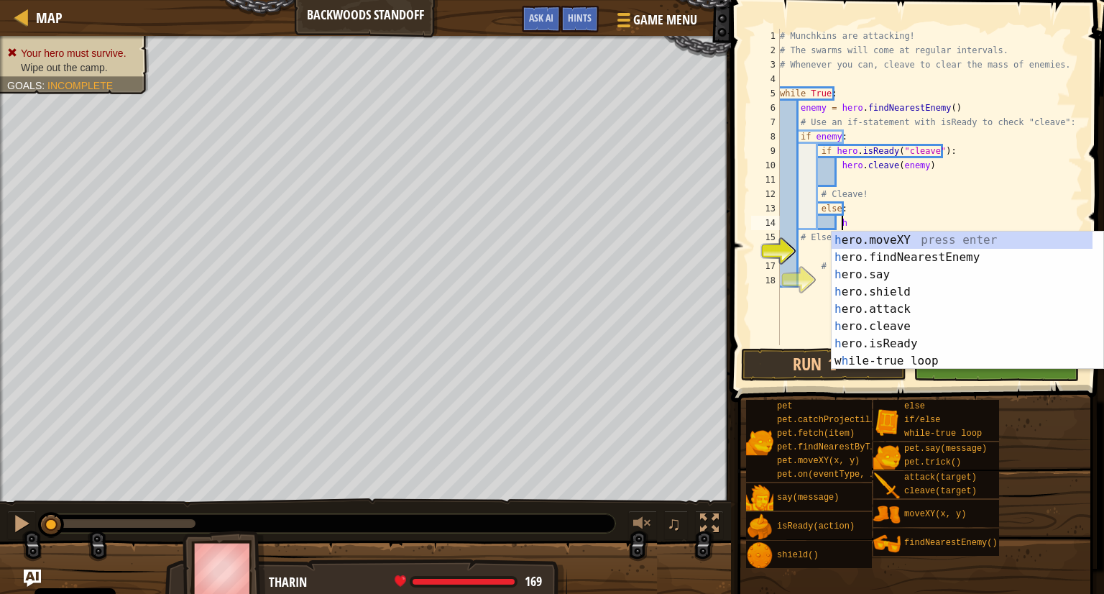
scroll to position [6, 4]
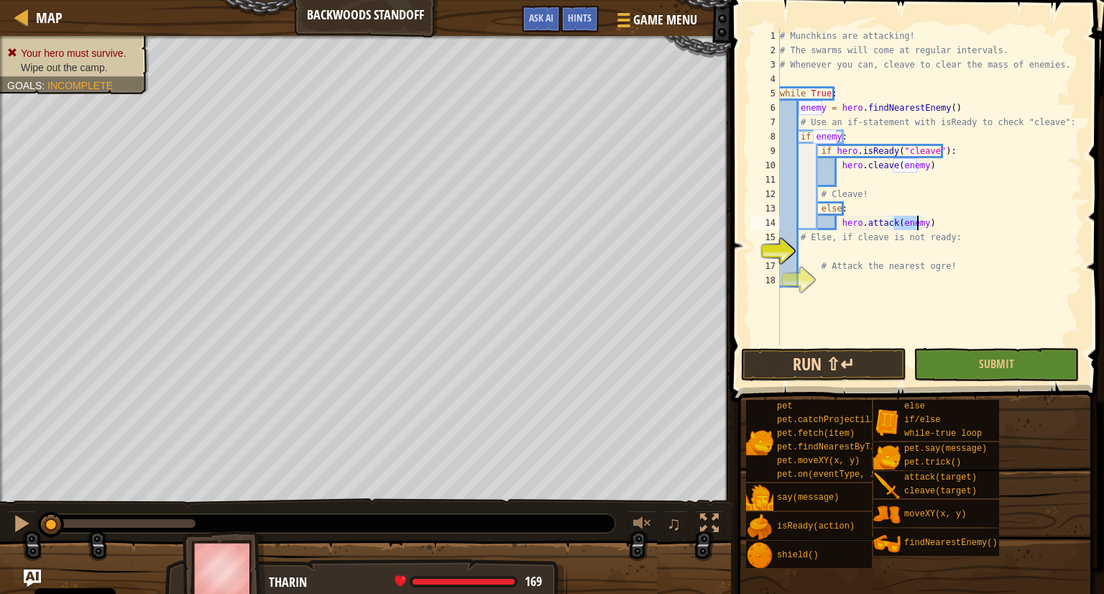
type textarea "hero.attack(enemy)"
click at [839, 357] on button "Run ⇧↵" at bounding box center [823, 364] width 165 height 33
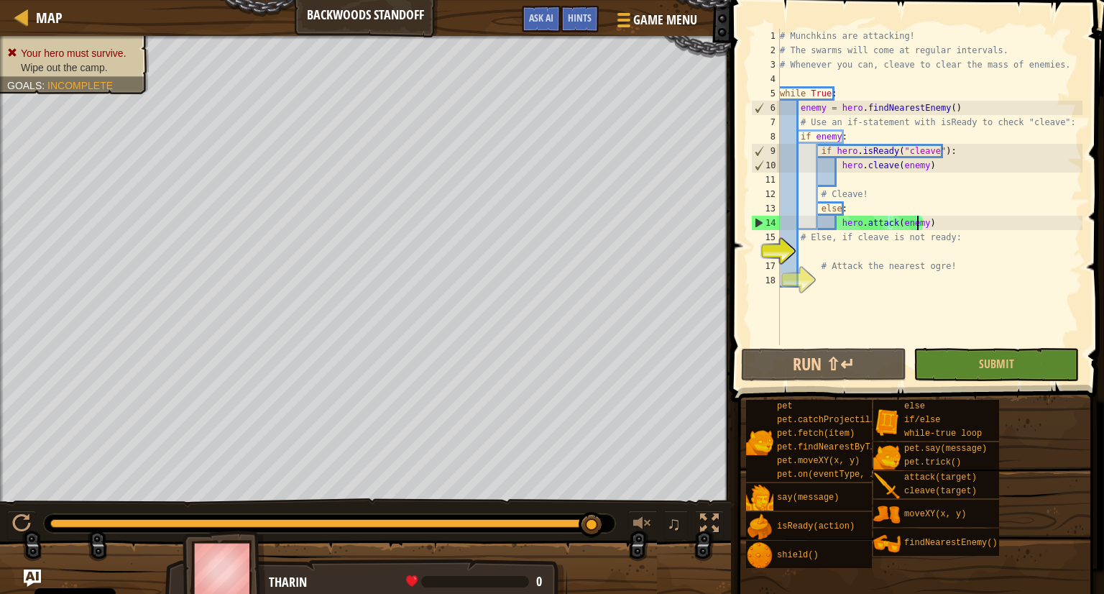
click at [924, 223] on div "# Munchkins are attacking! # The swarms will come at regular intervals. # Whene…" at bounding box center [929, 201] width 305 height 345
click at [652, 17] on span "Game Menu" at bounding box center [665, 19] width 67 height 19
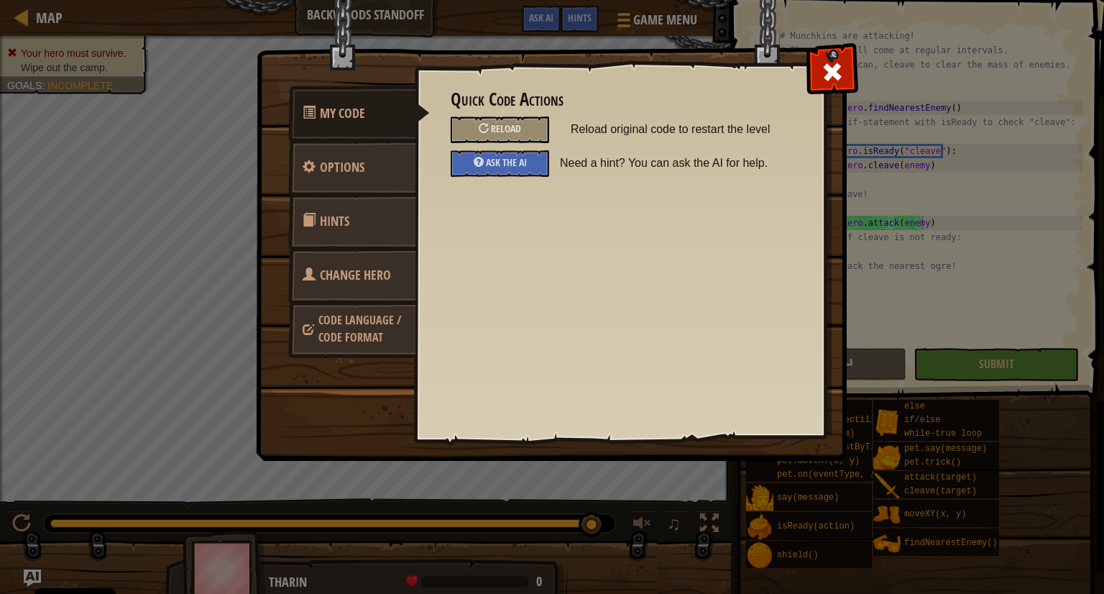
click at [339, 262] on link "Change Hero" at bounding box center [352, 275] width 128 height 56
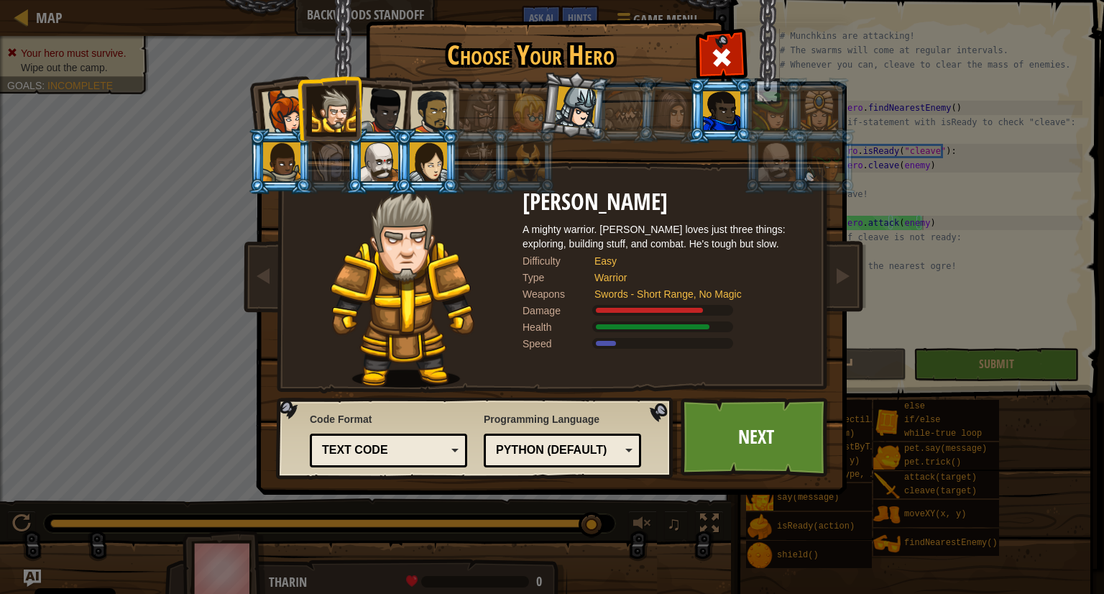
click at [572, 102] on div at bounding box center [576, 107] width 42 height 42
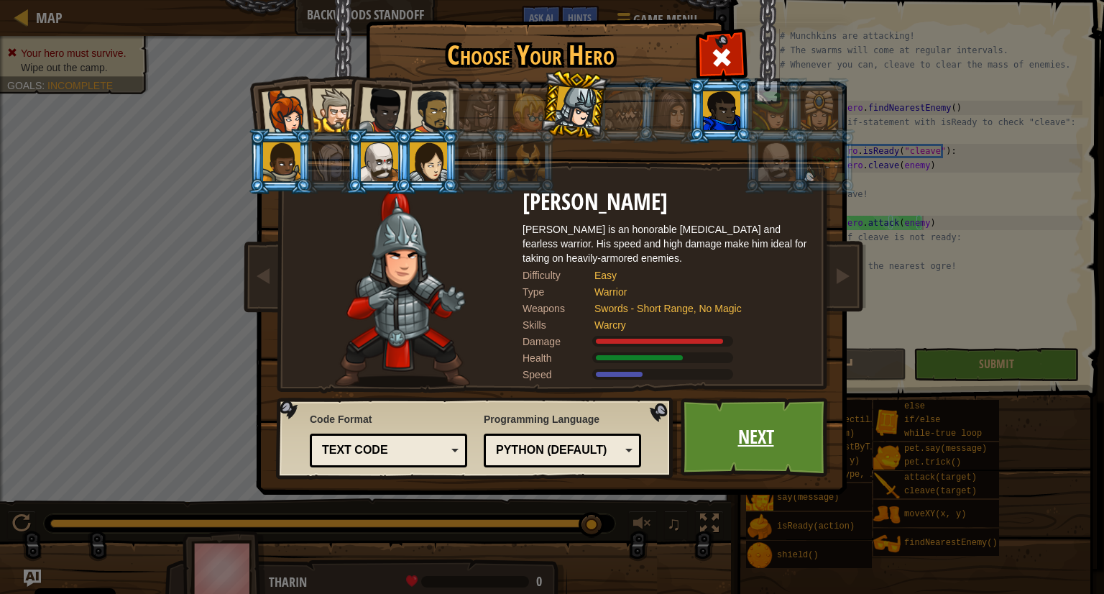
click at [716, 437] on link "Next" at bounding box center [755, 436] width 150 height 79
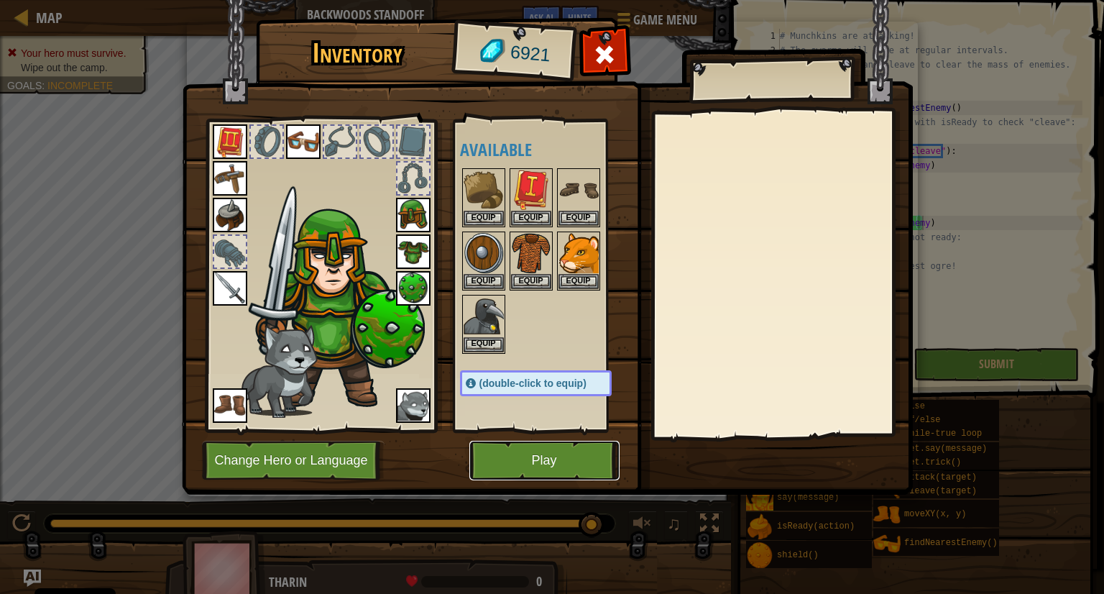
click at [551, 451] on button "Play" at bounding box center [544, 460] width 150 height 40
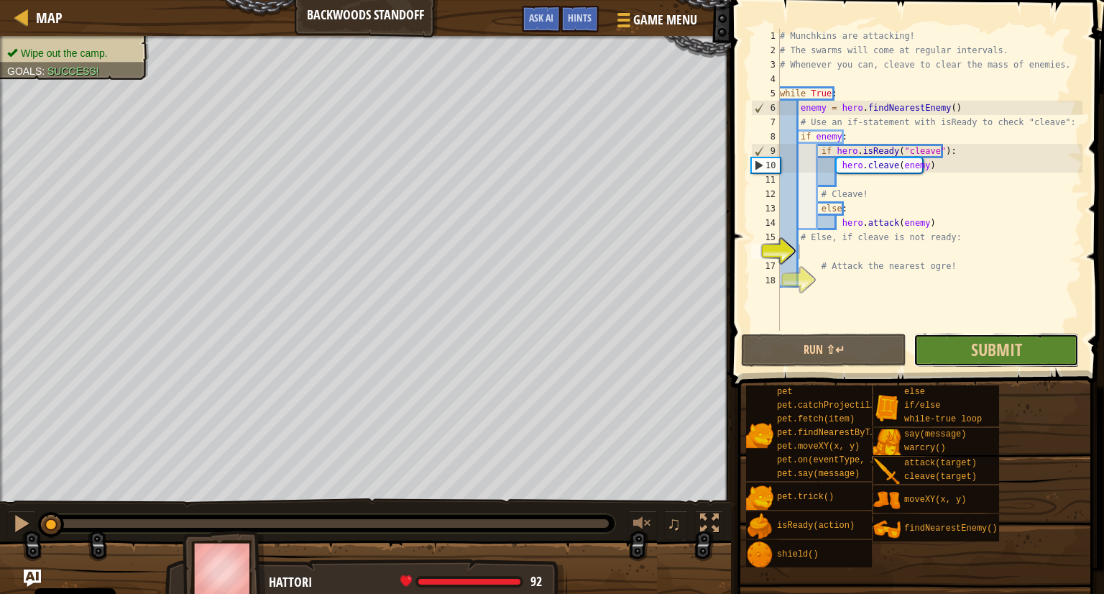
click at [943, 339] on button "Submit" at bounding box center [995, 349] width 165 height 33
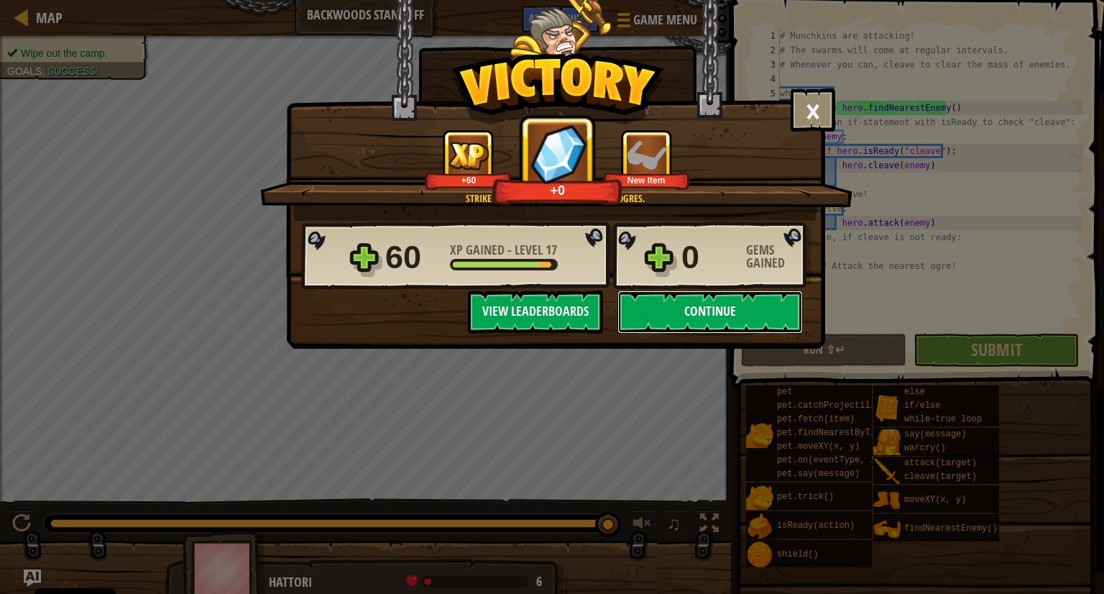
click at [714, 313] on button "Continue" at bounding box center [709, 311] width 185 height 43
